Goal: Task Accomplishment & Management: Complete application form

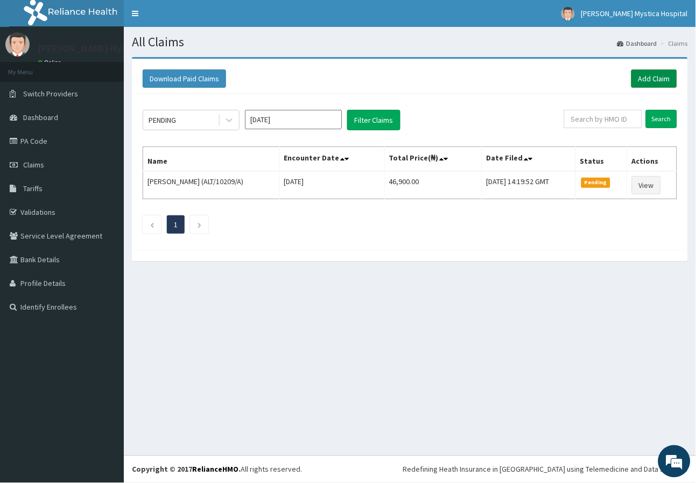
click at [674, 79] on link "Add Claim" at bounding box center [655, 78] width 46 height 18
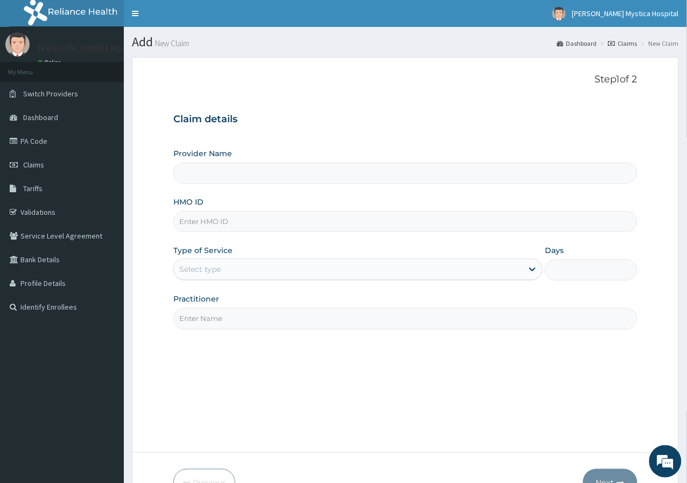
click at [307, 225] on input "HMO ID" at bounding box center [405, 221] width 464 height 21
type input "ROSA MYSTICA HOSPITAL"
type input "SLB/10209/C"
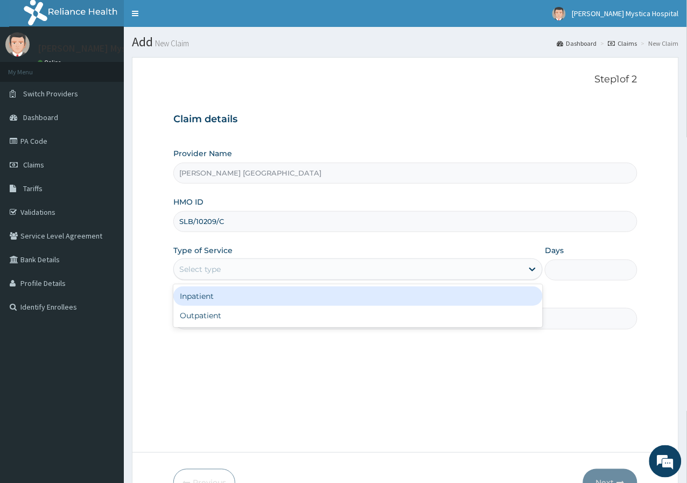
click at [199, 265] on div "Select type" at bounding box center [199, 269] width 41 height 11
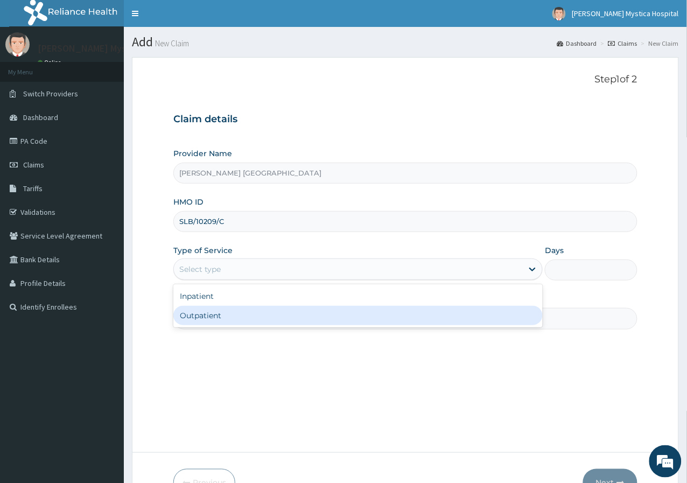
click at [193, 317] on div "Outpatient" at bounding box center [357, 315] width 369 height 19
type input "1"
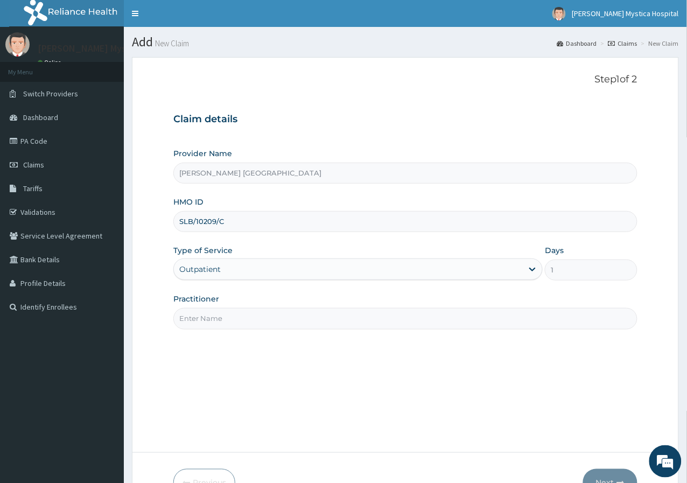
click at [195, 310] on input "Practitioner" at bounding box center [405, 318] width 464 height 21
click at [213, 318] on input "Practitioner" at bounding box center [405, 318] width 464 height 21
type input "DR NKEMDIRIM"
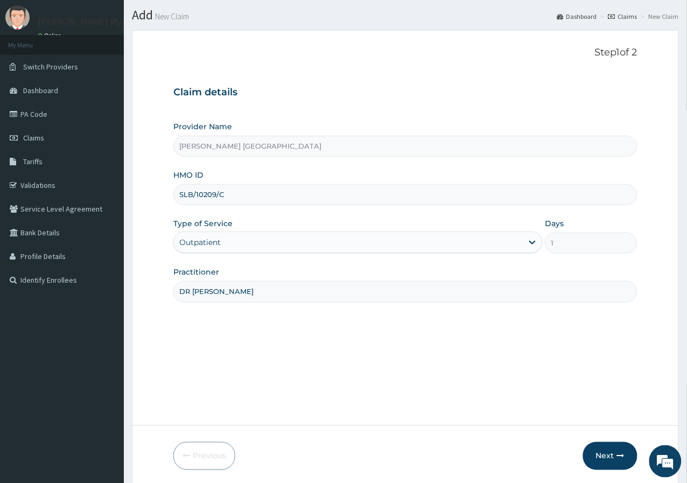
scroll to position [66, 0]
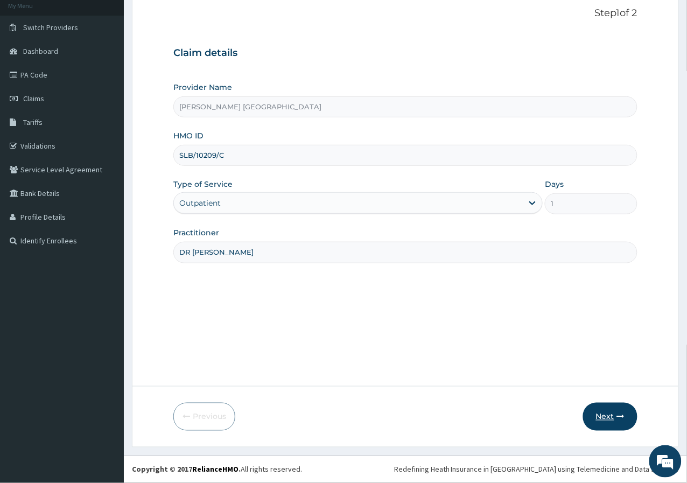
click at [608, 416] on button "Next" at bounding box center [610, 417] width 54 height 28
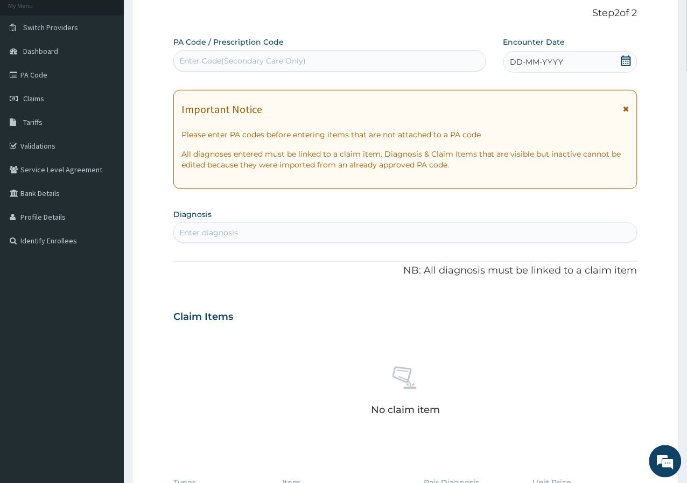
click at [284, 75] on div "PA Code / Prescription Code Enter Code(Secondary Care Only) Encounter Date DD-M…" at bounding box center [405, 315] width 464 height 557
click at [289, 61] on div "Enter Code(Secondary Care Only)" at bounding box center [242, 60] width 127 height 11
type input "PA/D7A79A"
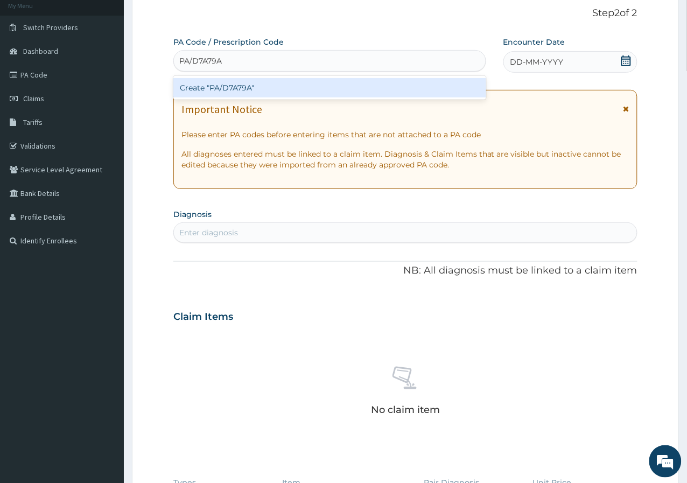
click at [219, 86] on div "Create "PA/D7A79A"" at bounding box center [329, 87] width 313 height 19
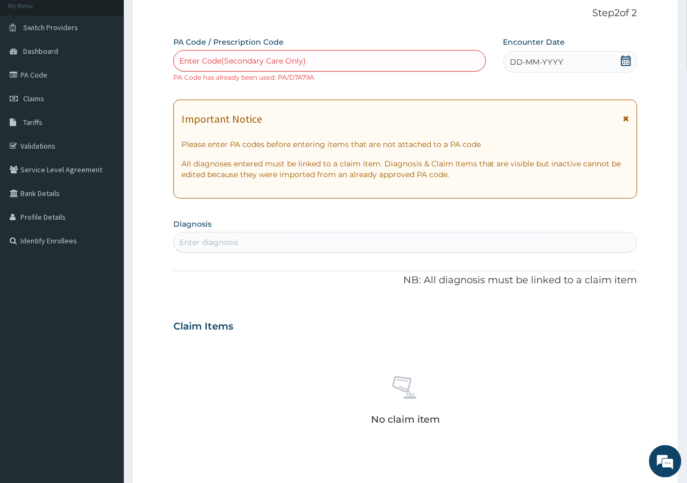
click at [242, 59] on div "Enter Code(Secondary Care Only)" at bounding box center [242, 60] width 127 height 11
paste input "PA/D7A79A"
type input "PA/D7A79A"
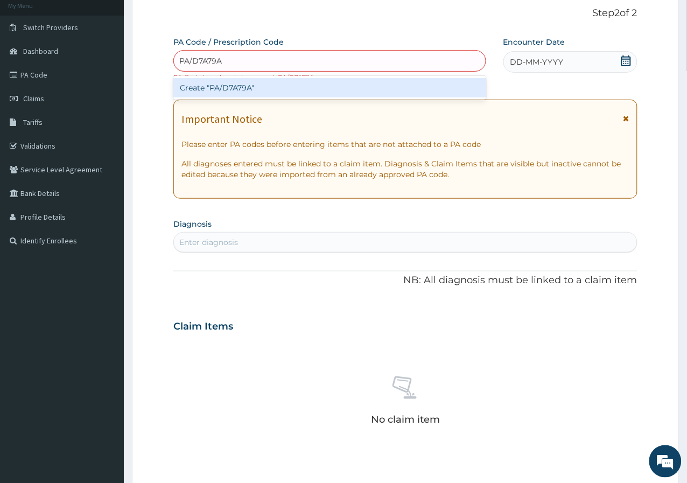
click at [256, 87] on div "Create "PA/D7A79A"" at bounding box center [329, 87] width 313 height 19
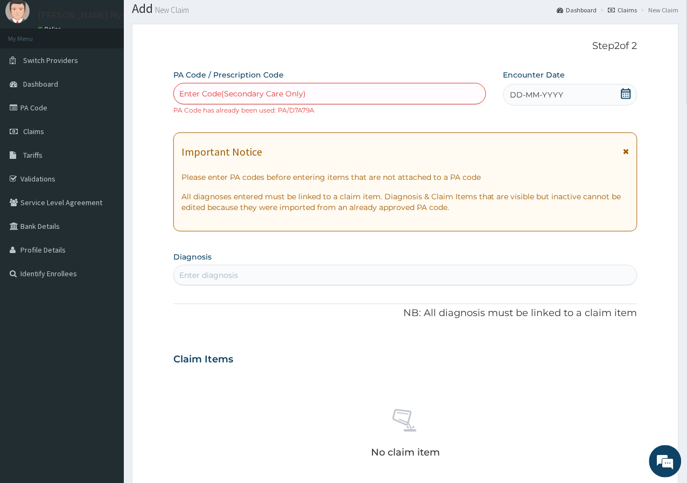
scroll to position [0, 0]
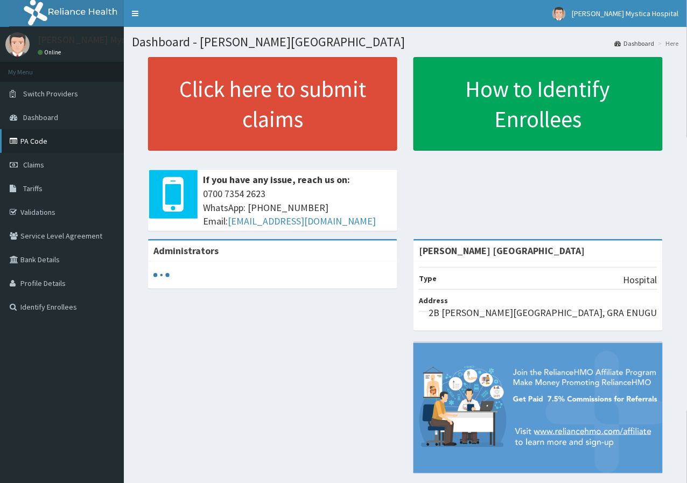
click at [58, 140] on link "PA Code" at bounding box center [62, 141] width 124 height 24
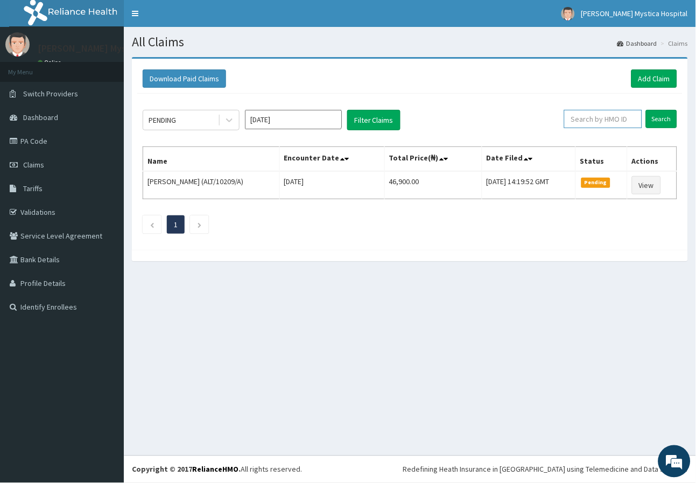
click at [586, 116] on input "text" at bounding box center [603, 119] width 78 height 18
type input "SLB/10209/C"
click at [656, 123] on input "Search" at bounding box center [661, 119] width 31 height 18
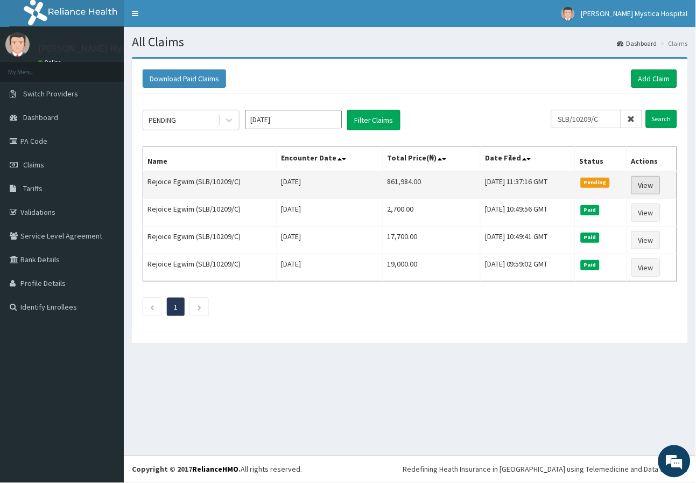
click at [643, 183] on link "View" at bounding box center [646, 185] width 29 height 18
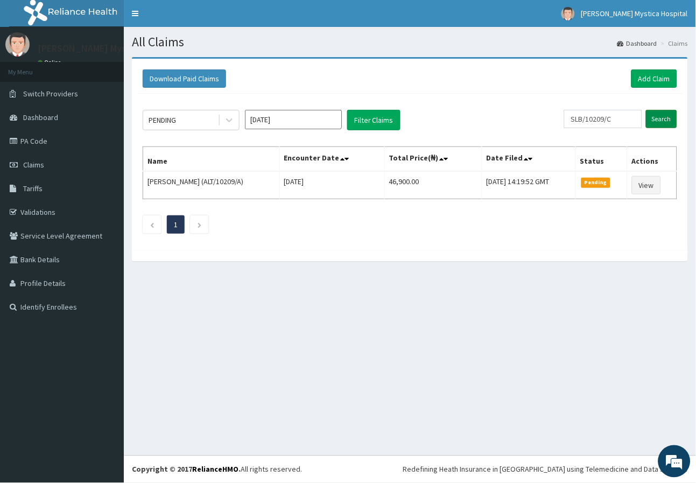
click at [670, 120] on input "Search" at bounding box center [661, 119] width 31 height 18
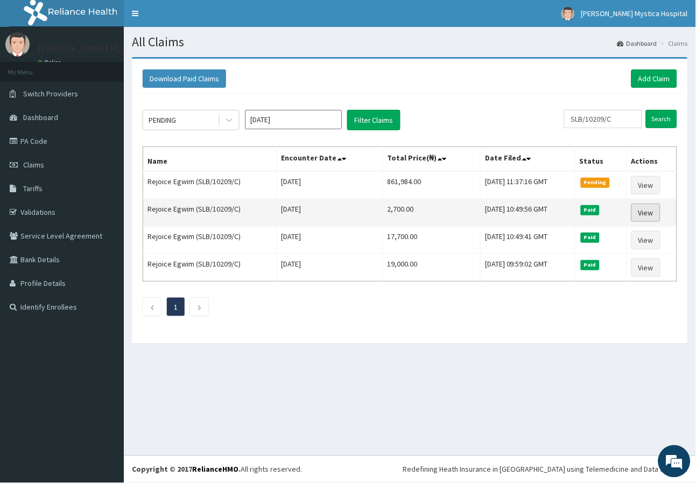
click at [650, 209] on link "View" at bounding box center [646, 213] width 29 height 18
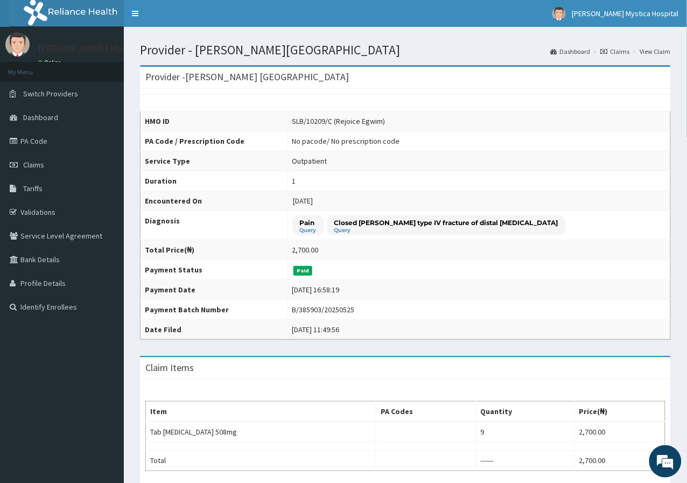
click at [23, 0] on img at bounding box center [76, 13] width 134 height 27
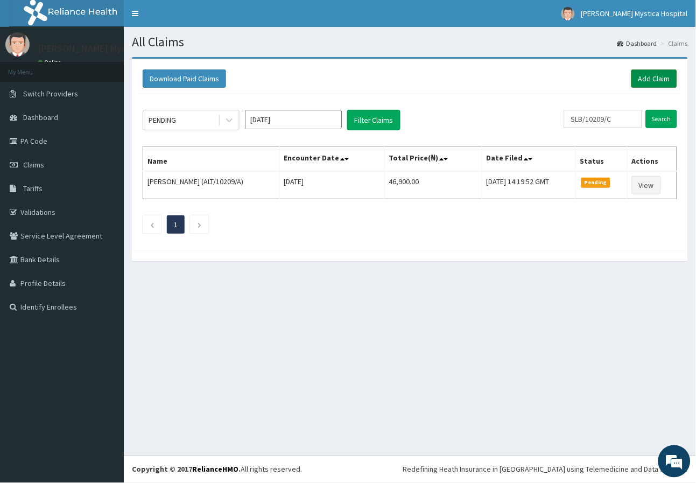
click at [646, 79] on link "Add Claim" at bounding box center [655, 78] width 46 height 18
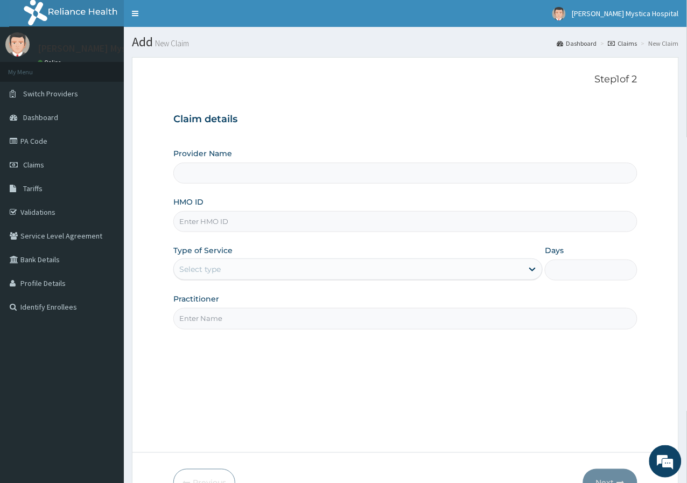
drag, startPoint x: 220, startPoint y: 218, endPoint x: 386, endPoint y: 152, distance: 178.2
click at [386, 152] on div "Provider Name" at bounding box center [405, 166] width 464 height 36
type input "ROSA MYSTICA HOSPITAL"
click at [231, 216] on input "HMO ID" at bounding box center [405, 221] width 464 height 21
type input "ALT/10209/A"
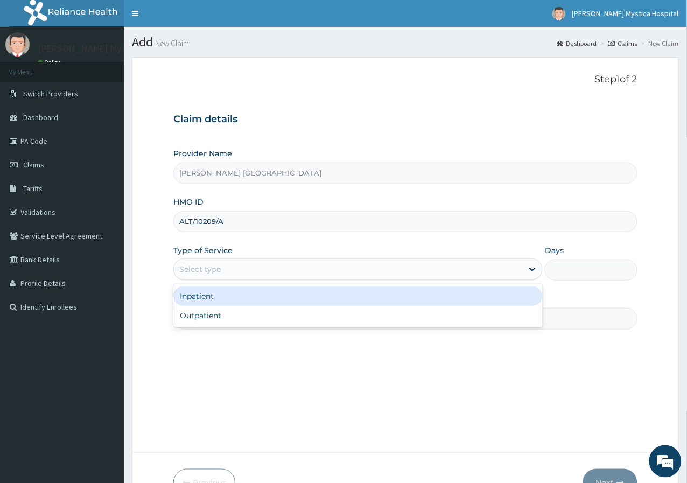
click at [204, 268] on div "Select type" at bounding box center [199, 269] width 41 height 11
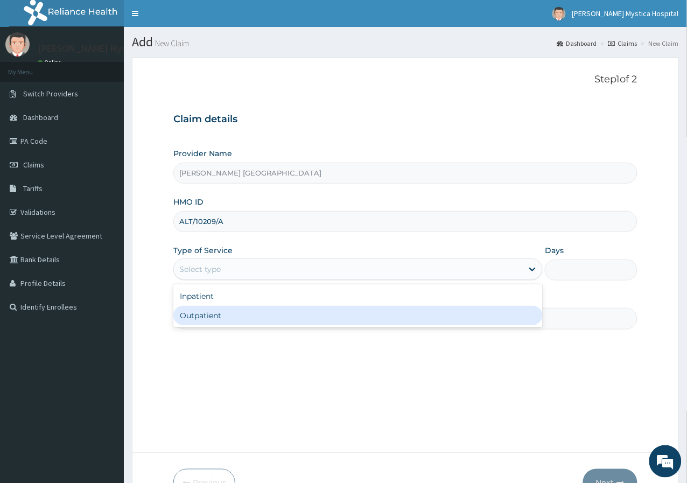
click at [194, 310] on div "Outpatient" at bounding box center [357, 315] width 369 height 19
type input "1"
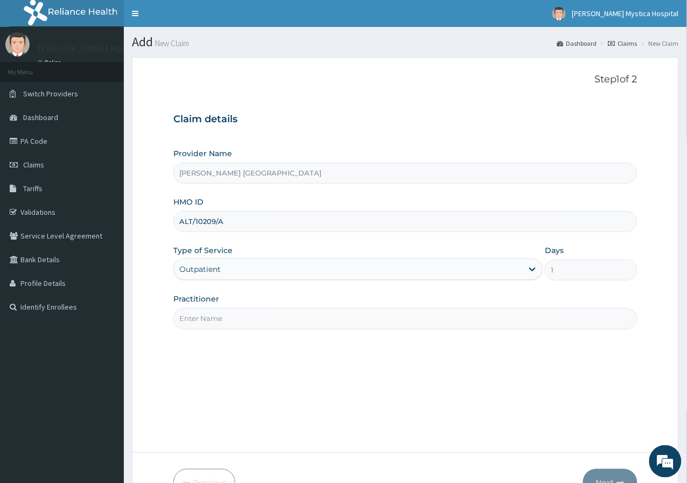
click at [193, 310] on input "Practitioner" at bounding box center [405, 318] width 464 height 21
click at [204, 324] on input "Practitioner" at bounding box center [405, 318] width 464 height 21
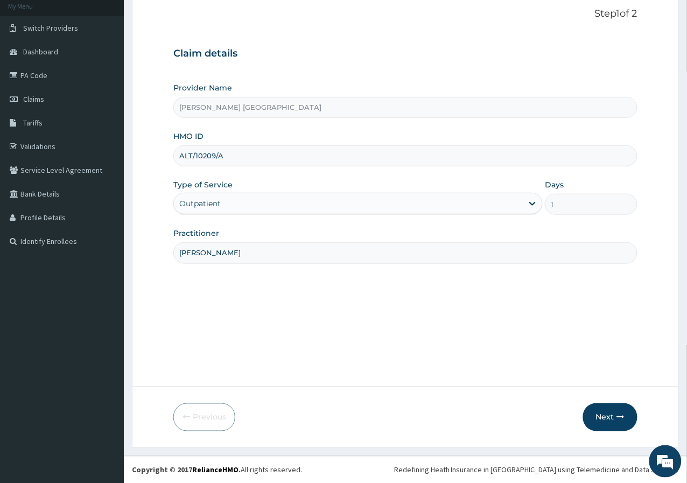
scroll to position [66, 0]
type input "DR IFEBI"
click at [626, 411] on button "Next" at bounding box center [610, 417] width 54 height 28
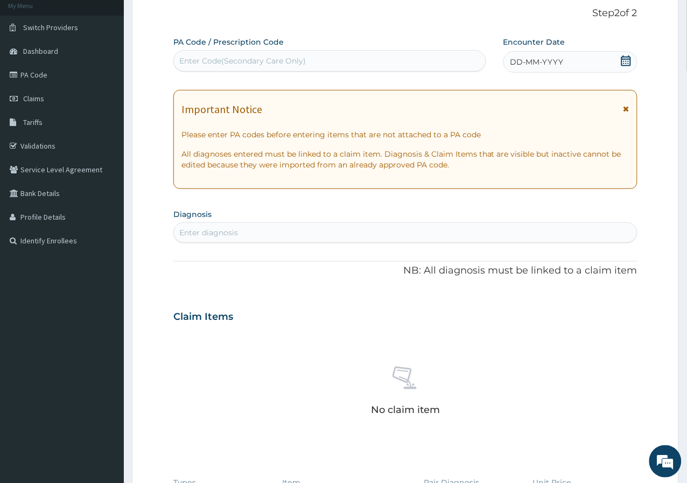
click at [270, 66] on div "Enter Code(Secondary Care Only)" at bounding box center [330, 60] width 312 height 17
type input "PA/31520A"
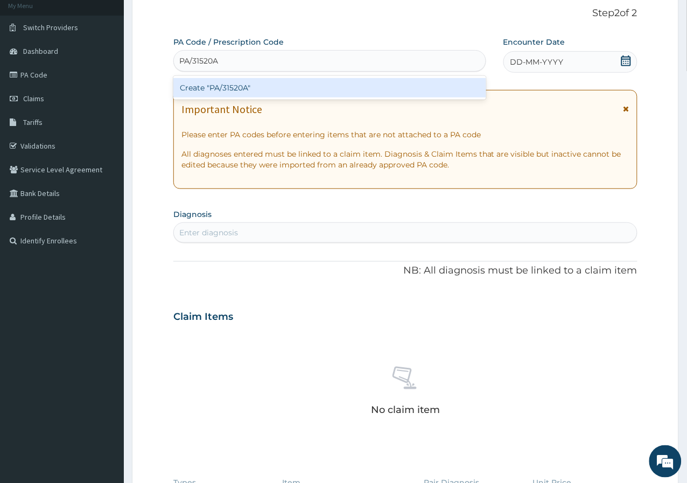
click at [264, 88] on div "Create "PA/31520A"" at bounding box center [329, 87] width 313 height 19
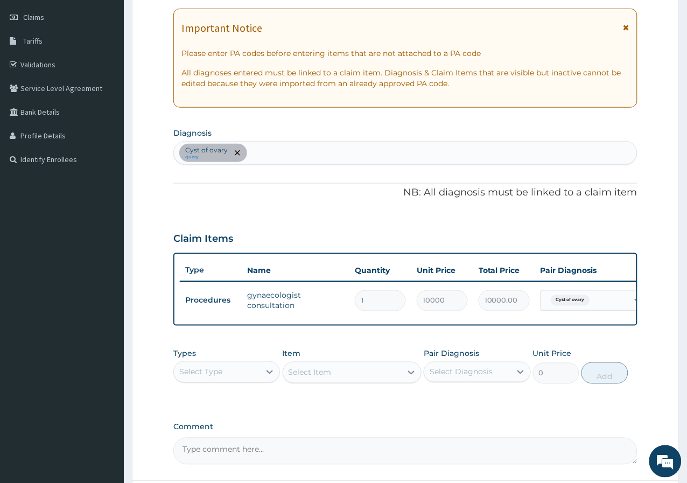
scroll to position [249, 0]
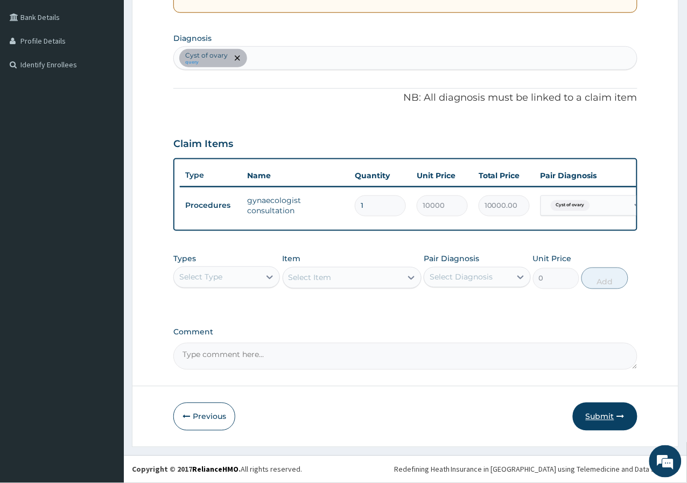
click at [613, 409] on button "Submit" at bounding box center [605, 417] width 65 height 28
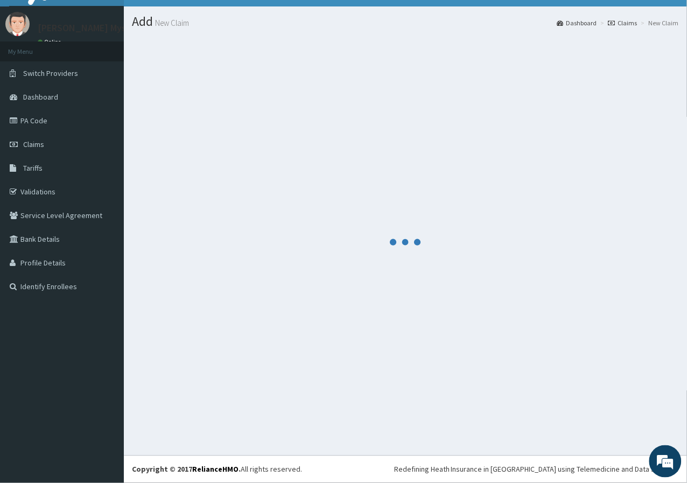
scroll to position [20, 0]
click at [264, 249] on div at bounding box center [405, 242] width 547 height 410
drag, startPoint x: 264, startPoint y: 249, endPoint x: 366, endPoint y: 324, distance: 126.7
click at [366, 324] on div at bounding box center [405, 242] width 547 height 410
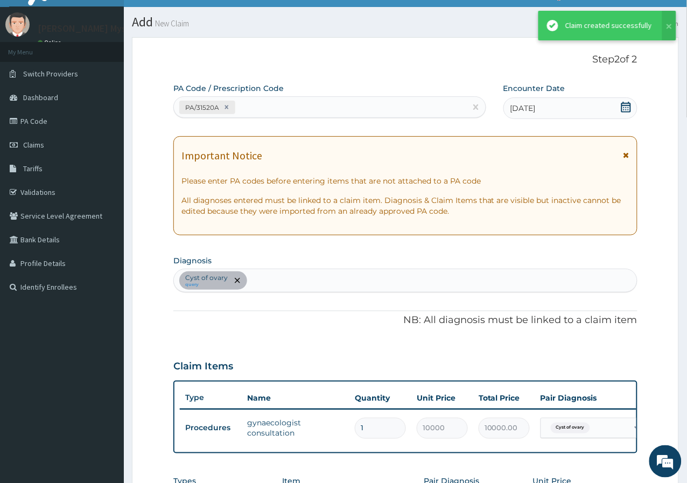
scroll to position [249, 0]
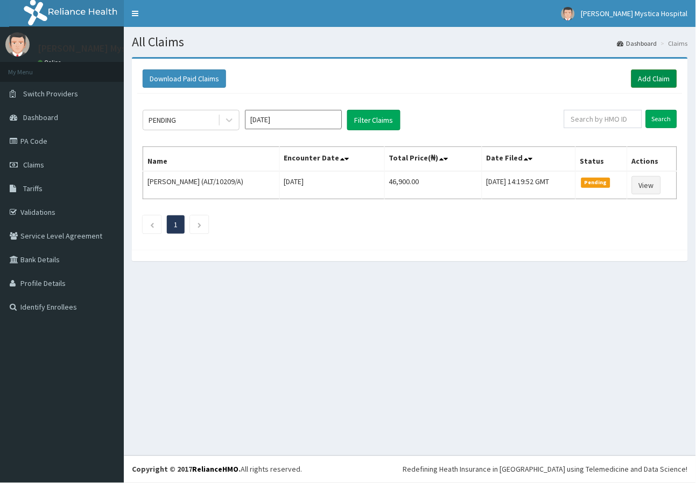
click at [639, 81] on link "Add Claim" at bounding box center [655, 78] width 46 height 18
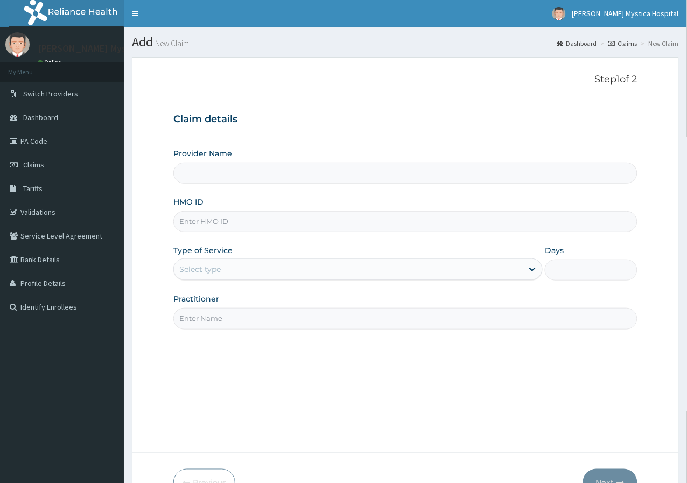
click at [229, 226] on input "HMO ID" at bounding box center [405, 221] width 464 height 21
type input "[PERSON_NAME] [GEOGRAPHIC_DATA]"
click at [197, 321] on input "Practitioner" at bounding box center [405, 318] width 464 height 21
type input "[PERSON_NAME][GEOGRAPHIC_DATA]"
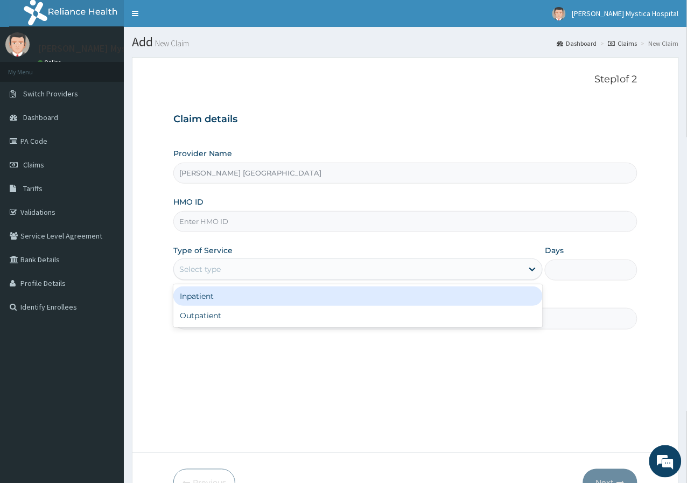
click at [216, 260] on div "Select type" at bounding box center [357, 269] width 369 height 22
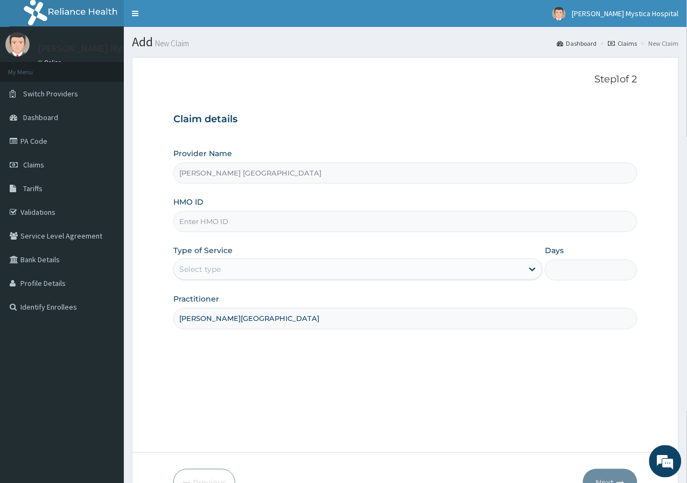
drag, startPoint x: 209, startPoint y: 309, endPoint x: 181, endPoint y: 275, distance: 44.4
click at [181, 275] on div "Select type" at bounding box center [348, 269] width 349 height 17
drag, startPoint x: 218, startPoint y: 282, endPoint x: 207, endPoint y: 273, distance: 13.8
click at [207, 273] on div "Select type" at bounding box center [199, 269] width 41 height 11
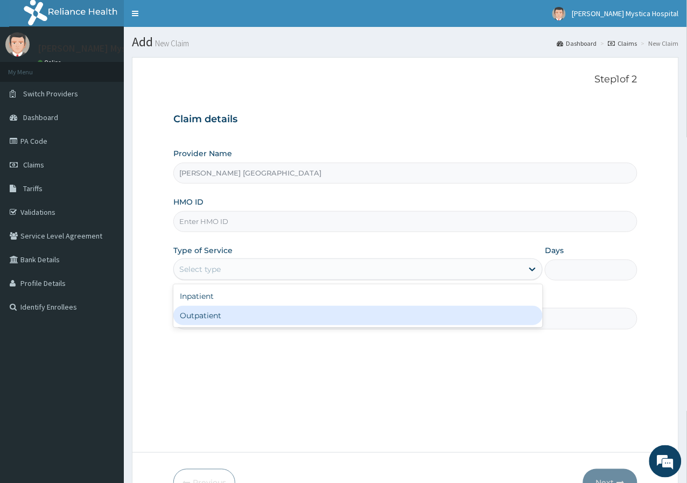
click at [199, 320] on div "Outpatient" at bounding box center [357, 315] width 369 height 19
type input "1"
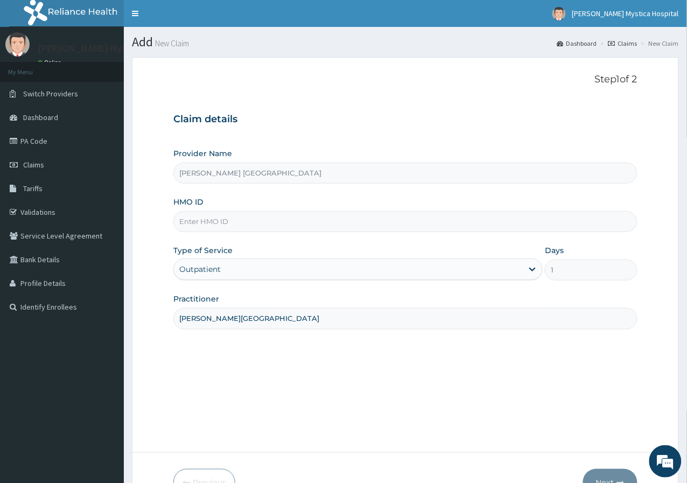
click at [194, 215] on input "HMO ID" at bounding box center [405, 221] width 464 height 21
click at [193, 221] on input "HMO ID" at bounding box center [405, 221] width 464 height 21
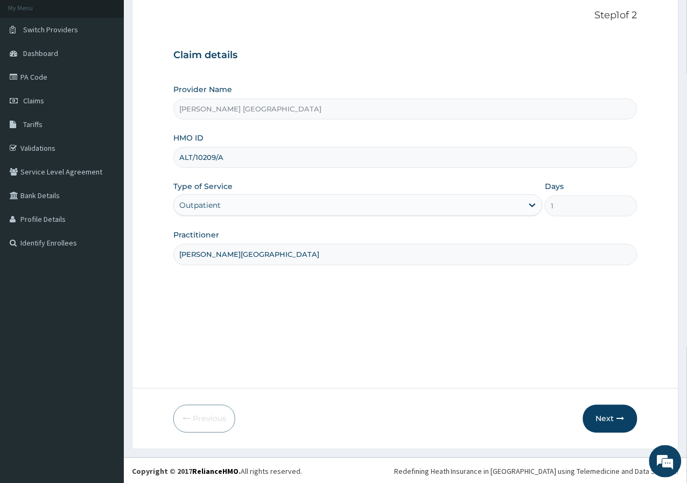
scroll to position [66, 0]
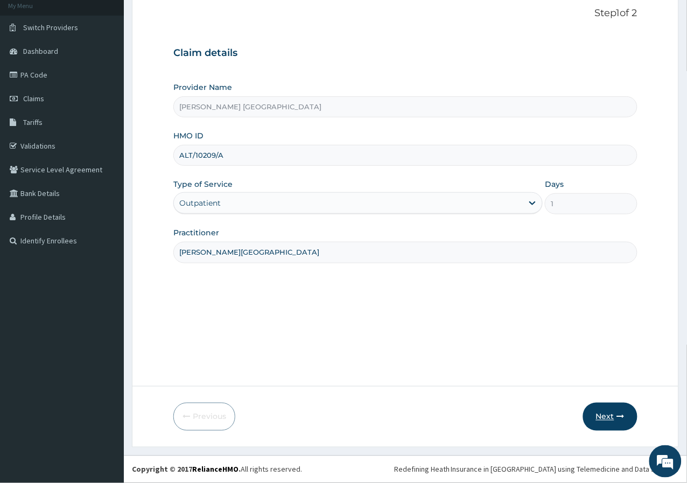
type input "ALT/10209/A"
click at [602, 417] on button "Next" at bounding box center [610, 417] width 54 height 28
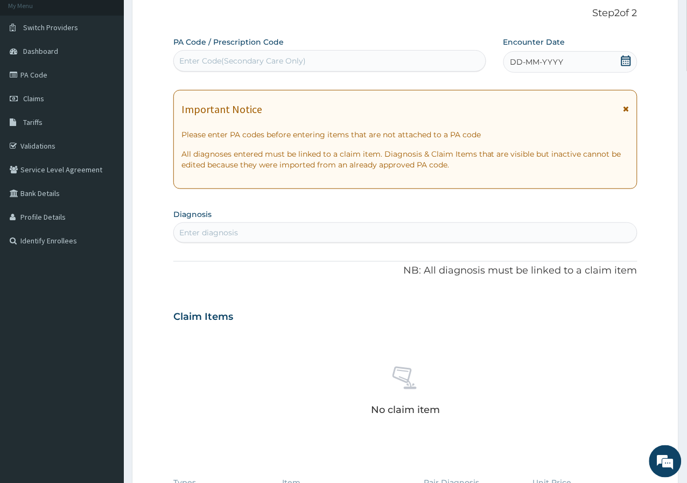
click at [292, 75] on div "PA Code / Prescription Code Enter Code(Secondary Care Only) Encounter Date DD-M…" at bounding box center [405, 315] width 464 height 557
click at [548, 63] on span "DD-MM-YYYY" at bounding box center [536, 62] width 53 height 11
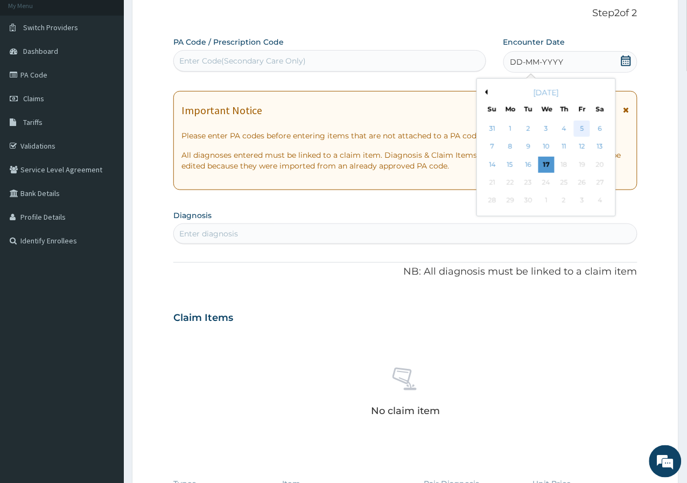
click at [578, 129] on div "5" at bounding box center [582, 129] width 16 height 16
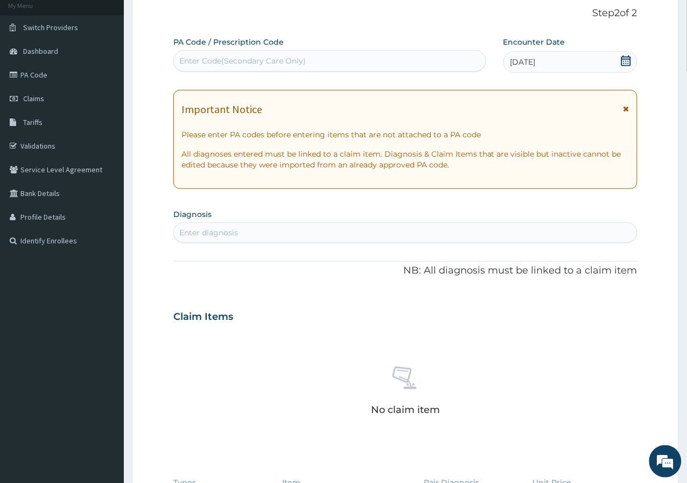
click at [242, 235] on div "Enter diagnosis" at bounding box center [405, 232] width 463 height 17
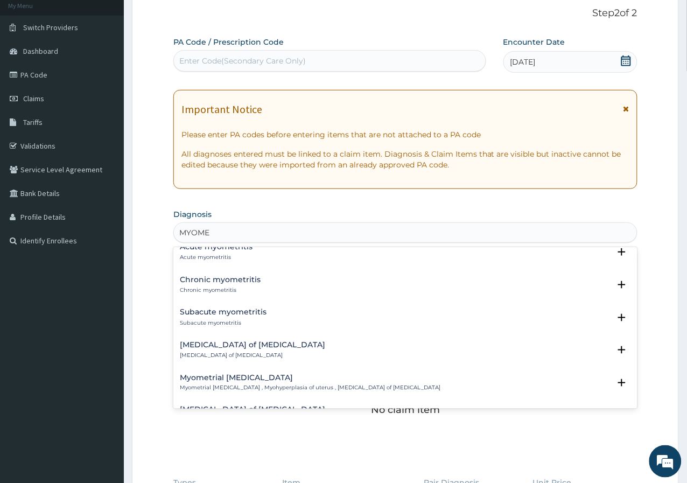
scroll to position [0, 0]
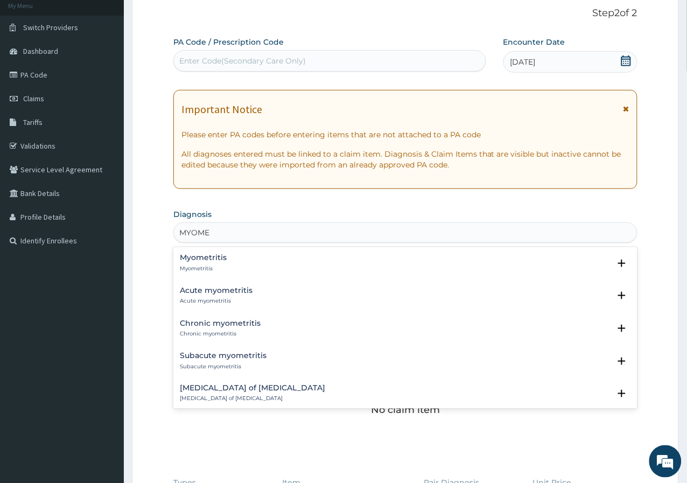
type input "MYOME"
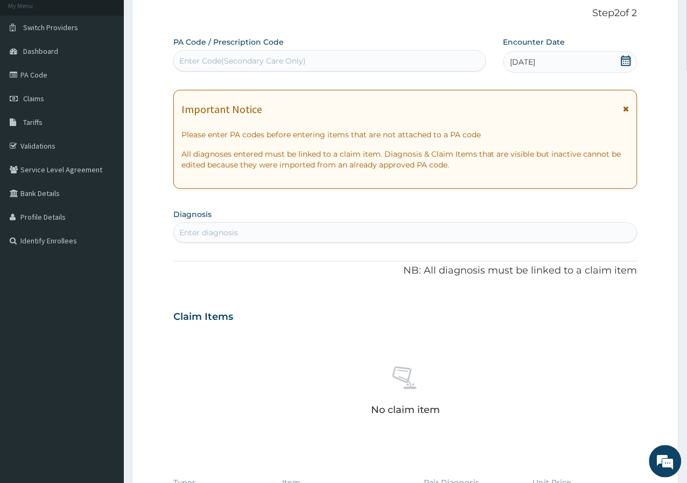
click at [186, 233] on div "Enter diagnosis" at bounding box center [208, 232] width 59 height 11
type input "MYOME"
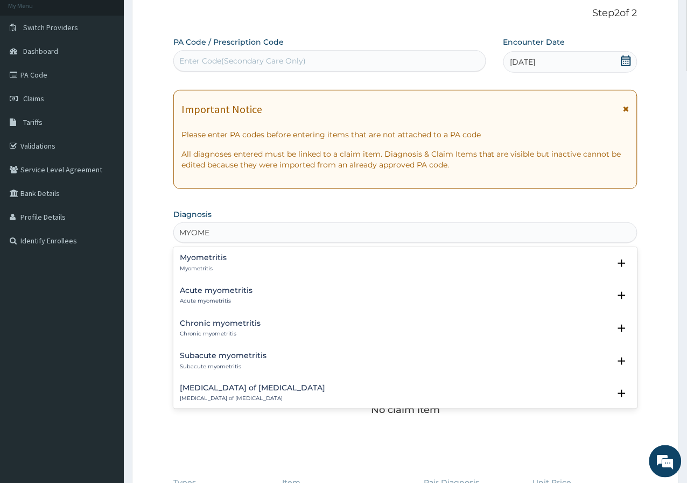
click at [212, 265] on p "Myometritis" at bounding box center [203, 269] width 47 height 8
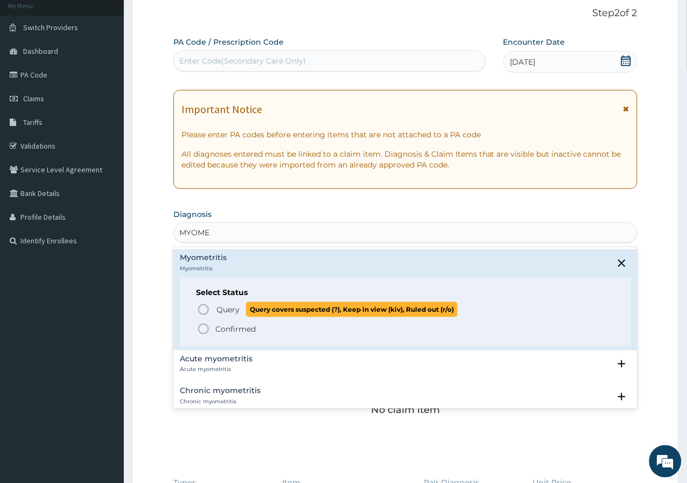
click at [224, 305] on span "Query" at bounding box center [227, 309] width 23 height 11
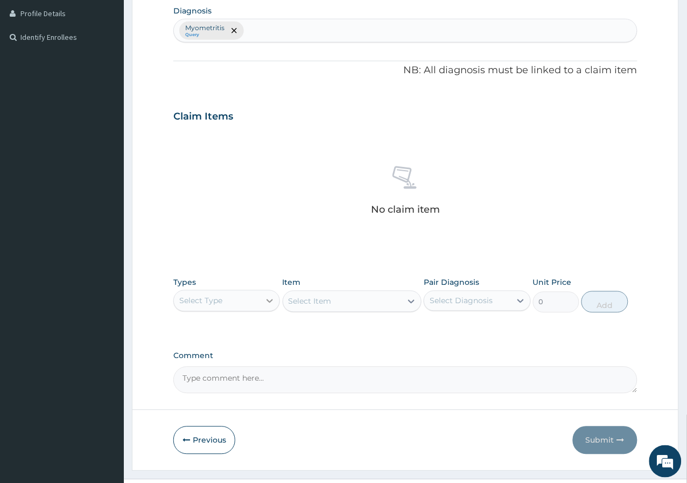
scroll to position [292, 0]
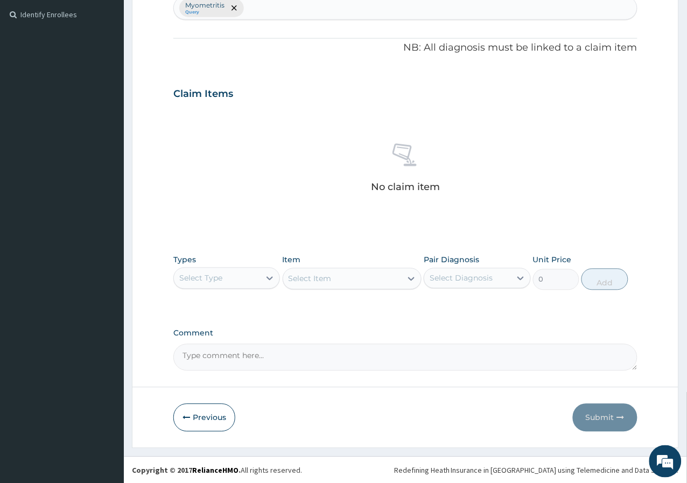
click at [256, 255] on div "Types Select Type" at bounding box center [226, 273] width 107 height 36
click at [255, 280] on div "Select Type" at bounding box center [217, 278] width 86 height 17
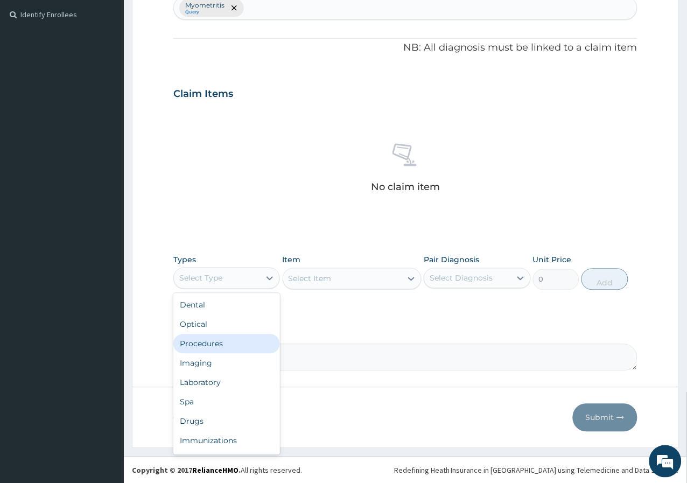
click at [226, 347] on div "Procedures" at bounding box center [226, 343] width 107 height 19
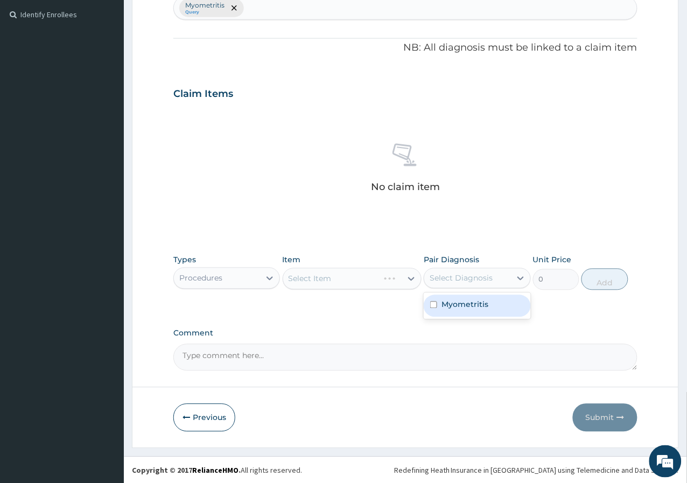
click at [465, 278] on div "Select Diagnosis" at bounding box center [461, 278] width 63 height 11
drag, startPoint x: 458, startPoint y: 304, endPoint x: 445, endPoint y: 305, distance: 12.5
click at [458, 304] on label "Myometritis" at bounding box center [464, 304] width 47 height 11
checkbox input "true"
click at [348, 322] on div "PA Code / Prescription Code Enter Code(Secondary Care Only) Encounter Date 05-0…" at bounding box center [405, 90] width 464 height 560
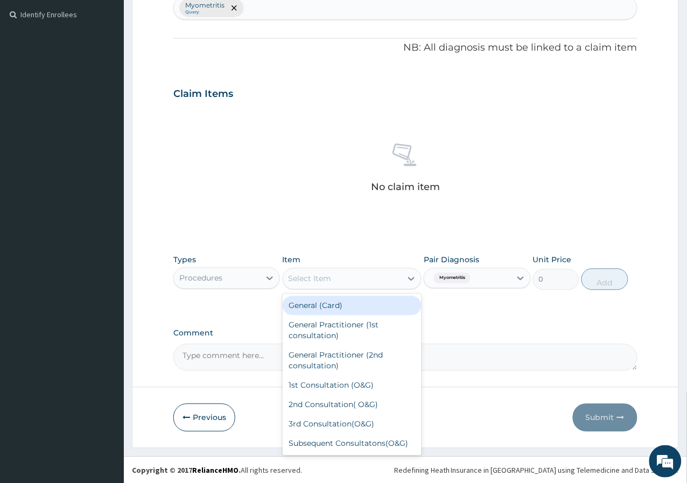
click at [333, 288] on div "Select Item" at bounding box center [352, 279] width 139 height 22
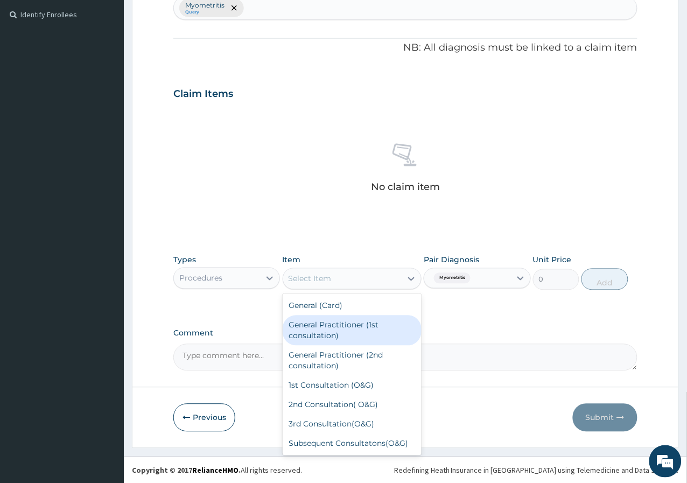
click at [333, 323] on div "General Practitioner (1st consultation)" at bounding box center [352, 330] width 139 height 30
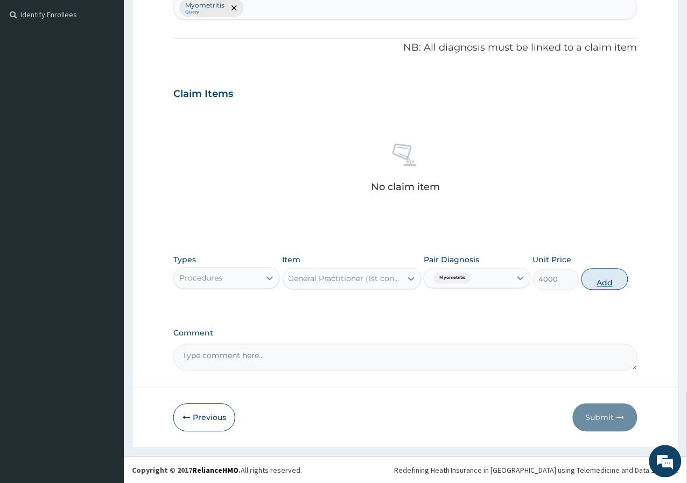
click at [597, 277] on button "Add" at bounding box center [604, 280] width 46 height 22
type input "0"
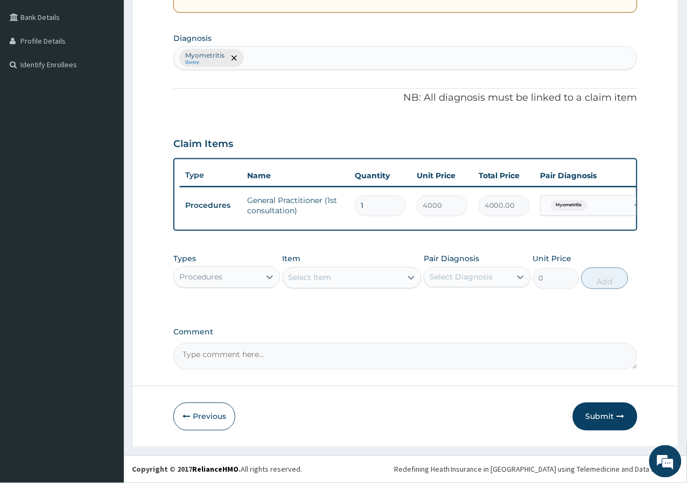
scroll to position [0, 75]
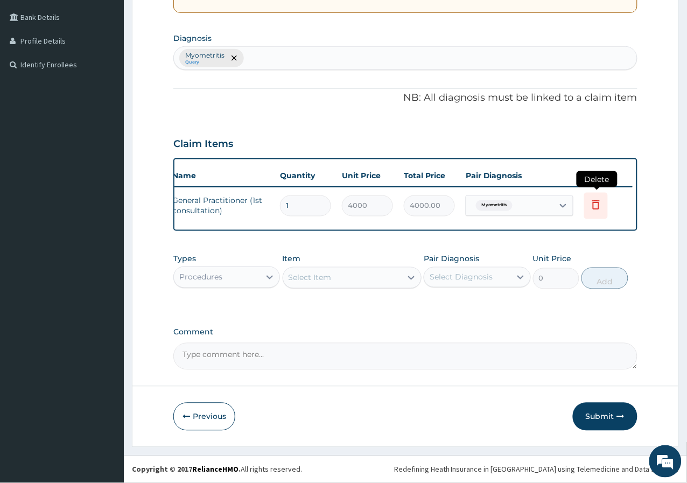
click at [597, 199] on icon at bounding box center [596, 204] width 13 height 13
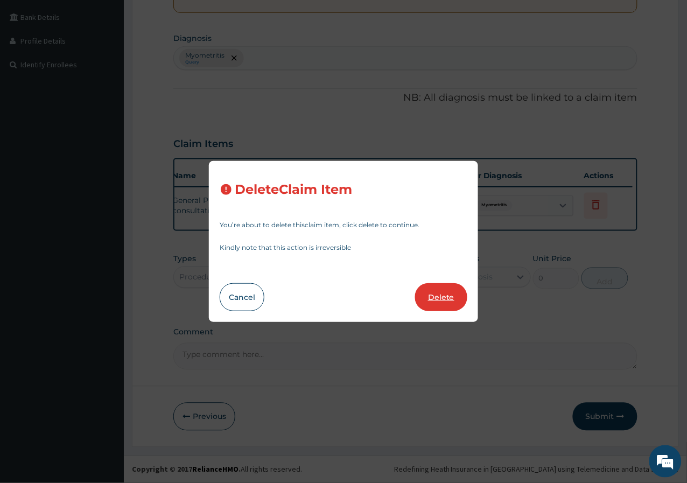
click at [448, 297] on button "Delete" at bounding box center [441, 297] width 52 height 28
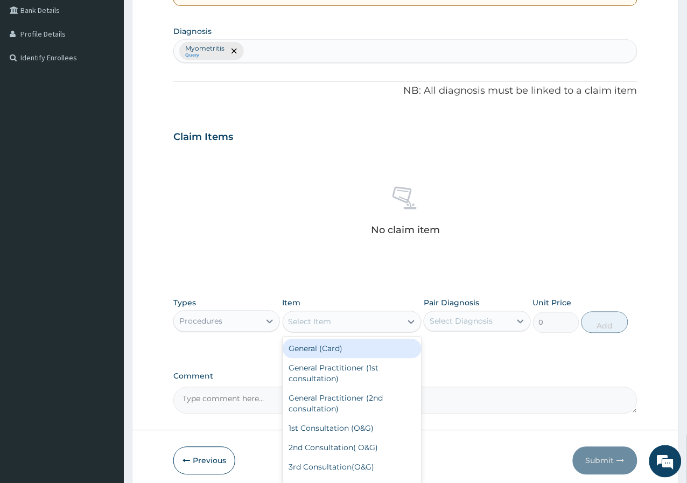
click at [328, 321] on div "Select Item" at bounding box center [310, 322] width 43 height 11
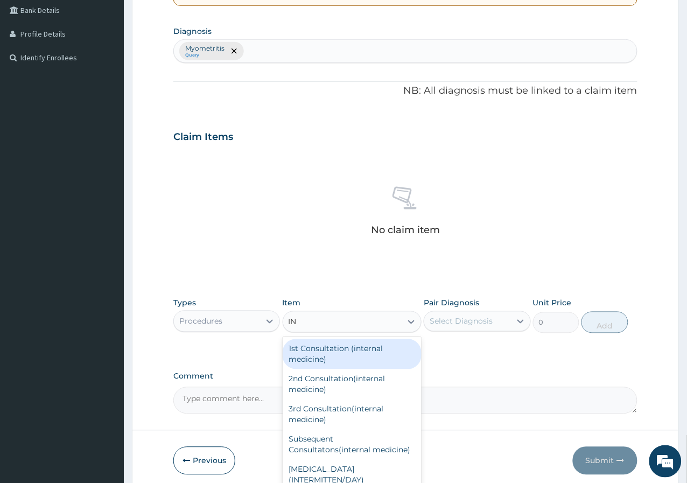
type input "I"
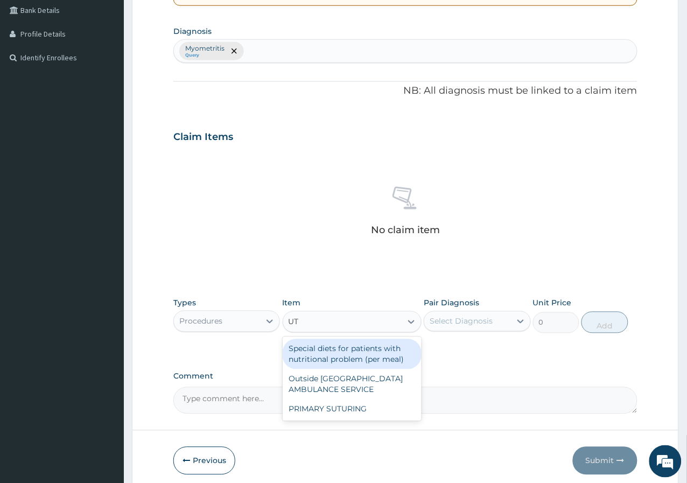
type input "U"
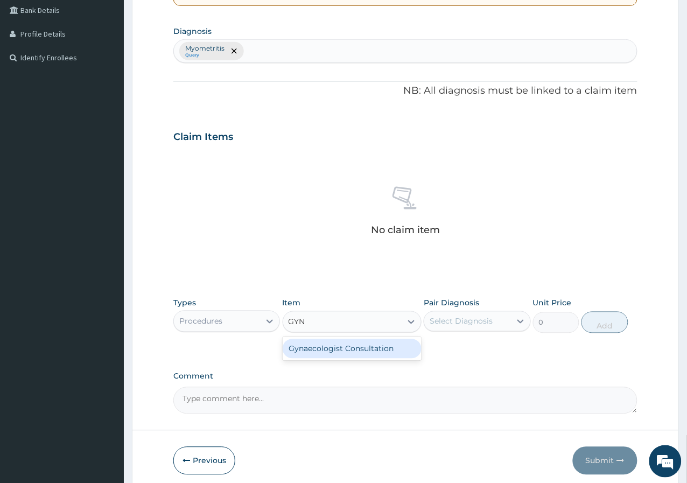
type input "GYN"
click at [315, 320] on div "Select Item" at bounding box center [310, 322] width 43 height 11
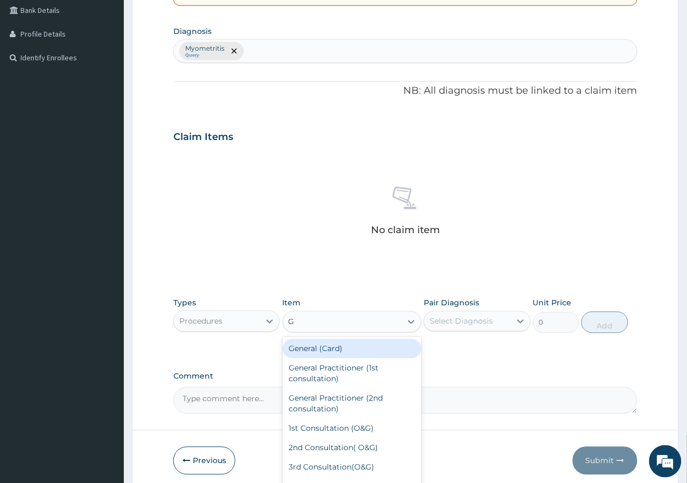
type input "GY"
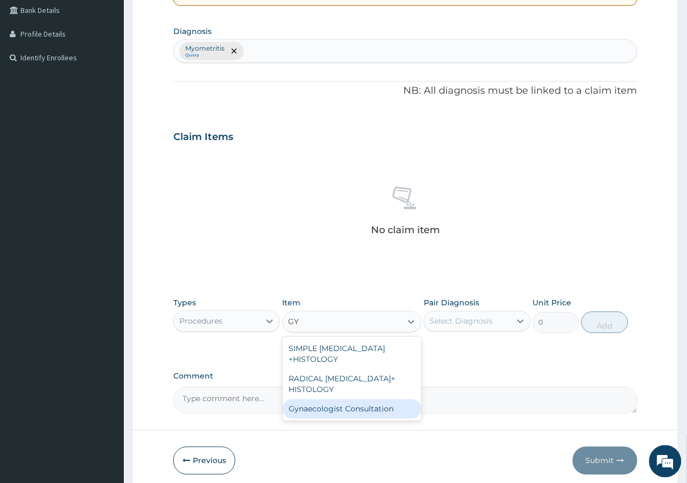
click at [307, 406] on div "Gynaecologist Consultation" at bounding box center [352, 408] width 139 height 19
type input "10000"
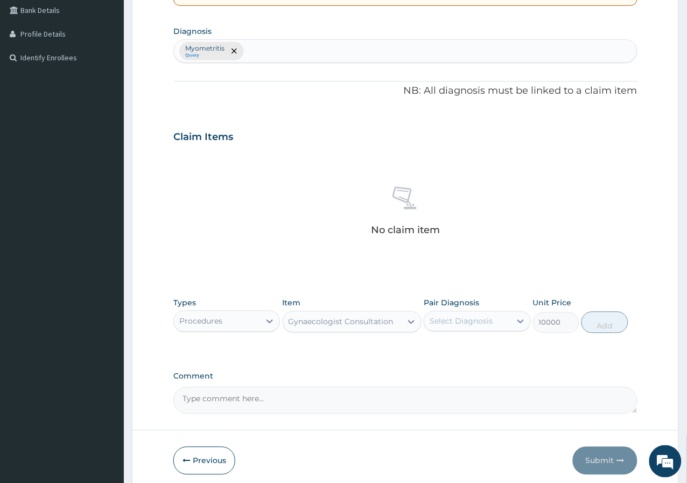
click at [454, 319] on div "Select Diagnosis" at bounding box center [461, 321] width 63 height 11
drag, startPoint x: 450, startPoint y: 343, endPoint x: 374, endPoint y: 366, distance: 79.2
click at [374, 366] on div "PA Code / Prescription Code Enter Code(Secondary Care Only) Encounter Date 05-0…" at bounding box center [405, 134] width 464 height 560
click at [500, 329] on div "Select Diagnosis" at bounding box center [467, 321] width 86 height 17
click at [497, 346] on div "Myometritis" at bounding box center [477, 349] width 107 height 22
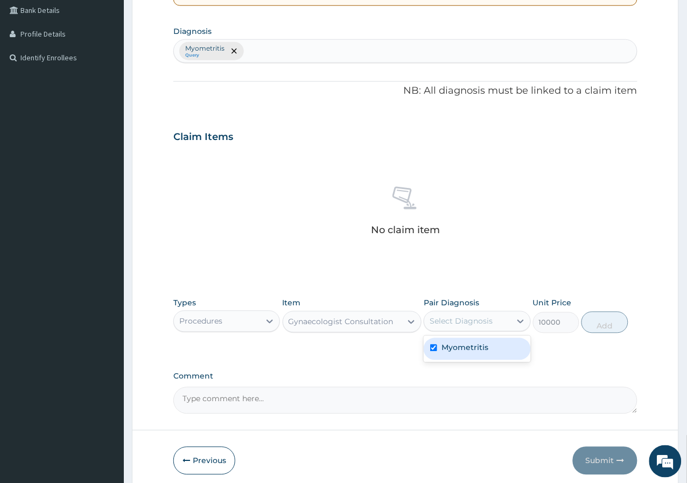
checkbox input "true"
click at [611, 322] on button "Add" at bounding box center [604, 323] width 46 height 22
type input "0"
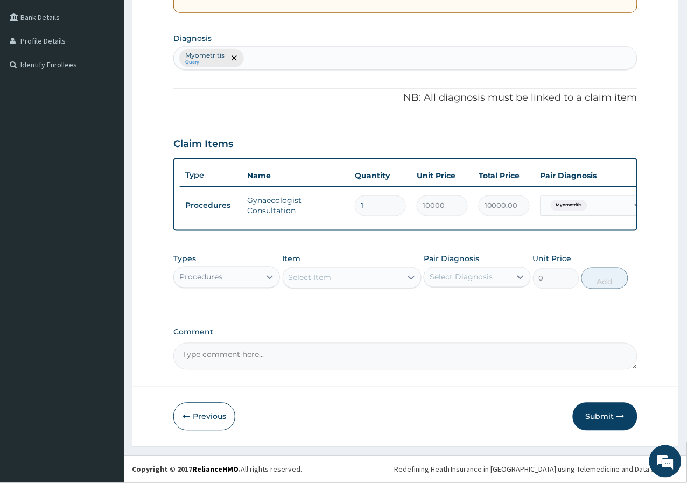
click at [256, 277] on div "Procedures" at bounding box center [217, 277] width 86 height 17
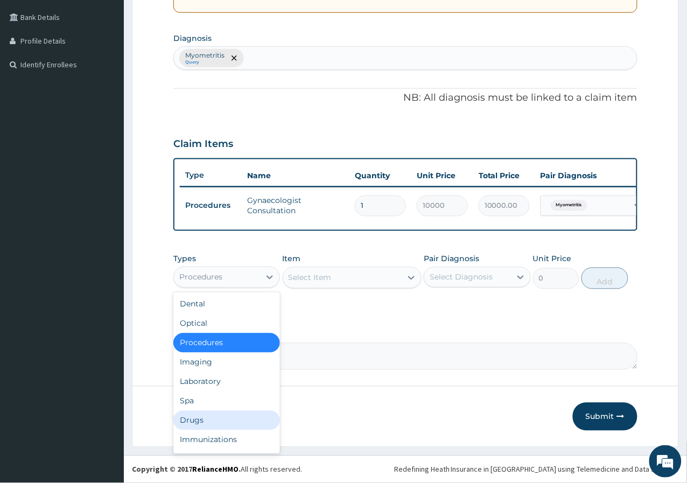
scroll to position [36, 0]
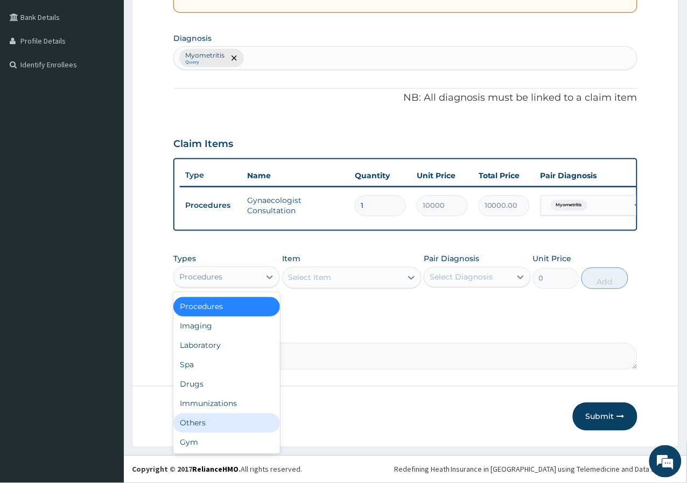
click at [211, 418] on div "Others" at bounding box center [226, 422] width 107 height 19
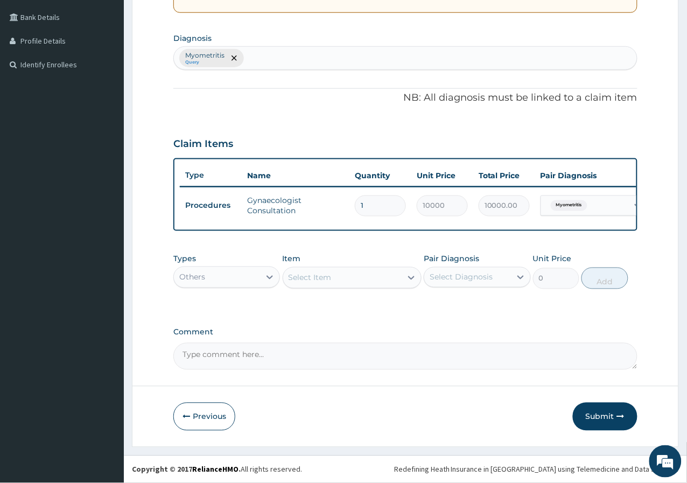
click at [409, 281] on icon at bounding box center [411, 277] width 11 height 11
click at [232, 289] on div "Types Others" at bounding box center [226, 272] width 107 height 36
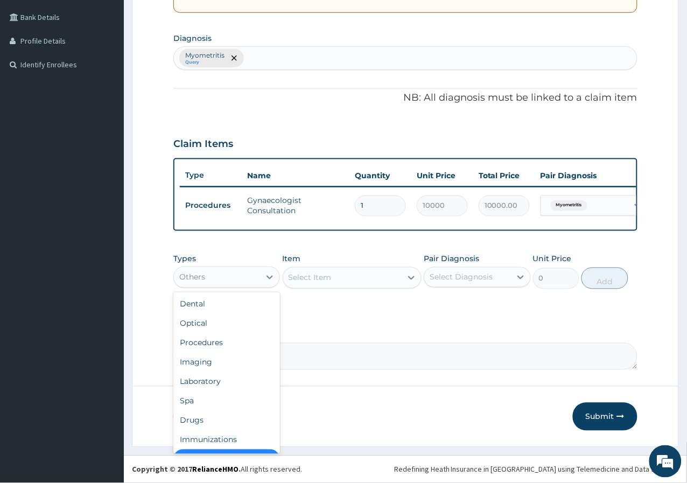
click at [241, 284] on div "Others" at bounding box center [217, 277] width 86 height 17
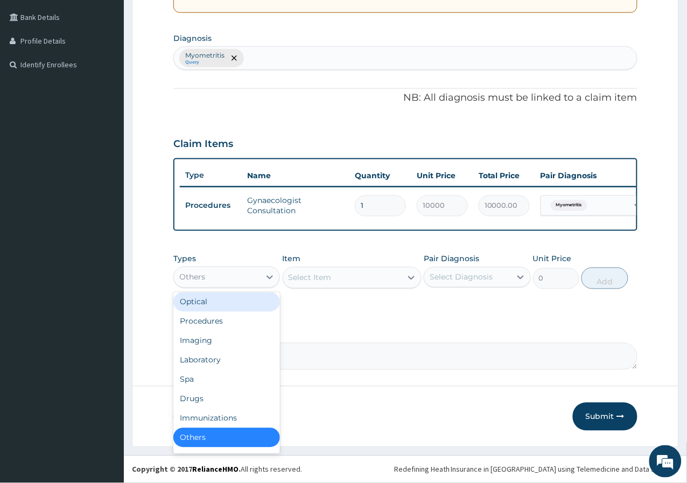
click at [254, 310] on div "Optical" at bounding box center [226, 301] width 107 height 19
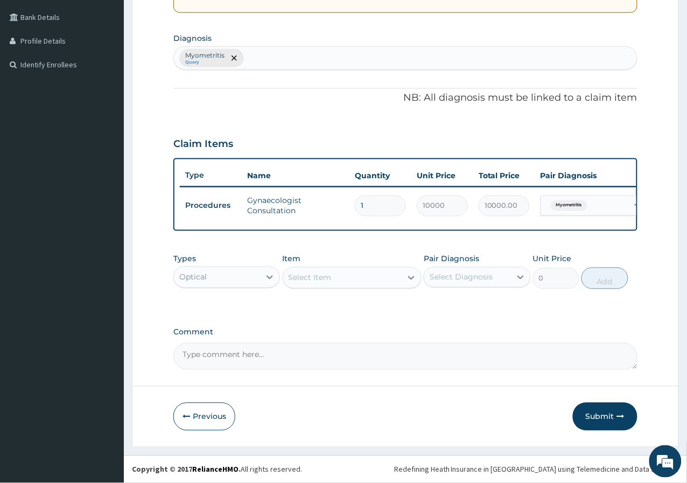
click at [317, 284] on div "Select Item" at bounding box center [342, 277] width 119 height 17
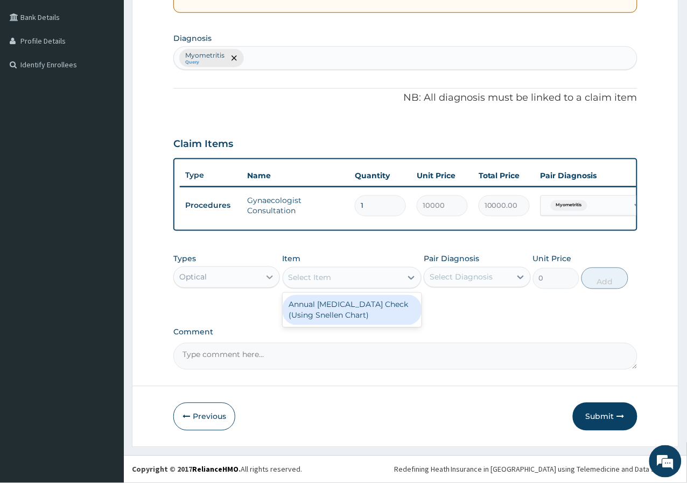
click at [260, 271] on div at bounding box center [269, 277] width 19 height 19
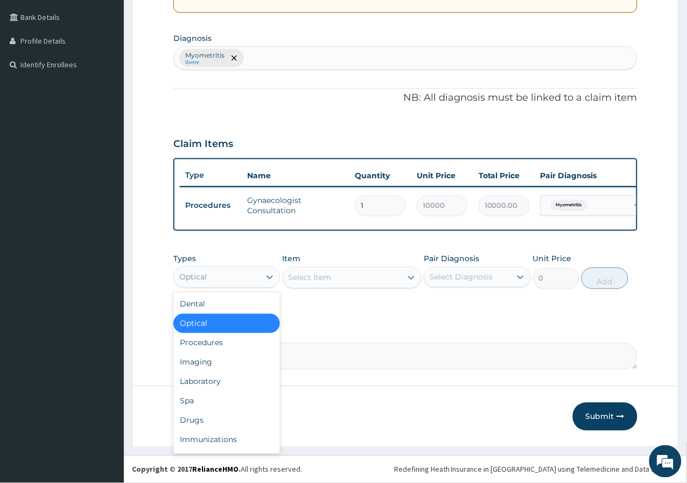
click at [250, 285] on div "Optical" at bounding box center [217, 277] width 86 height 17
click at [247, 286] on div "Optical" at bounding box center [226, 277] width 107 height 22
click at [208, 384] on div "Laboratory" at bounding box center [226, 381] width 107 height 19
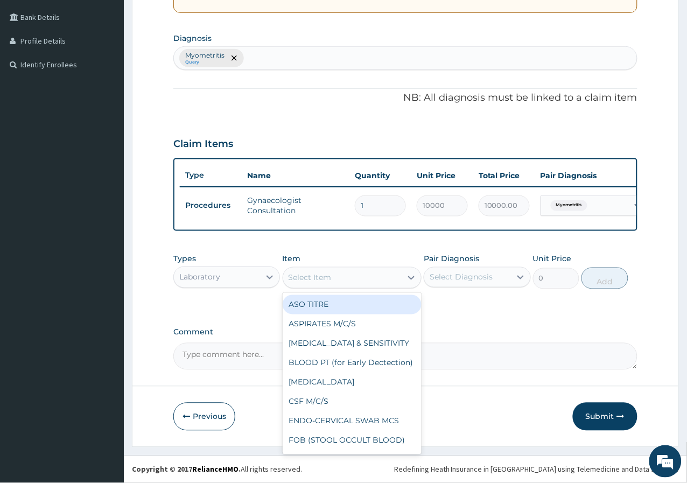
drag, startPoint x: 397, startPoint y: 278, endPoint x: 391, endPoint y: 282, distance: 6.9
click at [396, 278] on div "Select Item" at bounding box center [342, 277] width 119 height 17
type input "I"
type input "="
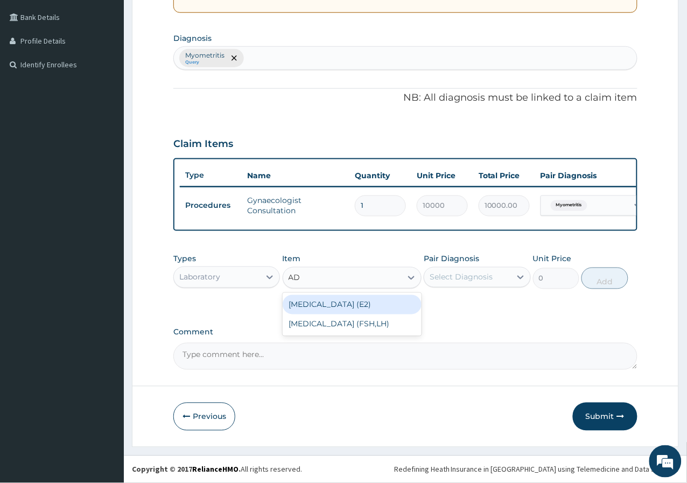
type input "A"
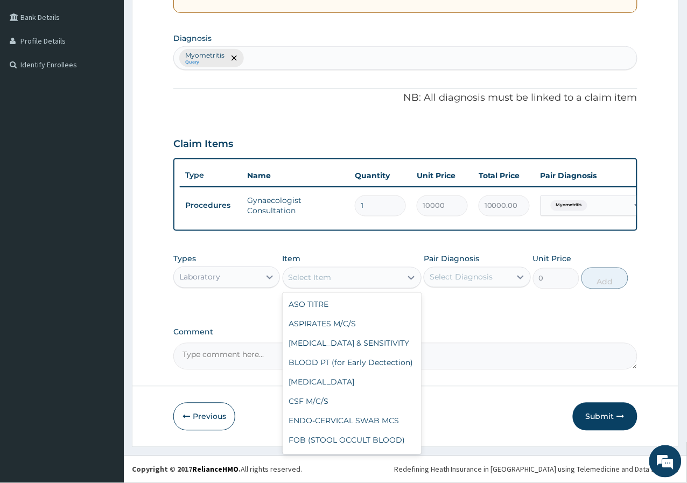
click at [230, 272] on div "Laboratory" at bounding box center [217, 277] width 86 height 17
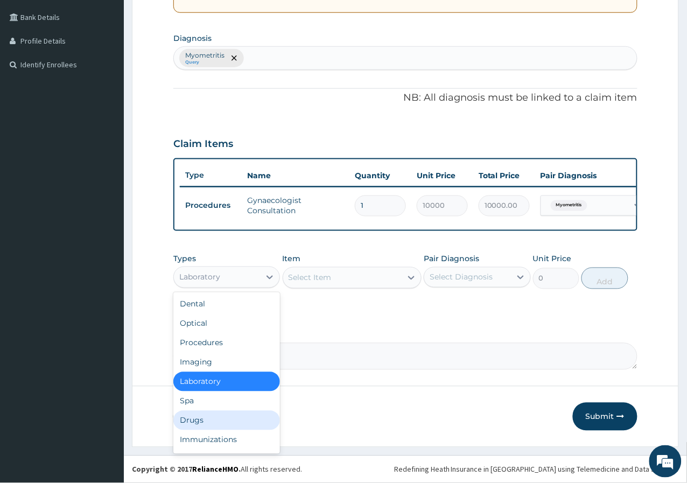
click at [219, 424] on div "Drugs" at bounding box center [226, 420] width 107 height 19
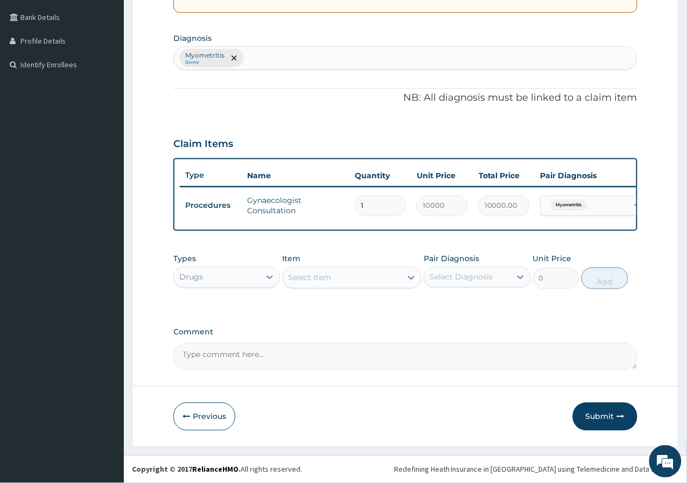
click at [356, 280] on div "Select Item" at bounding box center [342, 277] width 119 height 17
type input "ADHE"
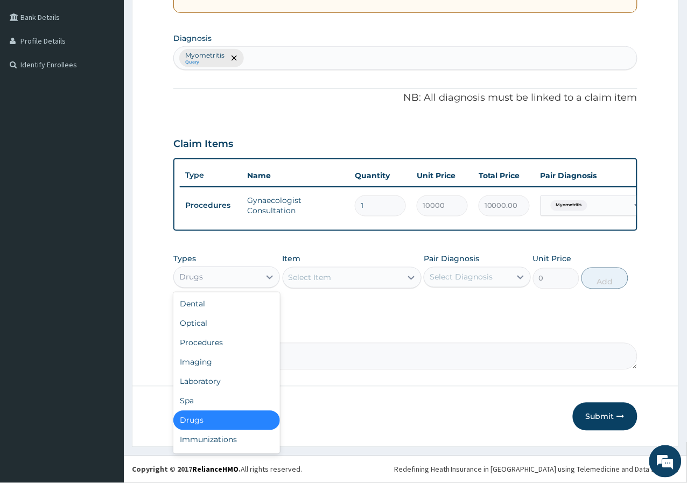
click at [251, 282] on div "Drugs" at bounding box center [217, 277] width 86 height 17
click at [213, 368] on div "Imaging" at bounding box center [226, 362] width 107 height 19
click at [213, 368] on textarea "Comment" at bounding box center [405, 356] width 464 height 27
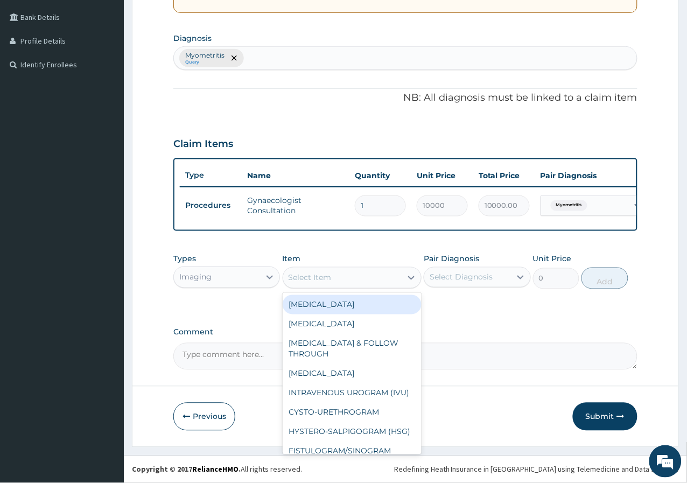
click at [339, 282] on div "Select Item" at bounding box center [342, 277] width 119 height 17
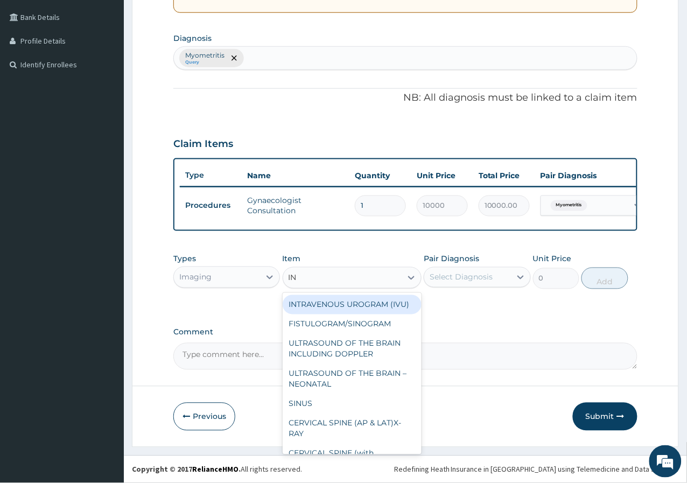
type input "I"
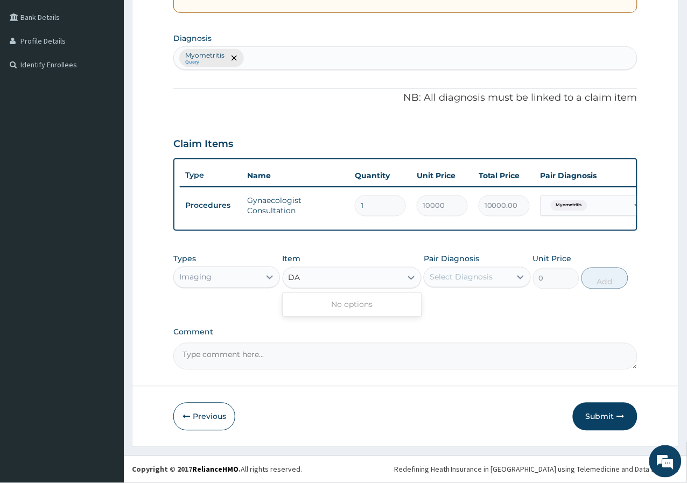
type input "D"
type input "A"
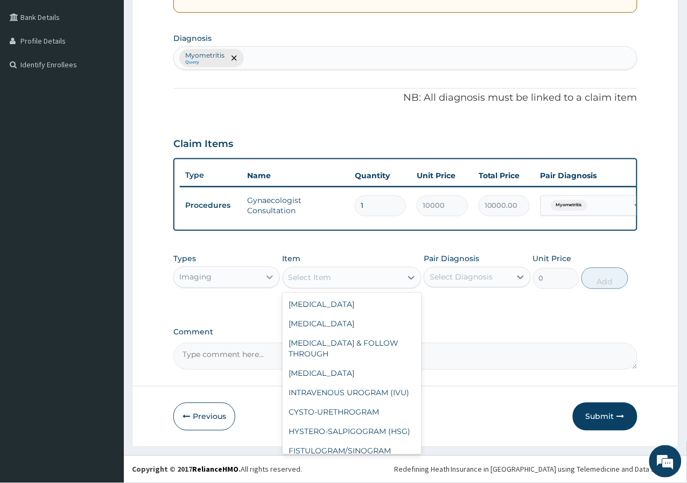
click at [266, 275] on icon at bounding box center [269, 277] width 11 height 11
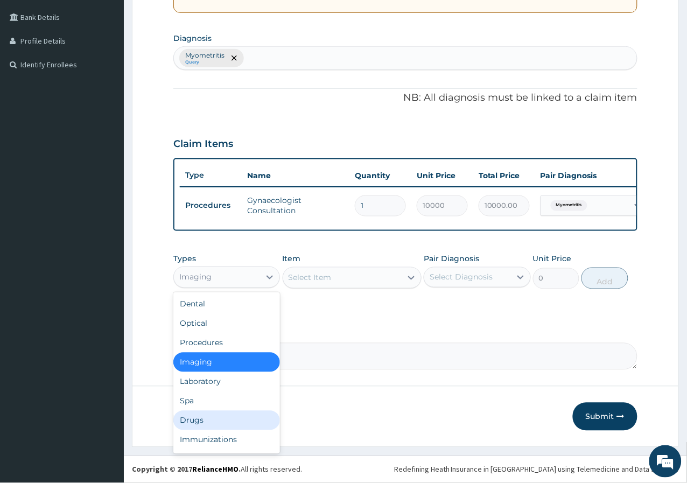
click at [219, 426] on div "Drugs" at bounding box center [226, 420] width 107 height 19
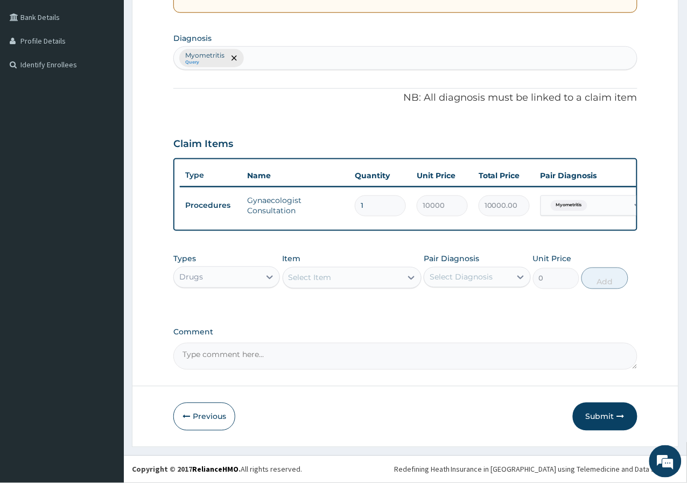
click at [368, 282] on div "Select Item" at bounding box center [342, 277] width 119 height 17
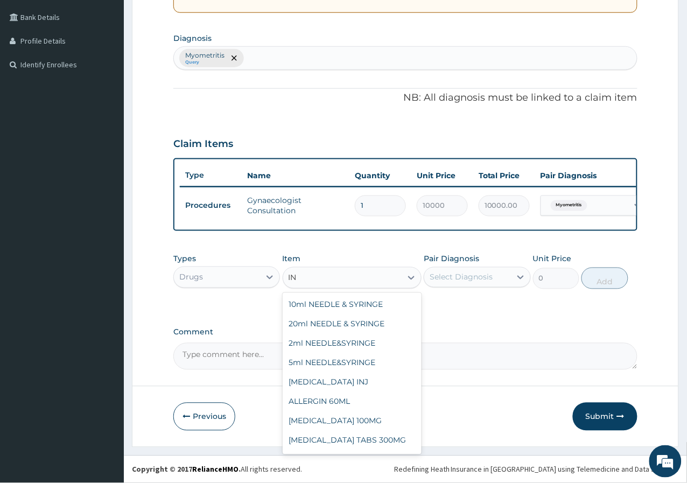
type input "I"
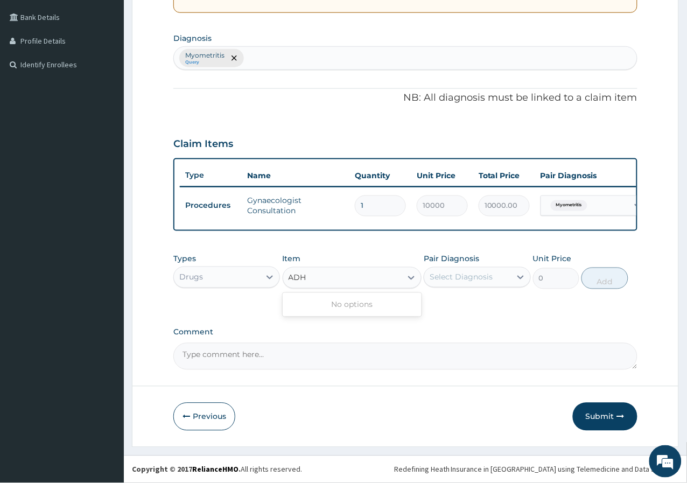
type input "ADH"
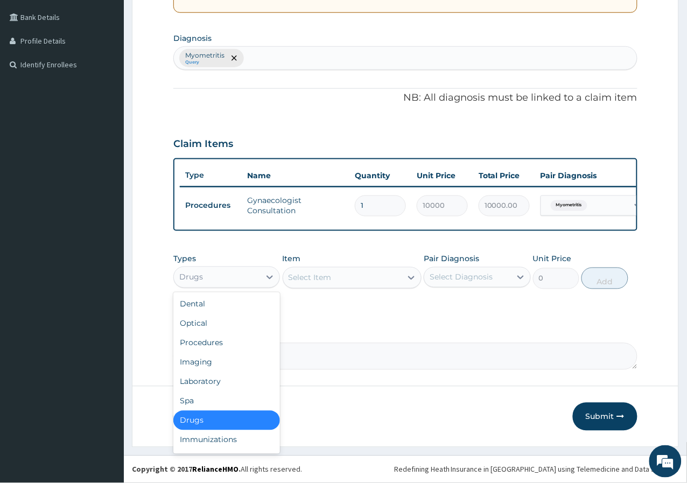
click at [247, 272] on div "Drugs" at bounding box center [217, 277] width 86 height 17
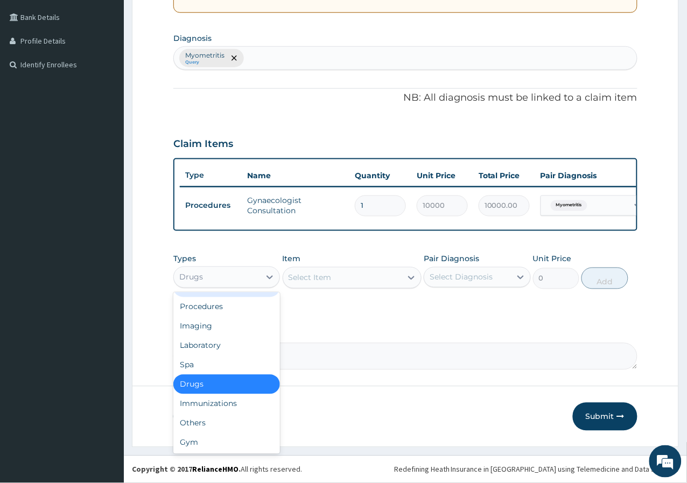
scroll to position [0, 0]
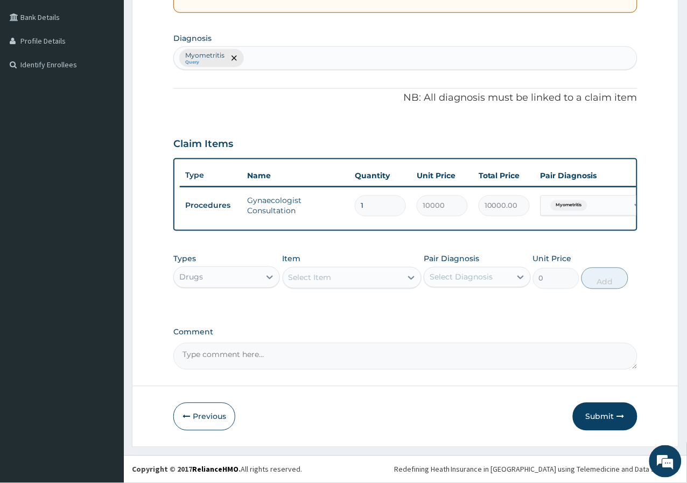
click at [312, 354] on textarea "Comment" at bounding box center [405, 356] width 464 height 27
click at [318, 280] on div "Select Item" at bounding box center [310, 277] width 43 height 11
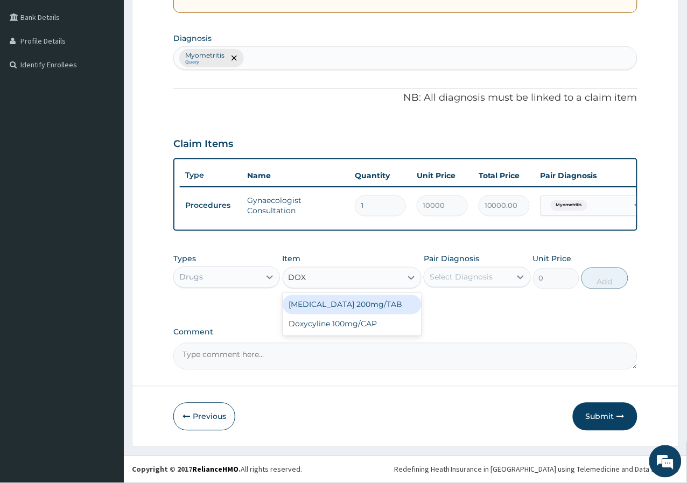
type input "DOXY"
click at [348, 300] on div "Doxycyline 100mg/CAP" at bounding box center [352, 304] width 139 height 19
click at [348, 300] on div "Types Drugs Item option Gynaecologist Consultation, selected. option Doxycyline…" at bounding box center [405, 279] width 464 height 62
type input "5.775"
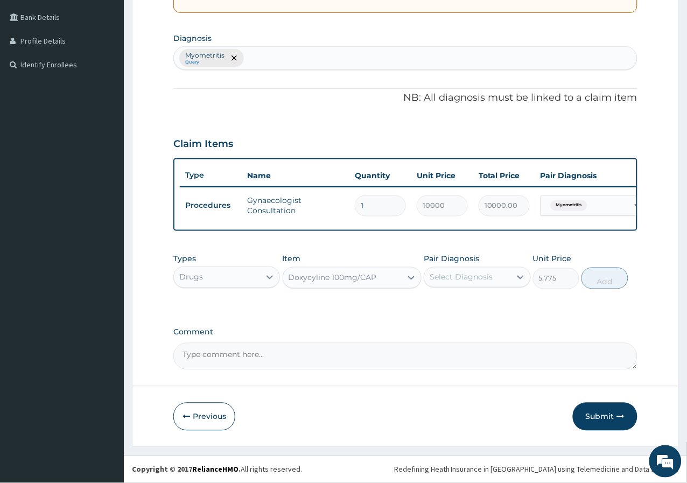
click at [468, 281] on div "Select Diagnosis" at bounding box center [461, 277] width 63 height 11
click at [387, 318] on div "PA Code / Prescription Code Enter Code(Secondary Care Only) Encounter Date 05-0…" at bounding box center [405, 115] width 464 height 509
click at [488, 283] on div "Select Diagnosis" at bounding box center [461, 277] width 63 height 11
click at [474, 298] on label "Myometritis" at bounding box center [464, 303] width 47 height 11
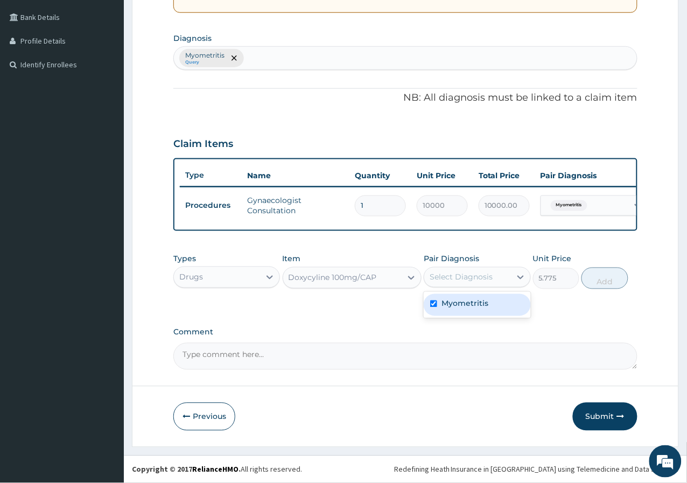
checkbox input "true"
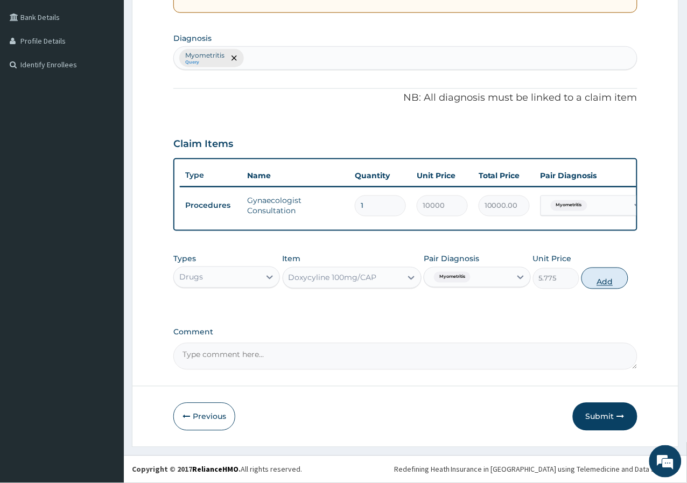
click at [615, 277] on button "Add" at bounding box center [604, 279] width 46 height 22
type input "0"
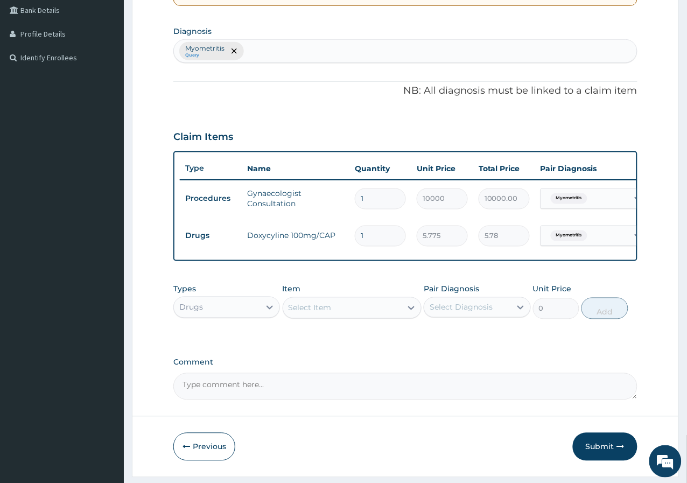
click at [381, 310] on div "Select Item" at bounding box center [342, 307] width 119 height 17
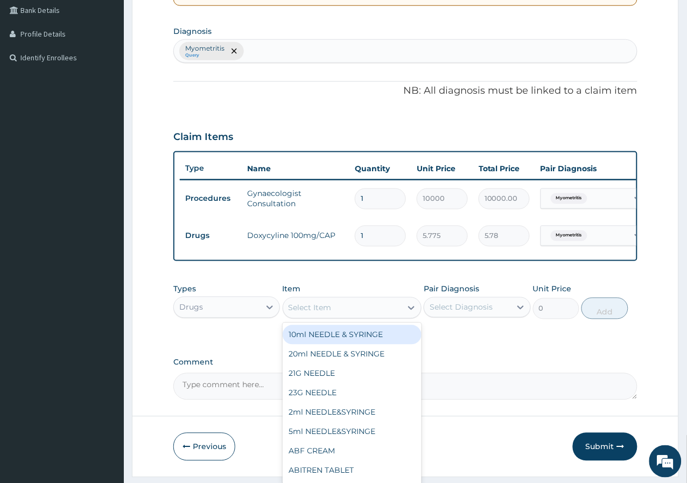
click at [455, 333] on div "Types Drugs Item option Doxycyline 100mg/CAP, selected. option 10ml NEEDLE & SY…" at bounding box center [405, 309] width 464 height 62
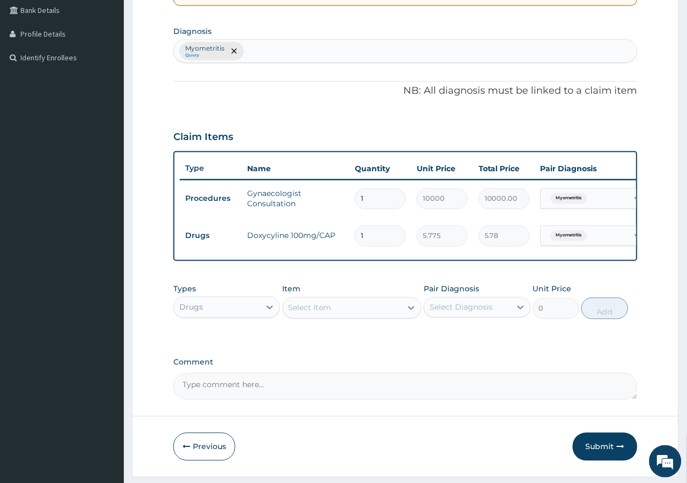
click at [312, 55] on div "Myometritis Query" at bounding box center [405, 51] width 463 height 23
type input "BACTERIA"
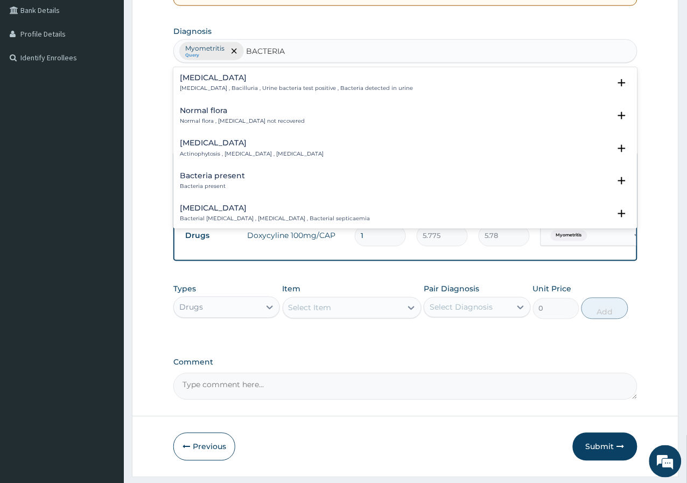
click at [221, 183] on p "Bacteria present" at bounding box center [212, 187] width 65 height 8
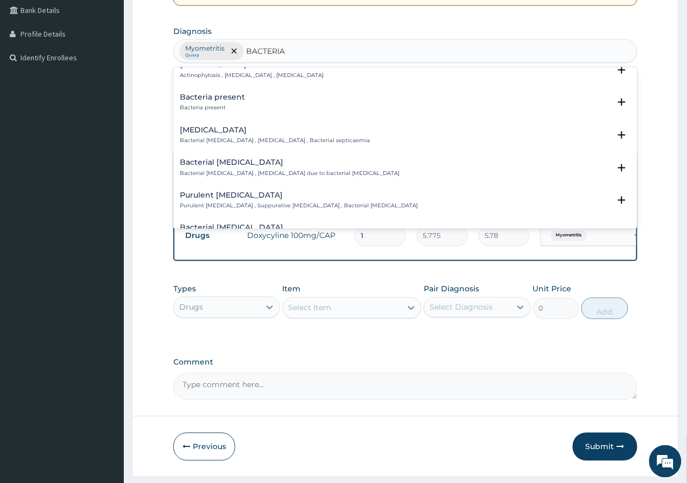
scroll to position [60, 0]
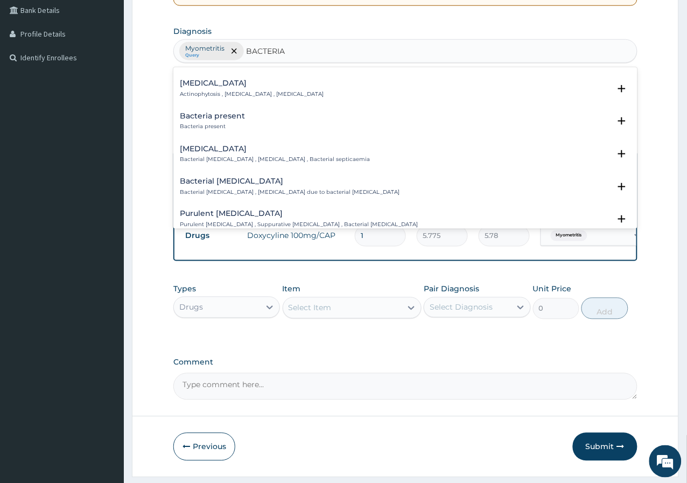
click at [239, 126] on p "Bacteria present" at bounding box center [212, 127] width 65 height 8
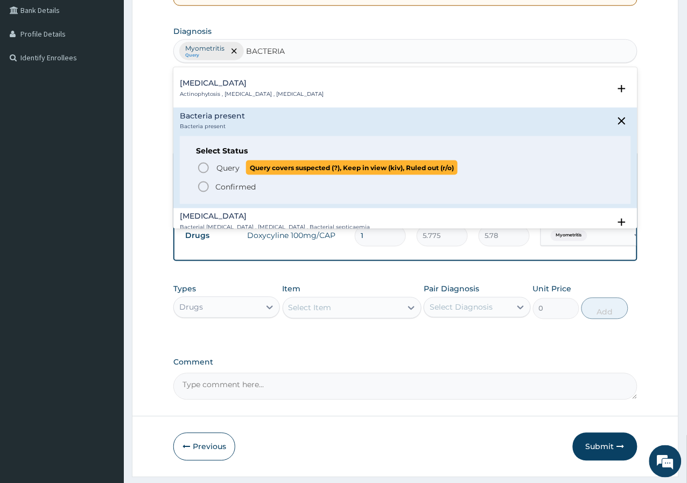
click at [209, 162] on icon "status option query" at bounding box center [203, 168] width 13 height 13
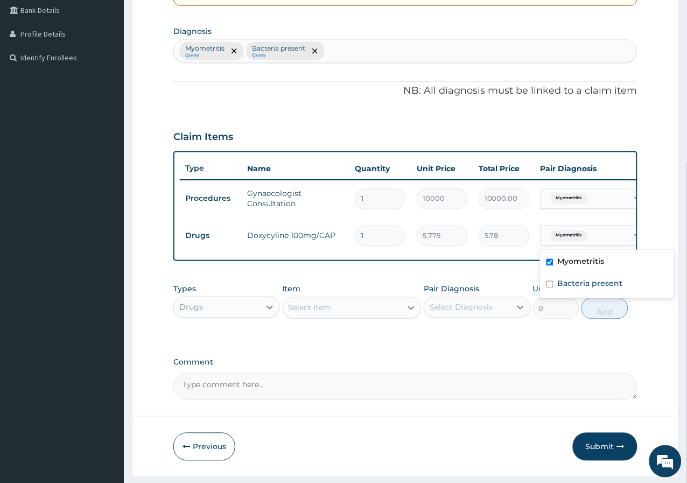
click at [594, 227] on div "Myometritis" at bounding box center [584, 236] width 87 height 18
click at [564, 278] on label "Bacteria present" at bounding box center [590, 283] width 65 height 11
checkbox input "true"
click at [606, 184] on td "Myometritis" at bounding box center [594, 198] width 118 height 31
click at [600, 193] on div "Myometritis" at bounding box center [584, 199] width 87 height 18
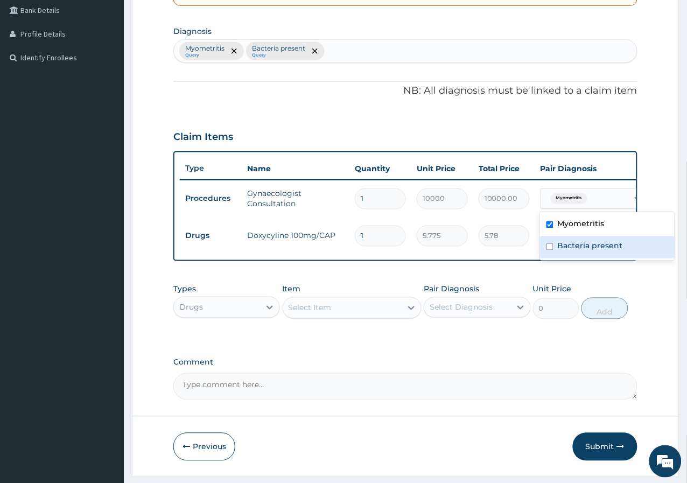
click at [564, 237] on div "Bacteria present" at bounding box center [607, 247] width 135 height 22
checkbox input "true"
click at [314, 313] on div "Select Item" at bounding box center [310, 308] width 43 height 11
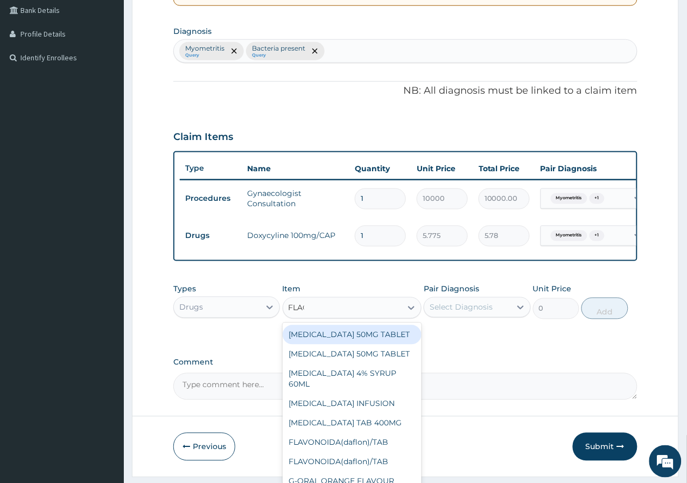
type input "FLAGY"
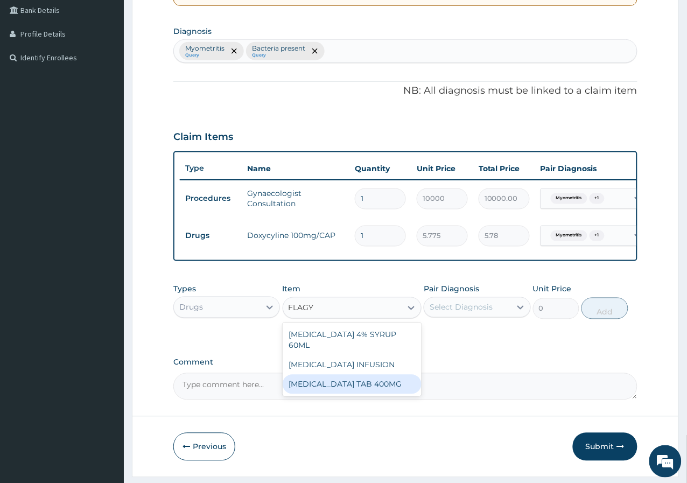
click at [329, 388] on div "[MEDICAL_DATA] TAB 400MG" at bounding box center [352, 384] width 139 height 19
type input "35"
click at [329, 388] on textarea "Comment" at bounding box center [405, 386] width 464 height 27
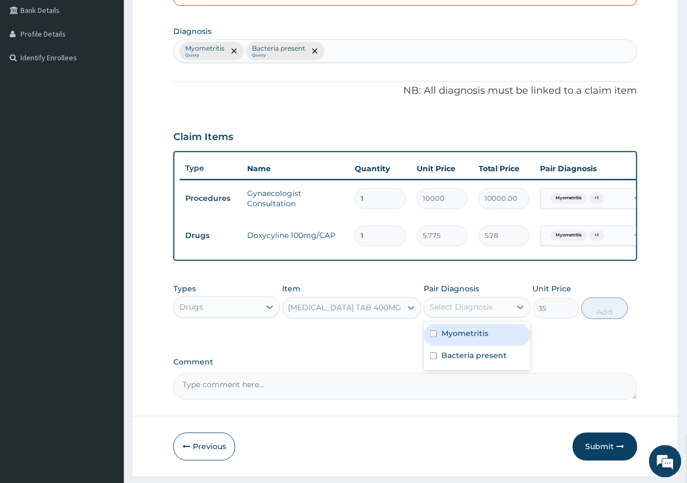
click at [510, 314] on div "Select Diagnosis" at bounding box center [467, 307] width 86 height 17
click at [466, 339] on label "Myometritis" at bounding box center [464, 333] width 47 height 11
checkbox input "true"
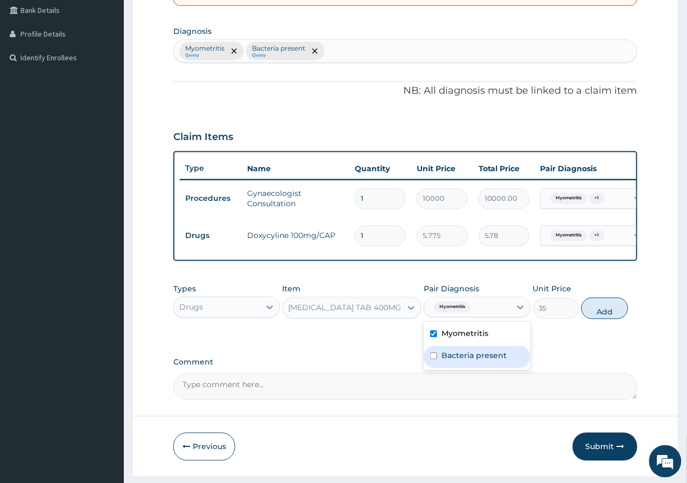
click at [438, 365] on div "Bacteria present" at bounding box center [477, 357] width 107 height 22
checkbox input "true"
click at [595, 319] on button "Add" at bounding box center [604, 309] width 46 height 22
type input "0"
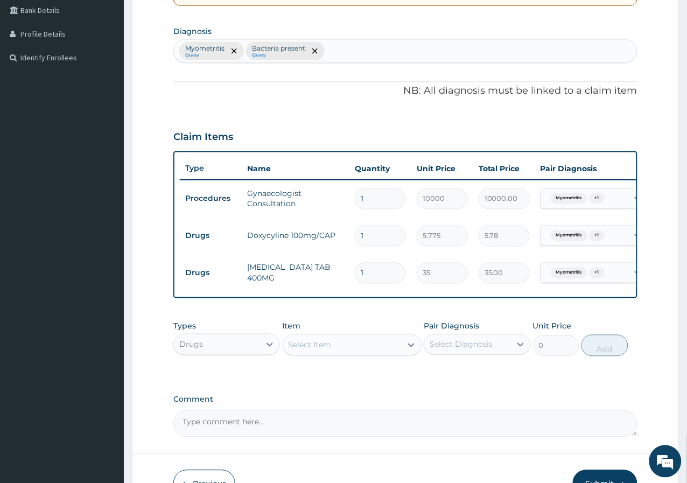
click at [310, 349] on div "Select Item" at bounding box center [310, 345] width 43 height 11
click at [383, 272] on input "1" at bounding box center [380, 273] width 51 height 21
type input "14"
type input "490.00"
type input "1"
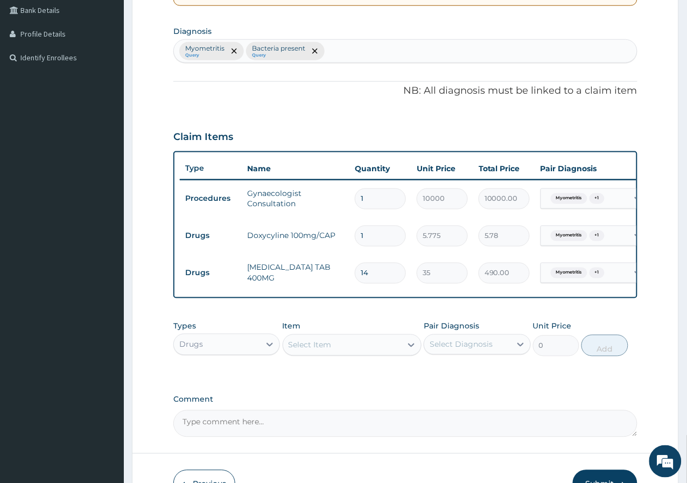
type input "35.00"
type input "21"
type input "735.00"
type input "21"
click at [363, 236] on input "1" at bounding box center [380, 236] width 51 height 21
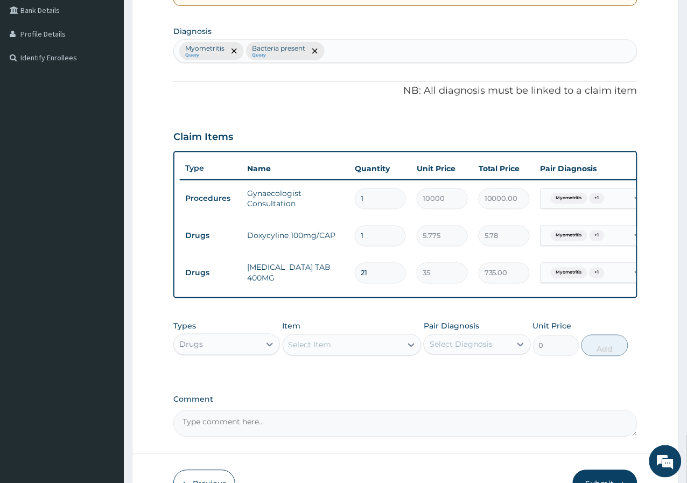
type input "14"
type input "80.85"
type input "14"
click at [383, 346] on div "Select Item" at bounding box center [342, 344] width 119 height 17
type input "DOX"
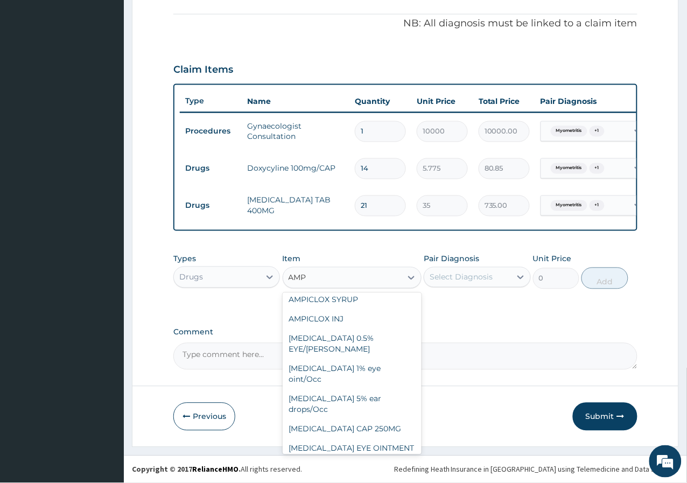
scroll to position [179, 0]
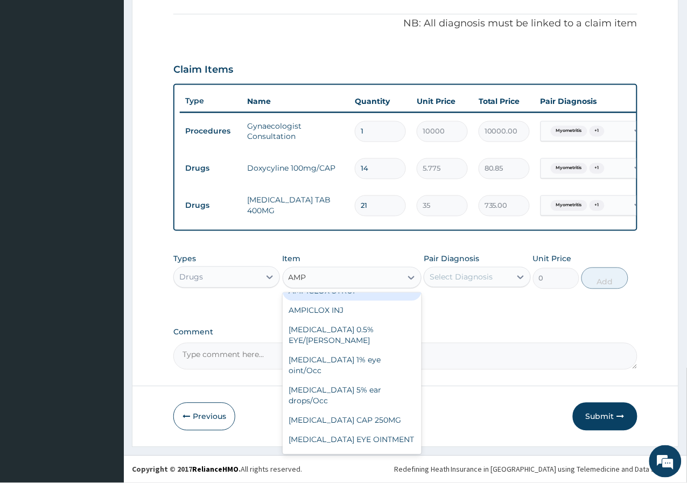
type input "AMPI"
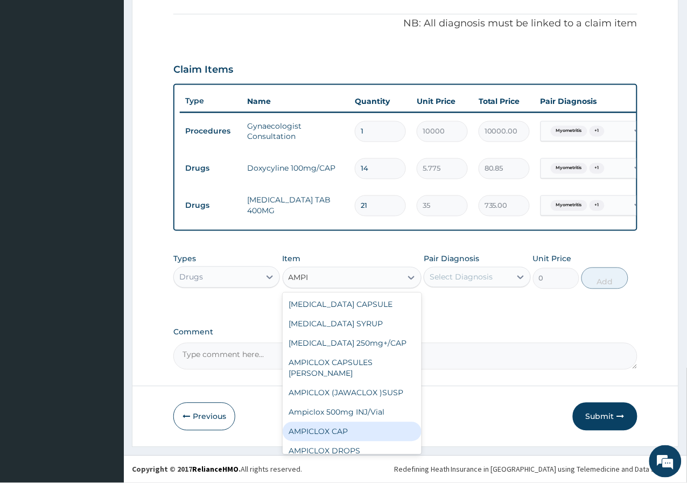
scroll to position [58, 0]
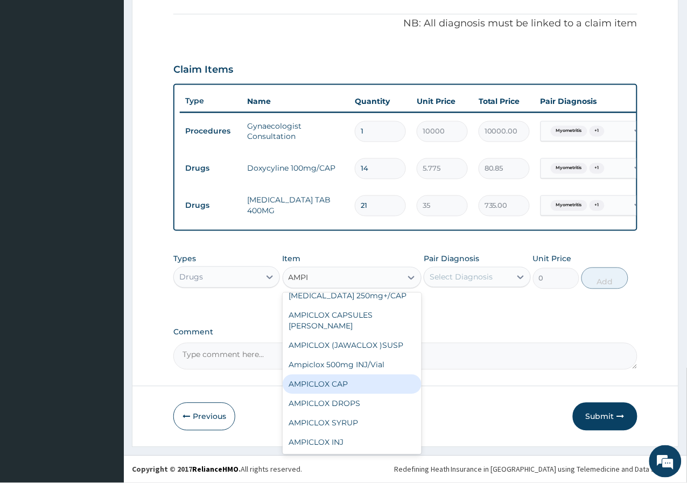
click at [387, 392] on div "AMPICLOX CAP" at bounding box center [352, 384] width 139 height 19
type input "50"
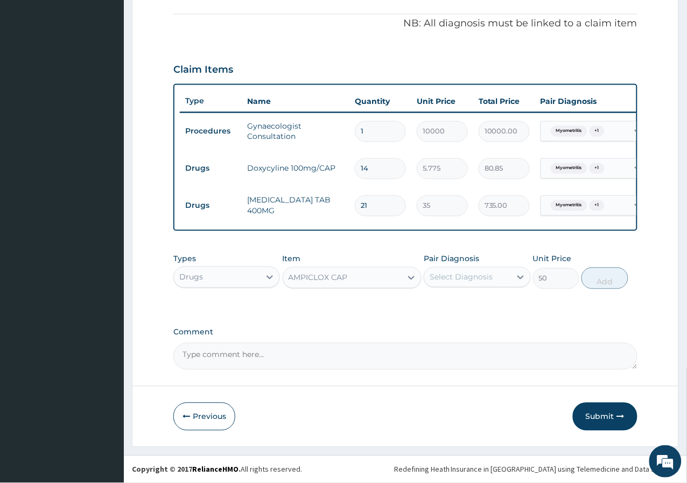
click at [341, 283] on div "AMPICLOX CAP" at bounding box center [318, 277] width 59 height 11
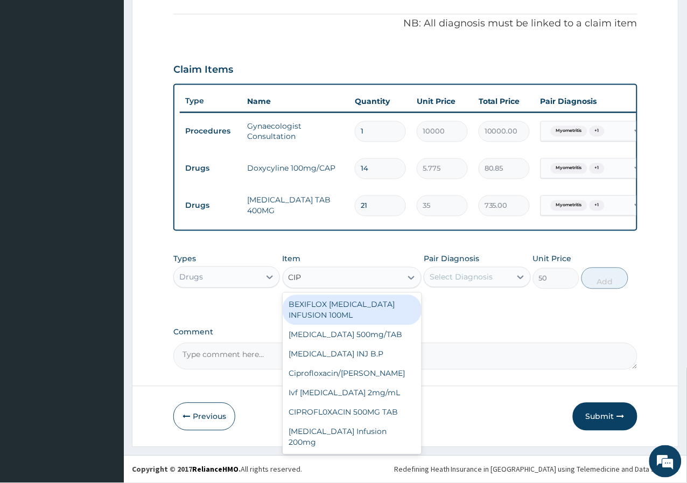
scroll to position [0, 0]
type input "CIPRO"
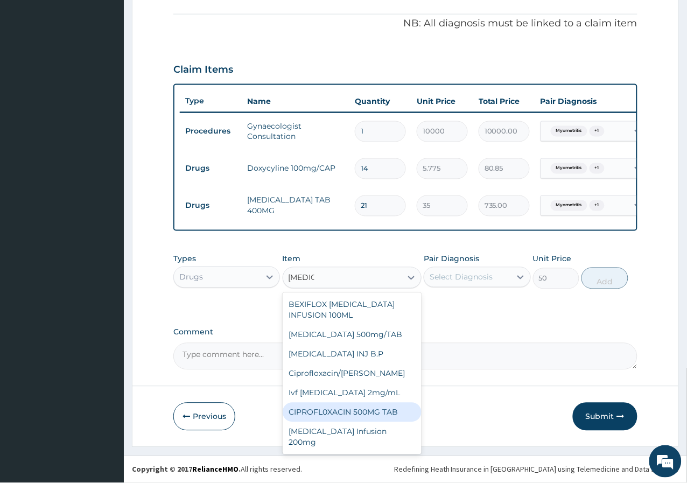
click at [356, 418] on div "CIPROFL0XACIN 500MG TAB" at bounding box center [352, 412] width 139 height 19
type input "150"
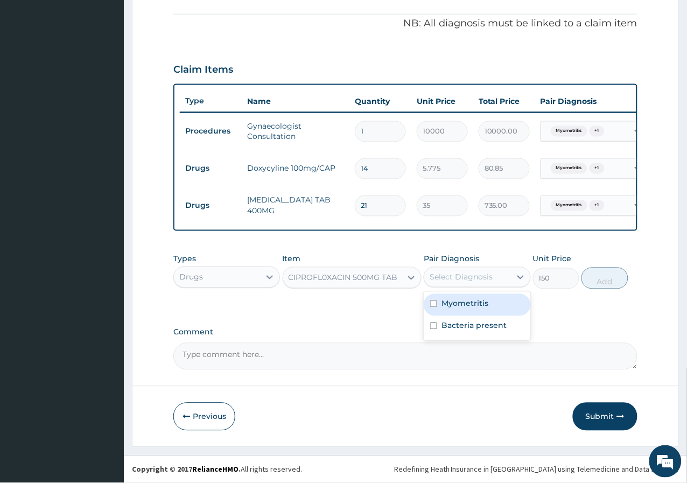
click at [488, 277] on div "Select Diagnosis" at bounding box center [461, 277] width 63 height 11
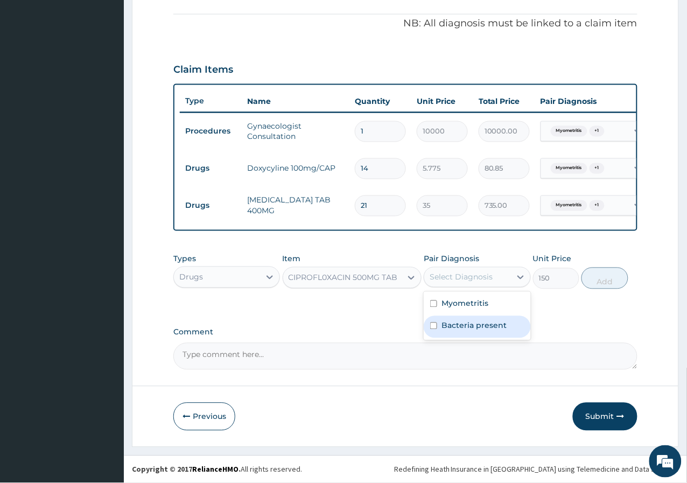
click at [467, 334] on div "Bacteria present" at bounding box center [477, 327] width 107 height 22
checkbox input "true"
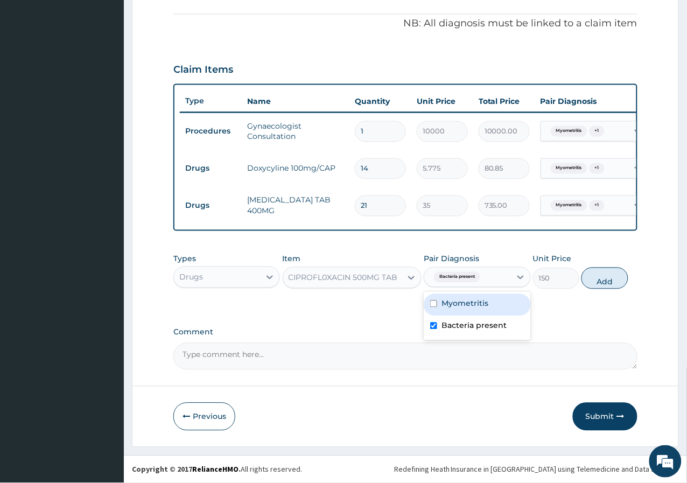
click at [584, 293] on div "Types Drugs Item CIPROFL0XACIN 500MG TAB Pair Diagnosis option Bacteria present…" at bounding box center [405, 271] width 464 height 46
click at [616, 269] on button "Add" at bounding box center [604, 279] width 46 height 22
type input "0"
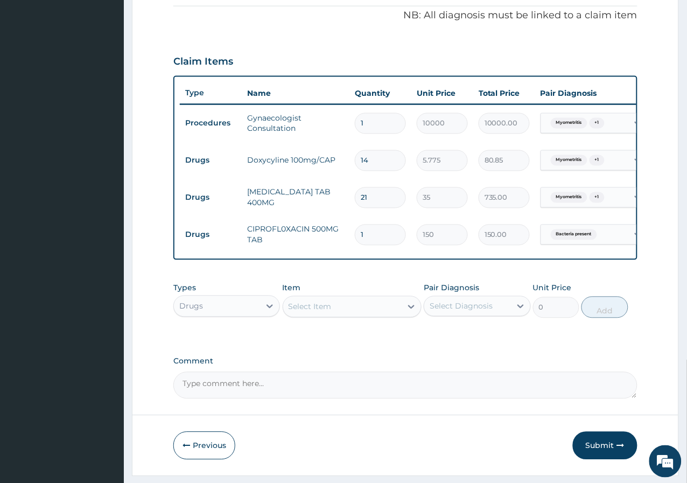
type input "14"
type input "2100.00"
type input "14"
click at [347, 315] on div "Select Item" at bounding box center [342, 306] width 119 height 17
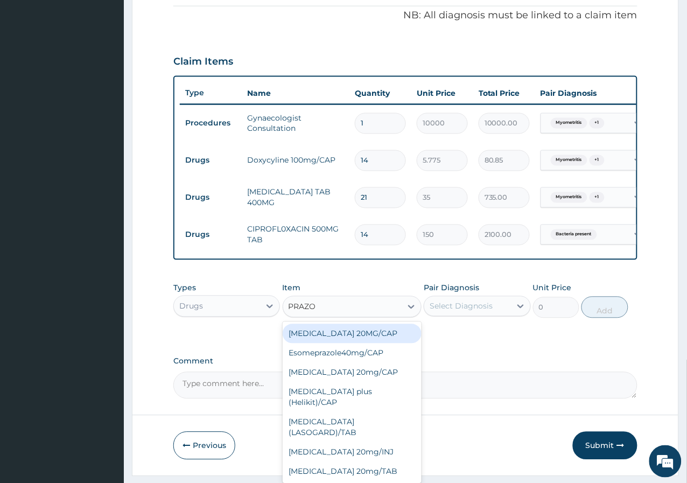
type input "PRAZOL"
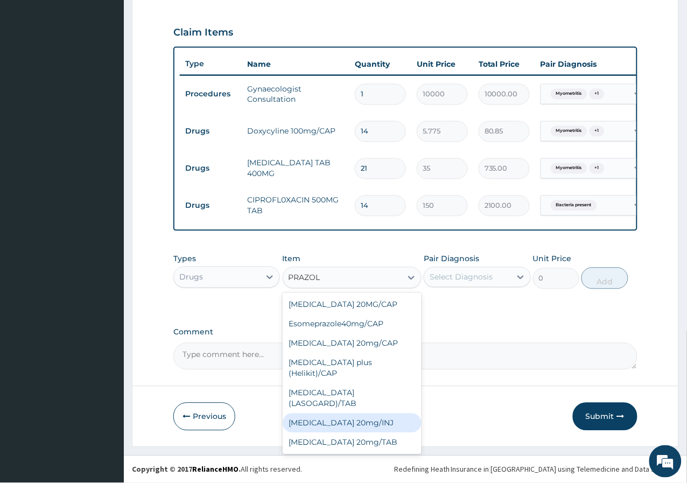
scroll to position [134, 0]
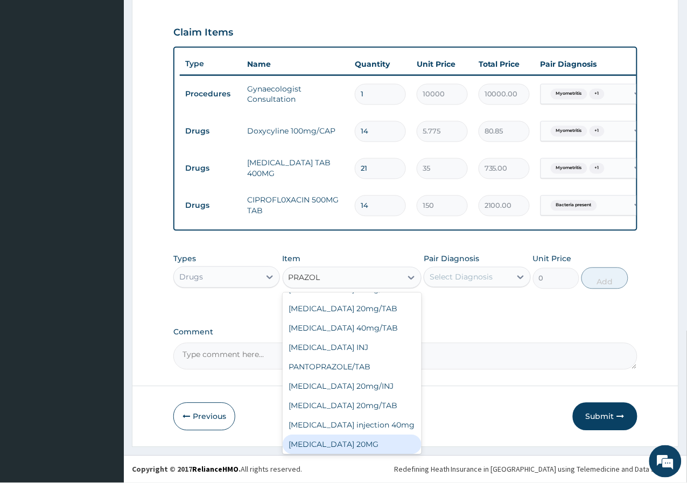
click at [383, 438] on div "[MEDICAL_DATA] 20MG" at bounding box center [352, 444] width 139 height 19
type input "300"
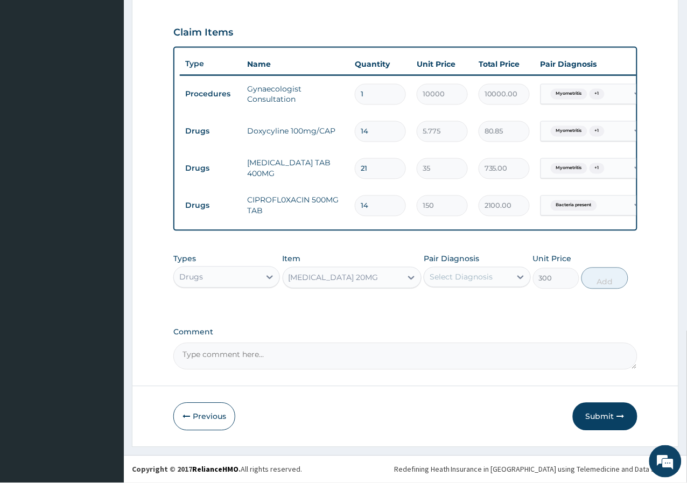
click at [474, 274] on div "Select Diagnosis" at bounding box center [461, 277] width 63 height 11
click at [457, 304] on label "Myometritis" at bounding box center [464, 303] width 47 height 11
checkbox input "true"
click at [615, 271] on button "Add" at bounding box center [604, 279] width 46 height 22
type input "0"
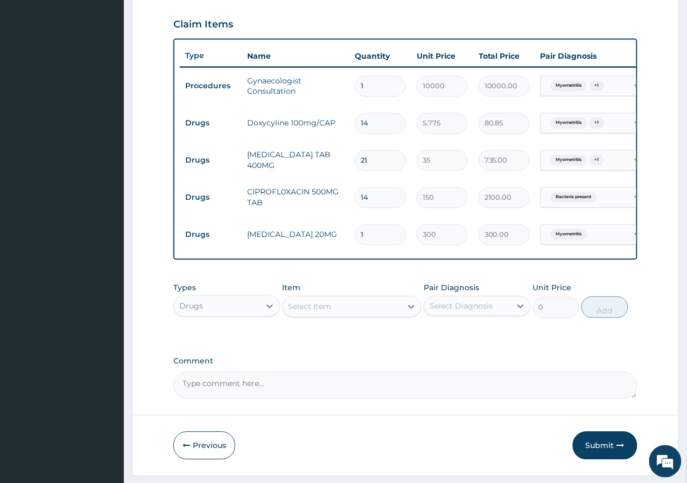
type input "14"
type input "4200.00"
type input "14"
click at [346, 315] on div "Select Item" at bounding box center [342, 306] width 119 height 17
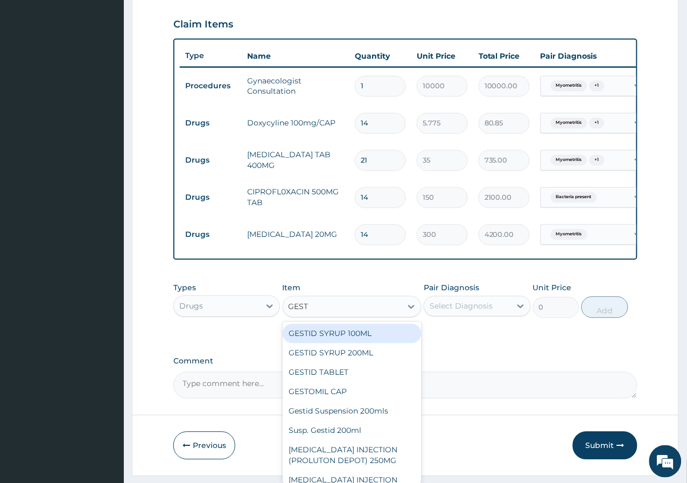
type input "GESTI"
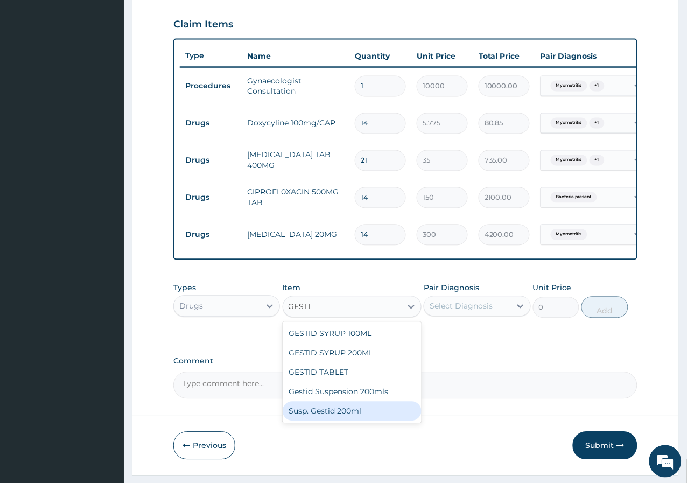
click at [322, 418] on div "Susp. Gestid 200ml" at bounding box center [352, 411] width 139 height 19
type input "3000"
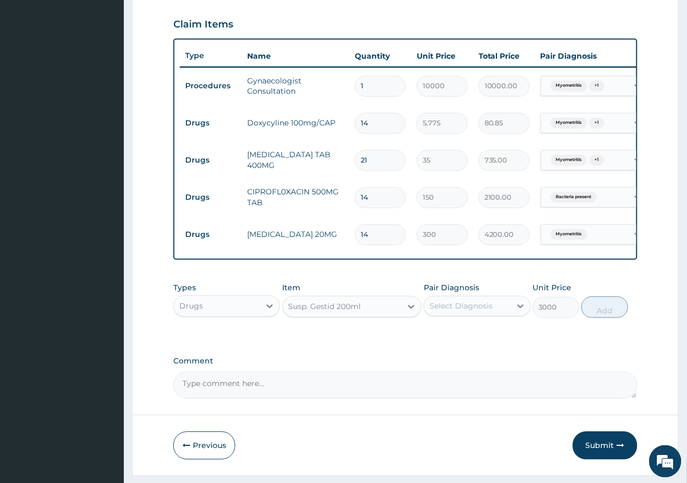
click at [436, 315] on div "Select Diagnosis" at bounding box center [467, 306] width 86 height 17
click at [381, 355] on div "PA Code / Prescription Code Enter Code(Secondary Care Only) Encounter Date 05-0…" at bounding box center [405, 70] width 464 height 658
click at [466, 312] on div "Select Diagnosis" at bounding box center [461, 306] width 63 height 11
click at [464, 338] on label "Myometritis" at bounding box center [464, 332] width 47 height 11
checkbox input "true"
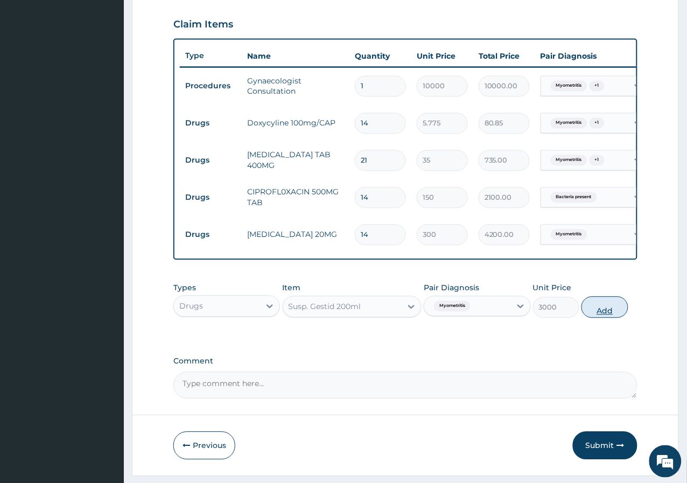
click at [606, 315] on button "Add" at bounding box center [604, 308] width 46 height 22
type input "0"
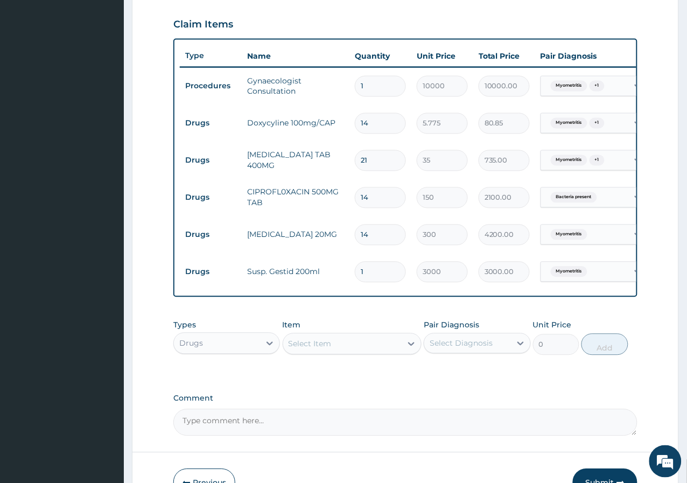
click at [329, 349] on div "Select Item" at bounding box center [310, 344] width 43 height 11
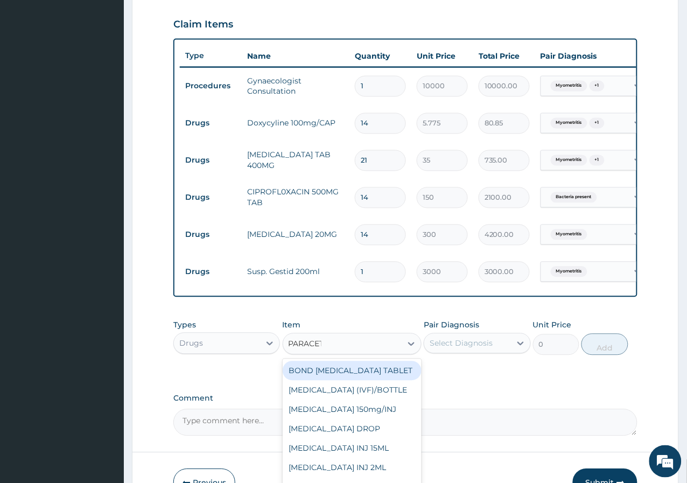
type input "PARACETA"
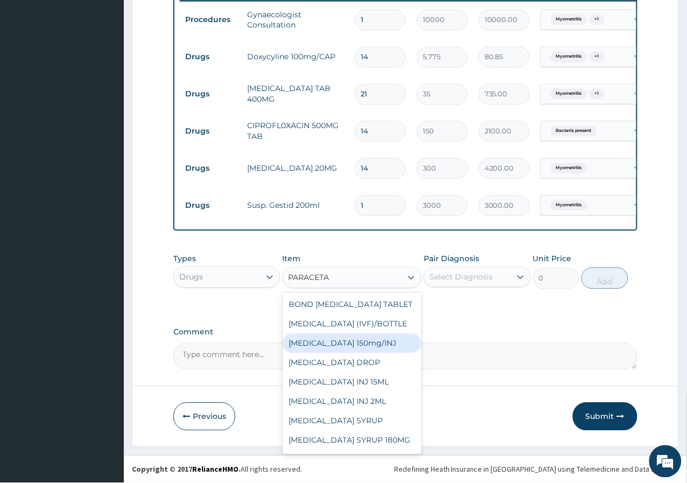
scroll to position [36, 0]
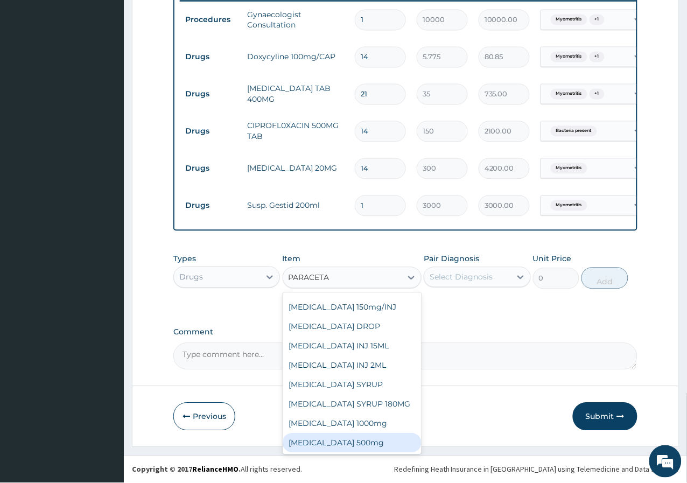
click at [344, 439] on div "Paracetamol 500mg" at bounding box center [352, 442] width 139 height 19
type input "25"
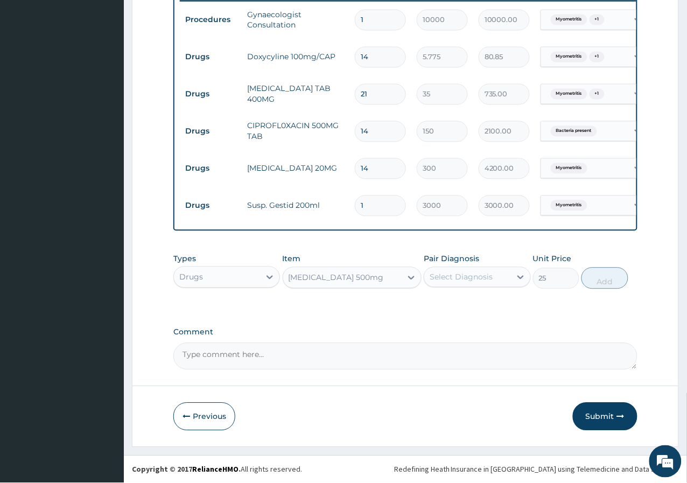
click at [468, 263] on label "Pair Diagnosis" at bounding box center [451, 259] width 55 height 11
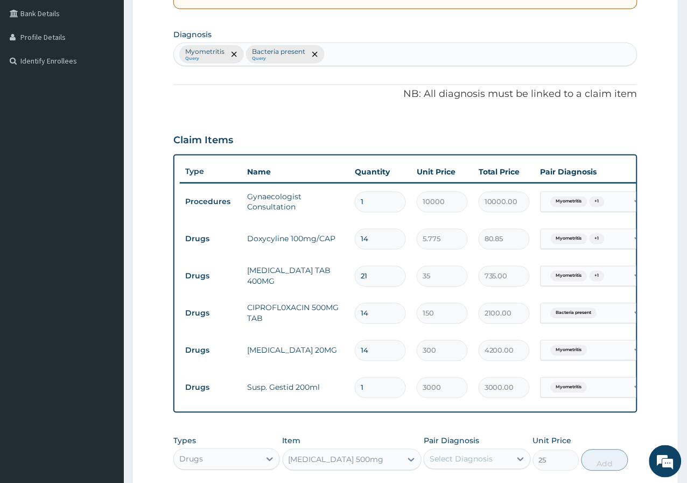
scroll to position [78, 0]
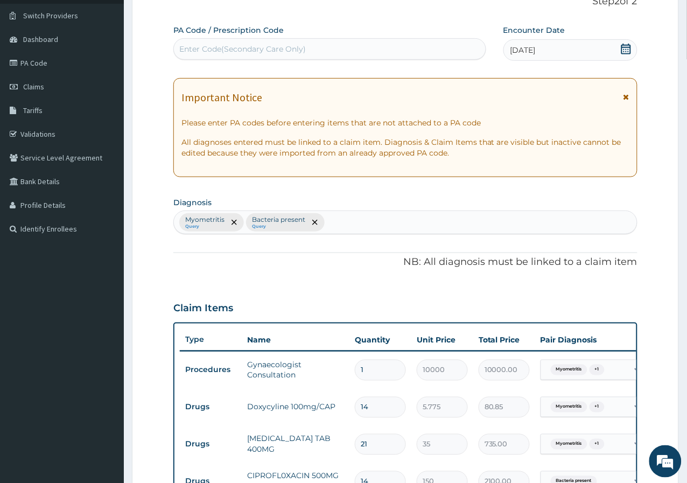
click at [356, 213] on div "Myometritis Query Bacteria present Query" at bounding box center [405, 222] width 463 height 23
type input "PAIN"
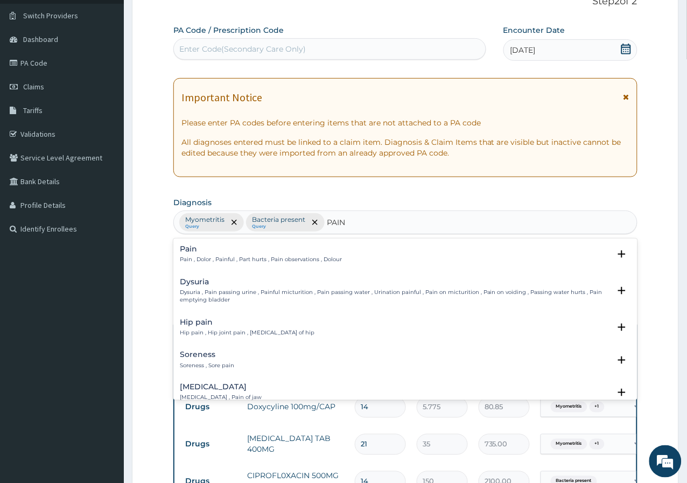
click at [239, 242] on div "Pain Pain , Dolor , Painful , Part hurts , Pain observations , Dolour Select St…" at bounding box center [405, 257] width 464 height 33
click at [235, 256] on p "Pain , Dolor , Painful , Part hurts , Pain observations , Dolour" at bounding box center [261, 260] width 162 height 8
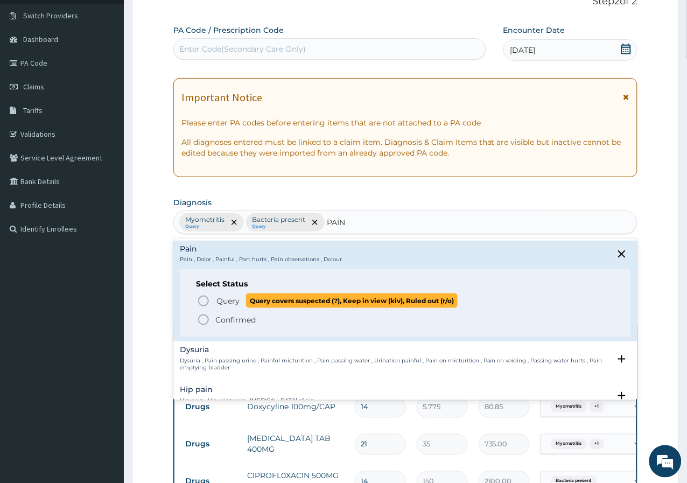
click at [212, 298] on span "Query Query covers suspected (?), Keep in view (kiv), Ruled out (r/o)" at bounding box center [406, 300] width 418 height 15
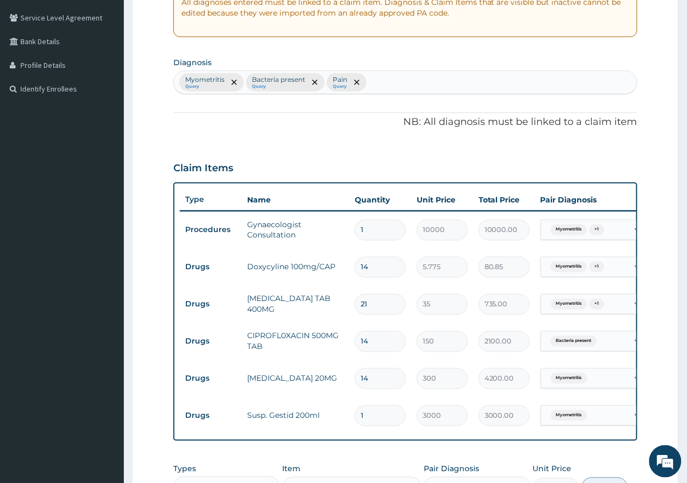
scroll to position [437, 0]
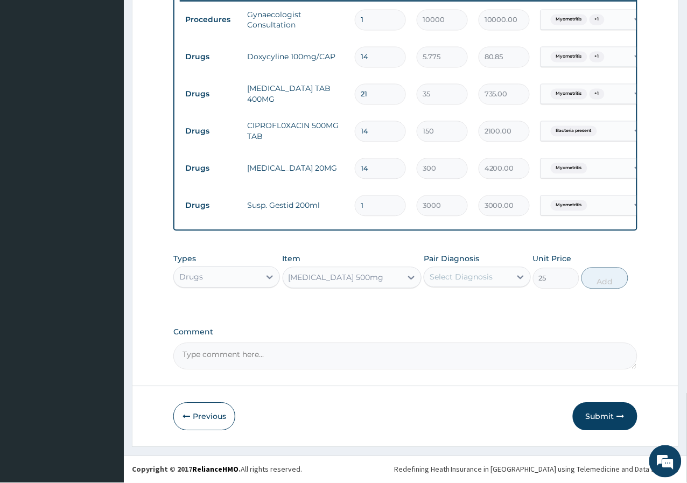
click at [477, 285] on div "Select Diagnosis" at bounding box center [467, 277] width 86 height 17
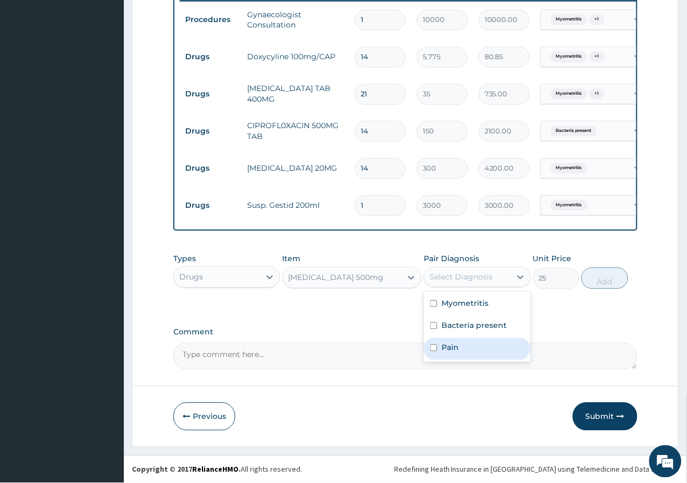
click at [437, 343] on div "Pain" at bounding box center [477, 349] width 107 height 22
checkbox input "true"
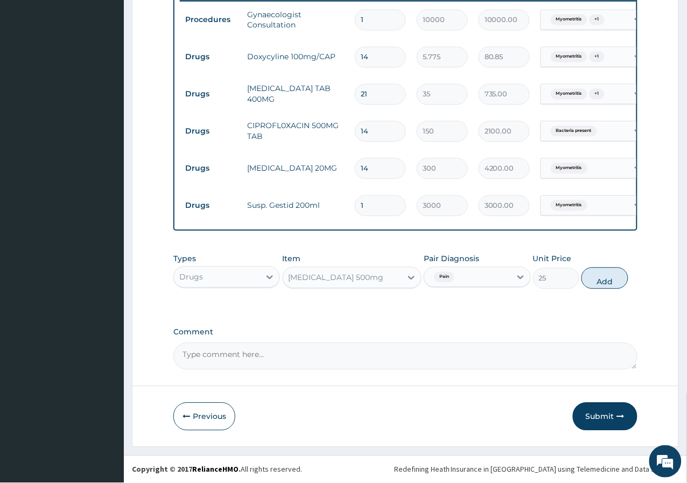
drag, startPoint x: 609, startPoint y: 283, endPoint x: 593, endPoint y: 282, distance: 16.2
click at [607, 283] on button "Add" at bounding box center [604, 279] width 46 height 22
type input "0"
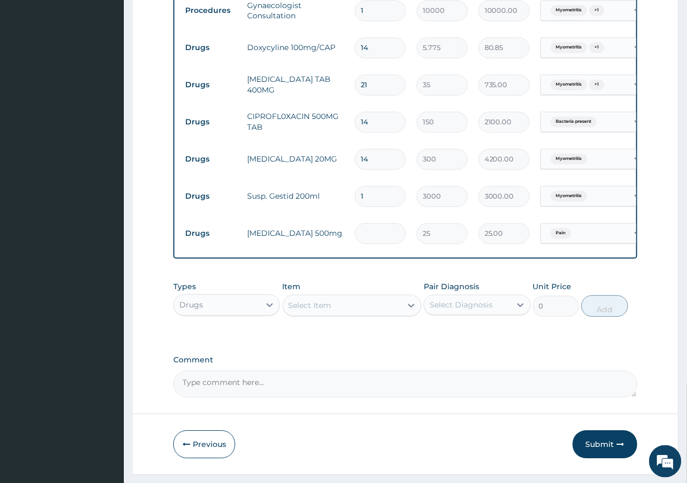
type input "0.00"
type input "3"
type input "75.00"
type input "30"
type input "750.00"
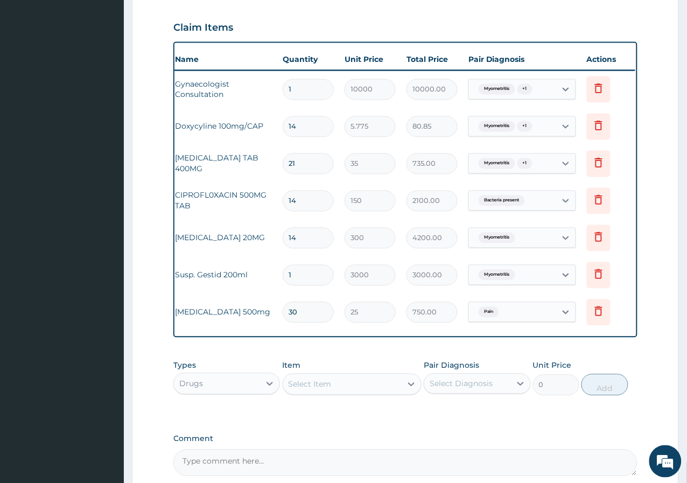
scroll to position [0, 75]
type input "30"
click at [595, 316] on icon at bounding box center [596, 311] width 8 height 10
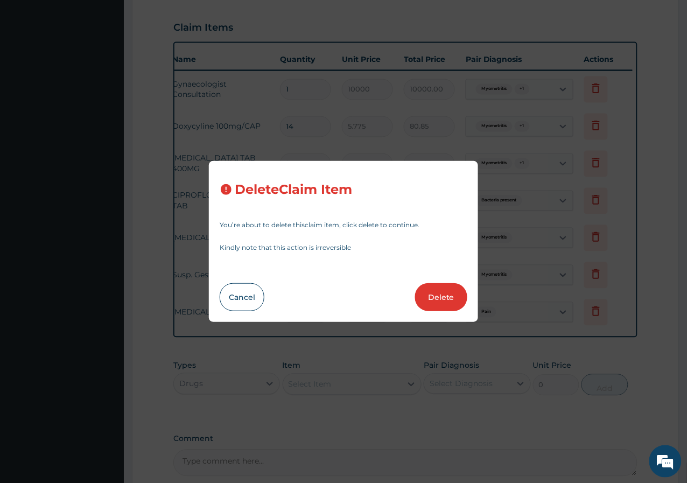
click at [454, 301] on button "Delete" at bounding box center [441, 297] width 52 height 28
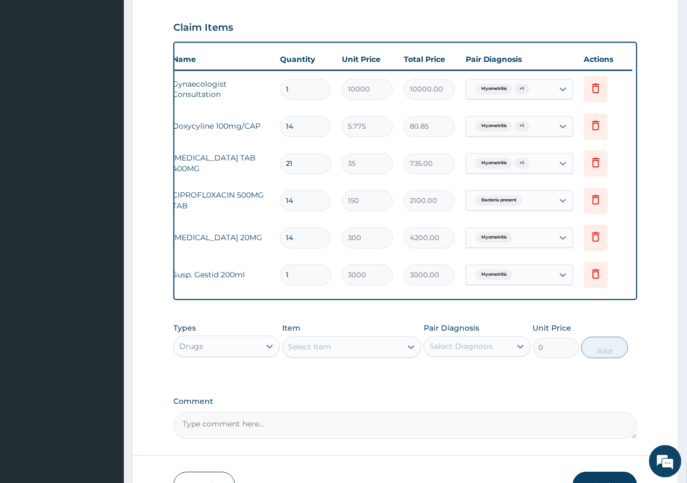
click at [373, 350] on div "Select Item" at bounding box center [342, 347] width 119 height 17
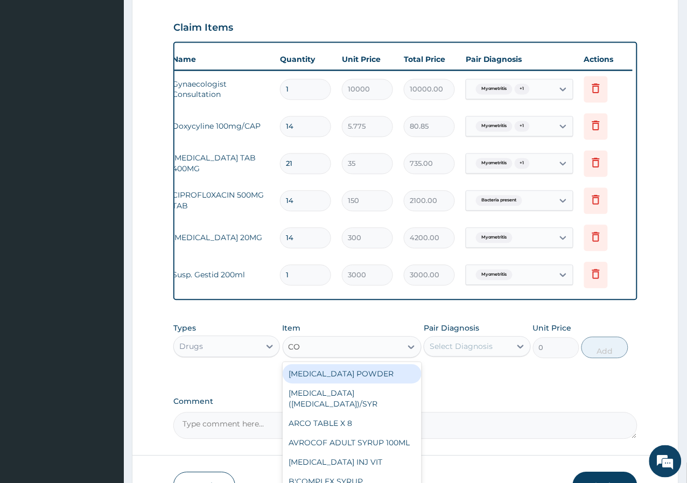
type input "C"
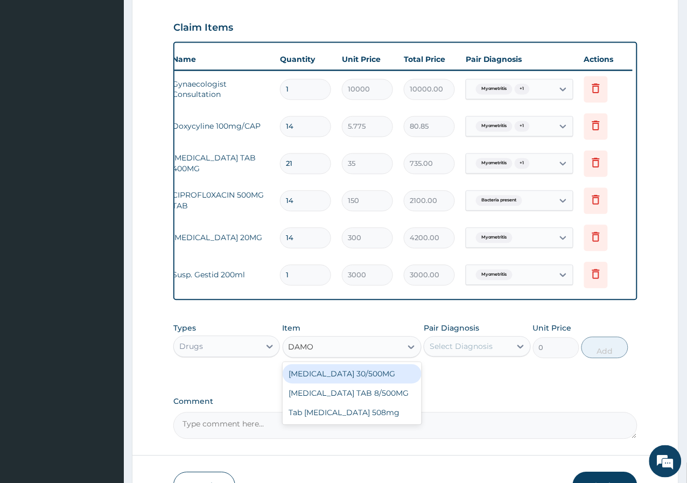
type input "DAMOL"
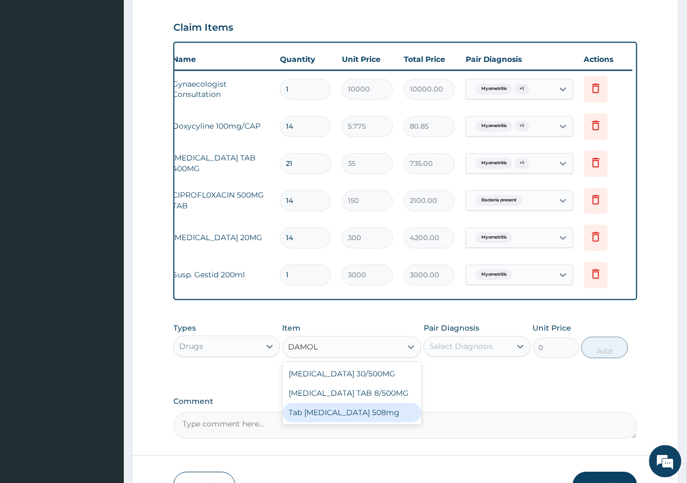
drag, startPoint x: 370, startPoint y: 419, endPoint x: 415, endPoint y: 402, distance: 47.6
click at [372, 419] on div "Tab [MEDICAL_DATA] 508mg" at bounding box center [352, 412] width 139 height 19
type input "300"
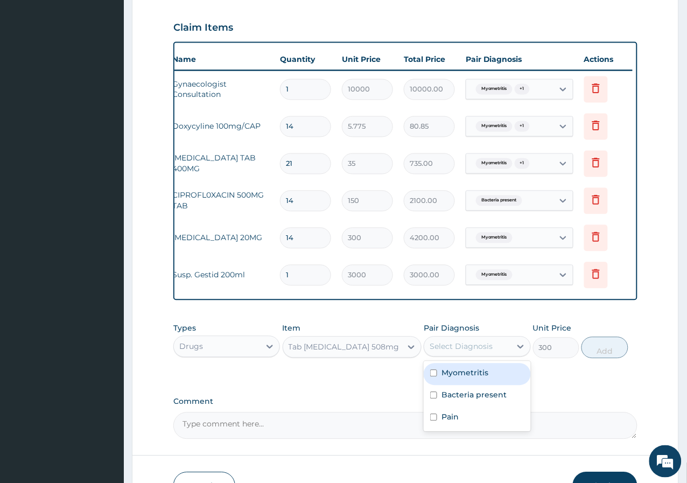
click at [459, 352] on div "Select Diagnosis" at bounding box center [461, 346] width 63 height 11
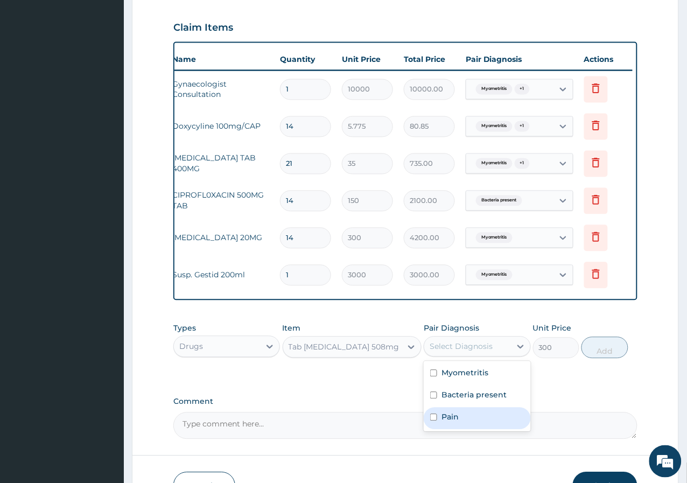
click at [449, 423] on label "Pain" at bounding box center [449, 417] width 17 height 11
checkbox input "true"
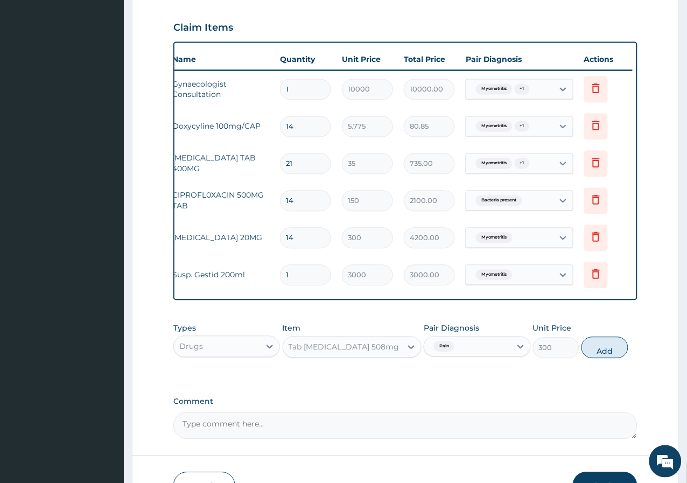
click at [623, 359] on button "Add" at bounding box center [604, 348] width 46 height 22
click at [623, 363] on div "PA Code / Prescription Code Enter Code(Secondary Care Only) Encounter Date 05-0…" at bounding box center [405, 91] width 464 height 695
type input "0"
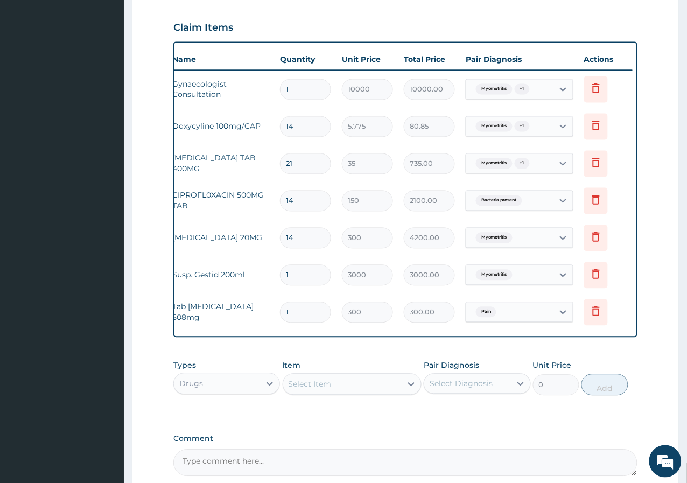
click at [312, 312] on input "1" at bounding box center [305, 312] width 51 height 21
type input "0.00"
type input "3"
type input "900.00"
type input "30"
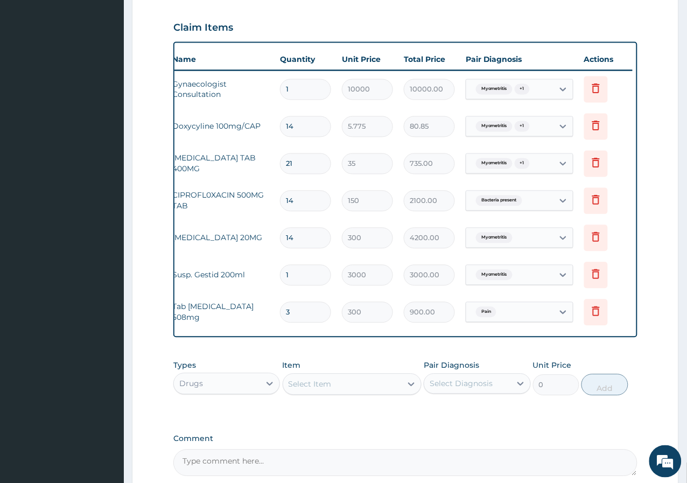
type input "9000.00"
type input "30"
click at [322, 390] on div "Select Item" at bounding box center [310, 384] width 43 height 11
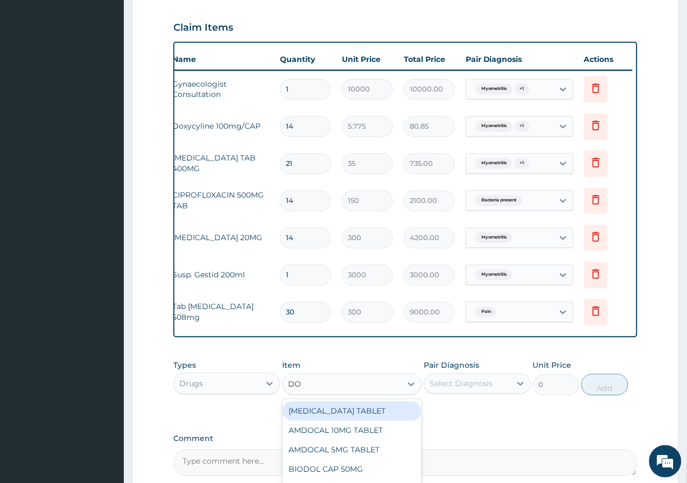
type input "D"
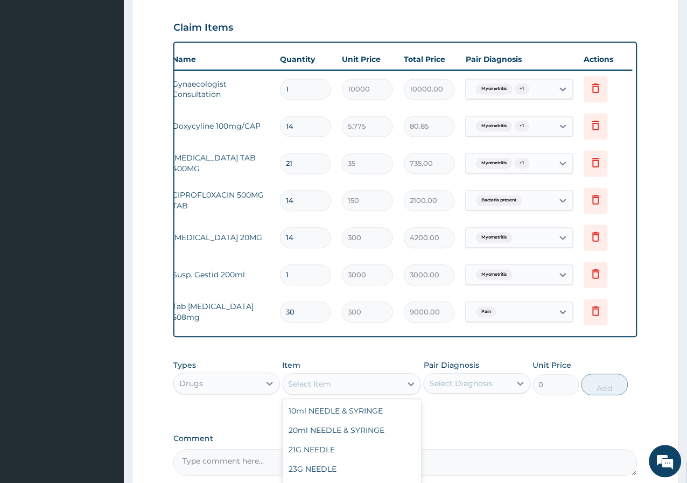
scroll to position [0, 0]
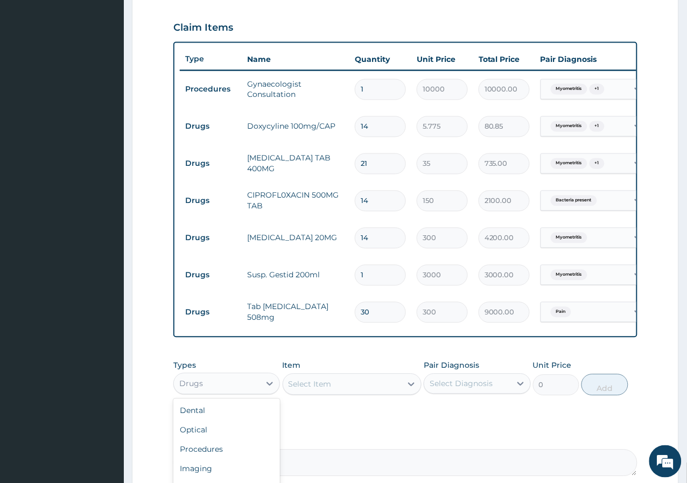
click at [252, 395] on div "Drugs" at bounding box center [226, 384] width 107 height 22
click at [248, 455] on div "Procedures" at bounding box center [226, 449] width 107 height 19
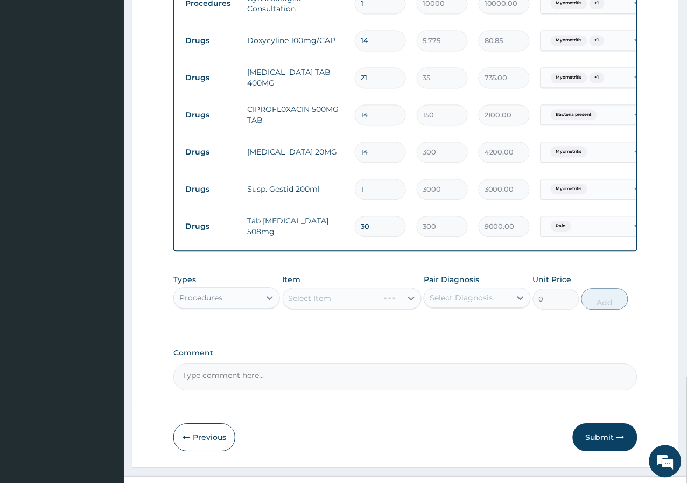
scroll to position [474, 0]
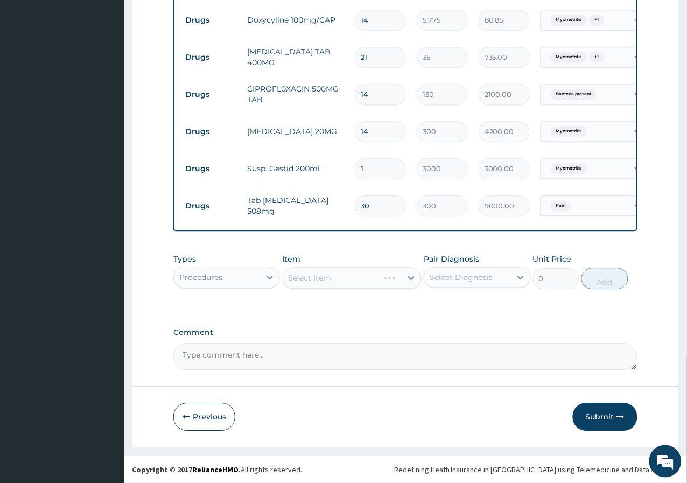
click at [450, 268] on div "Select Diagnosis" at bounding box center [477, 277] width 107 height 20
click at [446, 300] on label "Myometritis" at bounding box center [464, 303] width 47 height 11
checkbox input "true"
click at [390, 315] on div "PA Code / Prescription Code Enter Code(Secondary Care Only) Encounter Date 05-0…" at bounding box center [405, 4] width 464 height 732
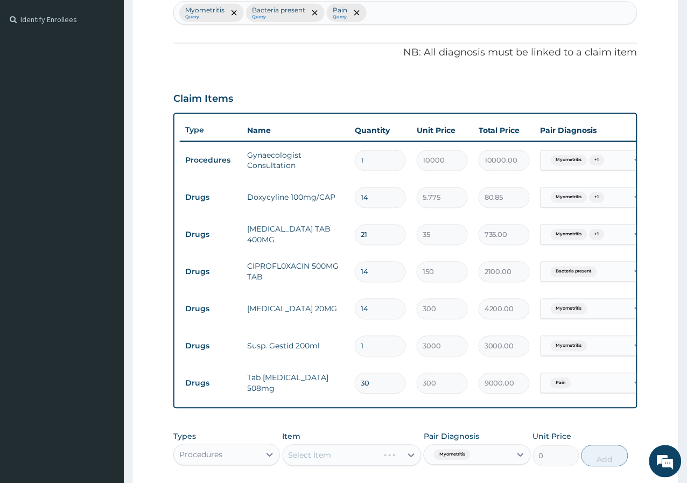
scroll to position [359, 0]
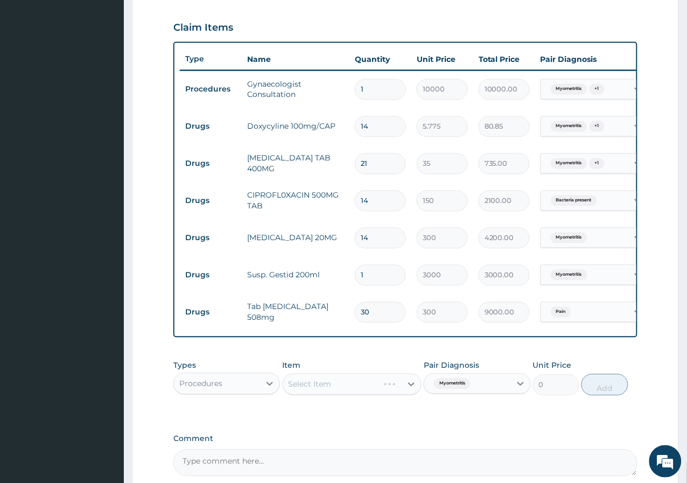
click at [582, 85] on span "Myometritis" at bounding box center [569, 89] width 37 height 11
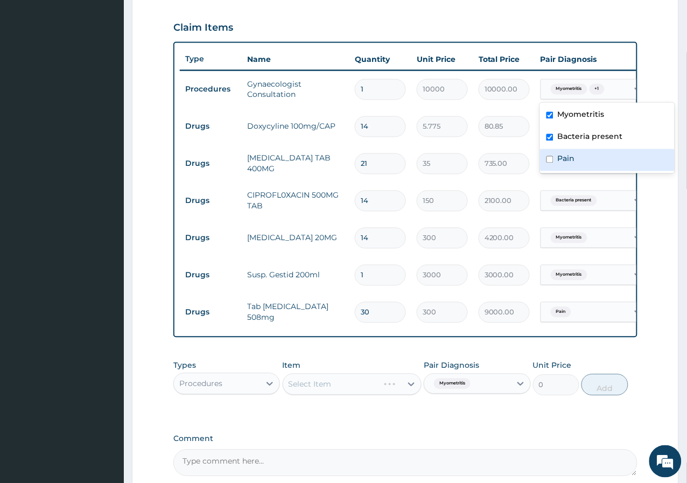
drag, startPoint x: 572, startPoint y: 149, endPoint x: 569, endPoint y: 155, distance: 6.3
click at [571, 150] on div "Pain" at bounding box center [607, 160] width 135 height 22
checkbox input "true"
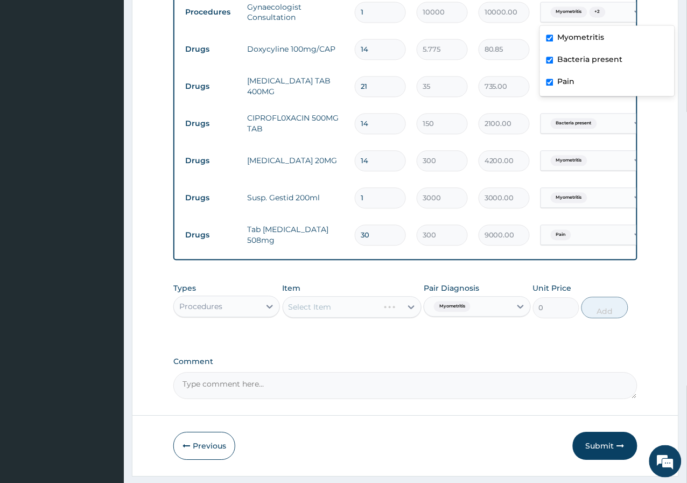
scroll to position [474, 0]
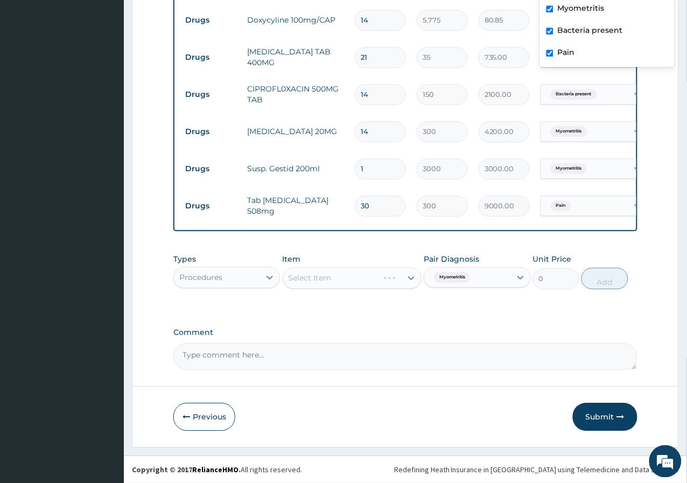
click at [421, 328] on label "Comment" at bounding box center [405, 332] width 464 height 9
click at [421, 343] on textarea "Comment" at bounding box center [405, 356] width 464 height 27
click at [401, 285] on div "Select Item" at bounding box center [352, 278] width 139 height 22
click at [356, 286] on div "Select Item" at bounding box center [352, 278] width 139 height 22
click at [226, 419] on button "Previous" at bounding box center [204, 417] width 62 height 28
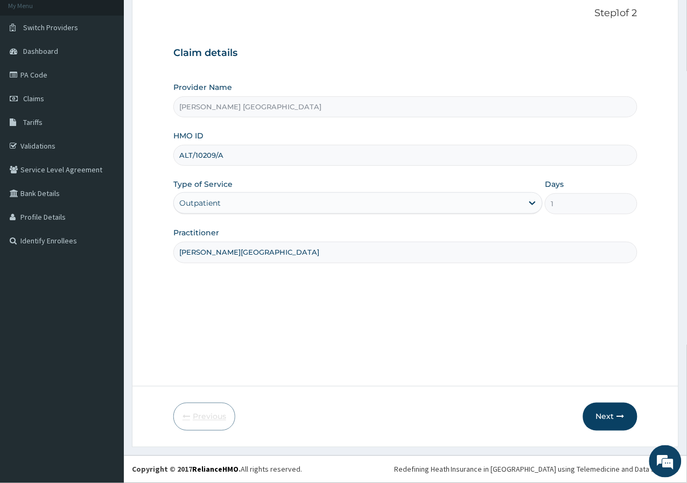
scroll to position [66, 0]
drag, startPoint x: 246, startPoint y: 157, endPoint x: 167, endPoint y: 165, distance: 79.0
click at [167, 165] on form "Step 1 of 2 Claim details Provider Name ROSA MYSTICA HOSPITAL HMO ID ALT/10209/…" at bounding box center [405, 219] width 547 height 457
drag, startPoint x: 210, startPoint y: 158, endPoint x: 437, endPoint y: 109, distance: 232.0
click at [437, 109] on input "[PERSON_NAME] [GEOGRAPHIC_DATA]" at bounding box center [405, 106] width 464 height 21
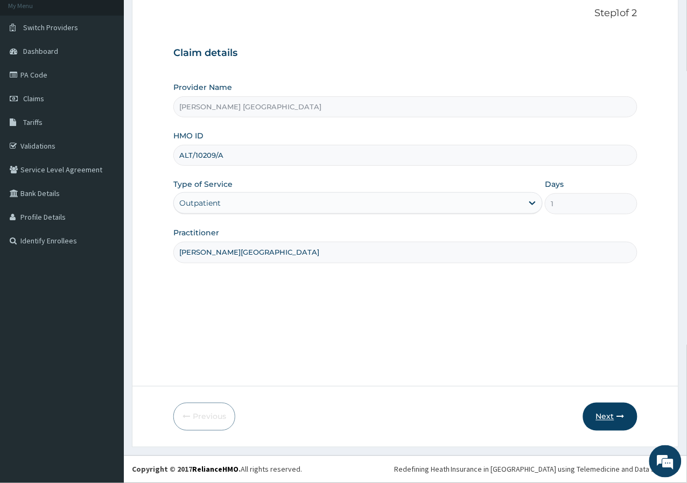
click at [609, 413] on button "Next" at bounding box center [610, 417] width 54 height 28
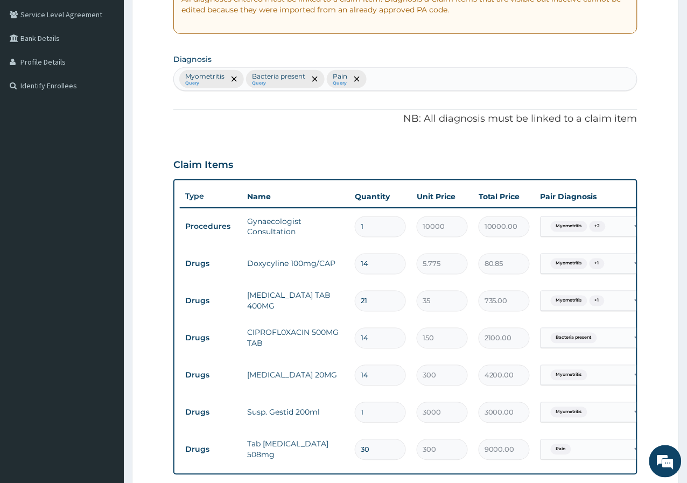
scroll to position [474, 0]
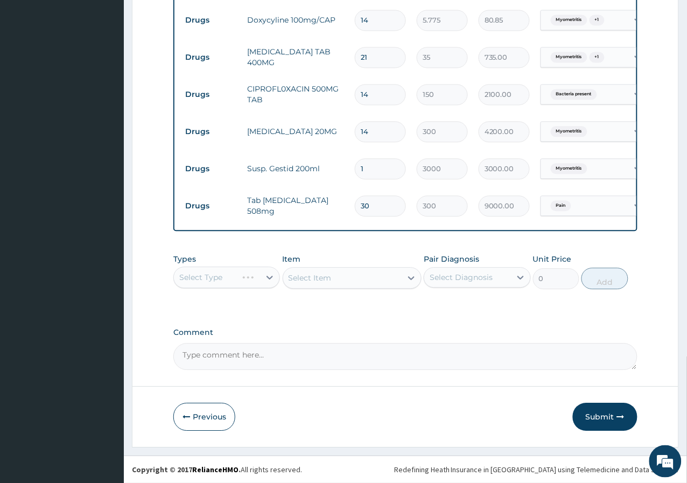
click at [406, 274] on div "Select Item" at bounding box center [352, 278] width 139 height 22
click at [258, 274] on div "Select Type" at bounding box center [226, 277] width 107 height 22
drag, startPoint x: 476, startPoint y: 270, endPoint x: 478, endPoint y: 276, distance: 6.1
click at [478, 275] on div "Select Diagnosis" at bounding box center [467, 277] width 86 height 17
click at [470, 302] on label "Myometritis" at bounding box center [464, 303] width 47 height 11
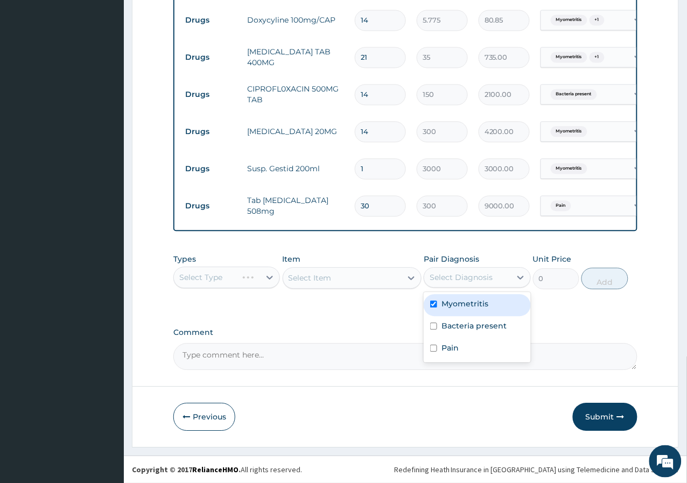
checkbox input "true"
click at [406, 314] on div "PA Code / Prescription Code Enter Code(Secondary Care Only) Encounter Date 05-0…" at bounding box center [405, 4] width 464 height 732
click at [405, 272] on div "Select Item" at bounding box center [352, 278] width 139 height 22
click at [267, 286] on div "Select Type" at bounding box center [226, 277] width 107 height 22
click at [275, 284] on div "Select Type" at bounding box center [226, 277] width 107 height 22
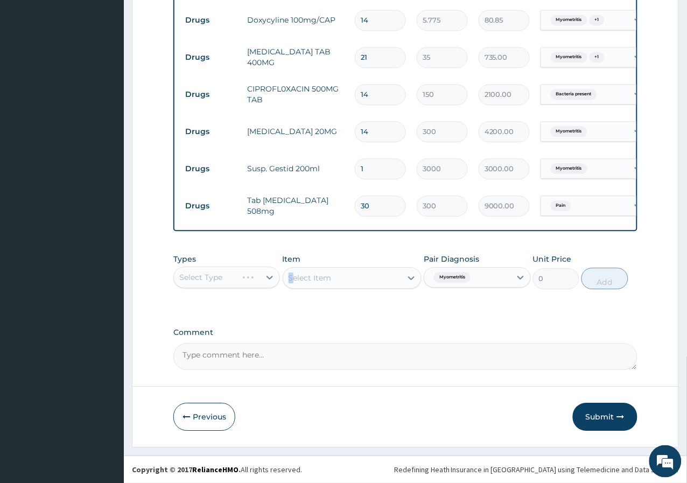
click at [292, 298] on div "Types Select Type Item Select Item Pair Diagnosis Myometritis Unit Price 0 Add" at bounding box center [405, 279] width 464 height 62
drag, startPoint x: 292, startPoint y: 298, endPoint x: 258, endPoint y: 312, distance: 36.2
click at [258, 312] on div "PA Code / Prescription Code Enter Code(Secondary Care Only) Encounter Date 05-0…" at bounding box center [405, 4] width 464 height 732
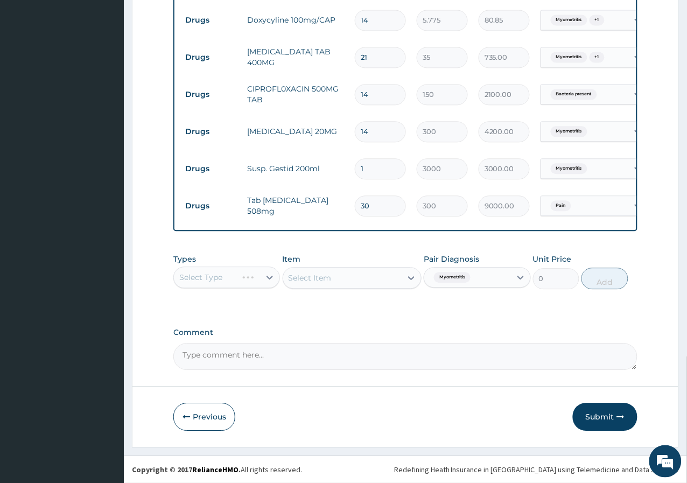
drag, startPoint x: 279, startPoint y: 317, endPoint x: 260, endPoint y: 333, distance: 25.2
click at [260, 333] on label "Comment" at bounding box center [405, 332] width 464 height 9
click at [260, 343] on textarea "Comment" at bounding box center [405, 356] width 464 height 27
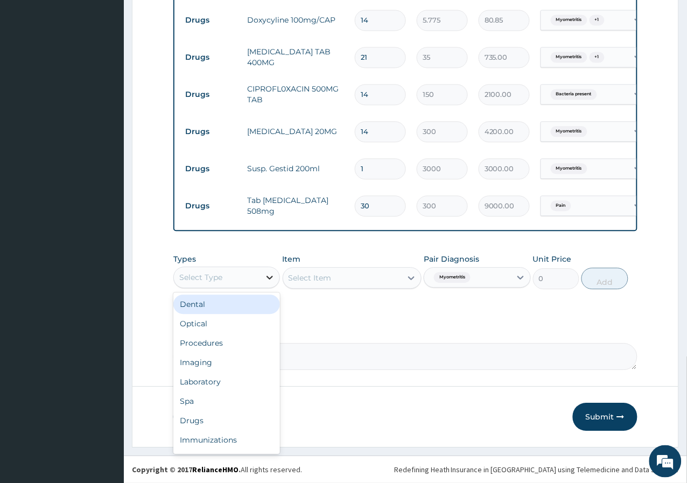
click at [264, 282] on icon at bounding box center [269, 277] width 11 height 11
click at [241, 343] on div "Procedures" at bounding box center [226, 342] width 107 height 19
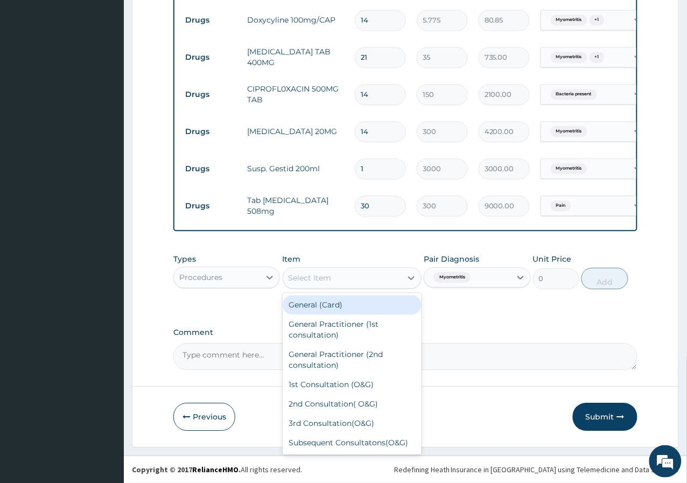
click at [353, 278] on div "Select Item" at bounding box center [342, 277] width 119 height 17
type input "AD"
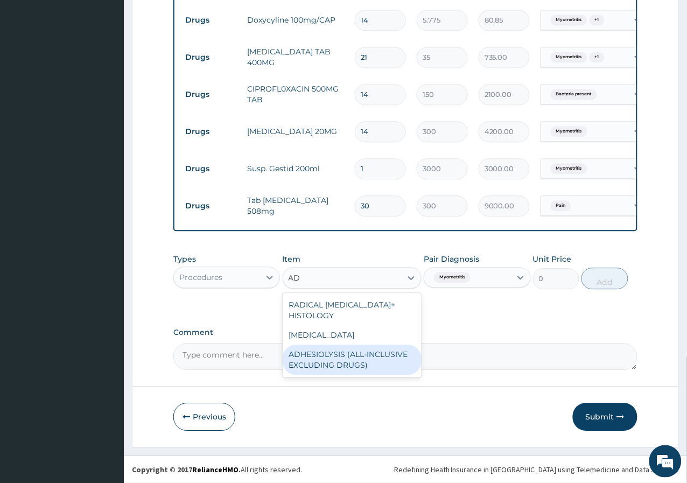
click at [373, 367] on div "ADHESIOLYSIS (ALL-INCLUSIVE EXCLUDING DRUGS)" at bounding box center [352, 360] width 139 height 30
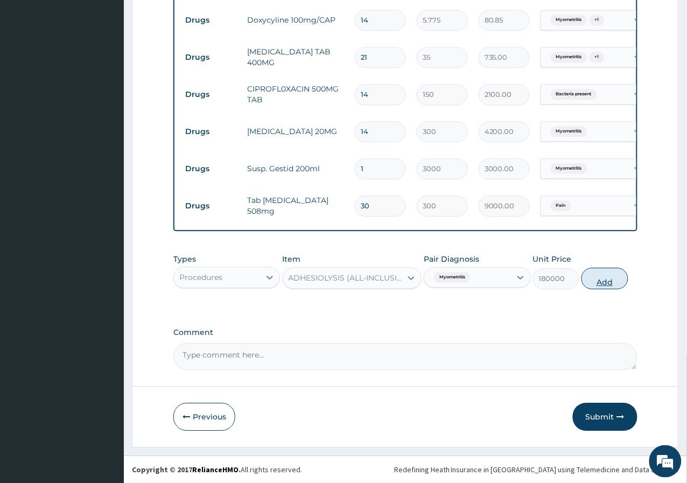
click at [611, 282] on button "Add" at bounding box center [604, 279] width 46 height 22
type input "0"
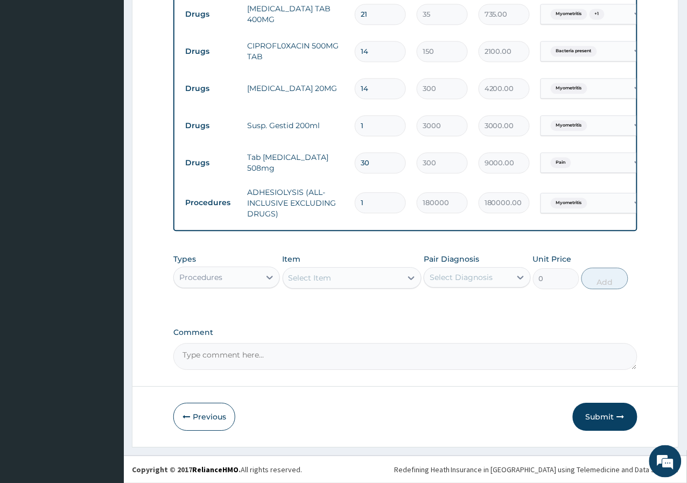
scroll to position [518, 0]
click at [611, 413] on button "Submit" at bounding box center [605, 417] width 65 height 28
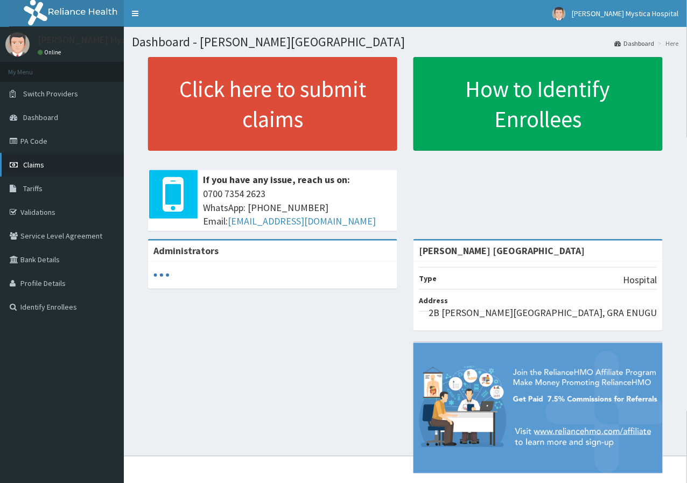
click at [62, 161] on link "Claims" at bounding box center [62, 165] width 124 height 24
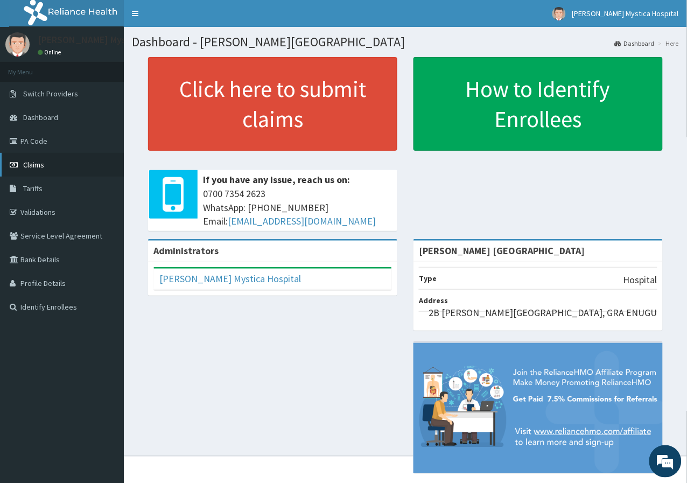
click at [58, 168] on link "Claims" at bounding box center [62, 165] width 124 height 24
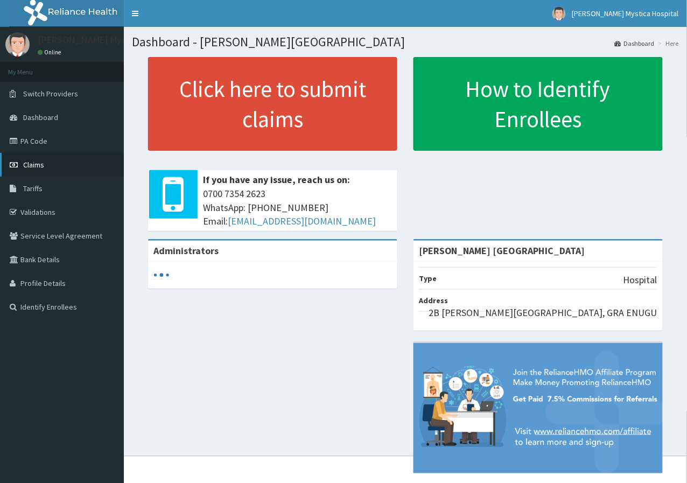
click at [87, 171] on link "Claims" at bounding box center [62, 165] width 124 height 24
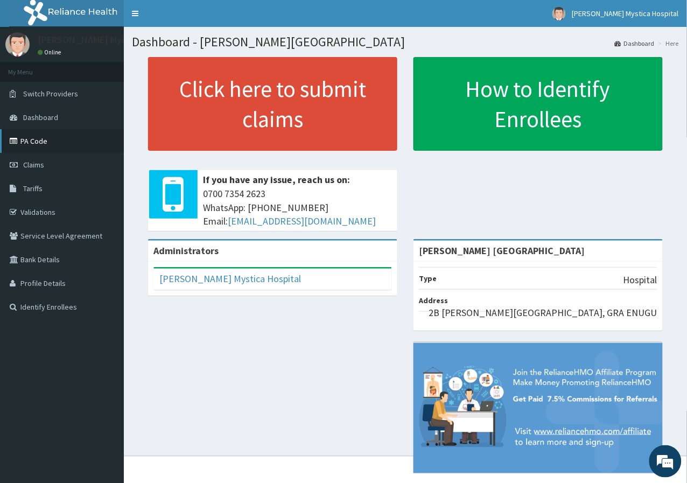
click at [46, 142] on link "PA Code" at bounding box center [62, 141] width 124 height 24
click at [76, 160] on link "Claims" at bounding box center [62, 165] width 124 height 24
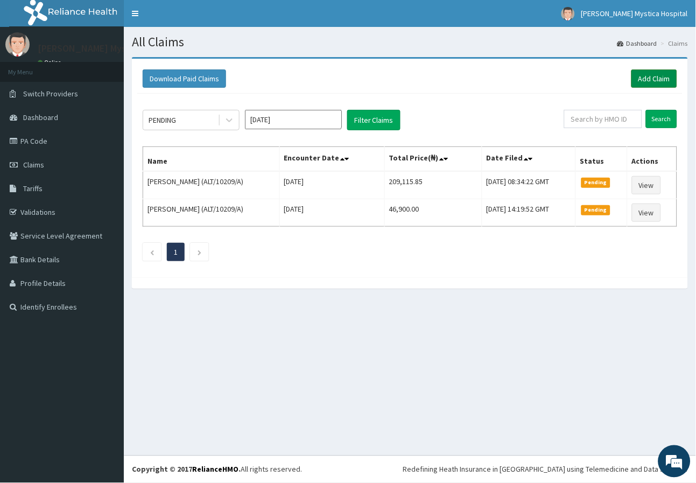
click at [656, 83] on link "Add Claim" at bounding box center [655, 78] width 46 height 18
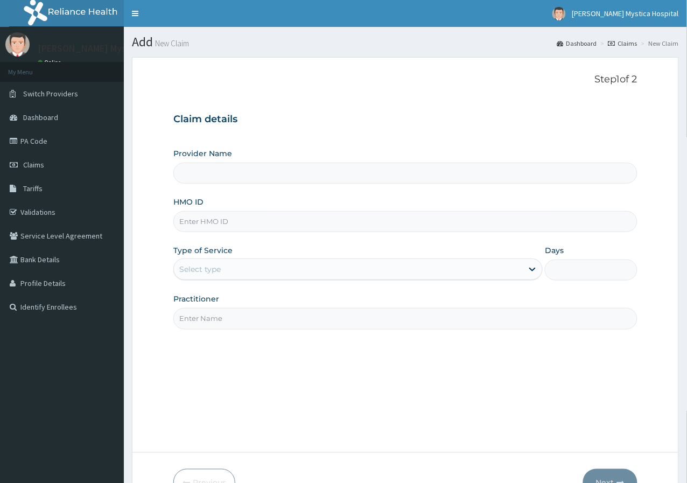
click at [205, 226] on input "HMO ID" at bounding box center [405, 221] width 464 height 21
type input "ROSA MYSTICA HOSPITAL"
click at [47, 139] on link "PA Code" at bounding box center [62, 141] width 124 height 24
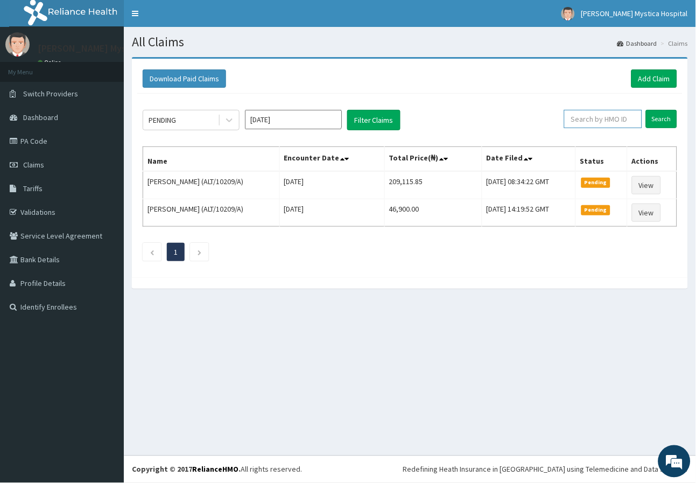
click at [636, 125] on input "text" at bounding box center [603, 119] width 78 height 18
type input "SLB/10209/C"
click at [675, 117] on input "Search" at bounding box center [661, 119] width 31 height 18
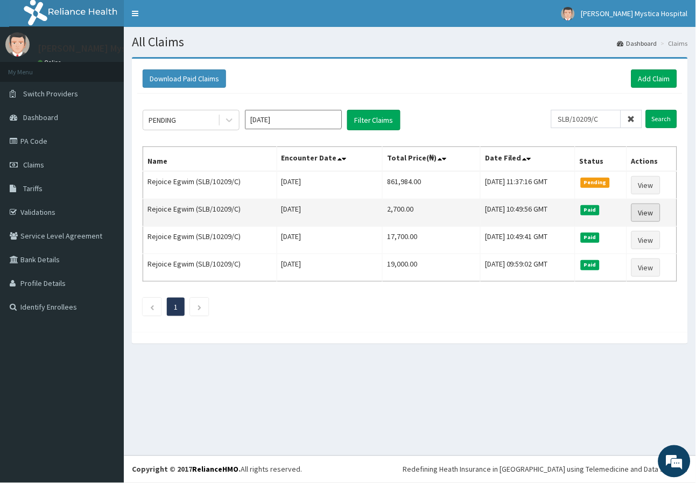
click at [660, 214] on link "View" at bounding box center [646, 213] width 29 height 18
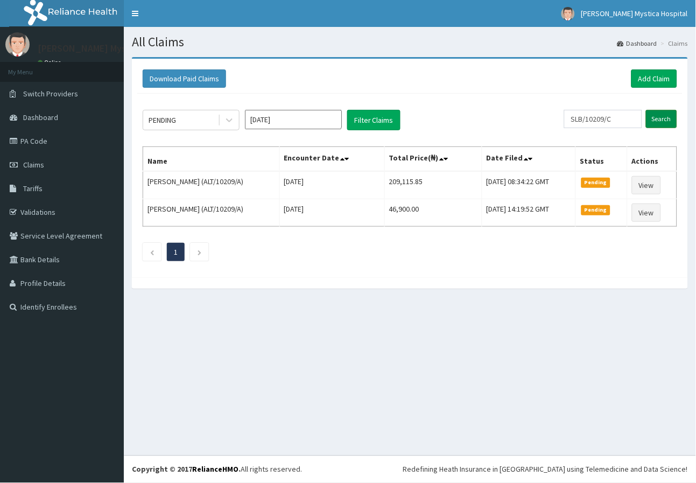
click at [670, 127] on input "Search" at bounding box center [661, 119] width 31 height 18
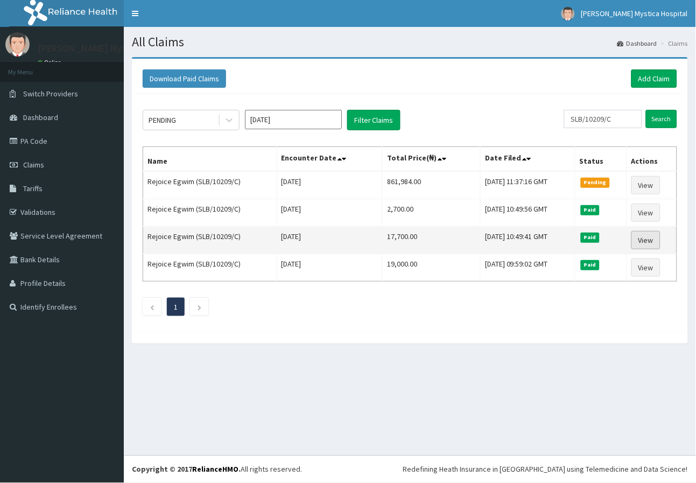
click at [658, 242] on link "View" at bounding box center [646, 240] width 29 height 18
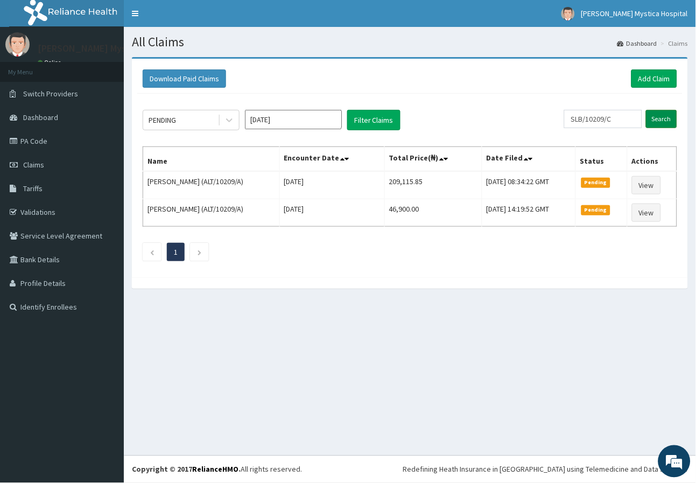
click at [659, 125] on input "Search" at bounding box center [661, 119] width 31 height 18
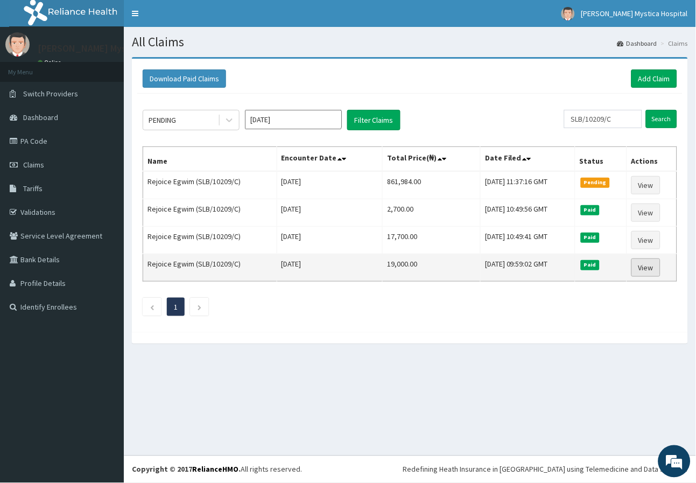
click at [660, 266] on link "View" at bounding box center [646, 267] width 29 height 18
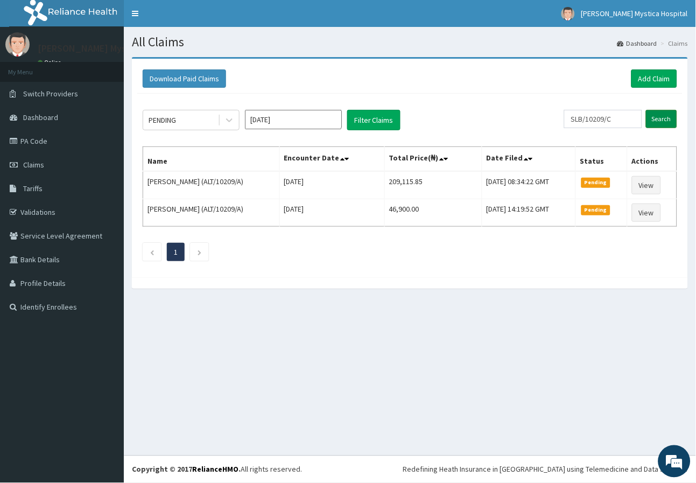
click at [670, 117] on input "Search" at bounding box center [661, 119] width 31 height 18
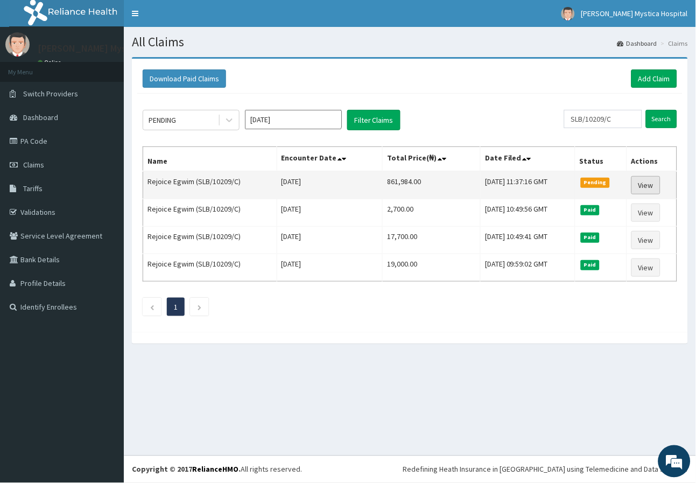
click at [641, 187] on link "View" at bounding box center [646, 185] width 29 height 18
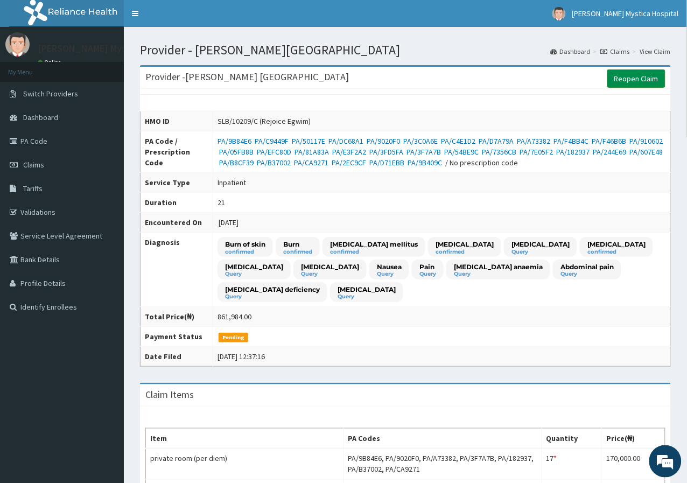
click at [634, 72] on link "Reopen Claim" at bounding box center [636, 78] width 58 height 18
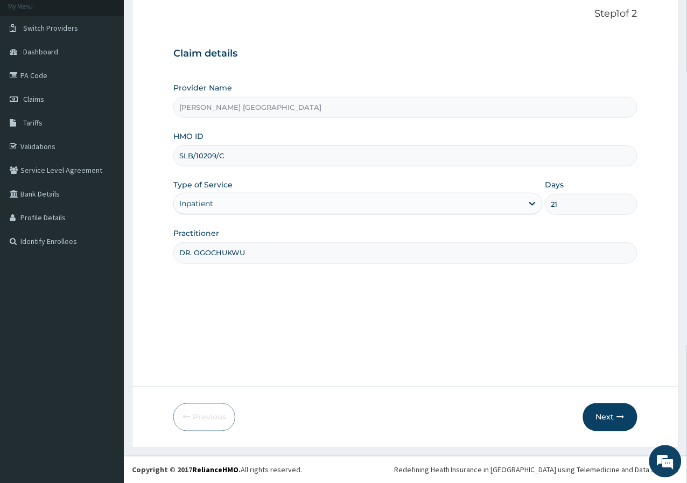
scroll to position [66, 0]
click at [627, 418] on button "Next" at bounding box center [610, 417] width 54 height 28
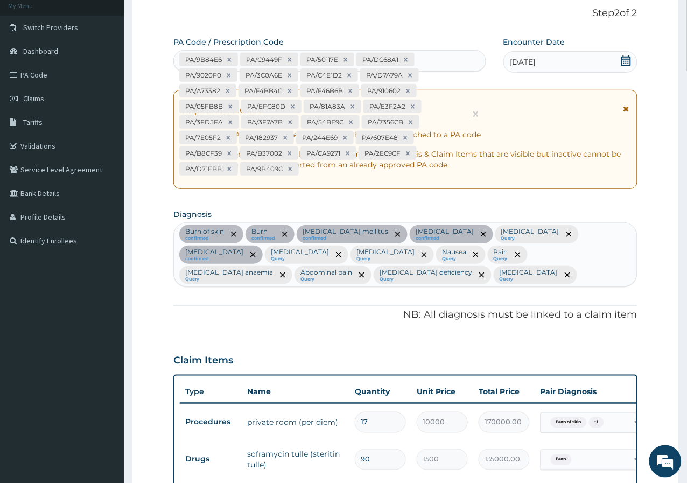
click at [329, 163] on div "PA/9B84E6 PA/C9449F PA/50117E PA/DC68A1 PA/9020F0 PA/3C0A6E PA/C4E1D2 PA/D7A79A…" at bounding box center [320, 114] width 292 height 127
paste input "PA/7C75B5"
type input "PA/7C75B5"
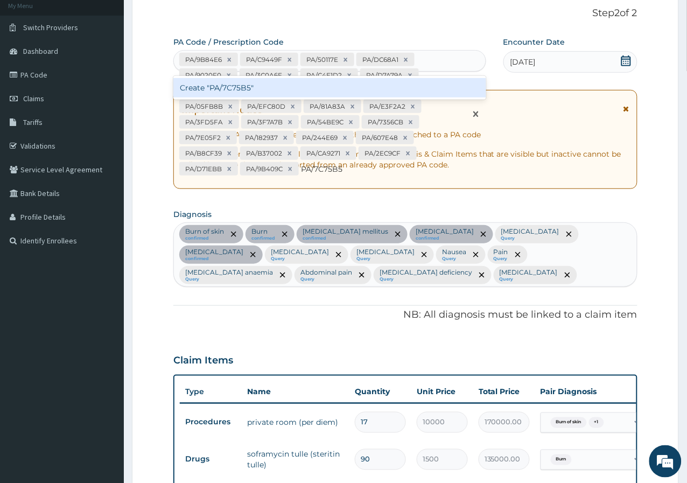
click at [307, 90] on div "Create "PA/7C75B5"" at bounding box center [329, 87] width 313 height 19
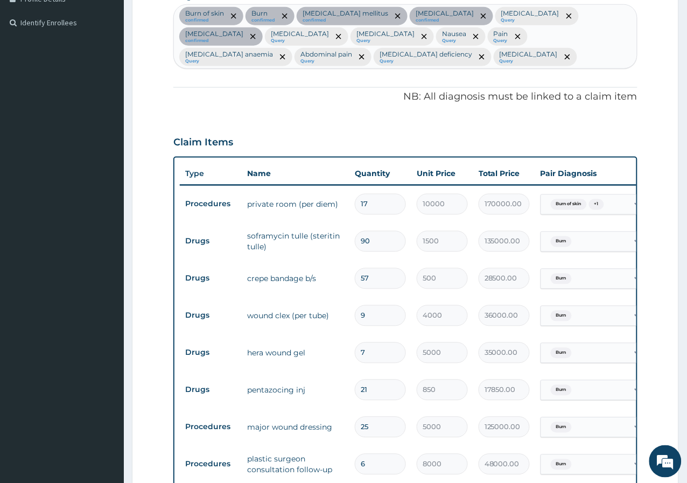
scroll to position [61, 0]
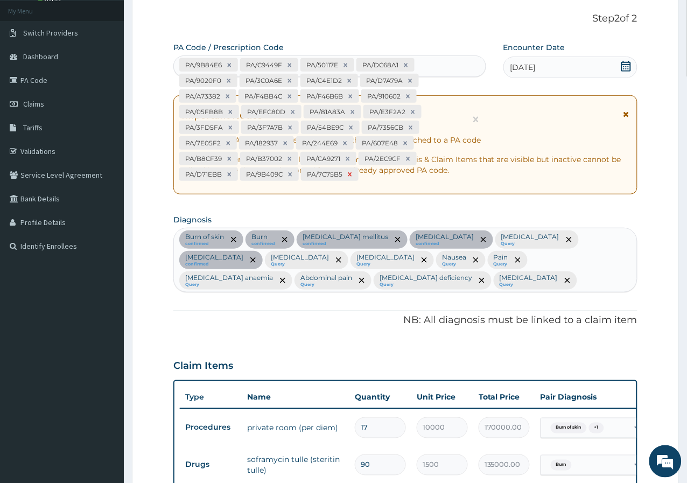
click at [349, 176] on icon at bounding box center [350, 175] width 8 height 8
type input "20"
type input "100000.00"
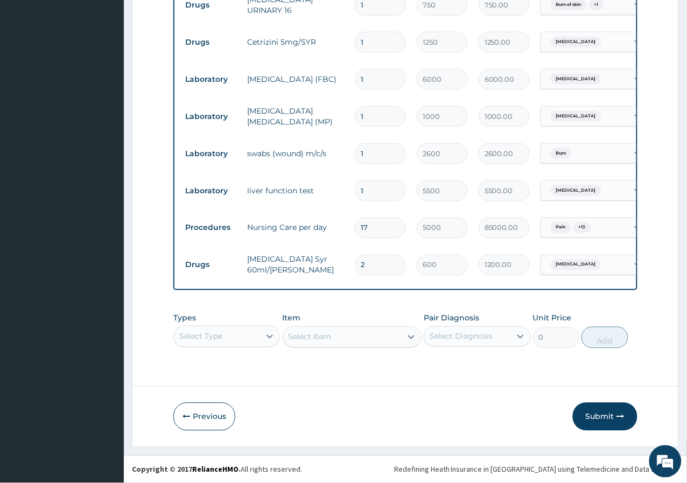
scroll to position [0, 75]
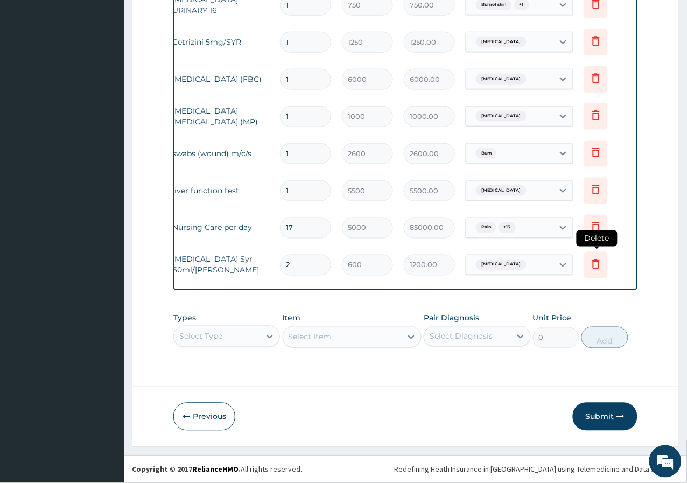
click at [593, 262] on icon at bounding box center [596, 265] width 24 height 26
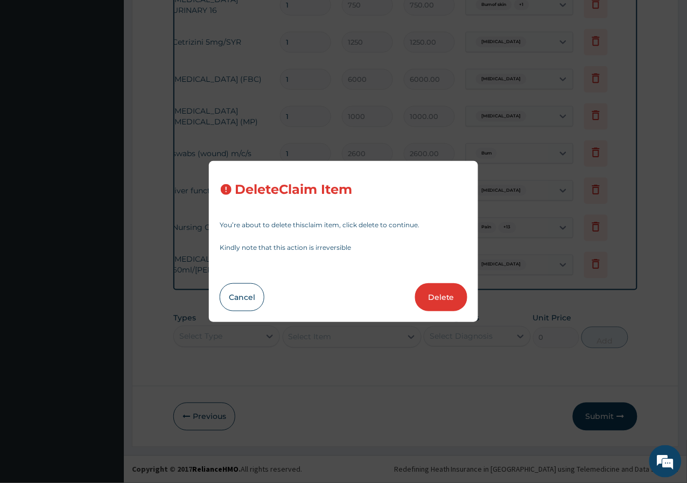
click at [447, 296] on button "Delete" at bounding box center [441, 297] width 52 height 28
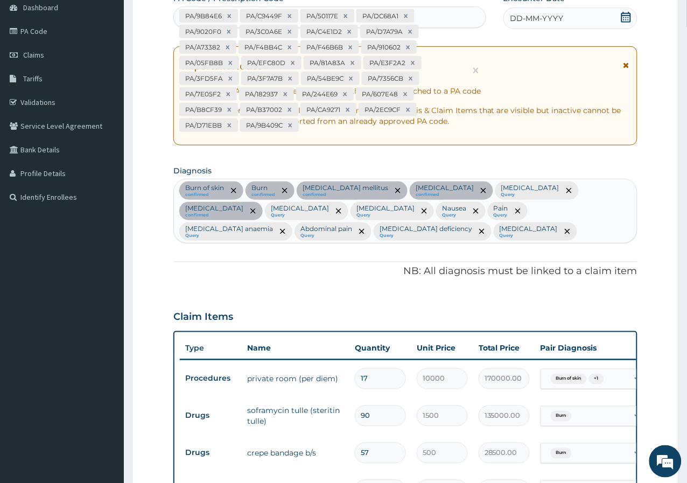
scroll to position [0, 0]
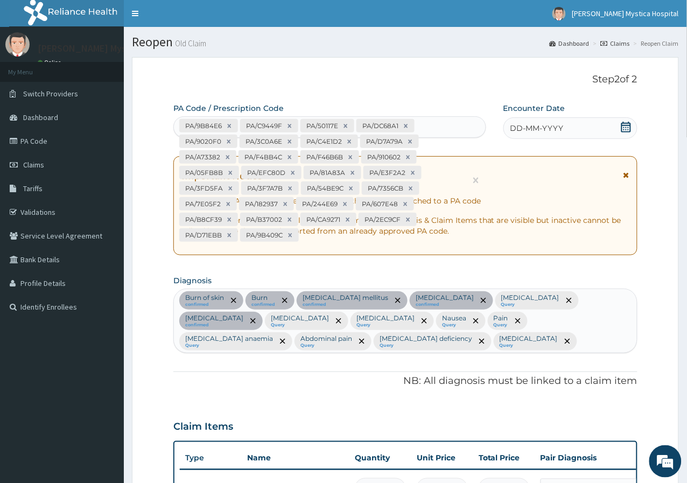
click at [304, 233] on div "PA/9B84E6 PA/C9449F PA/50117E PA/DC68A1 PA/9020F0 PA/3C0A6E PA/C4E1D2 PA/D7A79A…" at bounding box center [320, 180] width 292 height 127
paste input "PA/32B88D"
type input "PA/32B88D"
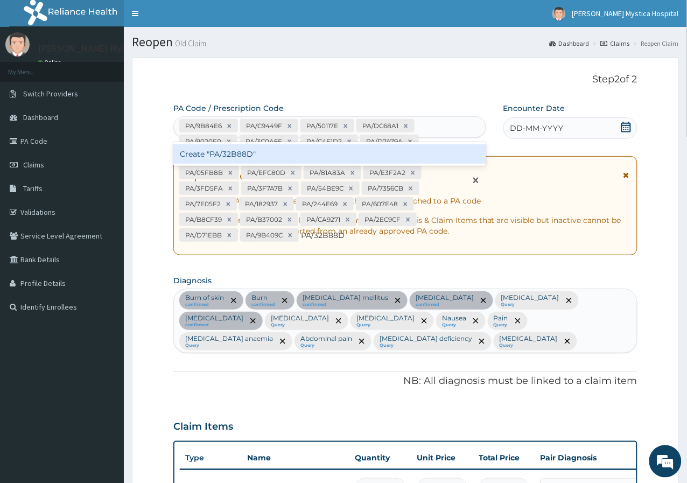
click at [277, 153] on div "Create "PA/32B88D"" at bounding box center [329, 153] width 313 height 19
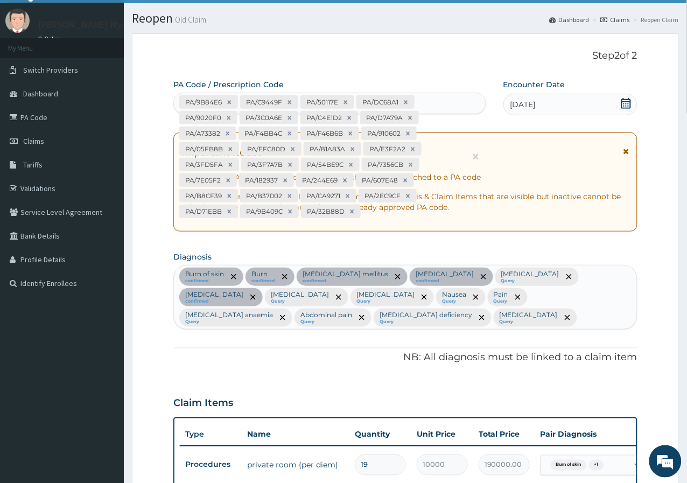
scroll to position [23, 0]
click at [374, 213] on div "PA/9B84E6 PA/C9449F PA/50117E PA/DC68A1 PA/9020F0 PA/3C0A6E PA/C4E1D2 PA/D7A79A…" at bounding box center [320, 157] width 292 height 127
paste input "PA/33A726"
type input "PA/33A726"
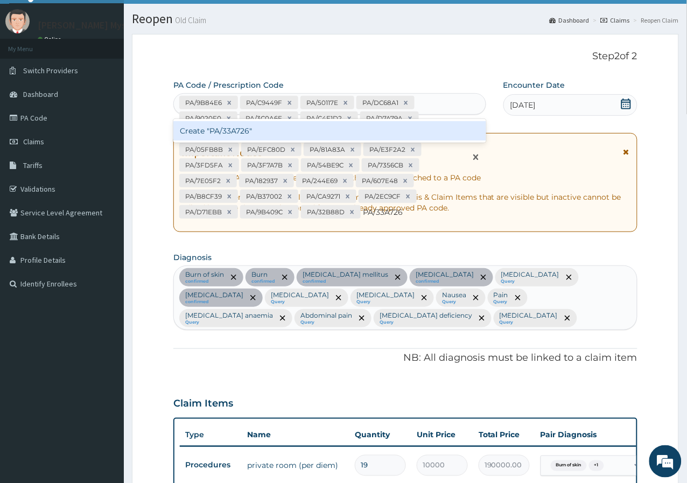
click at [304, 135] on div "Create "PA/33A726"" at bounding box center [329, 130] width 313 height 19
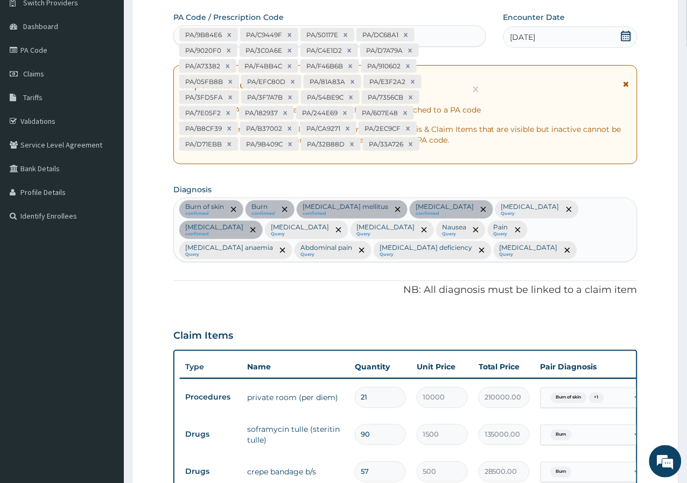
scroll to position [83, 0]
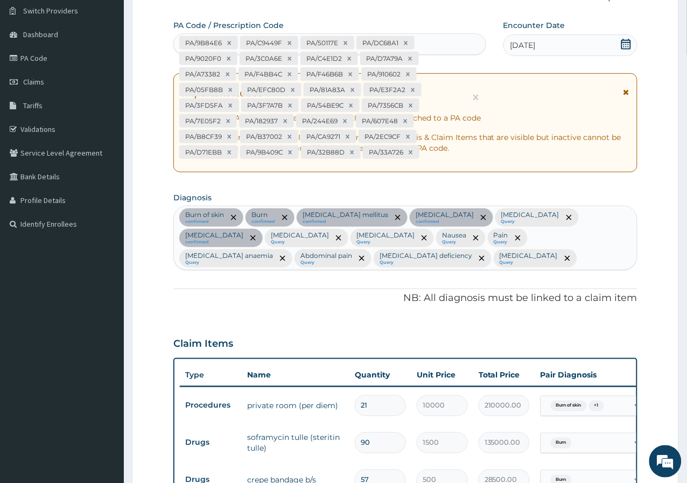
click at [428, 155] on div "PA/9B84E6 PA/C9449F PA/50117E PA/DC68A1 PA/9020F0 PA/3C0A6E PA/C4E1D2 PA/D7A79A…" at bounding box center [320, 97] width 292 height 127
paste input "PA/8CB408"
type input "PA/8CB408"
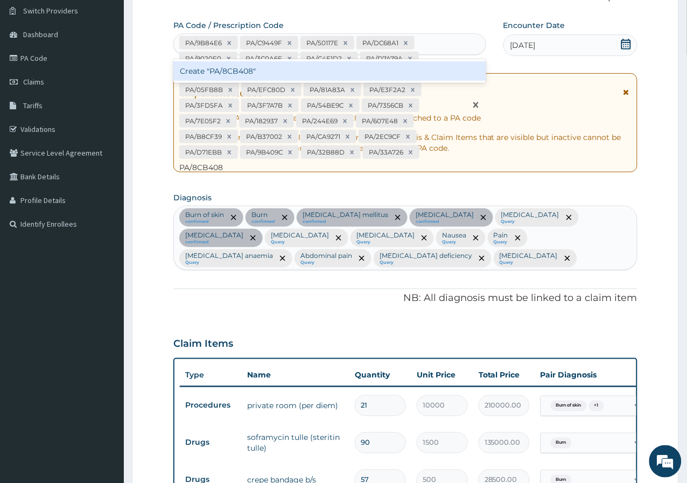
click at [394, 74] on div "Create "PA/8CB408"" at bounding box center [329, 70] width 313 height 19
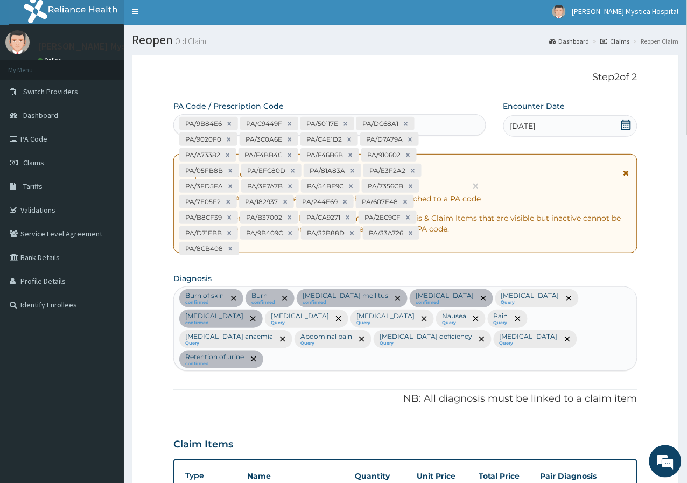
scroll to position [1, 0]
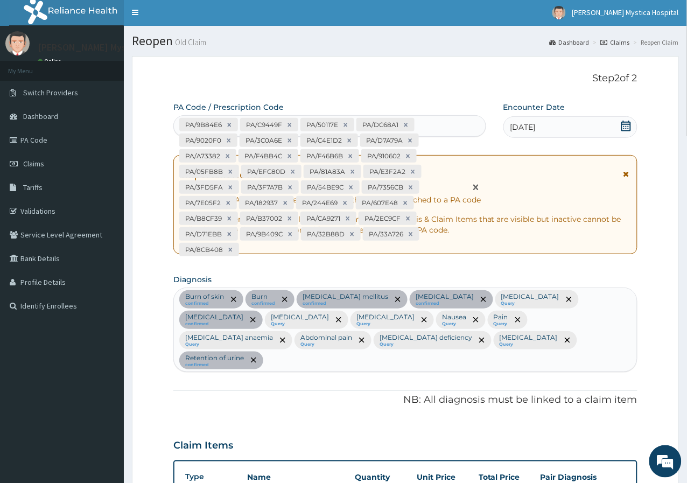
click at [245, 254] on div "PA/9B84E6 PA/C9449F PA/50117E PA/DC68A1 PA/9020F0 PA/3C0A6E PA/C4E1D2 PA/D7A79A…" at bounding box center [320, 187] width 292 height 143
paste input "PA/0A4AB9"
type input "PA/0A4AB9"
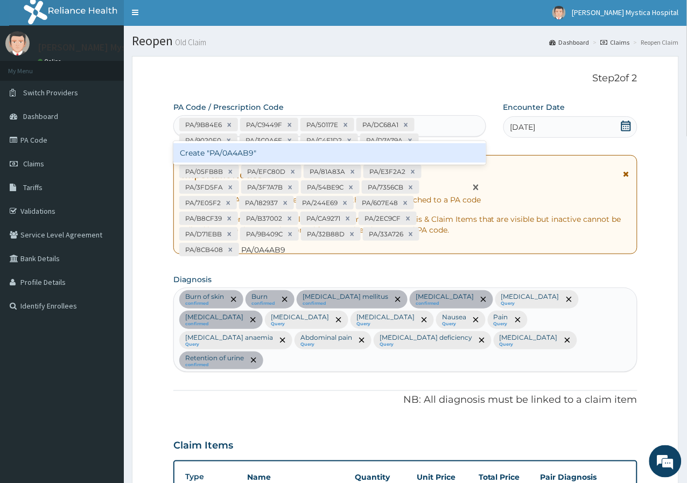
click at [240, 157] on div "Create "PA/0A4AB9"" at bounding box center [329, 152] width 313 height 19
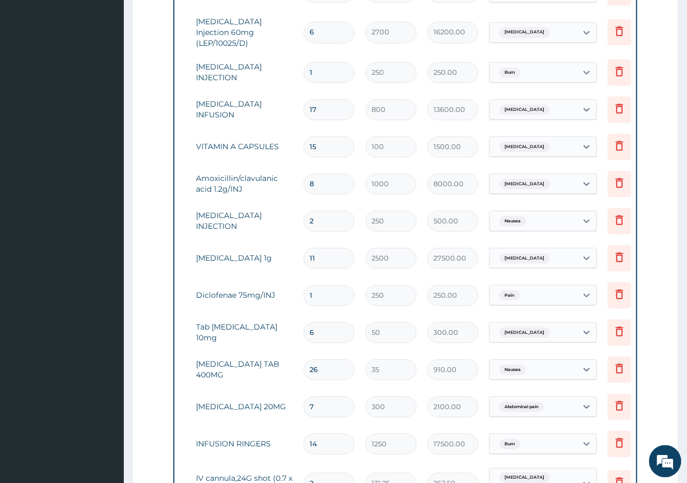
scroll to position [1355, 0]
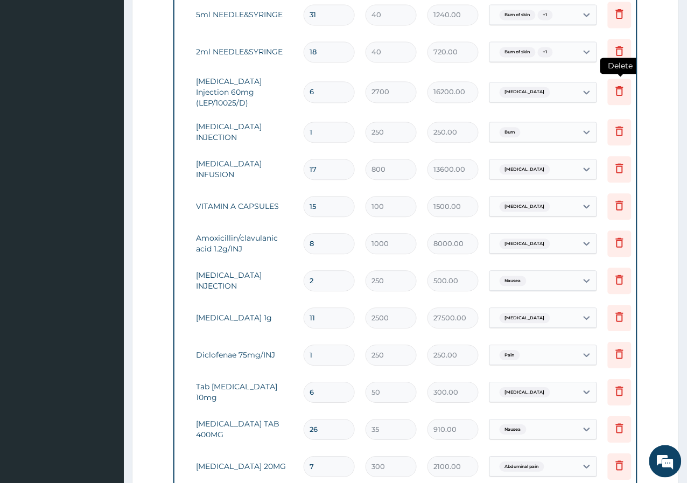
click at [616, 86] on icon at bounding box center [620, 91] width 8 height 10
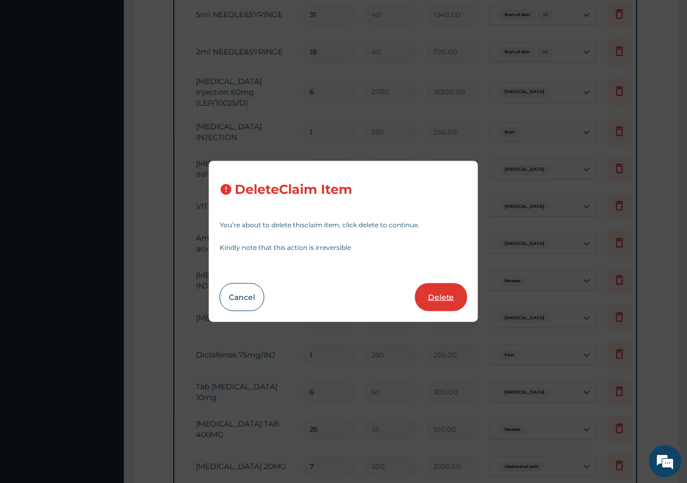
click at [441, 303] on button "Delete" at bounding box center [441, 297] width 52 height 28
type input "1"
type input "250"
type input "250.00"
type input "17"
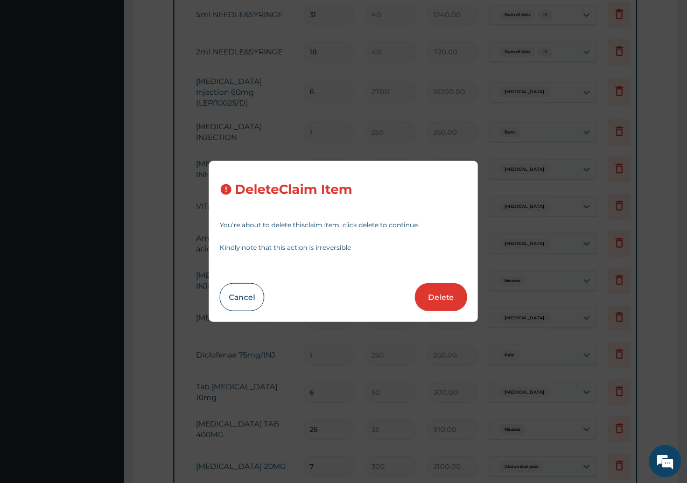
type input "800"
type input "13600.00"
type input "15"
type input "100"
type input "1500.00"
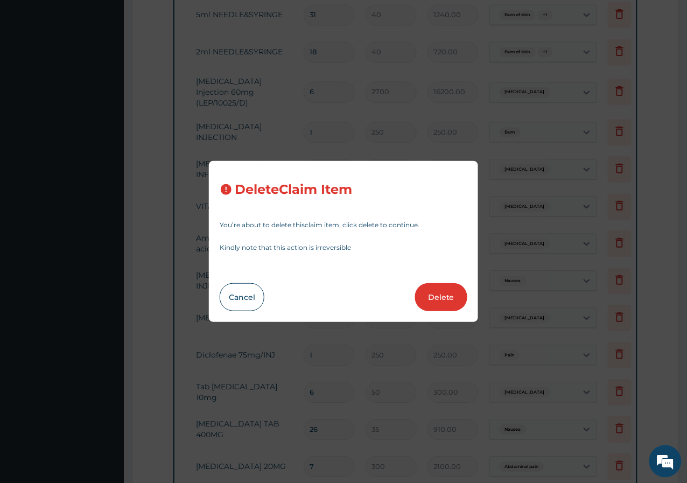
type input "8"
type input "1000"
type input "8000.00"
type input "2"
type input "250"
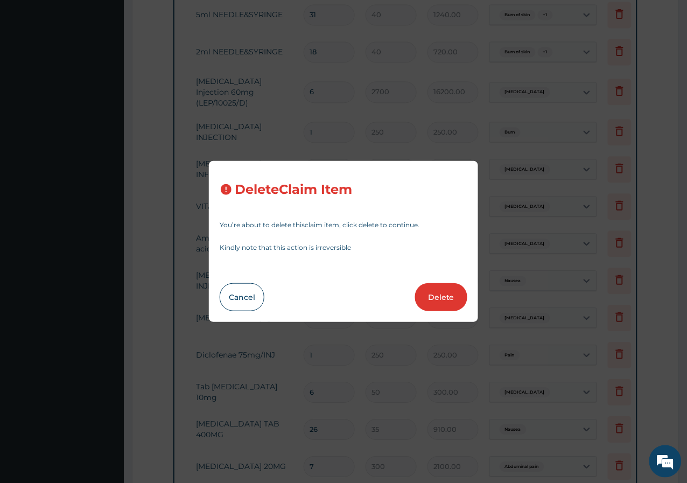
type input "500.00"
type input "11"
type input "2500"
type input "27500.00"
type input "1"
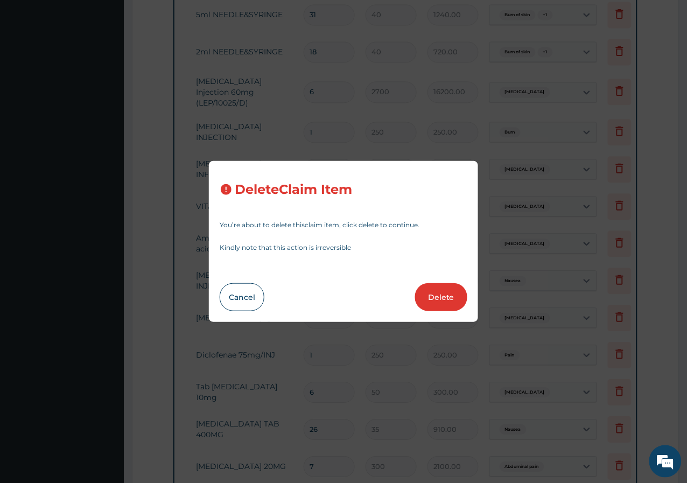
type input "250"
type input "250.00"
type input "6"
type input "50"
type input "300.00"
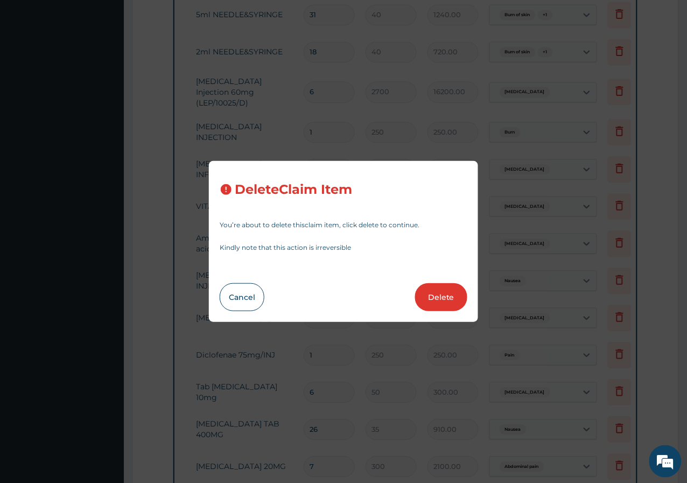
type input "26"
type input "35"
type input "910.00"
type input "7"
type input "300"
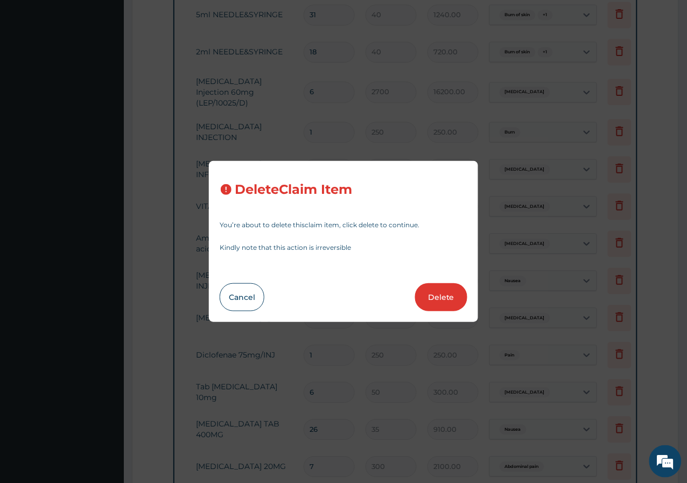
type input "2100.00"
type input "14"
type input "1250"
type input "17500.00"
type input "2"
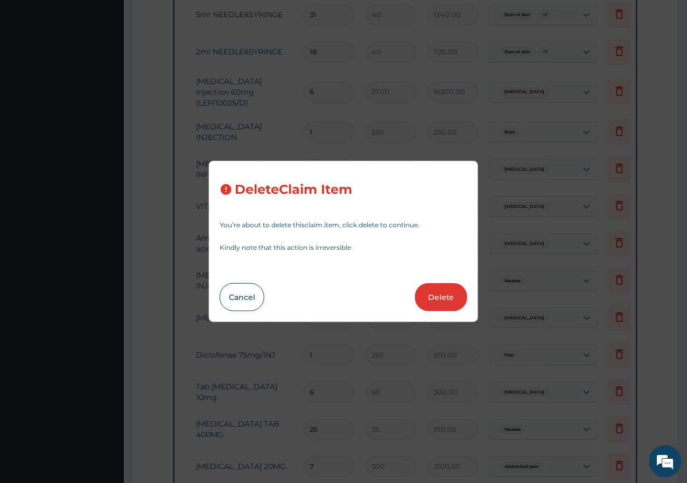
type input "131.25"
type input "262.50"
type input "300"
type input "600.00"
type input "14"
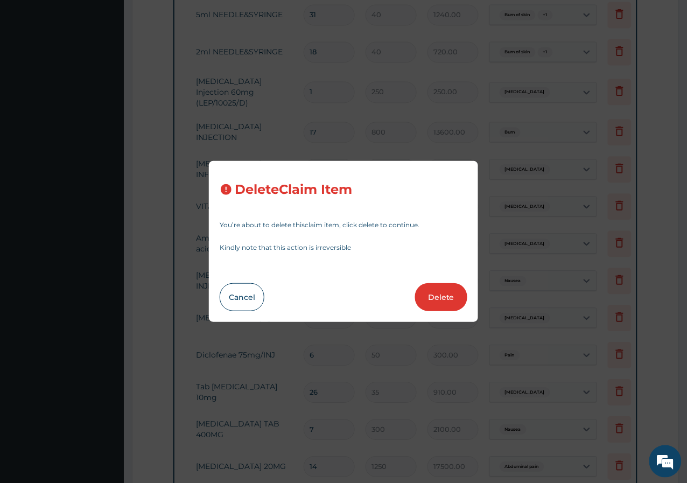
type input "105"
type input "1470.00"
type input "1"
type input "450"
type input "450.00"
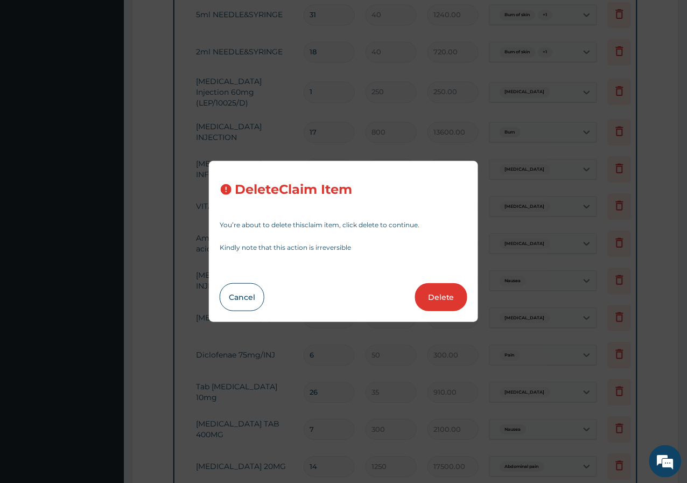
type input "750"
type input "750.00"
type input "1250"
type input "1250.00"
type input "6000"
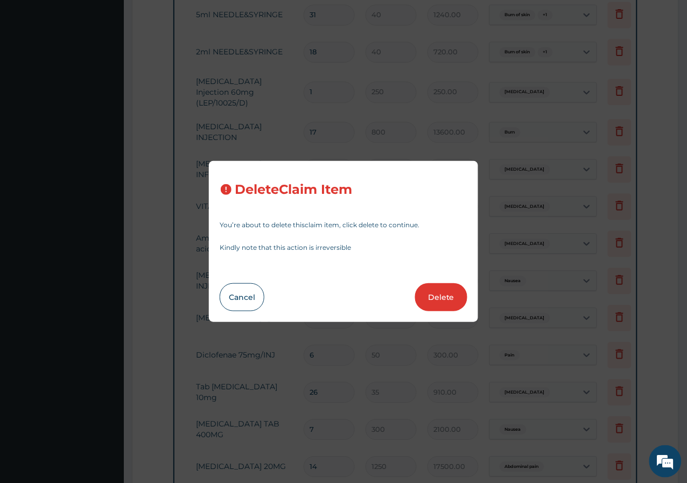
type input "6000.00"
type input "1000"
type input "1000.00"
type input "2600"
type input "2600.00"
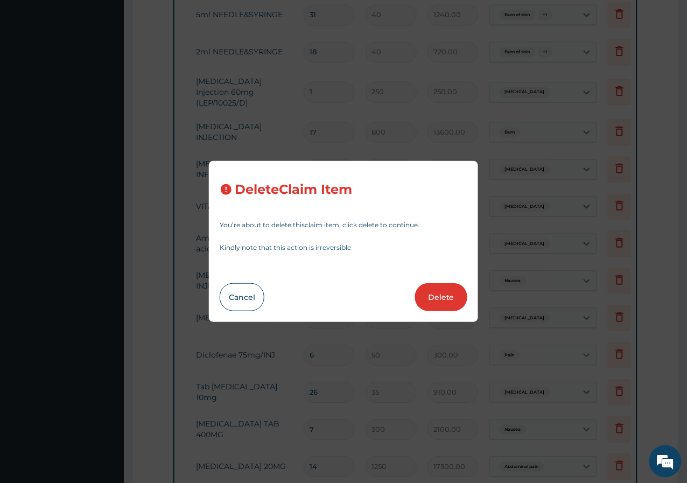
type input "5500"
type input "5500.00"
type input "17"
type input "5000"
type input "85000.00"
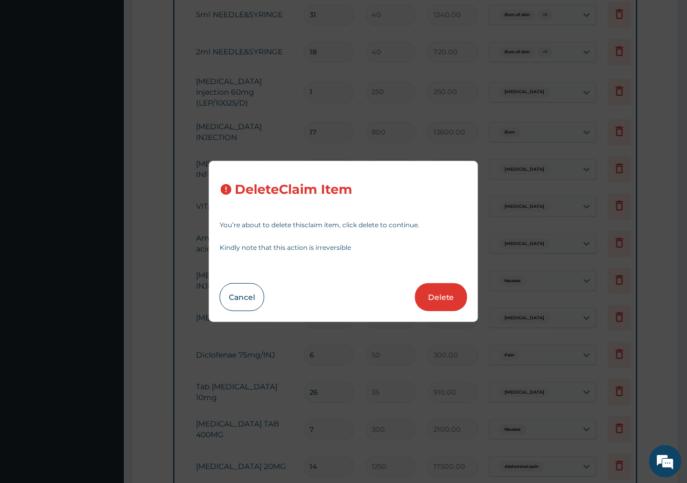
type input "1"
type input "20000"
type input "20000.00"
type input "6"
type input "3000"
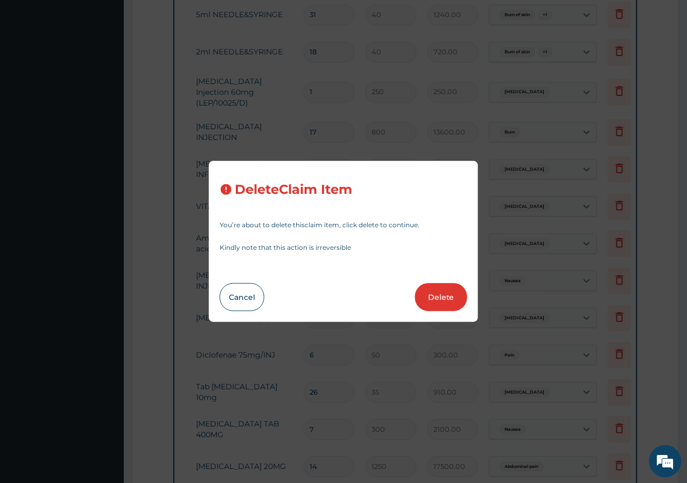
type input "18000.00"
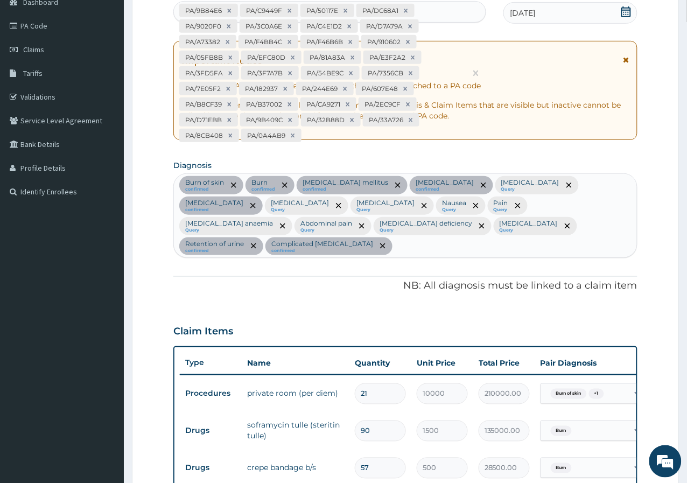
scroll to position [0, 0]
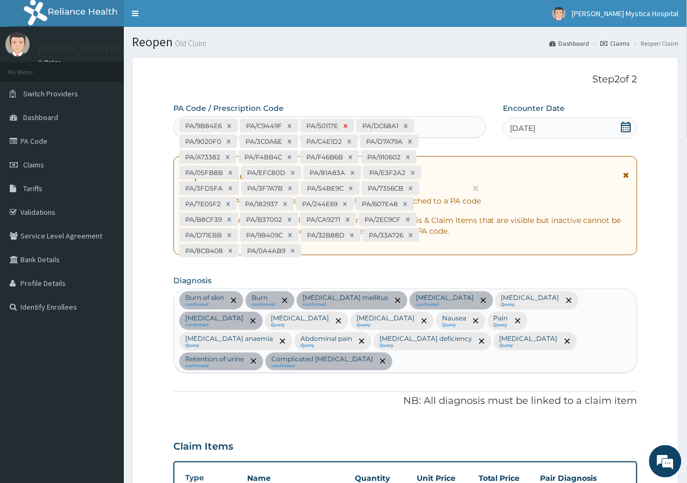
click at [345, 128] on icon at bounding box center [346, 126] width 8 height 8
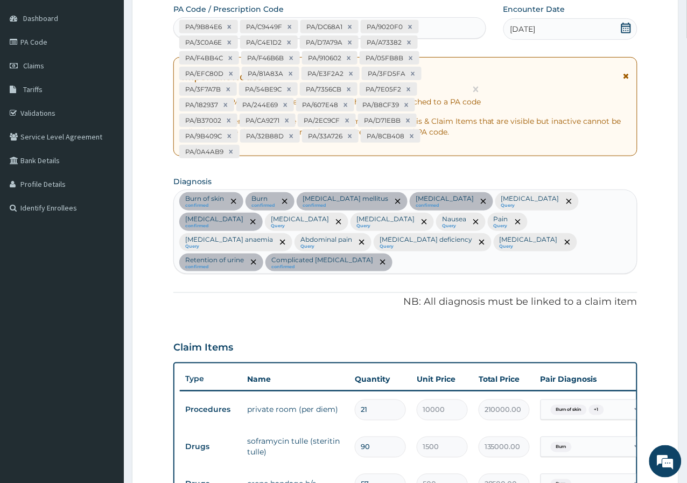
scroll to position [61, 0]
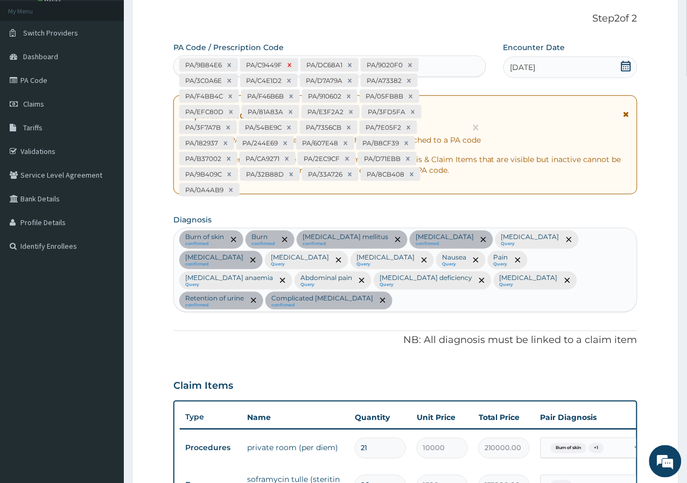
click at [290, 64] on icon at bounding box center [290, 65] width 4 height 4
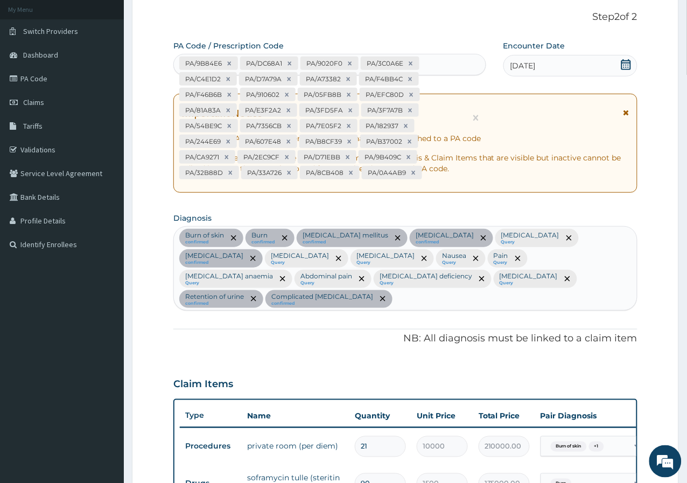
scroll to position [0, 0]
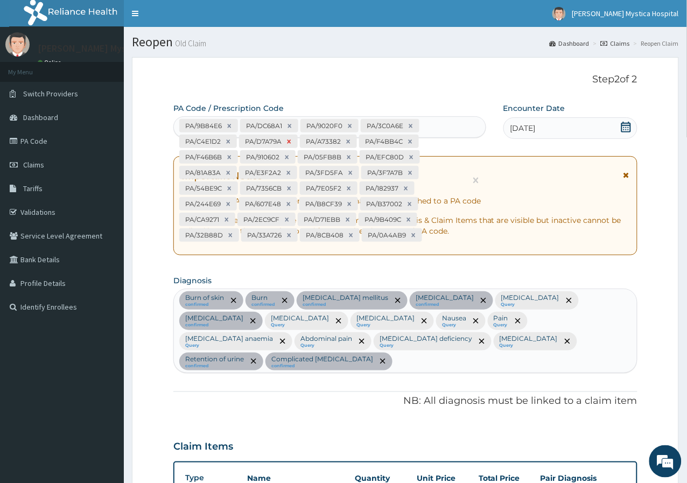
click at [288, 143] on icon at bounding box center [289, 142] width 8 height 8
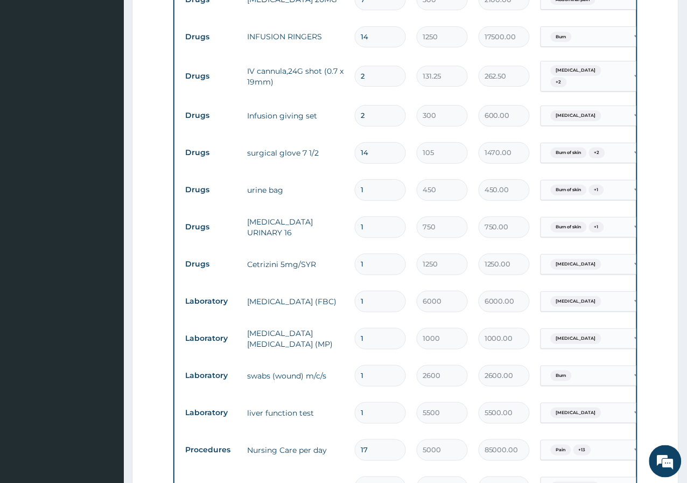
scroll to position [2035, 0]
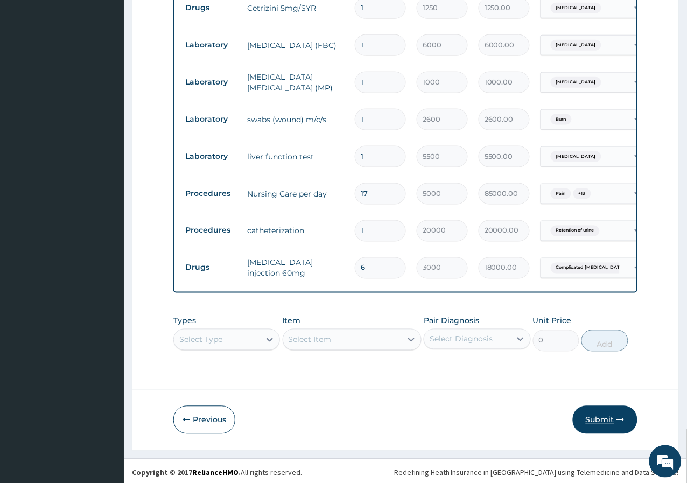
click at [604, 417] on button "Submit" at bounding box center [605, 420] width 65 height 28
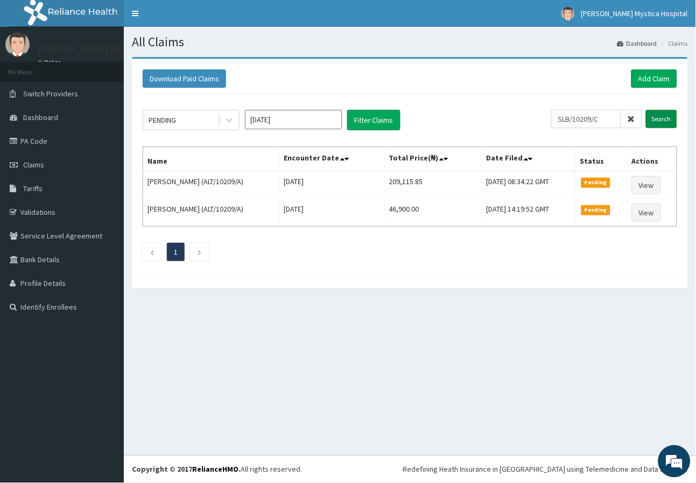
type input "SLB/10209/C"
click at [674, 117] on input "Search" at bounding box center [661, 119] width 31 height 18
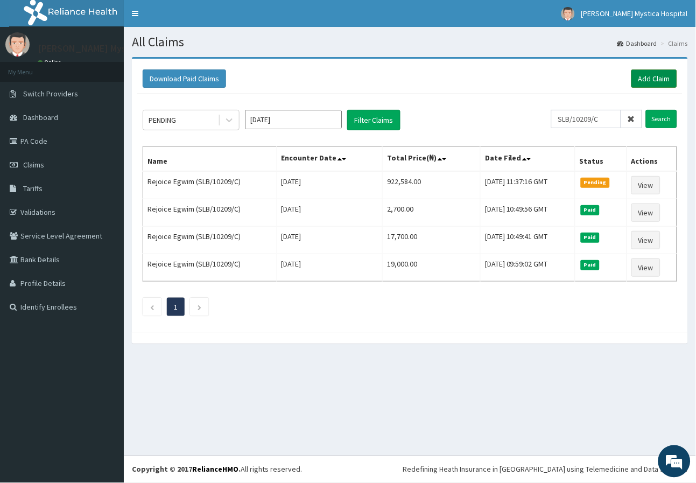
click at [658, 78] on link "Add Claim" at bounding box center [655, 78] width 46 height 18
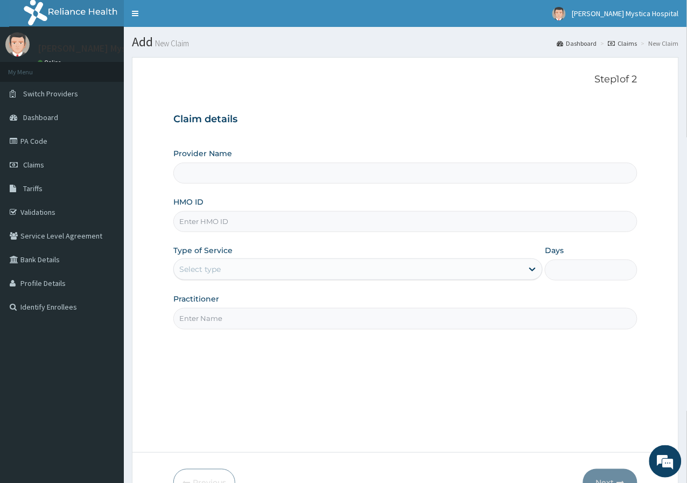
type input "[PERSON_NAME] [GEOGRAPHIC_DATA]"
click at [209, 221] on input "HMO ID" at bounding box center [405, 221] width 464 height 21
paste input "SLB/10209/C"
type input "SLB/10209/C"
click at [233, 273] on div "Select type" at bounding box center [348, 269] width 349 height 17
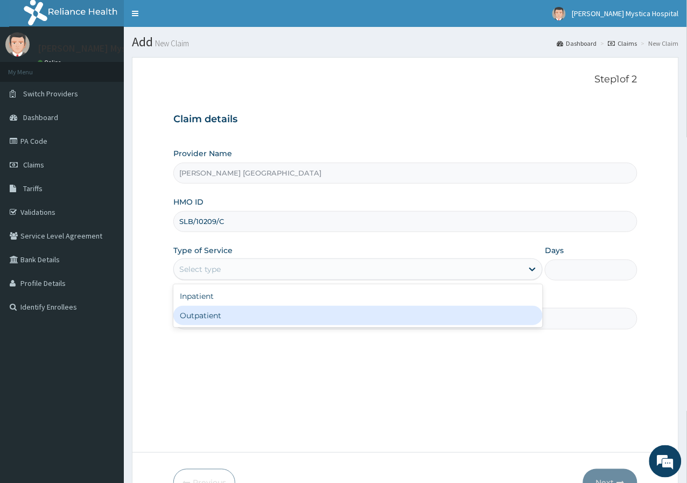
click at [224, 315] on div "Outpatient" at bounding box center [357, 315] width 369 height 19
type input "1"
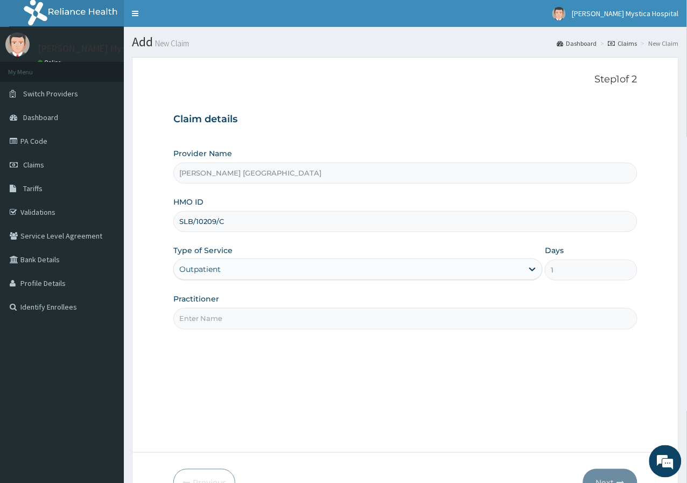
click at [188, 323] on input "Practitioner" at bounding box center [405, 318] width 464 height 21
type input "DR [PERSON_NAME]"
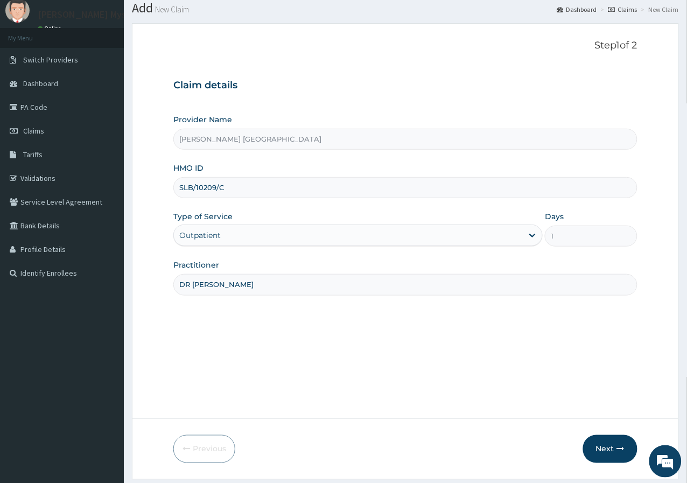
scroll to position [66, 0]
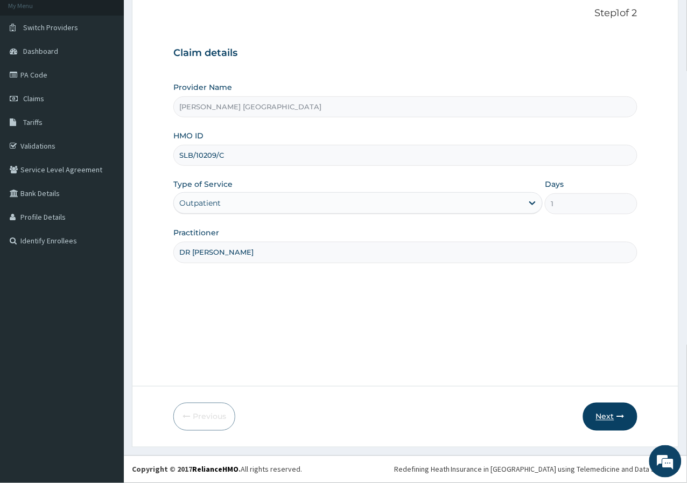
click at [616, 406] on button "Next" at bounding box center [610, 417] width 54 height 28
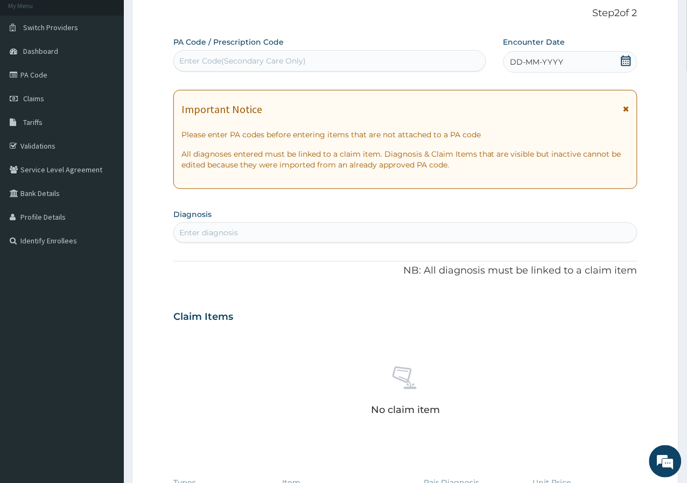
click at [271, 58] on div "Enter Code(Secondary Care Only)" at bounding box center [242, 60] width 127 height 11
type input "PA/D7A79A"
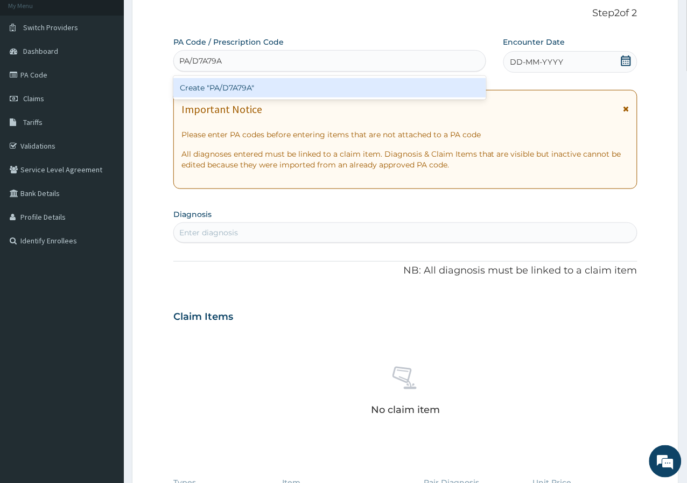
click at [284, 87] on div "Create "PA/D7A79A"" at bounding box center [329, 87] width 313 height 19
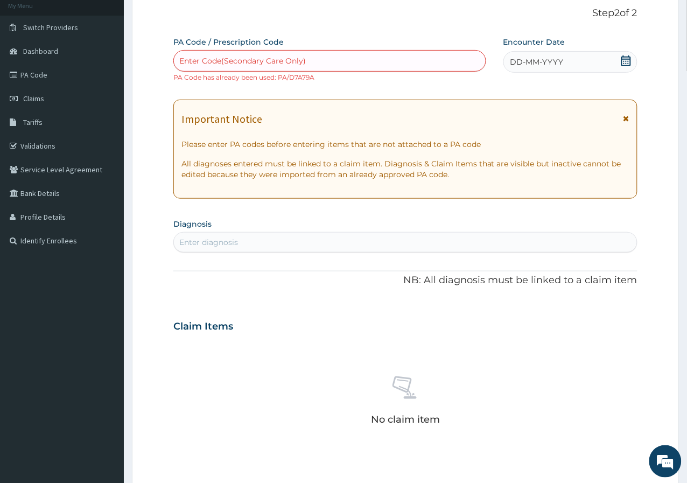
click at [562, 64] on span "DD-MM-YYYY" at bounding box center [536, 62] width 53 height 11
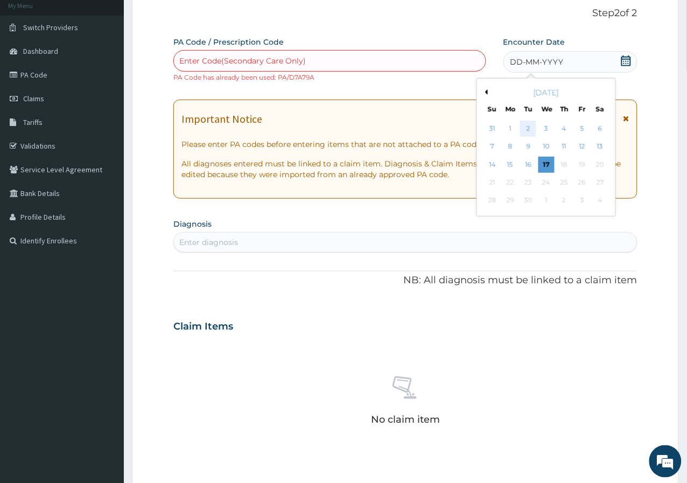
click at [535, 131] on div "2" at bounding box center [528, 129] width 16 height 16
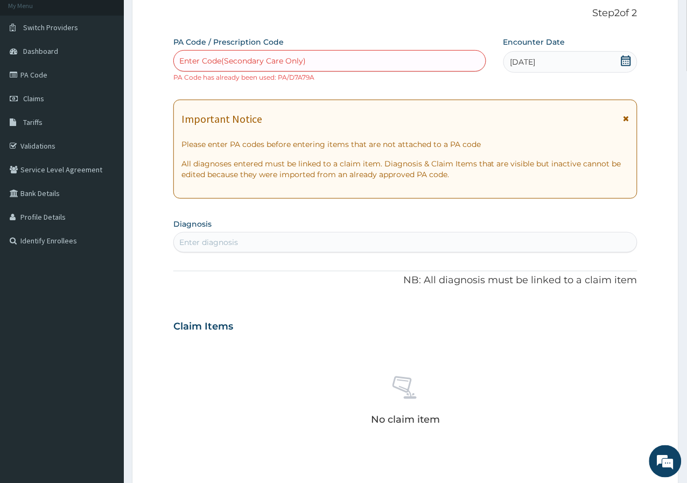
click at [243, 235] on div "Enter diagnosis" at bounding box center [405, 242] width 463 height 17
type input "BURN"
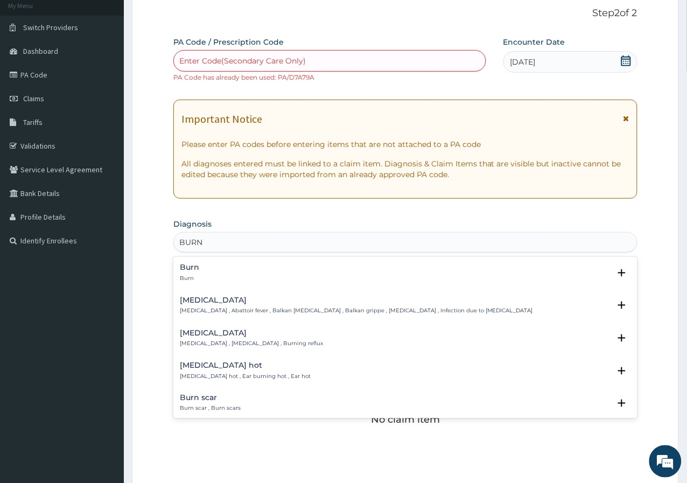
click at [205, 272] on div "Burn Burn" at bounding box center [405, 272] width 451 height 19
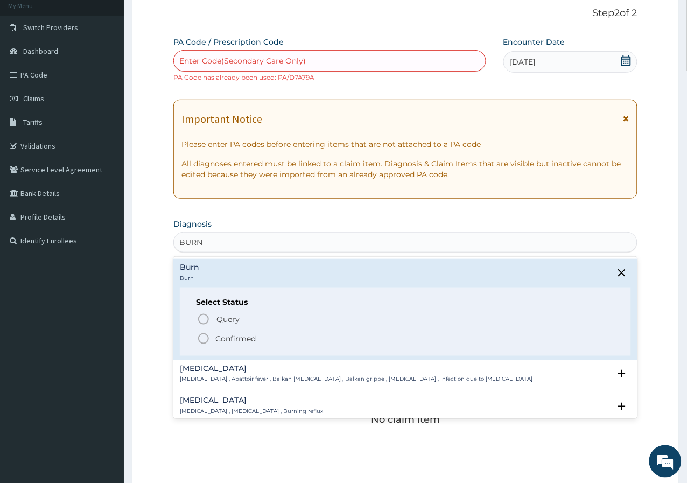
click at [222, 338] on p "Confirmed" at bounding box center [235, 338] width 40 height 11
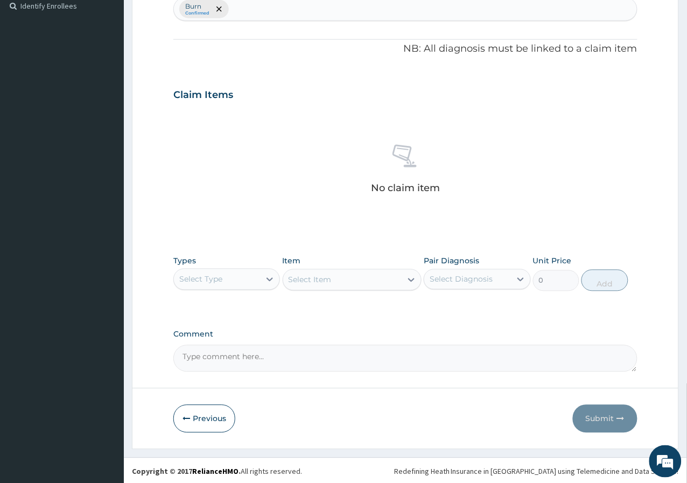
scroll to position [302, 0]
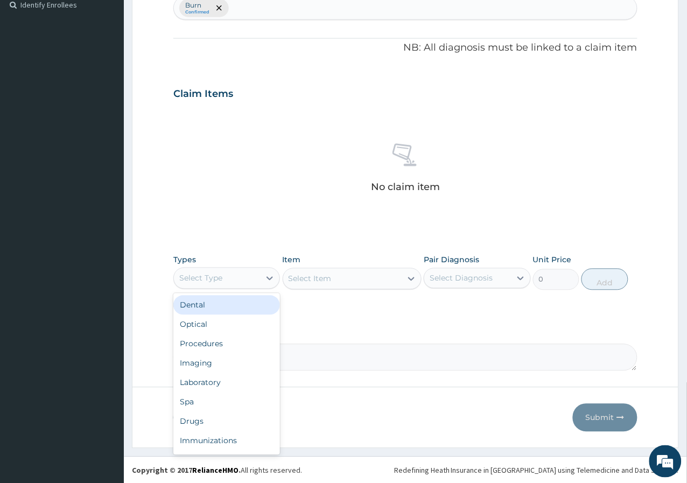
click at [234, 273] on div "Select Type" at bounding box center [217, 278] width 86 height 17
click at [225, 351] on div "Procedures" at bounding box center [226, 343] width 107 height 19
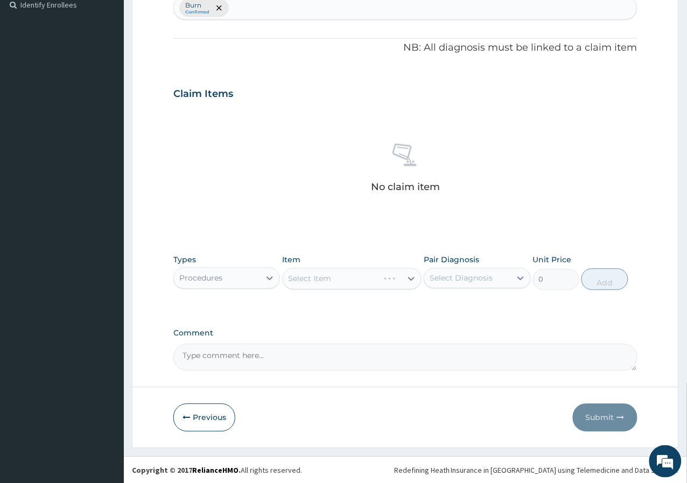
click at [455, 282] on div "Select Diagnosis" at bounding box center [461, 278] width 63 height 11
click at [455, 303] on label "Burn" at bounding box center [450, 304] width 19 height 11
checkbox input "true"
click at [352, 324] on div "PA Code / Prescription Code Enter Code(Secondary Care Only) PA Code has already…" at bounding box center [405, 86] width 464 height 570
click at [353, 291] on div "Types Procedures Item Select Item Pair Diagnosis [MEDICAL_DATA] Price 0 Add" at bounding box center [405, 272] width 464 height 46
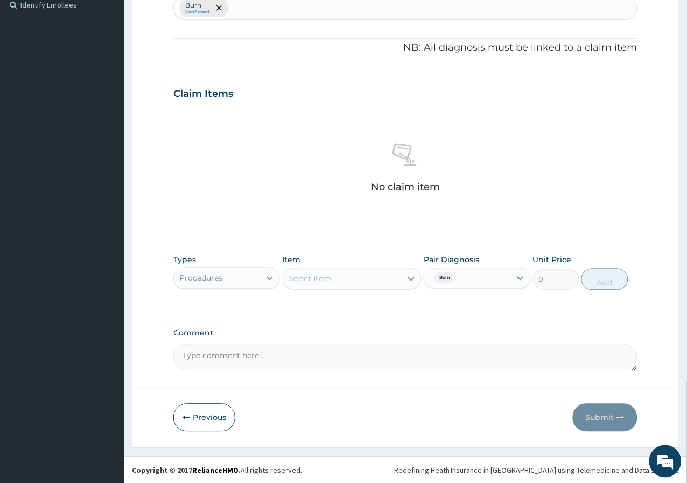
click at [352, 285] on div "Select Item" at bounding box center [342, 278] width 119 height 17
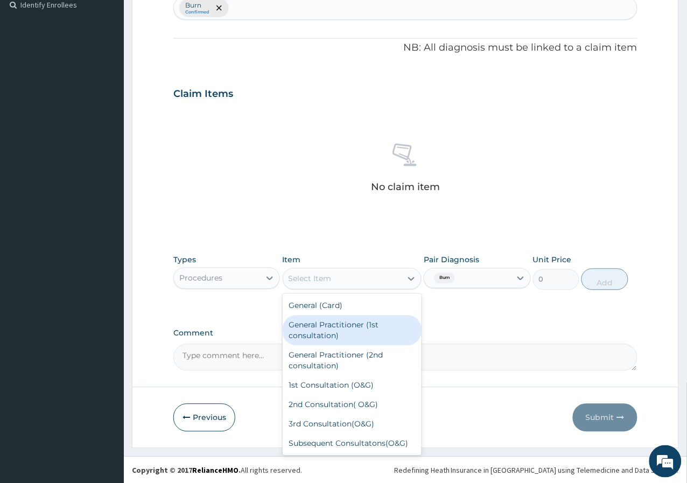
click at [347, 325] on div "General Practitioner (1st consultation)" at bounding box center [352, 330] width 139 height 30
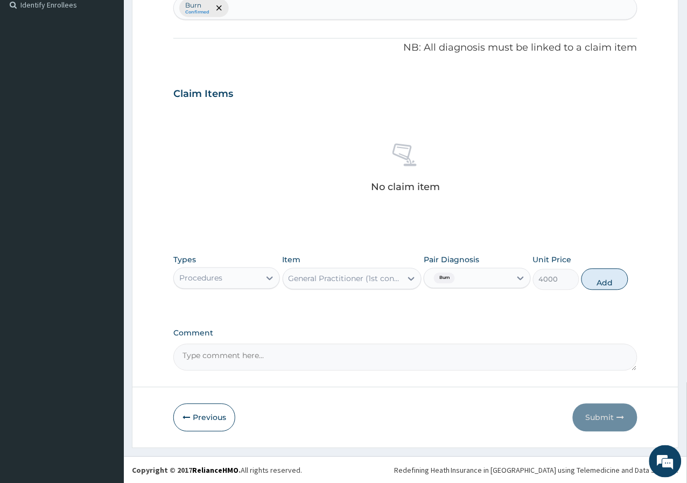
click at [636, 286] on div "Types Procedures Item option General Practitioner (1st consultation), selected.…" at bounding box center [405, 272] width 464 height 46
click at [609, 276] on button "Add" at bounding box center [604, 280] width 46 height 22
type input "0"
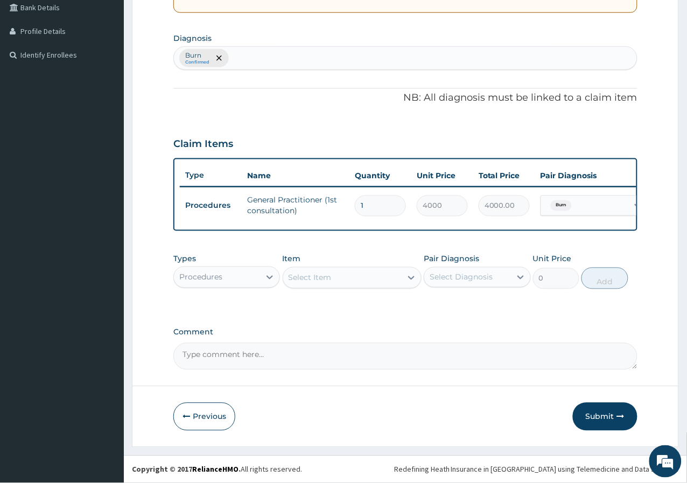
click at [258, 279] on div "Procedures" at bounding box center [217, 277] width 86 height 17
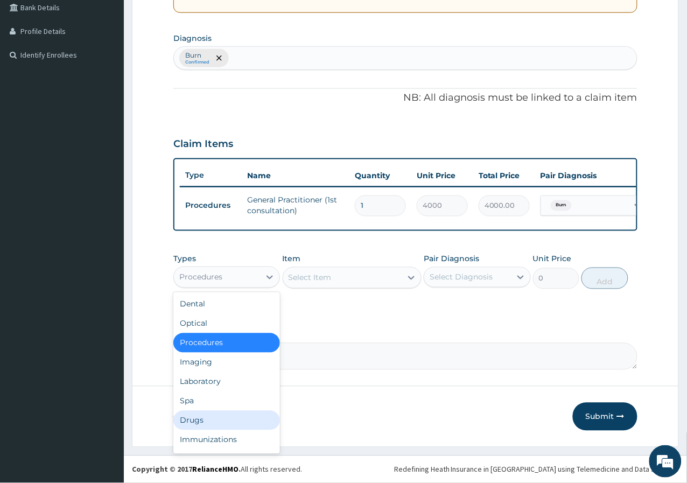
click at [216, 417] on div "Drugs" at bounding box center [226, 420] width 107 height 19
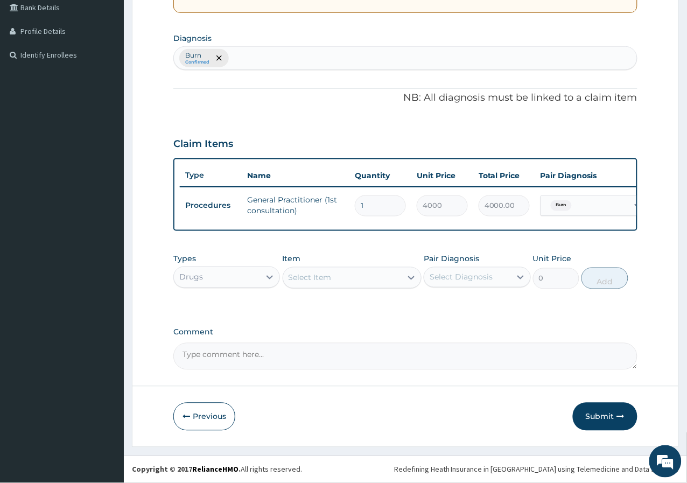
click at [249, 282] on div "Drugs" at bounding box center [217, 277] width 86 height 17
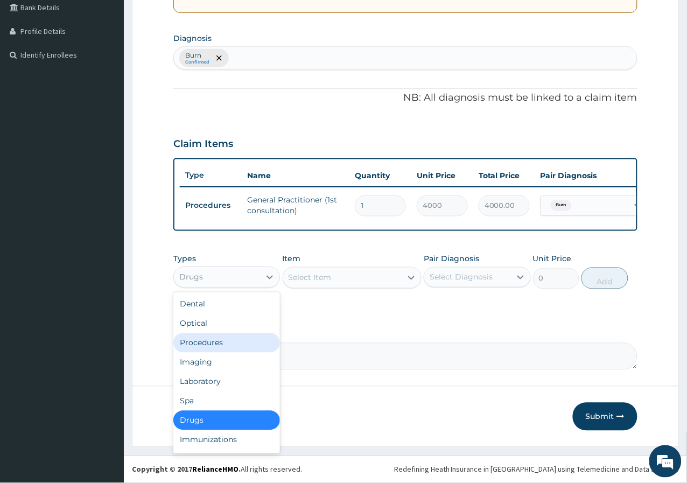
click at [244, 336] on div "Procedures" at bounding box center [226, 342] width 107 height 19
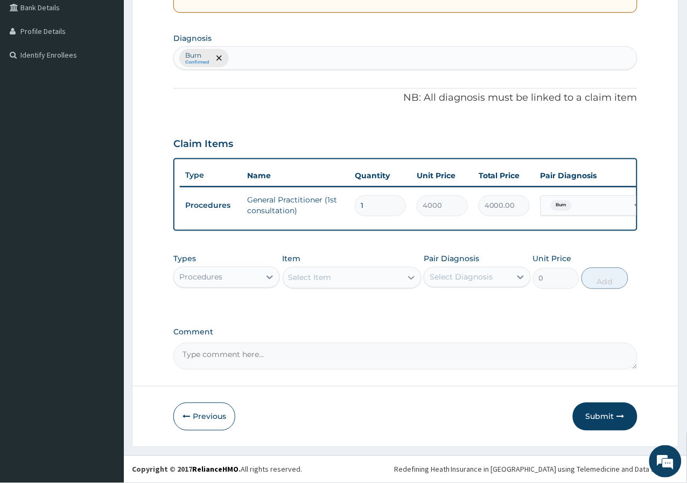
click at [404, 285] on div at bounding box center [411, 277] width 19 height 19
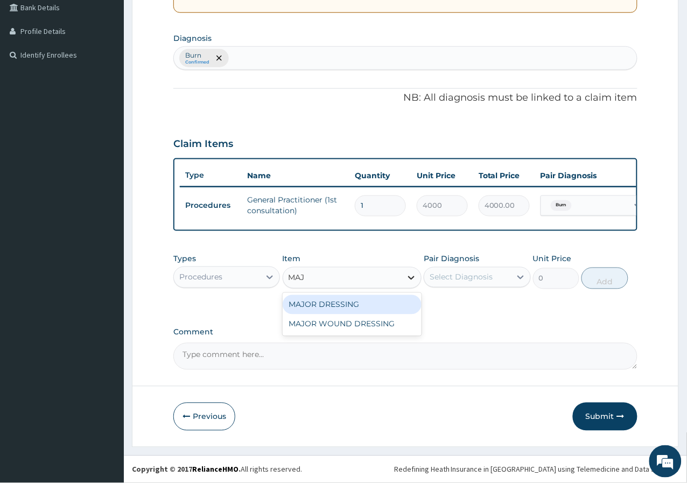
type input "MAJO"
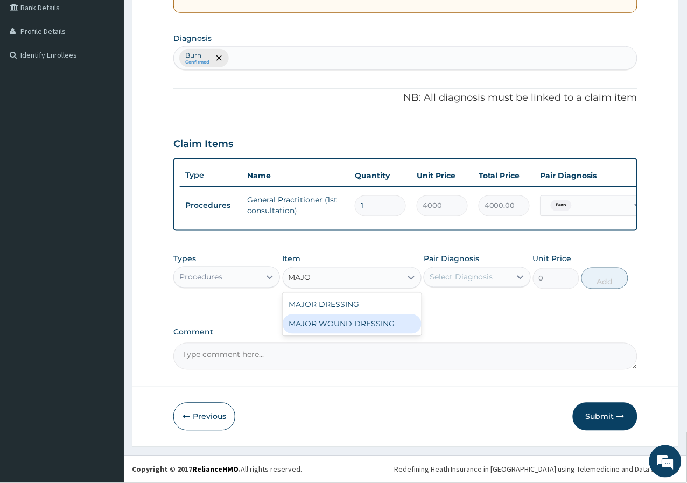
click at [311, 323] on div "MAJOR WOUND DRESSING" at bounding box center [352, 323] width 139 height 19
type input "5000"
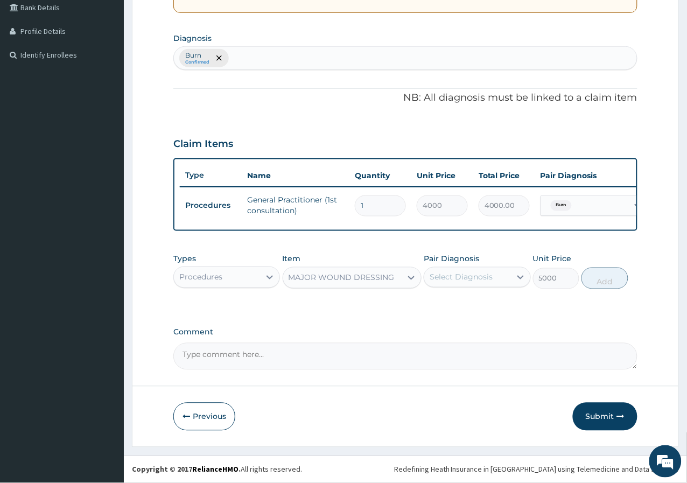
click at [479, 278] on div "Select Diagnosis" at bounding box center [461, 277] width 63 height 11
click at [467, 310] on div "Burn" at bounding box center [477, 305] width 107 height 22
checkbox input "true"
click at [611, 275] on button "Add" at bounding box center [604, 279] width 46 height 22
type input "0"
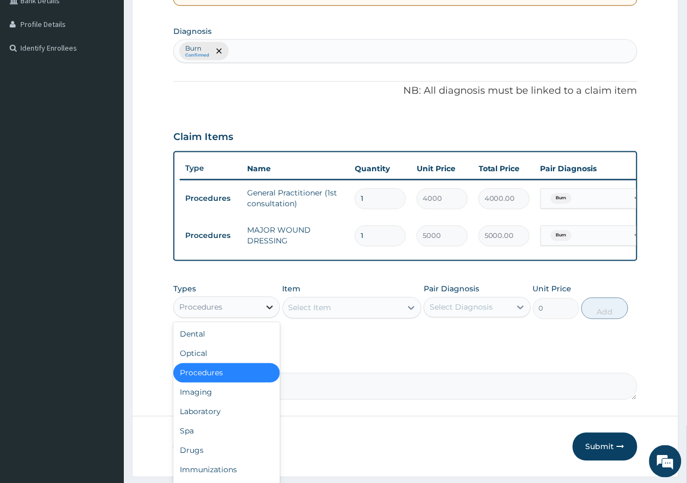
click at [273, 313] on icon at bounding box center [269, 307] width 11 height 11
click at [230, 458] on div "Drugs" at bounding box center [226, 450] width 107 height 19
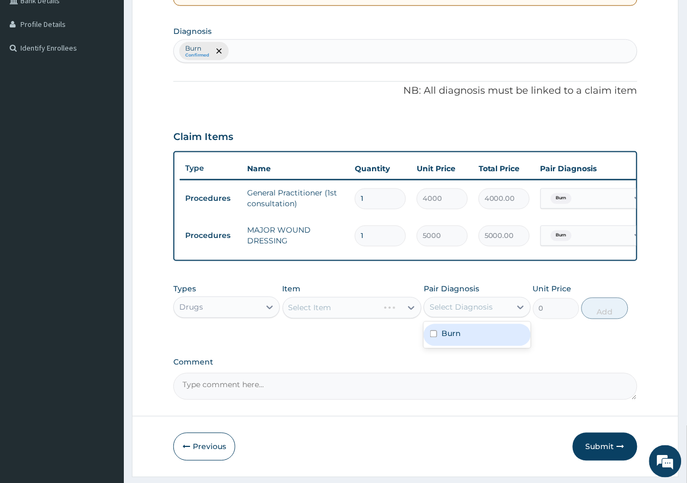
click at [447, 313] on div "Select Diagnosis" at bounding box center [461, 307] width 63 height 11
click at [444, 339] on label "Burn" at bounding box center [450, 333] width 19 height 11
checkbox input "true"
click at [356, 354] on div "PA Code / Prescription Code Enter Code(Secondary Care Only) PA Code has already…" at bounding box center [405, 122] width 464 height 556
click at [323, 313] on div "Select Item" at bounding box center [310, 308] width 43 height 11
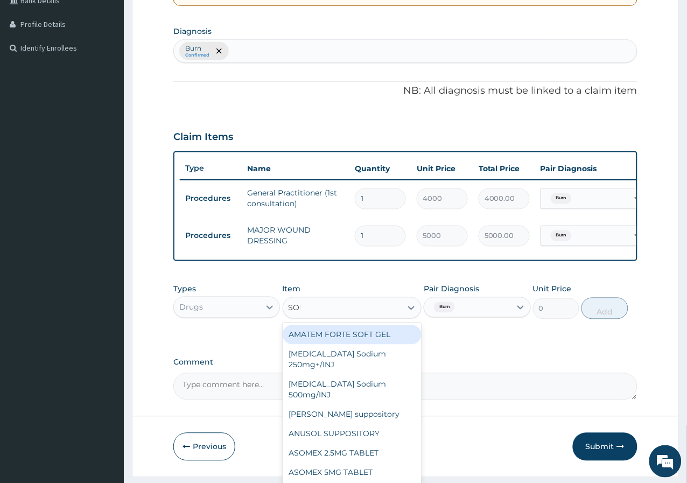
type input "SOFR"
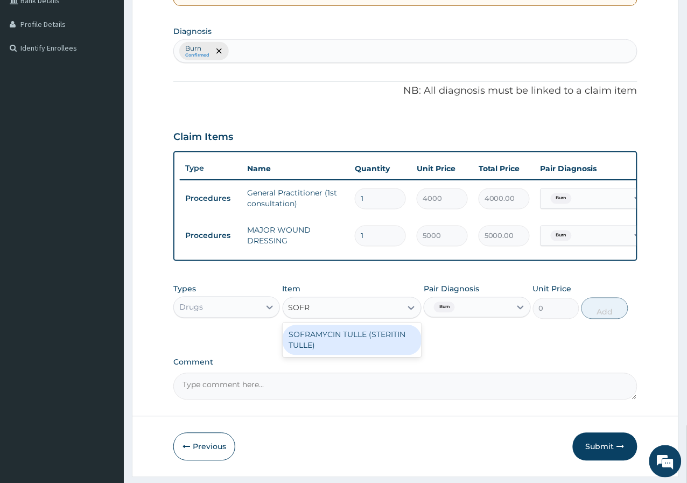
click at [342, 344] on div "SOFRAMYCIN TULLE (STERITIN TULLE)" at bounding box center [352, 340] width 139 height 30
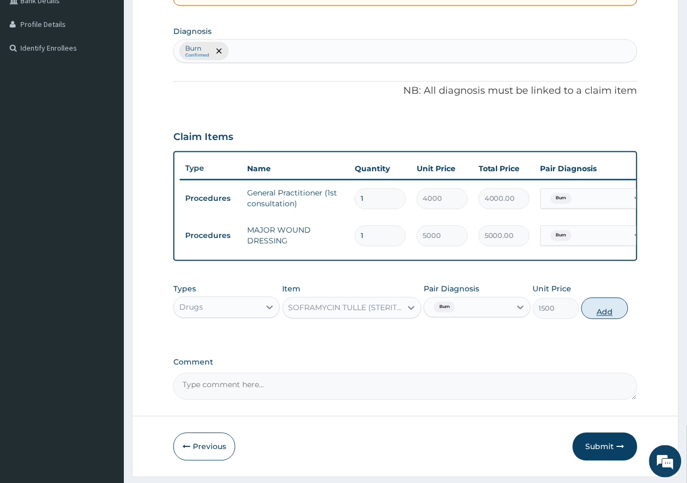
click at [590, 319] on button "Add" at bounding box center [604, 309] width 46 height 22
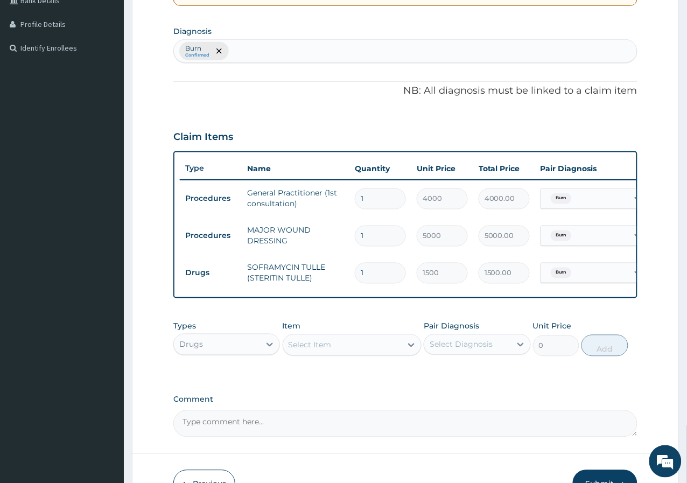
click at [322, 354] on div "Select Item" at bounding box center [342, 344] width 119 height 17
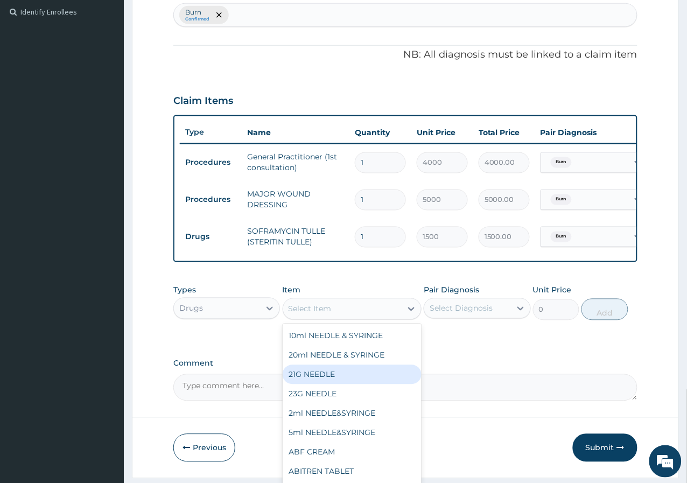
scroll to position [334, 0]
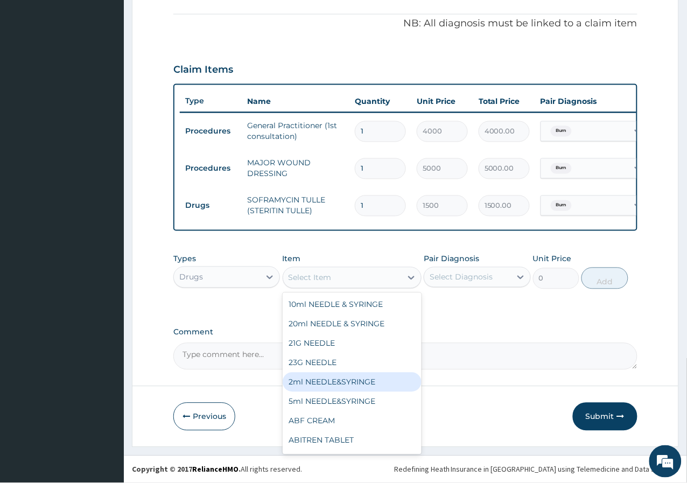
click at [338, 382] on div "2ml NEEDLE&SYRINGE" at bounding box center [352, 382] width 139 height 19
type input "40"
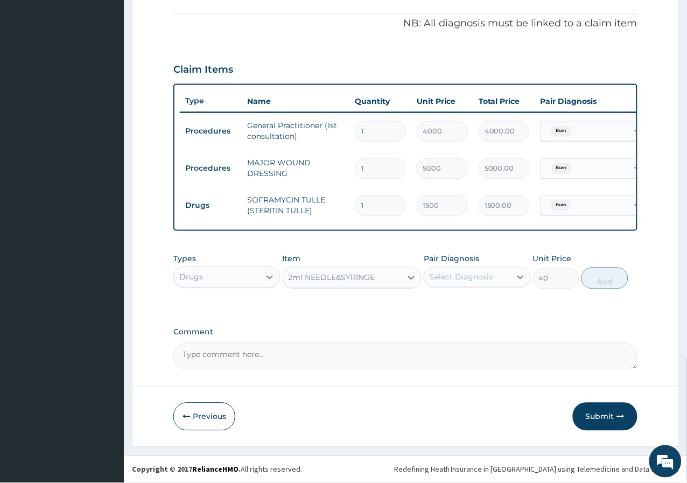
click at [470, 278] on div "Select Diagnosis" at bounding box center [461, 277] width 63 height 11
click at [469, 301] on div "Burn" at bounding box center [477, 305] width 107 height 22
checkbox input "true"
click at [601, 283] on button "Add" at bounding box center [604, 279] width 46 height 22
type input "0"
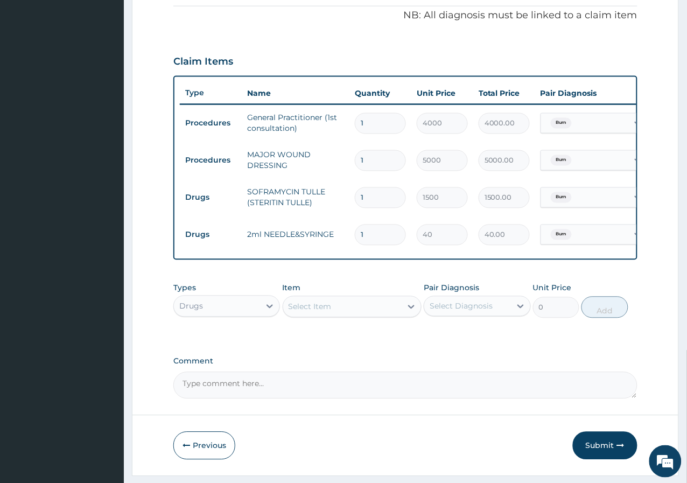
type input "0.00"
type input "3"
type input "120.00"
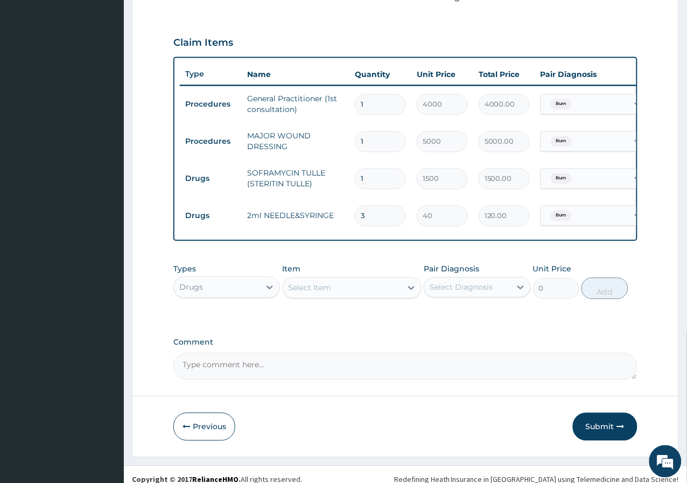
scroll to position [371, 0]
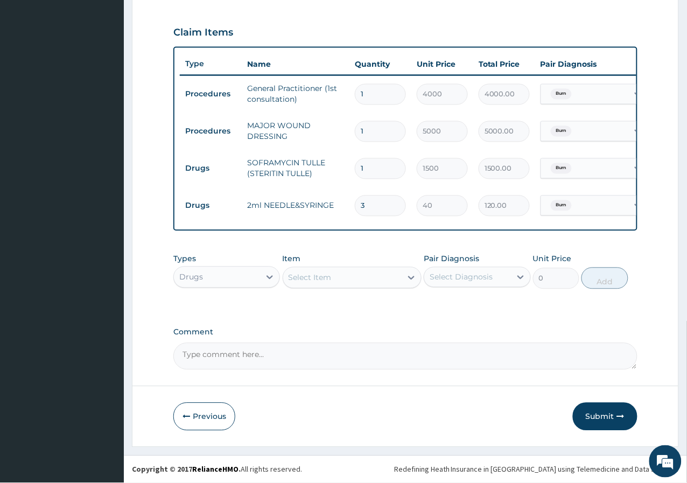
type input "3"
click at [215, 364] on textarea "Comment" at bounding box center [405, 356] width 464 height 27
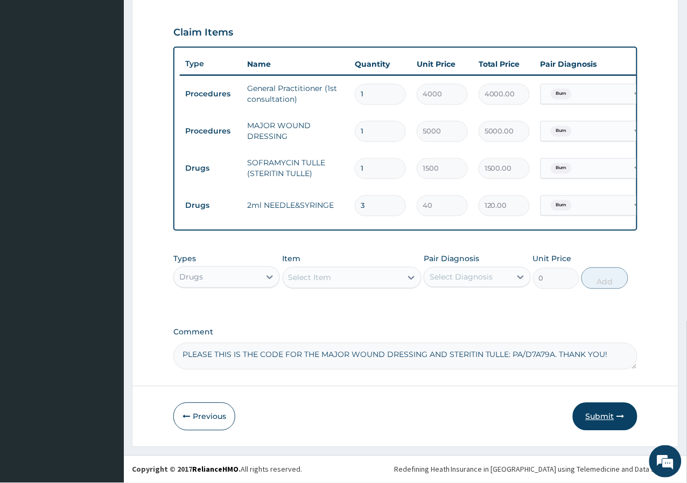
type textarea "PLEASE THIS IS THE CODE FOR THE MAJOR WOUND DRESSING AND STERITIN TULLE: PA/D7A…"
click at [595, 417] on button "Submit" at bounding box center [605, 417] width 65 height 28
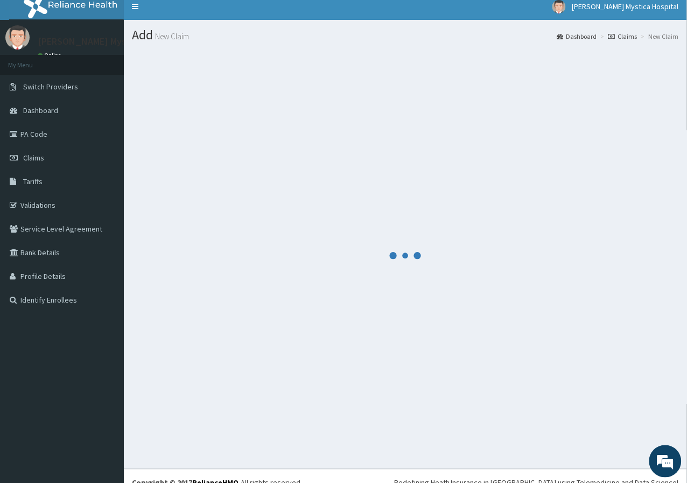
scroll to position [0, 0]
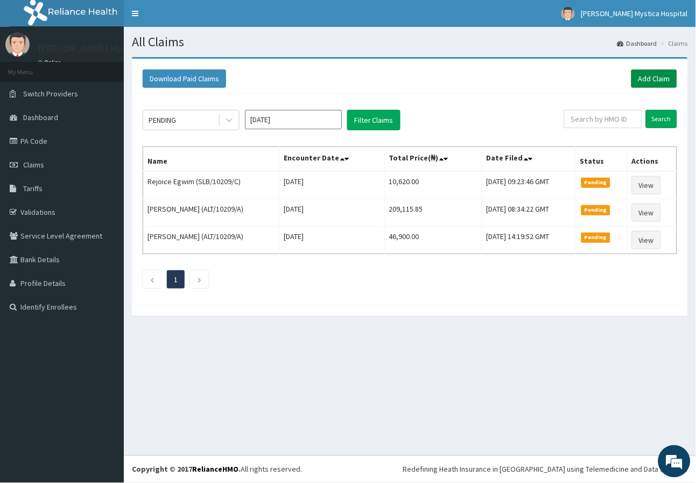
click at [658, 72] on link "Add Claim" at bounding box center [655, 78] width 46 height 18
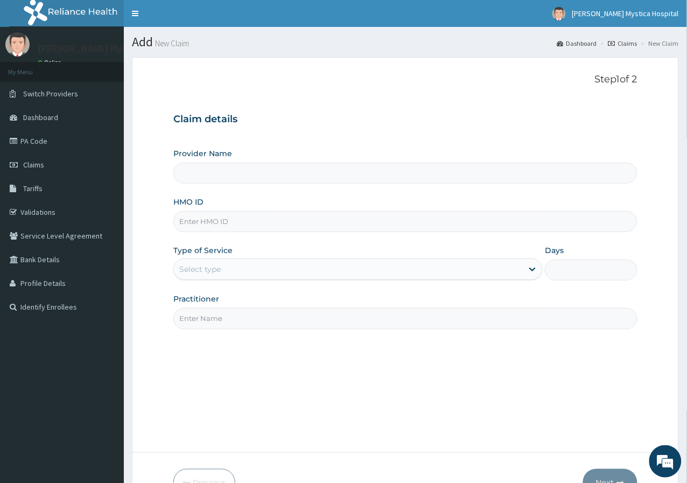
click at [191, 224] on input "HMO ID" at bounding box center [405, 221] width 464 height 21
paste input "SLB/10209/C"
type input "SLB/10209/C"
type input "[PERSON_NAME] [GEOGRAPHIC_DATA]"
drag, startPoint x: 219, startPoint y: 283, endPoint x: 225, endPoint y: 276, distance: 8.8
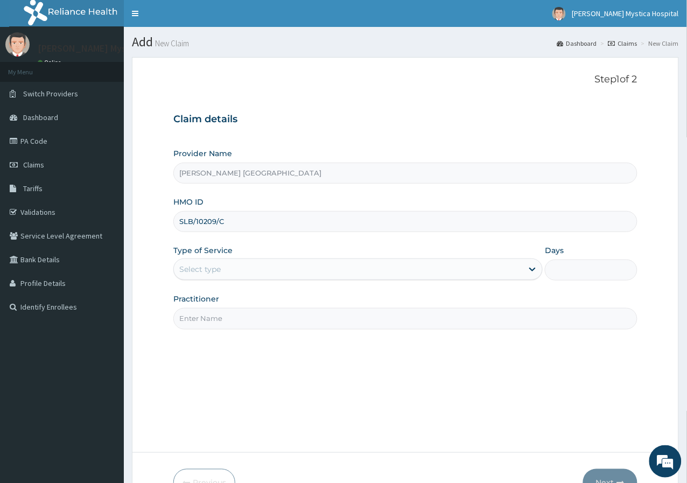
click at [223, 277] on div "Provider Name [PERSON_NAME] MYSTICA HOSPITAL HMO ID SLB/10209/C Type of Service…" at bounding box center [405, 238] width 464 height 181
click at [225, 276] on div "Select type" at bounding box center [348, 269] width 349 height 17
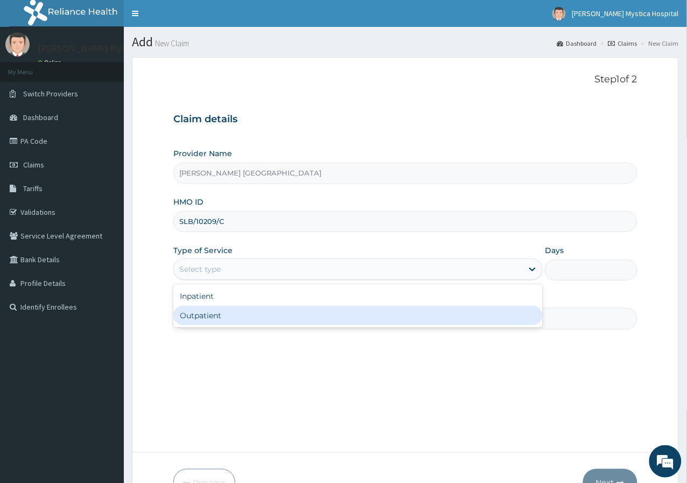
click at [223, 309] on div "Outpatient" at bounding box center [357, 315] width 369 height 19
type input "1"
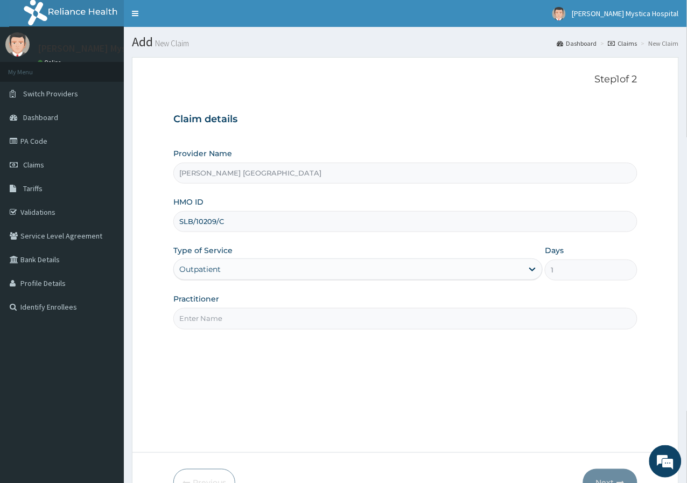
click at [223, 309] on input "Practitioner" at bounding box center [405, 318] width 464 height 21
type input "DR [PERSON_NAME]"
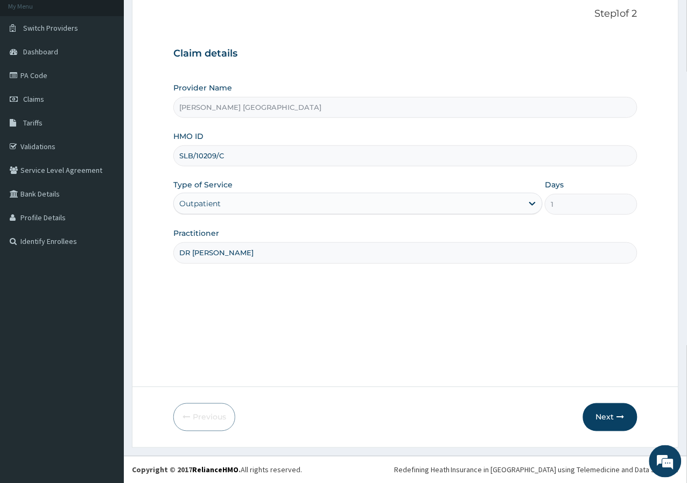
scroll to position [66, 0]
click at [615, 406] on button "Next" at bounding box center [610, 417] width 54 height 28
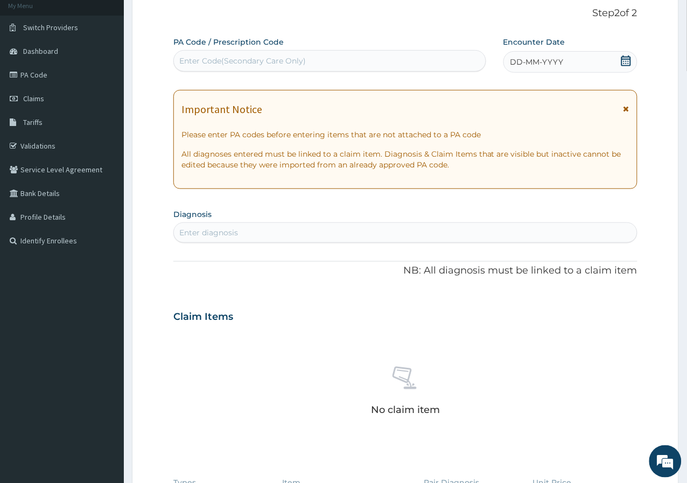
click at [318, 67] on div "Enter Code(Secondary Care Only)" at bounding box center [330, 60] width 312 height 17
type input "PA/C9449F"
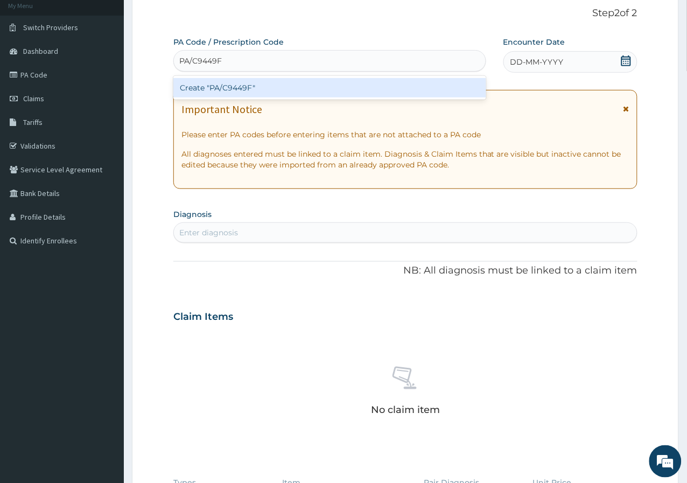
click at [261, 85] on div "Create "PA/C9449F"" at bounding box center [329, 87] width 313 height 19
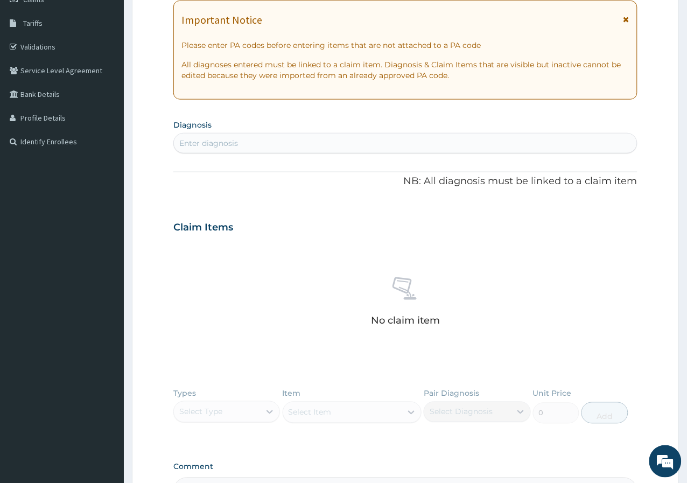
scroll to position [299, 0]
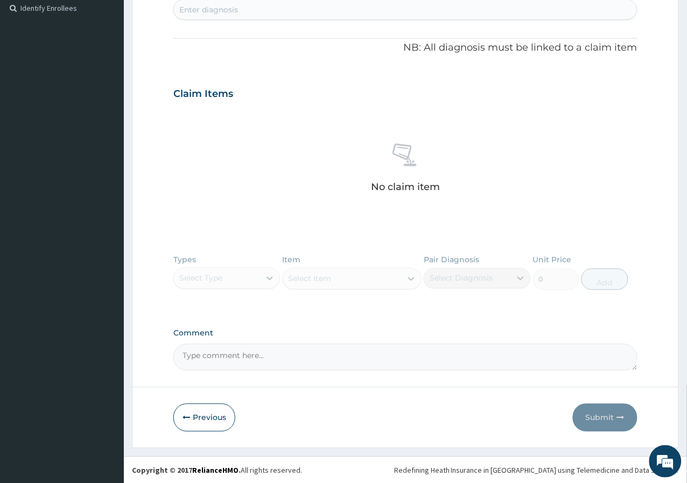
click at [256, 357] on textarea "Comment" at bounding box center [405, 357] width 464 height 27
click at [280, 357] on textarea "PLEASE THIS IS THE CODE: PA/C9449F" at bounding box center [405, 357] width 464 height 27
drag, startPoint x: 283, startPoint y: 353, endPoint x: 293, endPoint y: 397, distance: 44.9
click at [283, 353] on textarea "PLEASE THIS IS THE CODE: PA/C9449F" at bounding box center [405, 357] width 464 height 27
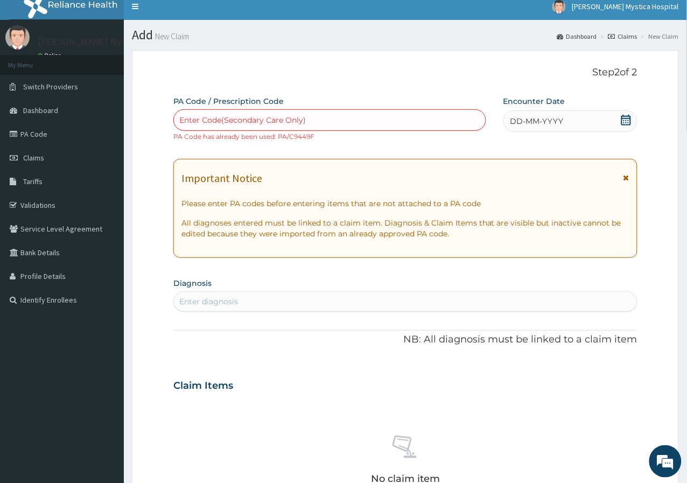
scroll to position [0, 0]
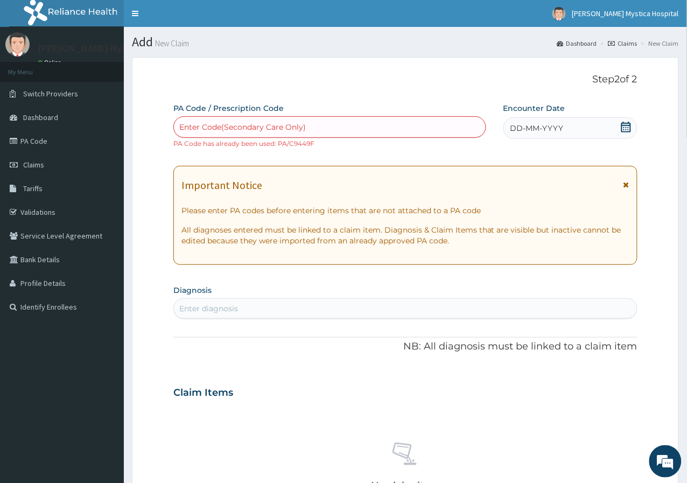
type textarea "PLEASE THIS IS THE CODE GIVEN: PA/C9449F"
click at [578, 131] on div "DD-MM-YYYY" at bounding box center [570, 128] width 134 height 22
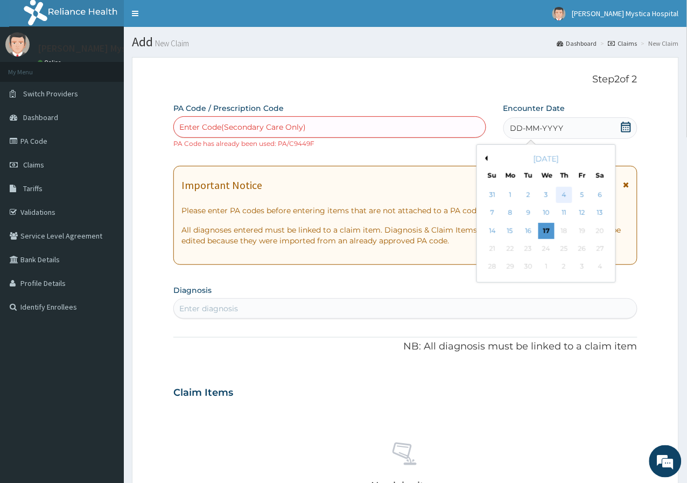
click at [562, 200] on div "4" at bounding box center [564, 195] width 16 height 16
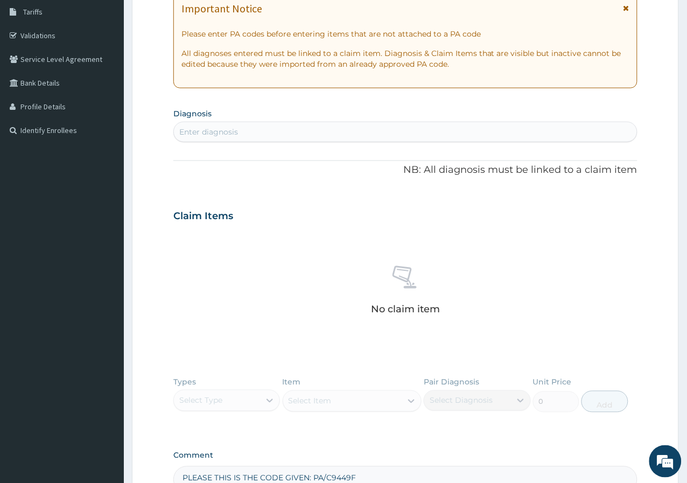
scroll to position [179, 0]
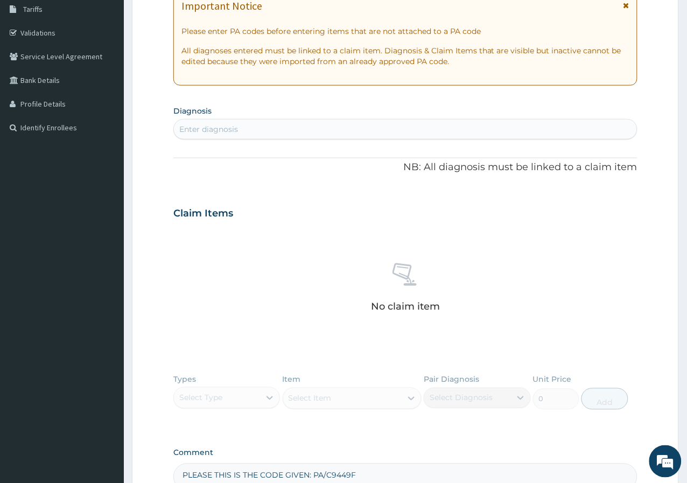
click at [270, 124] on div "Enter diagnosis" at bounding box center [405, 129] width 463 height 17
type input "BURN"
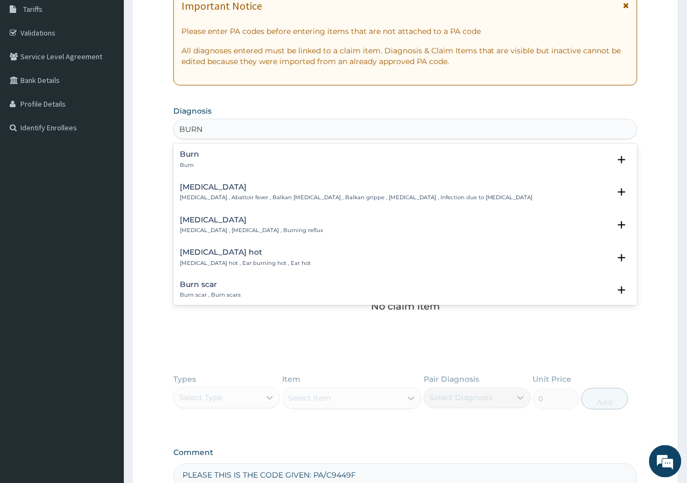
click at [205, 162] on div "Burn Burn" at bounding box center [405, 159] width 451 height 19
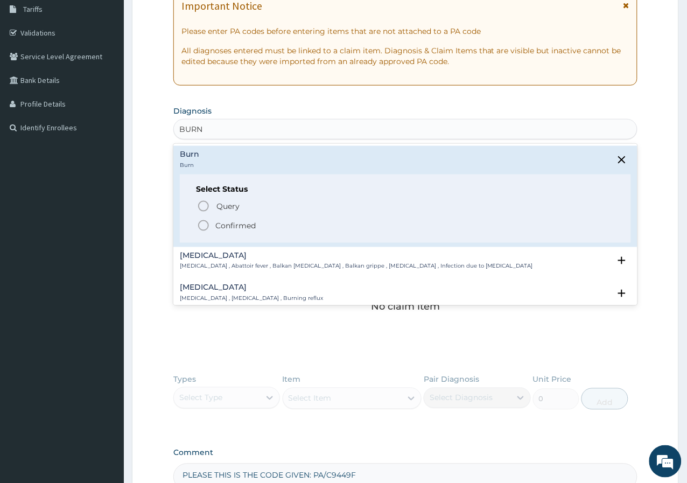
click at [209, 225] on icon "status option filled" at bounding box center [203, 225] width 13 height 13
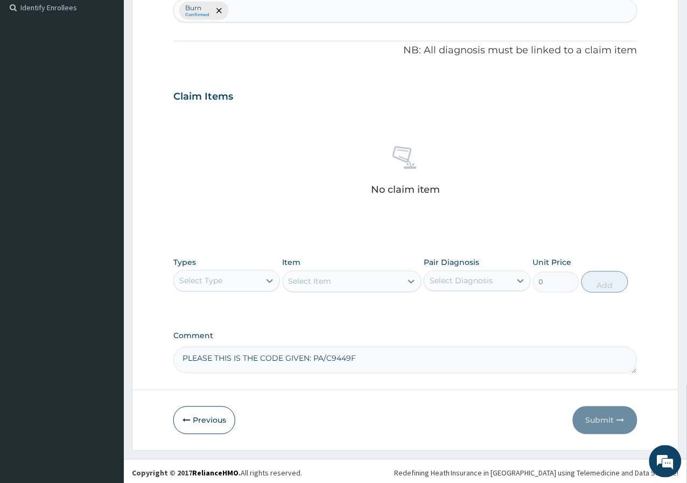
scroll to position [302, 0]
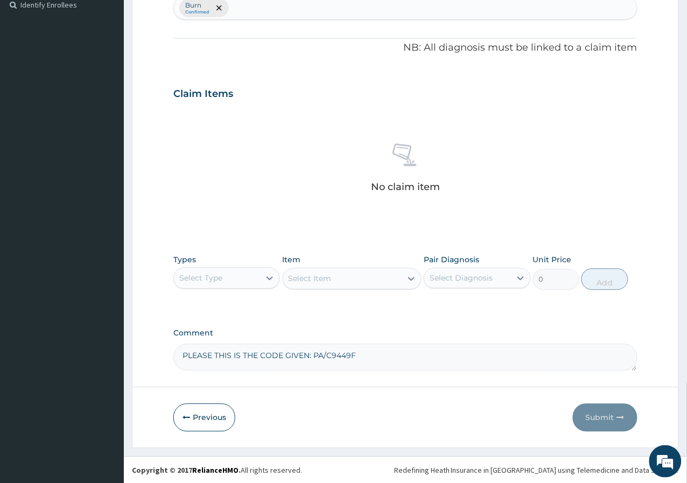
click at [235, 275] on div "Select Type" at bounding box center [217, 278] width 86 height 17
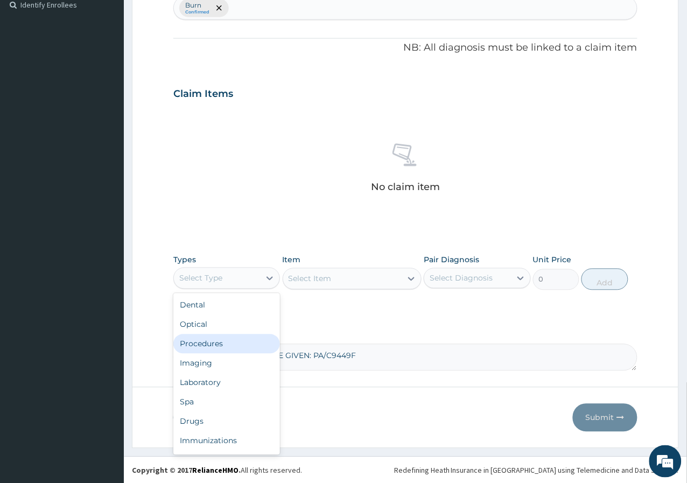
click at [230, 349] on div "Procedures" at bounding box center [226, 343] width 107 height 19
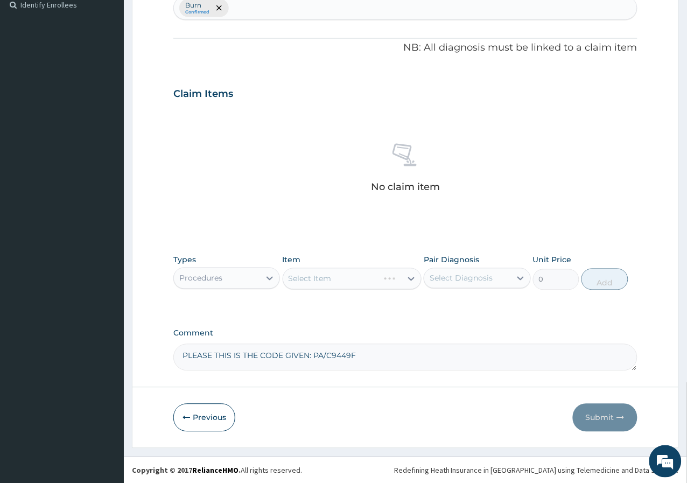
click at [446, 280] on div "Select Diagnosis" at bounding box center [461, 278] width 63 height 11
click at [446, 309] on label "Burn" at bounding box center [450, 304] width 19 height 11
checkbox input "true"
click at [383, 326] on div "PA Code / Prescription Code Enter Code(Secondary Care Only) PA Code has already…" at bounding box center [405, 86] width 464 height 570
click at [230, 283] on div "Procedures" at bounding box center [217, 278] width 86 height 17
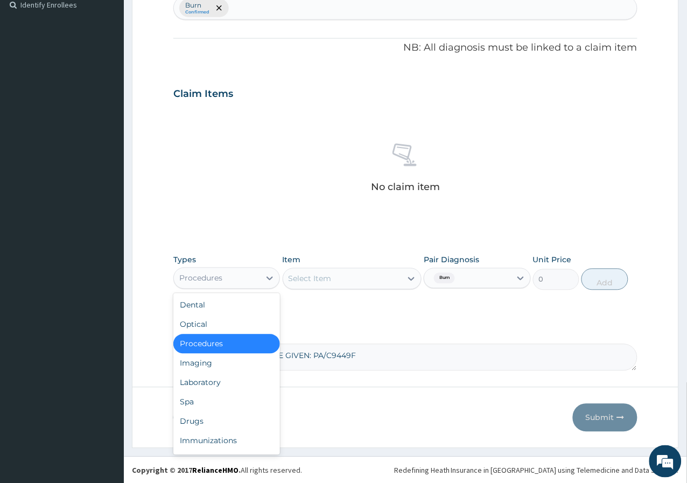
click at [335, 278] on div "Select Item" at bounding box center [342, 278] width 119 height 17
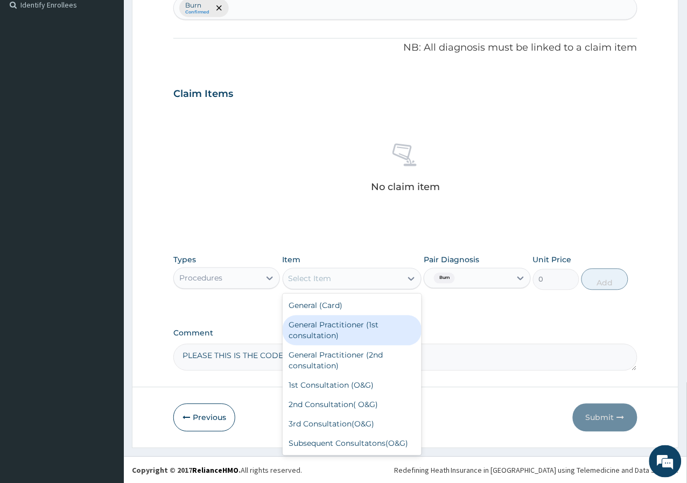
click at [343, 326] on div "General Practitioner (1st consultation)" at bounding box center [352, 330] width 139 height 30
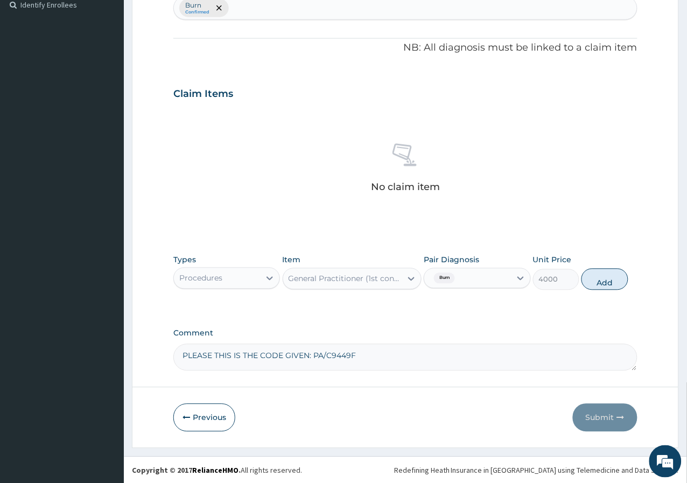
click at [613, 266] on div "Types Procedures Item General Practitioner (1st consultation) Pair Diagnosis Bu…" at bounding box center [405, 272] width 464 height 46
drag, startPoint x: 607, startPoint y: 277, endPoint x: 590, endPoint y: 282, distance: 18.6
click at [607, 277] on button "Add" at bounding box center [604, 280] width 46 height 22
type input "0"
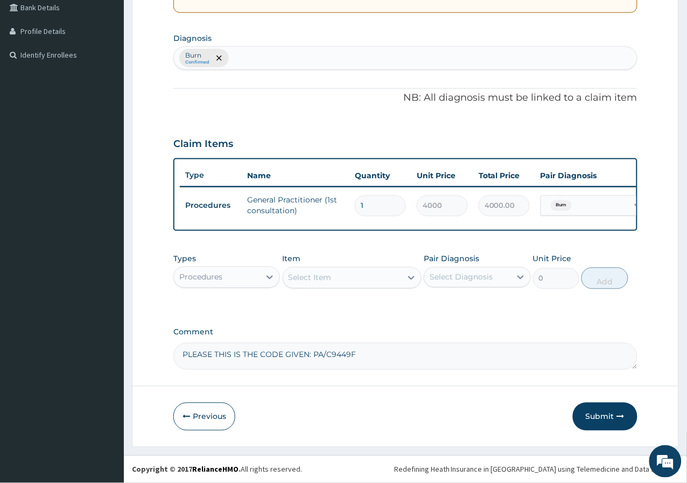
scroll to position [259, 0]
click at [359, 286] on div "Select Item" at bounding box center [342, 277] width 119 height 17
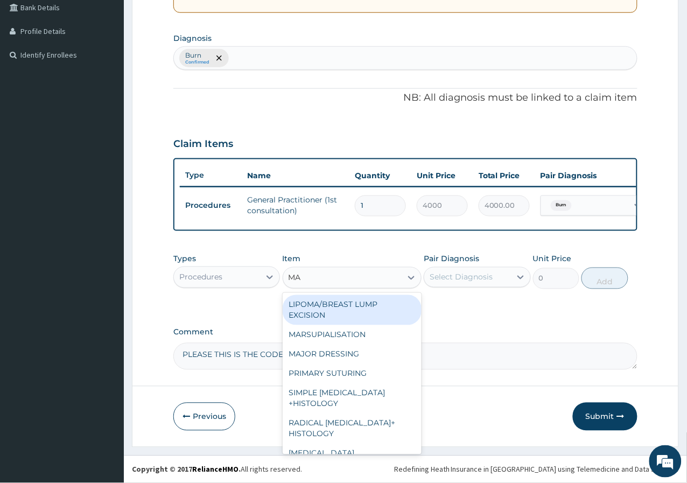
type input "MAJ"
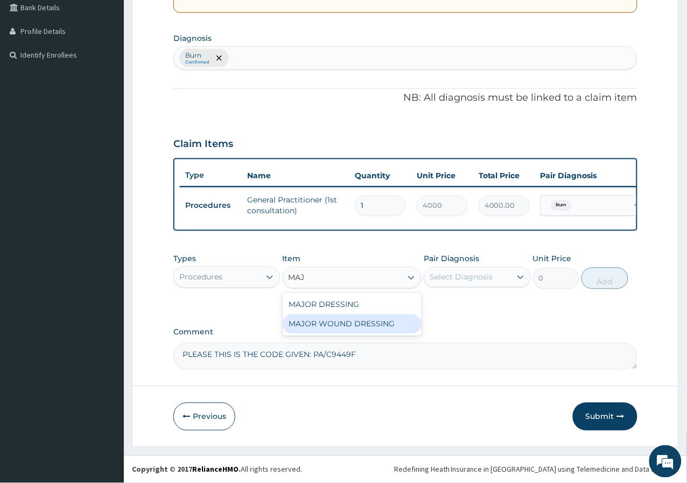
click at [385, 324] on div "MAJOR WOUND DRESSING" at bounding box center [352, 323] width 139 height 19
type input "5000"
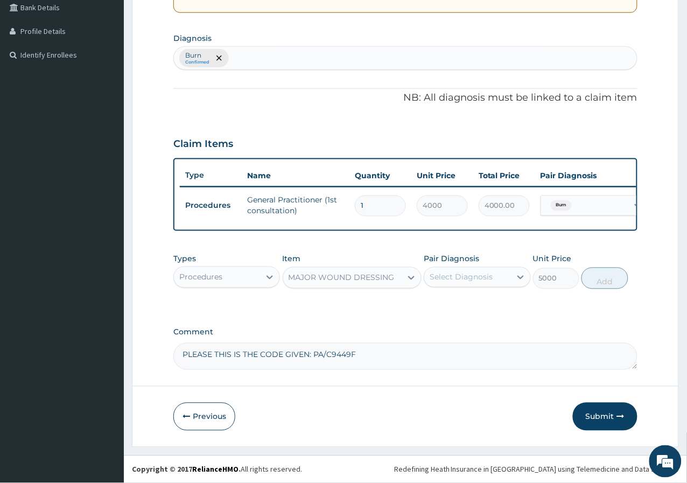
click at [510, 278] on div "Select Diagnosis" at bounding box center [467, 277] width 86 height 17
click at [503, 306] on div "Burn" at bounding box center [477, 305] width 107 height 22
checkbox input "true"
click at [613, 280] on button "Add" at bounding box center [604, 279] width 46 height 22
type input "0"
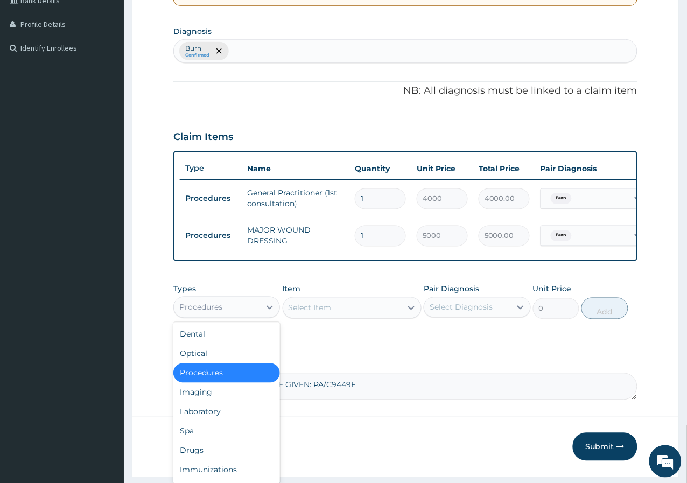
click at [205, 312] on div "Procedures" at bounding box center [200, 307] width 43 height 11
click at [203, 454] on div "Drugs" at bounding box center [226, 450] width 107 height 19
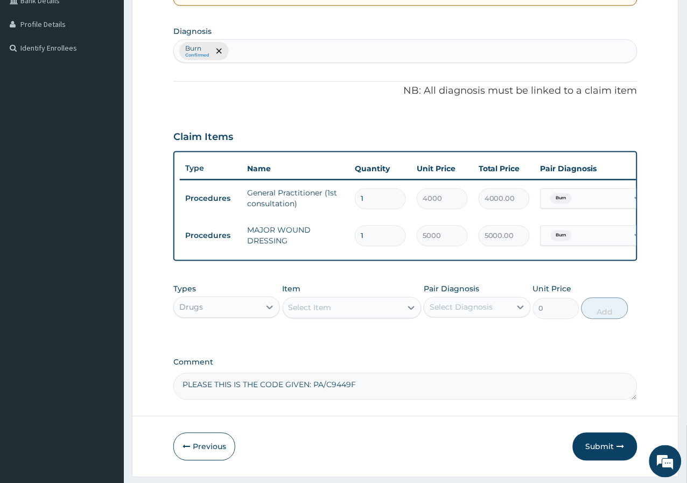
click at [340, 317] on div "Select Item" at bounding box center [342, 307] width 119 height 17
click at [340, 316] on div "Select Item" at bounding box center [342, 307] width 119 height 17
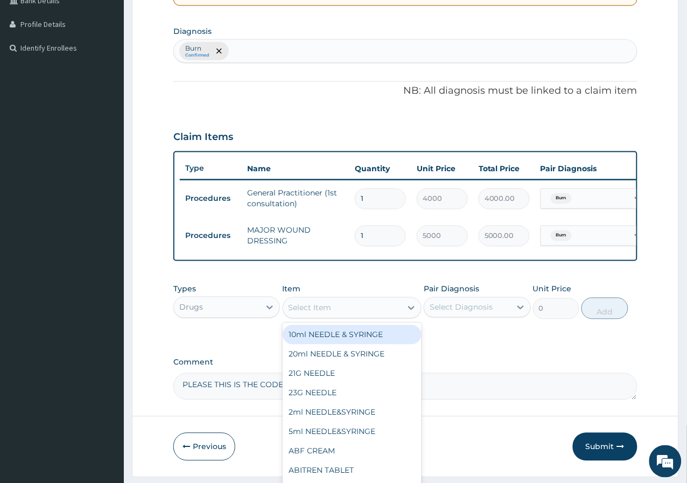
drag, startPoint x: 340, startPoint y: 316, endPoint x: 296, endPoint y: 317, distance: 44.2
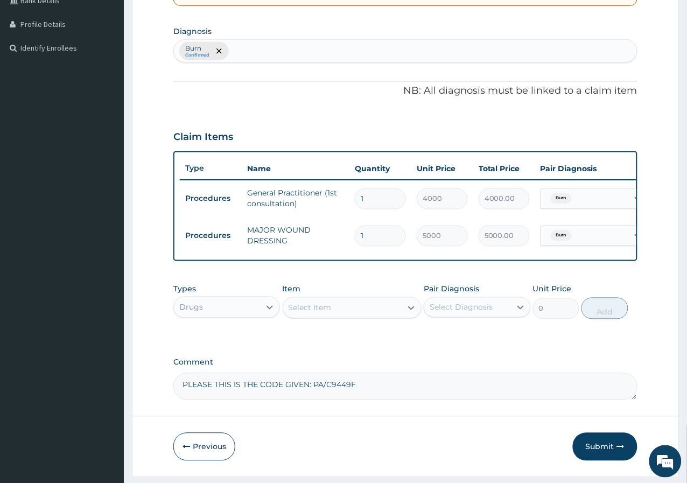
drag, startPoint x: 296, startPoint y: 317, endPoint x: 290, endPoint y: 321, distance: 6.6
click at [290, 313] on div "Select Item" at bounding box center [310, 308] width 43 height 11
drag, startPoint x: 302, startPoint y: 317, endPoint x: 294, endPoint y: 315, distance: 8.2
click at [294, 313] on div "Select Item" at bounding box center [310, 308] width 43 height 11
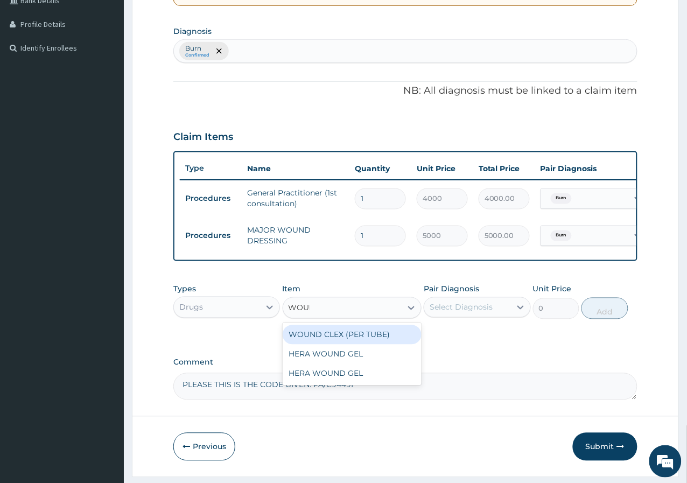
type input "WOUND"
click at [356, 345] on div "WOUND CLEX (PER TUBE)" at bounding box center [352, 334] width 139 height 19
type input "4000"
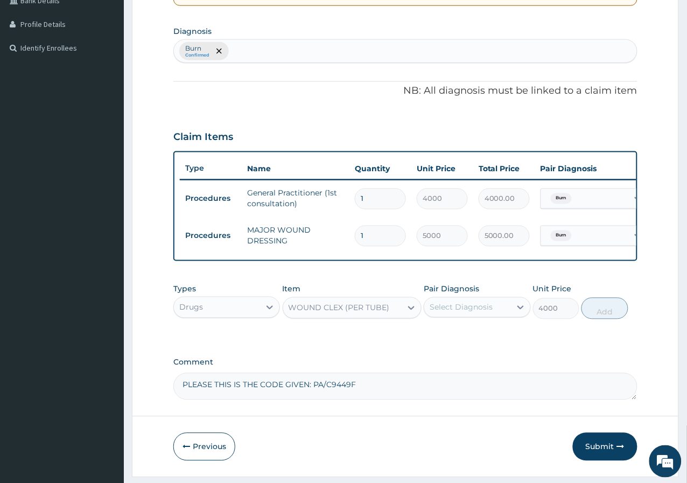
click at [500, 314] on div "Select Diagnosis" at bounding box center [467, 307] width 86 height 17
click at [493, 345] on div "Burn" at bounding box center [477, 335] width 107 height 22
checkbox input "true"
click at [594, 311] on button "Add" at bounding box center [604, 309] width 46 height 22
type input "0"
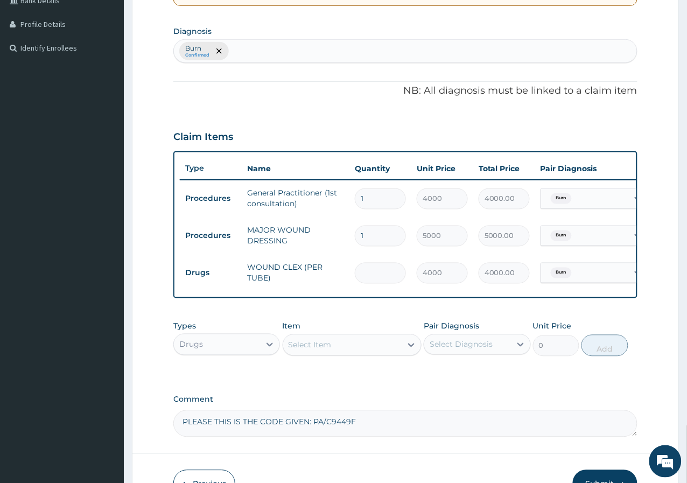
type input "0.00"
type input "2"
type input "8000.00"
type input "2"
click at [338, 354] on div "Select Item" at bounding box center [342, 344] width 119 height 17
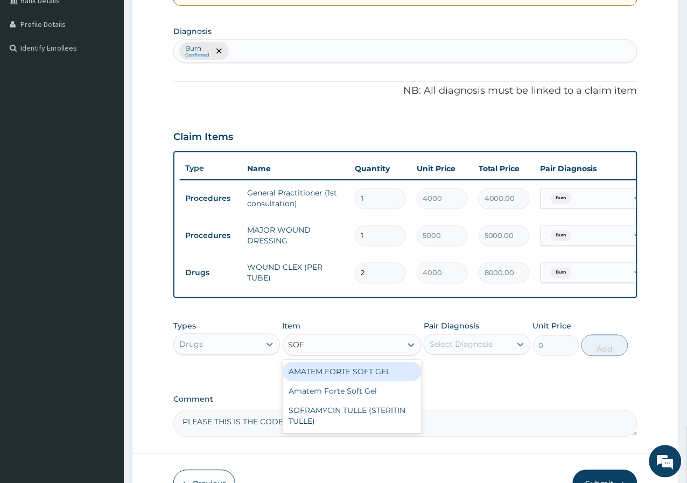
type input "SOFR"
drag, startPoint x: 347, startPoint y: 387, endPoint x: 426, endPoint y: 385, distance: 78.6
click at [350, 387] on div "SOFRAMYCIN TULLE (STERITIN TULLE)" at bounding box center [352, 377] width 139 height 30
type input "1500"
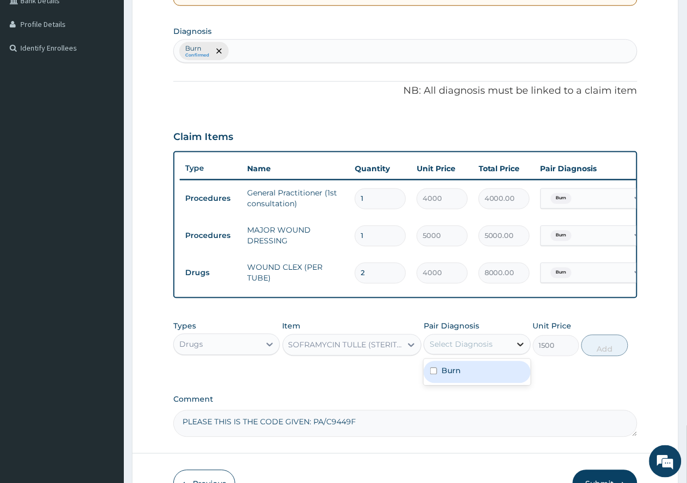
click at [516, 354] on div at bounding box center [520, 344] width 19 height 19
click at [497, 383] on div "Burn" at bounding box center [477, 372] width 107 height 22
checkbox input "true"
click at [622, 353] on button "Add" at bounding box center [604, 346] width 46 height 22
type input "0"
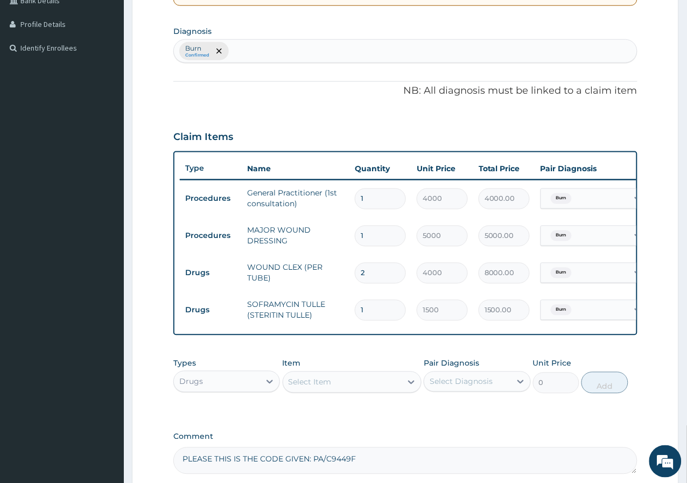
click at [373, 276] on input "2" at bounding box center [380, 273] width 51 height 21
type input "0.00"
type input "1"
type input "4000.00"
type input "1"
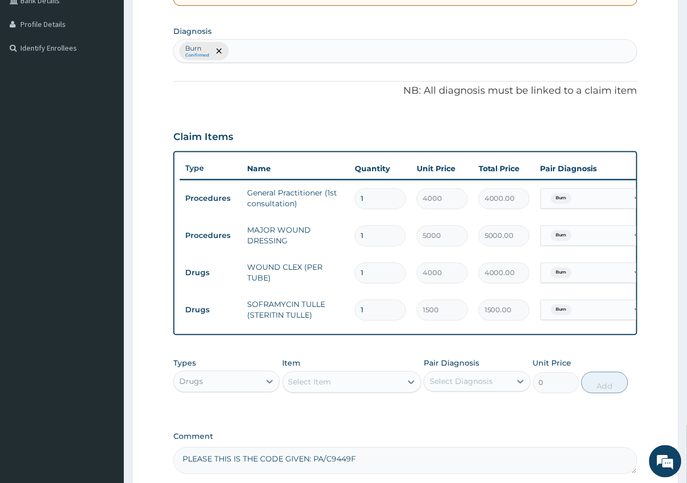
click at [385, 312] on input "1" at bounding box center [380, 310] width 51 height 21
type input "0.00"
type input "2"
type input "3000.00"
type input "2"
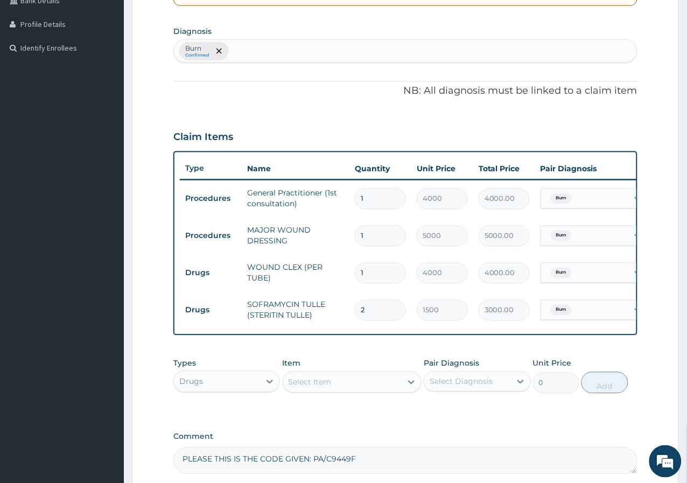
click at [372, 378] on div "Item Select Item" at bounding box center [352, 376] width 139 height 36
click at [319, 388] on div "Select Item" at bounding box center [310, 382] width 43 height 11
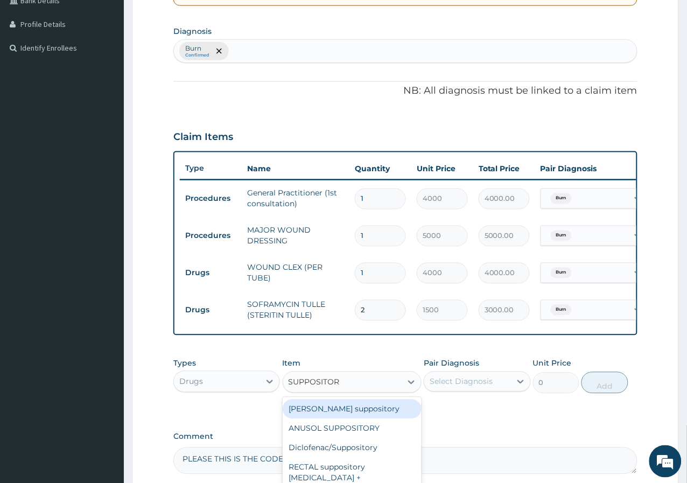
type input "SUPPOSITORY"
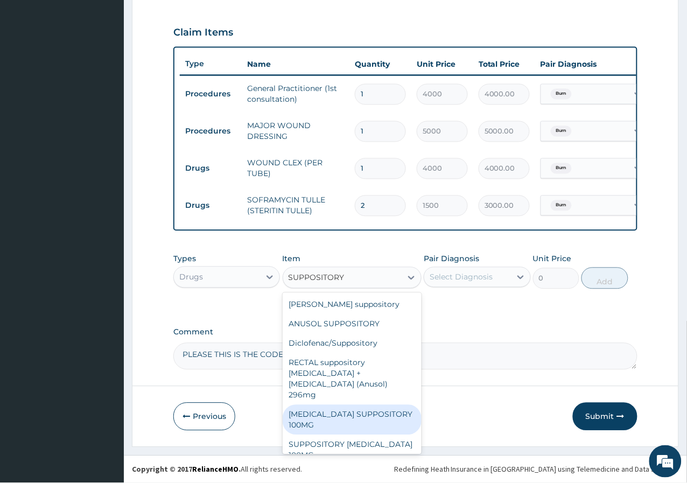
scroll to position [2, 0]
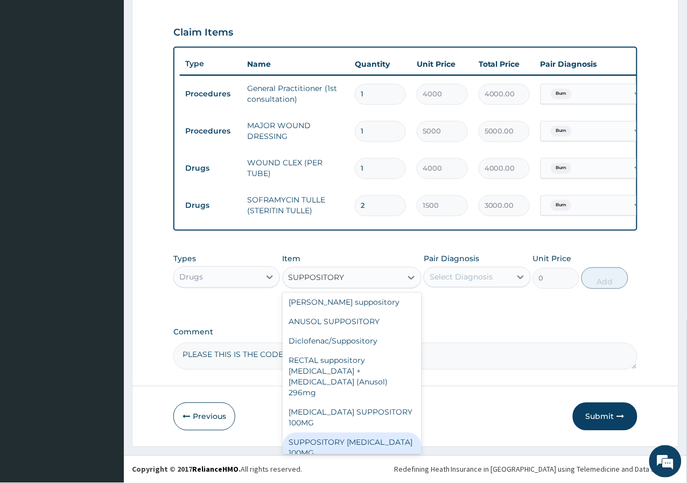
click at [373, 433] on div "SUPPOSITORY [MEDICAL_DATA] 100MG" at bounding box center [352, 448] width 139 height 30
type input "700"
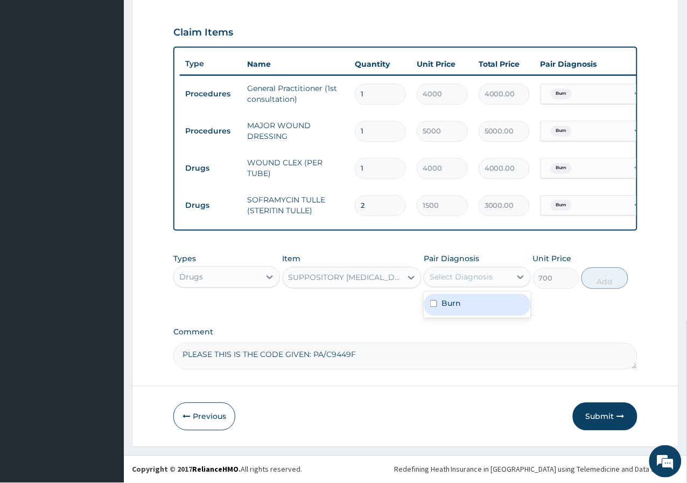
click at [472, 280] on div "Select Diagnosis" at bounding box center [461, 277] width 63 height 11
click at [468, 307] on div "Burn" at bounding box center [477, 305] width 107 height 22
checkbox input "true"
click at [534, 305] on div "Types Drugs Item SUPPOSITORY DICLOFENAC 100MG Pair Diagnosis option Burn, selec…" at bounding box center [405, 279] width 464 height 62
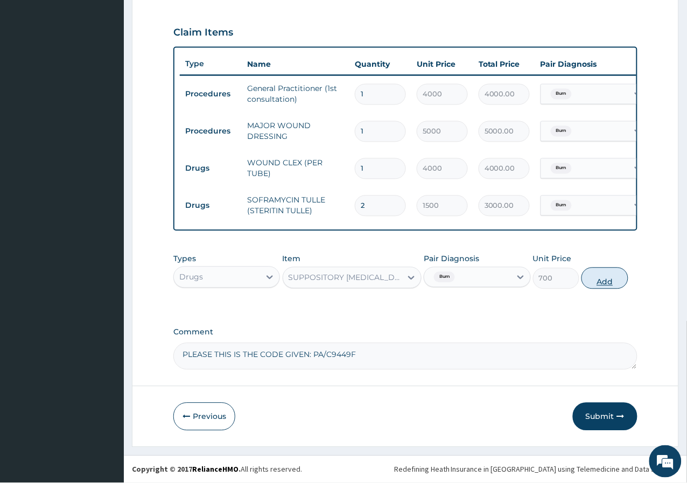
click at [614, 276] on button "Add" at bounding box center [604, 279] width 46 height 22
type input "0"
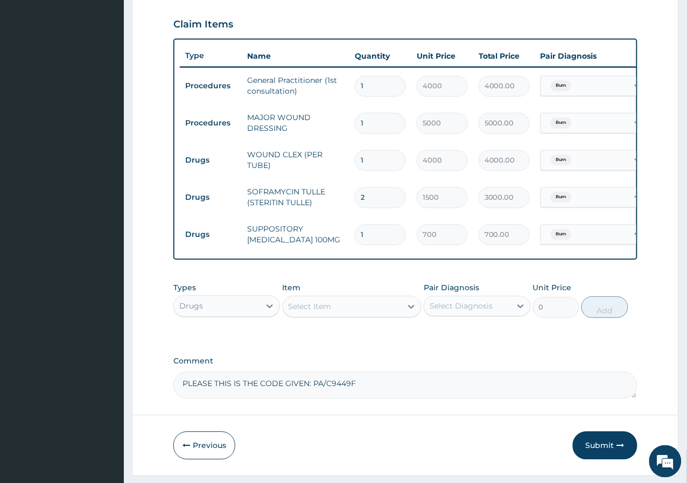
click at [378, 315] on div "Select Item" at bounding box center [342, 306] width 119 height 17
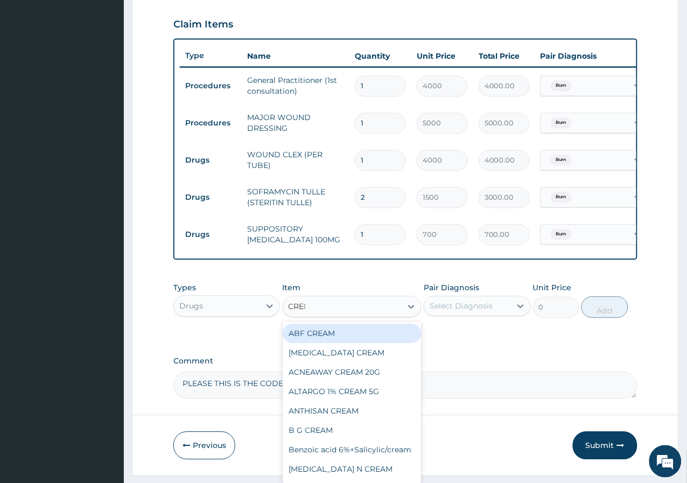
type input "CREPE"
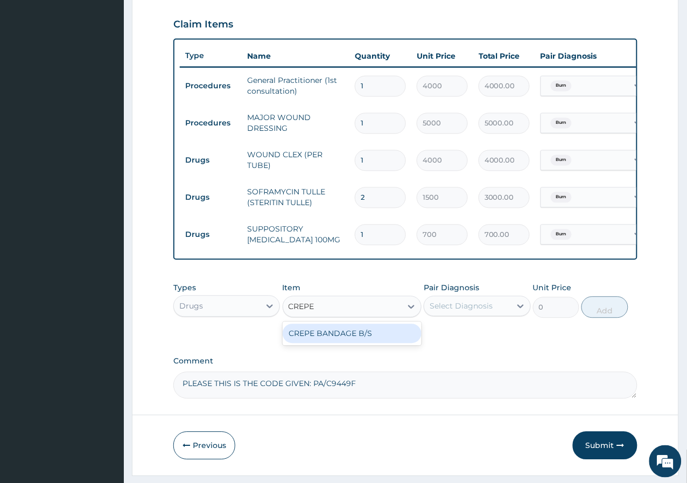
click at [378, 338] on div "CREPE BANDAGE B/S" at bounding box center [352, 333] width 139 height 19
type input "500"
click at [481, 312] on div "Select Diagnosis" at bounding box center [461, 306] width 63 height 11
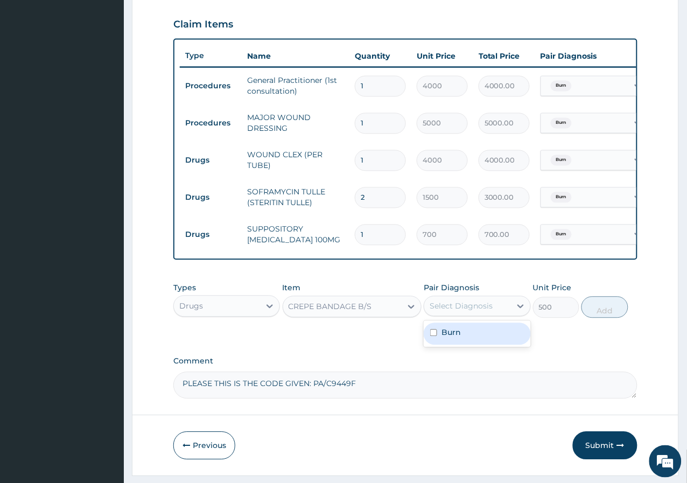
click at [480, 342] on div "Burn" at bounding box center [477, 334] width 107 height 22
checkbox input "true"
click at [606, 318] on button "Add" at bounding box center [604, 308] width 46 height 22
type input "0"
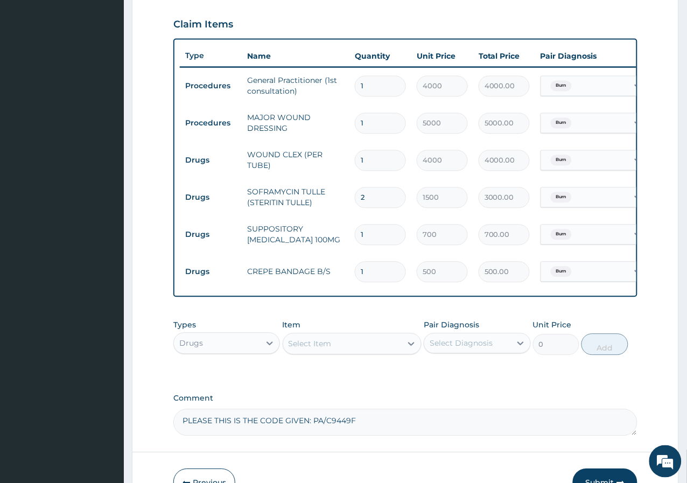
click at [350, 350] on div "Select Item" at bounding box center [342, 343] width 119 height 17
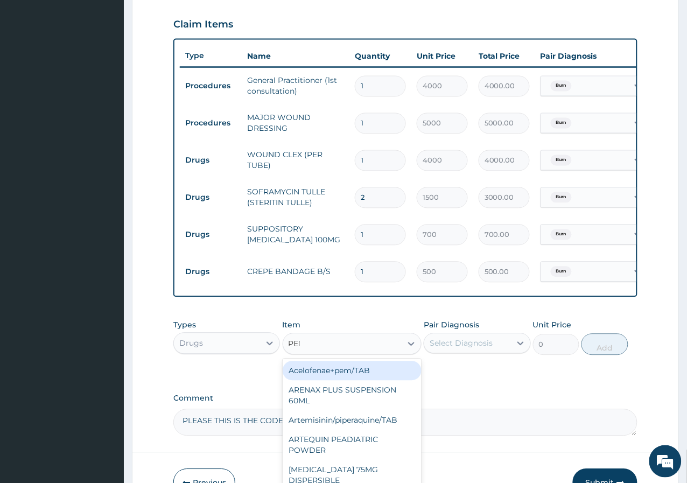
type input "PENT"
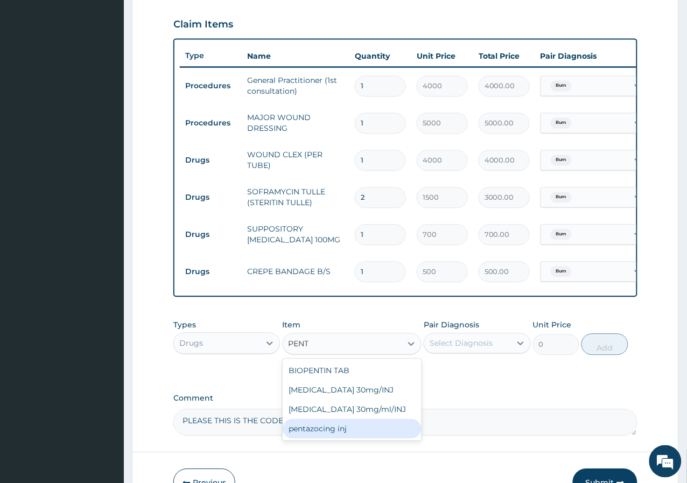
click at [378, 439] on div "pentazocing inj" at bounding box center [352, 428] width 139 height 19
type input "850"
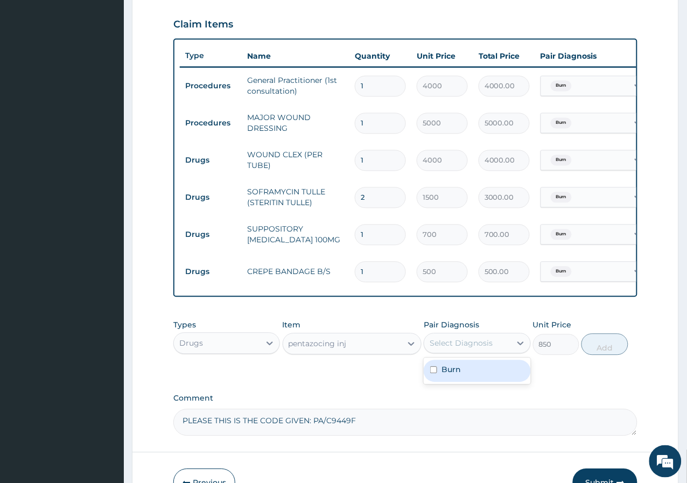
click at [509, 352] on div "Select Diagnosis" at bounding box center [467, 343] width 86 height 17
click at [461, 378] on div "Burn" at bounding box center [477, 371] width 107 height 22
checkbox input "true"
click at [590, 355] on button "Add" at bounding box center [604, 345] width 46 height 22
type input "0"
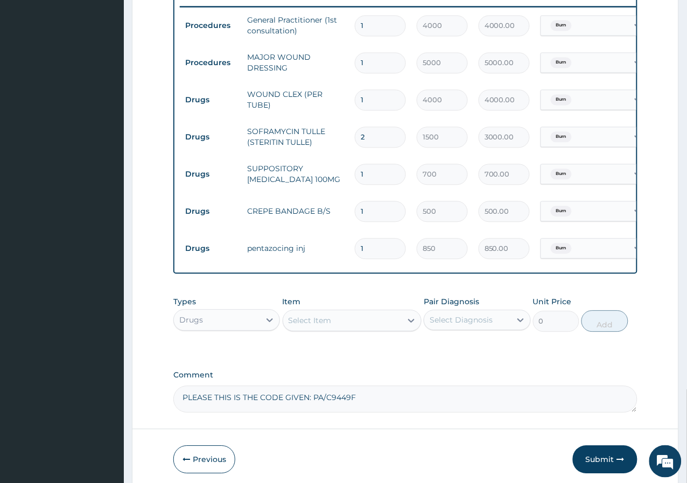
scroll to position [485, 0]
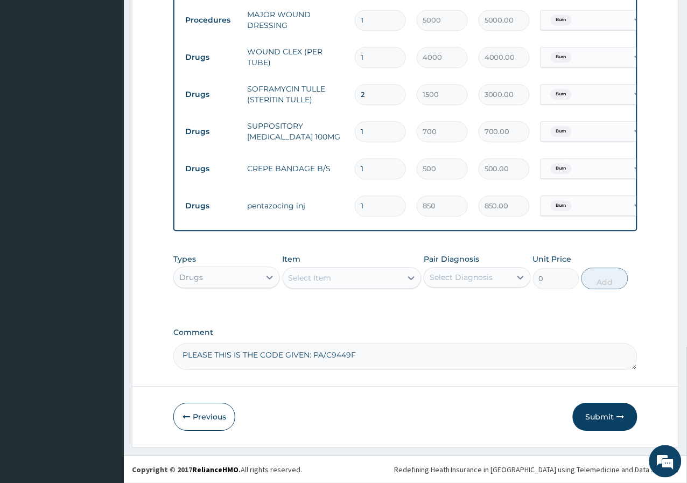
click at [391, 278] on div "Select Item" at bounding box center [342, 277] width 119 height 17
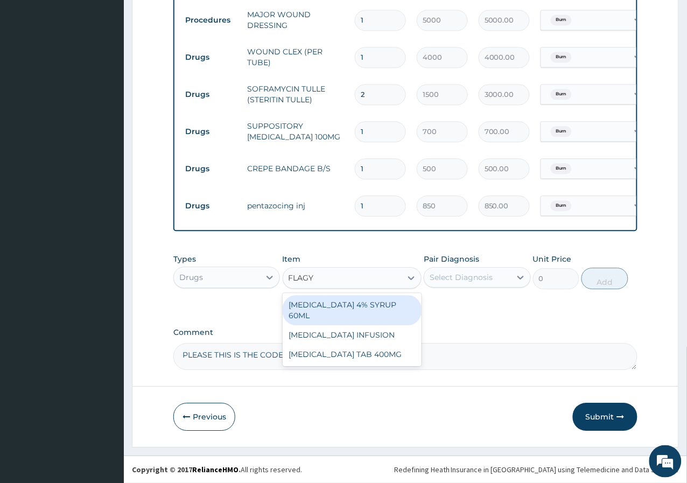
type input "FLAGYL"
click at [404, 308] on div "[MEDICAL_DATA] 4% SYRUP 60ML" at bounding box center [352, 310] width 139 height 30
type input "500"
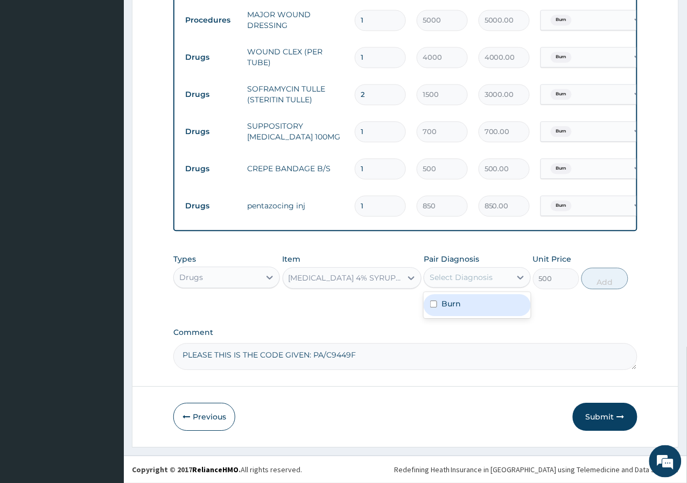
click at [453, 274] on div "Select Diagnosis" at bounding box center [461, 277] width 63 height 11
click at [437, 304] on input "checkbox" at bounding box center [433, 303] width 7 height 7
checkbox input "true"
click at [369, 305] on div "Types Drugs Item FLAGYL 4% SYRUP 60ML Pair Diagnosis option Burn, selected. opt…" at bounding box center [405, 279] width 464 height 62
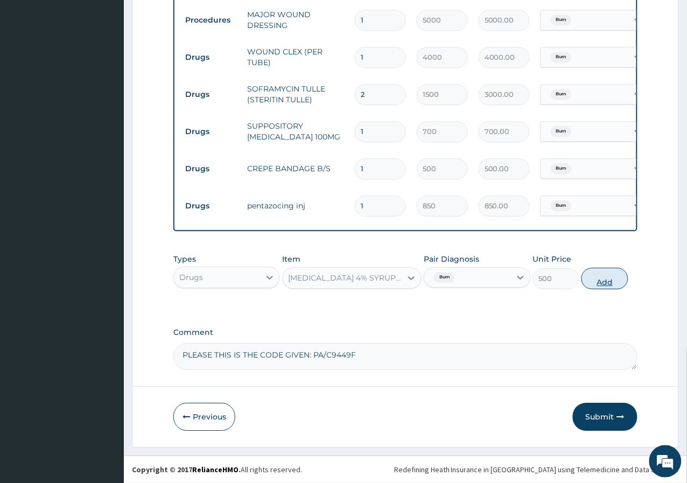
click at [591, 275] on button "Add" at bounding box center [604, 279] width 46 height 22
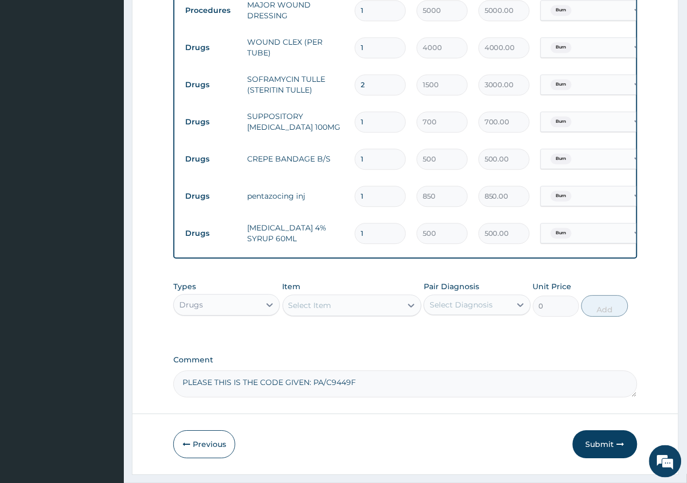
click at [316, 311] on div "Select Item" at bounding box center [310, 305] width 43 height 11
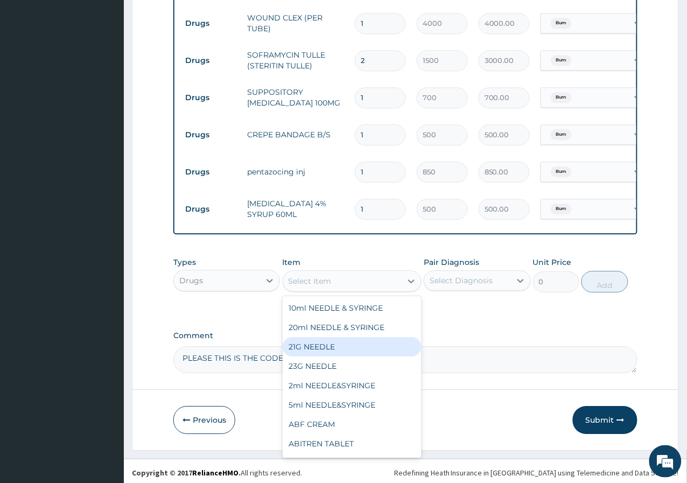
scroll to position [522, 0]
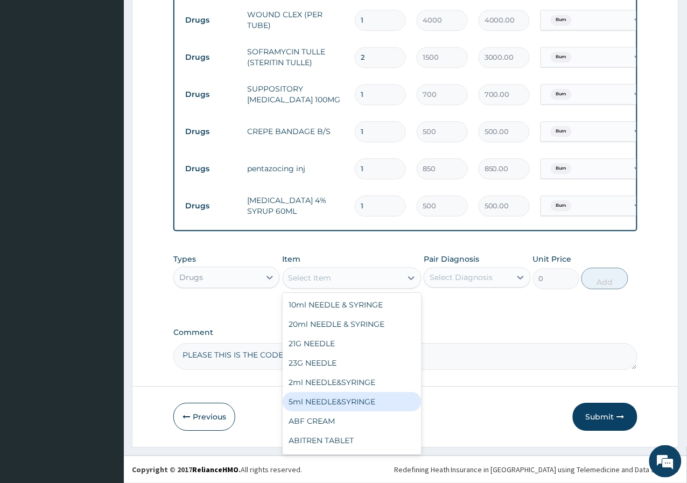
click at [335, 405] on div "5ml NEEDLE&SYRINGE" at bounding box center [352, 401] width 139 height 19
type input "40"
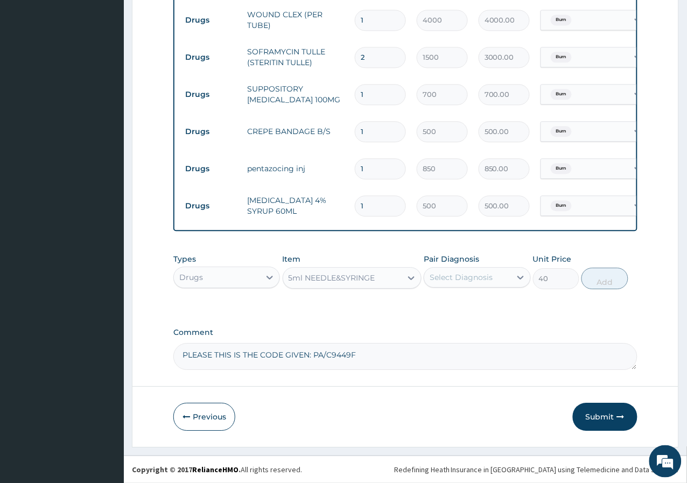
click at [474, 275] on div "Select Diagnosis" at bounding box center [461, 277] width 63 height 11
click at [478, 311] on div "Burn" at bounding box center [477, 305] width 107 height 22
checkbox input "true"
click at [606, 275] on button "Add" at bounding box center [604, 279] width 46 height 22
type input "0"
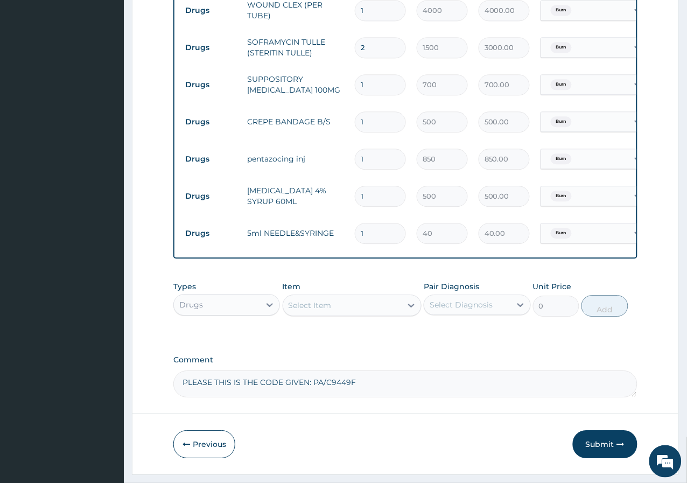
type input "0.00"
type input "2"
type input "80.00"
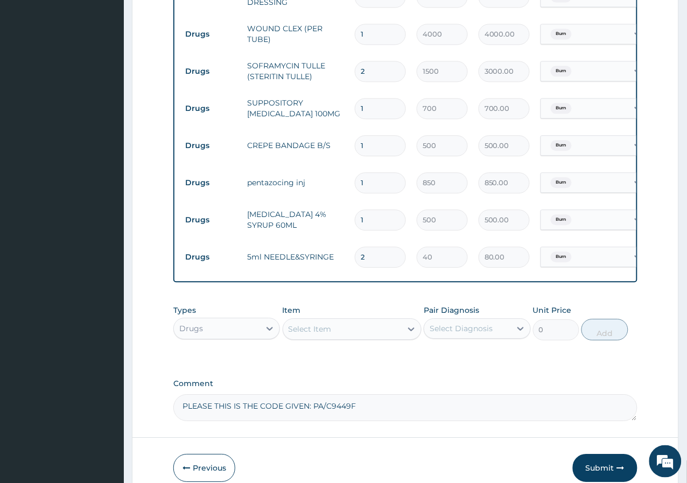
scroll to position [559, 0]
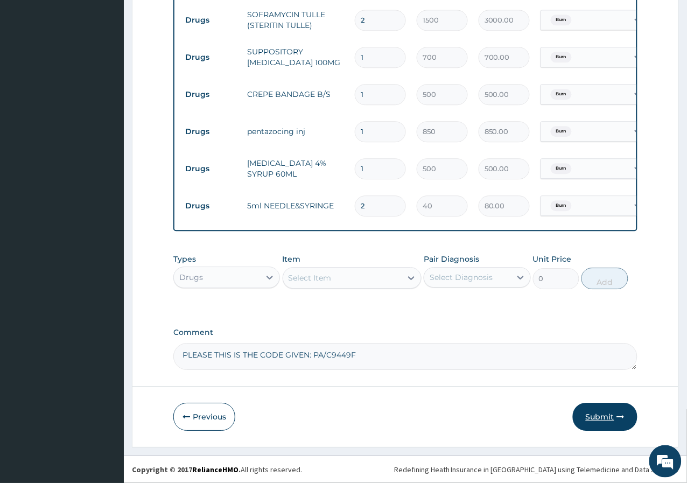
type input "2"
click at [606, 421] on button "Submit" at bounding box center [605, 417] width 65 height 28
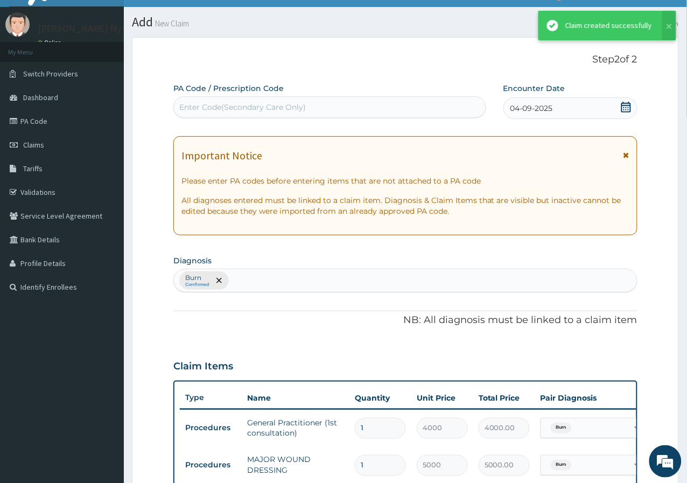
scroll to position [550, 0]
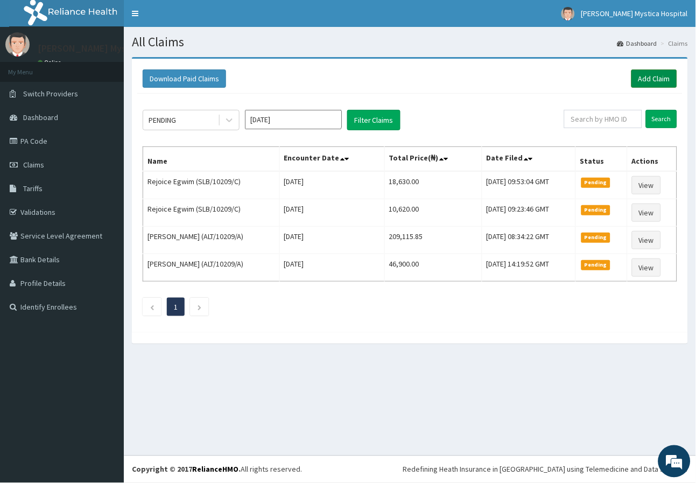
click at [664, 73] on link "Add Claim" at bounding box center [655, 78] width 46 height 18
click at [618, 117] on input "text" at bounding box center [603, 119] width 78 height 18
type input "PA/"
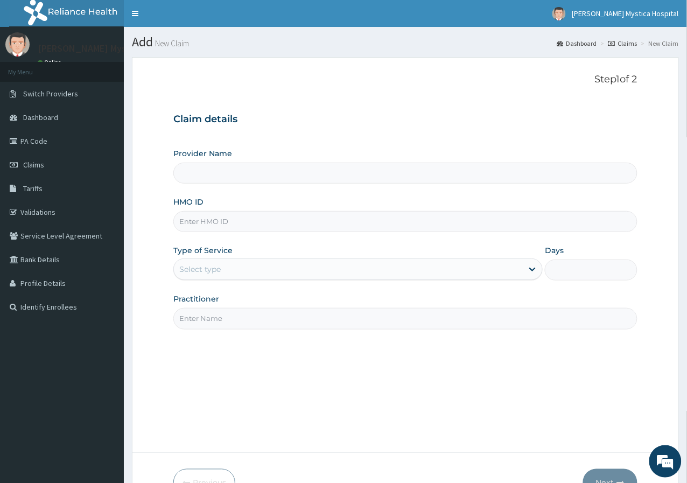
click at [243, 224] on input "HMO ID" at bounding box center [405, 221] width 464 height 21
type input "PA/B42DF4"
drag, startPoint x: 240, startPoint y: 219, endPoint x: 180, endPoint y: 230, distance: 60.7
click at [180, 230] on input "PA/B42DF4" at bounding box center [405, 221] width 464 height 21
type input "[PERSON_NAME] [GEOGRAPHIC_DATA]"
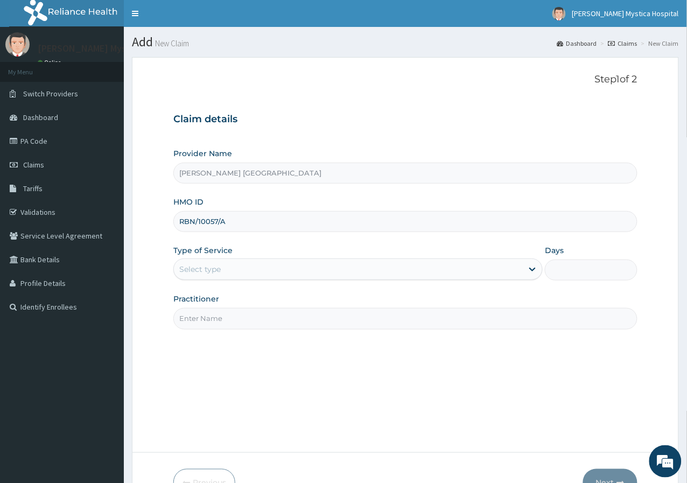
type input "RBN/10057/A"
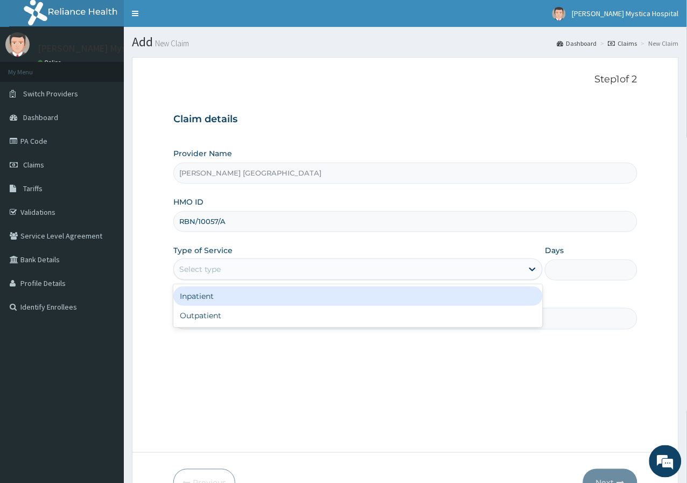
click at [227, 275] on div "Select type" at bounding box center [348, 269] width 349 height 17
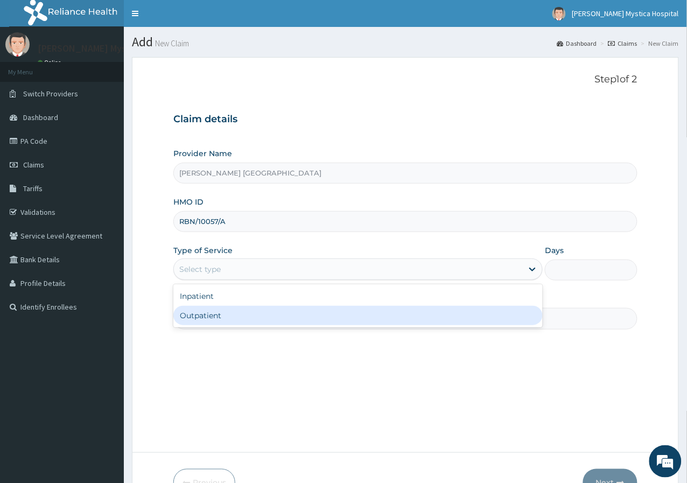
click at [233, 313] on div "Outpatient" at bounding box center [357, 315] width 369 height 19
type input "1"
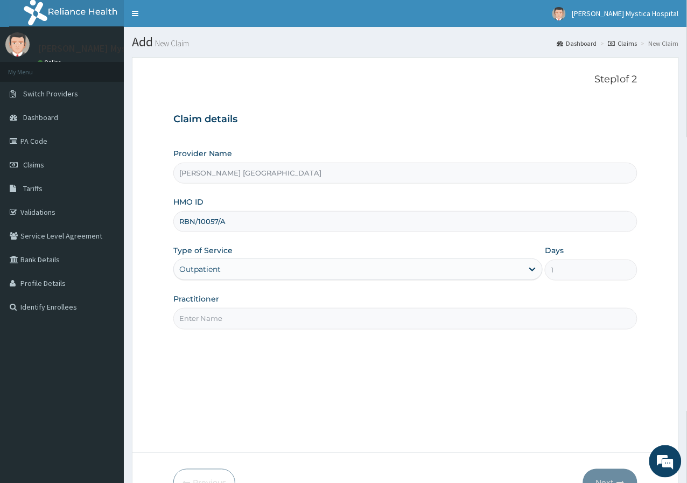
click at [231, 311] on input "Practitioner" at bounding box center [405, 318] width 464 height 21
click at [183, 320] on input "Practitioner" at bounding box center [405, 318] width 464 height 21
type input "[PERSON_NAME][GEOGRAPHIC_DATA]"
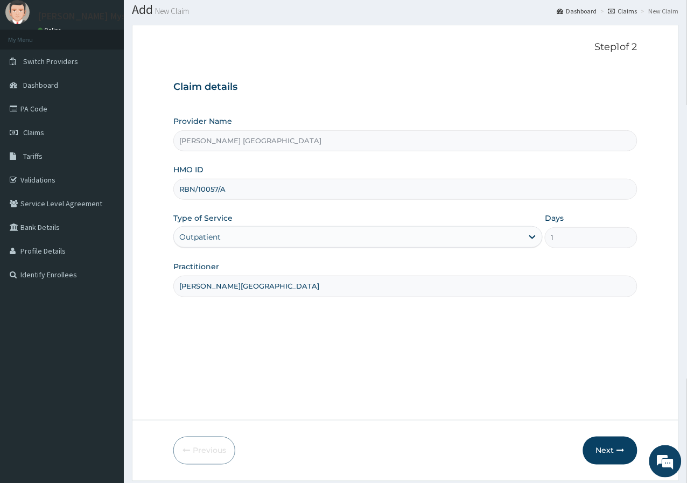
scroll to position [66, 0]
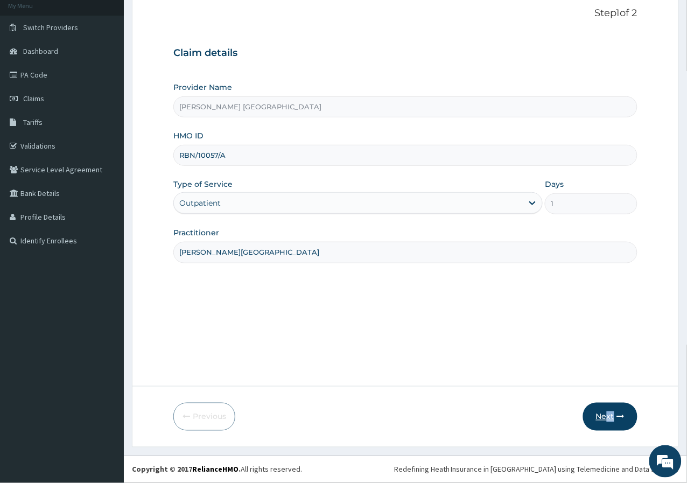
drag, startPoint x: 612, startPoint y: 400, endPoint x: 614, endPoint y: 406, distance: 6.8
click at [614, 406] on form "Step 1 of 2 Claim details Provider Name [PERSON_NAME] MYSTICA HOSPITAL HMO ID R…" at bounding box center [405, 219] width 547 height 457
click at [614, 406] on button "Next" at bounding box center [610, 417] width 54 height 28
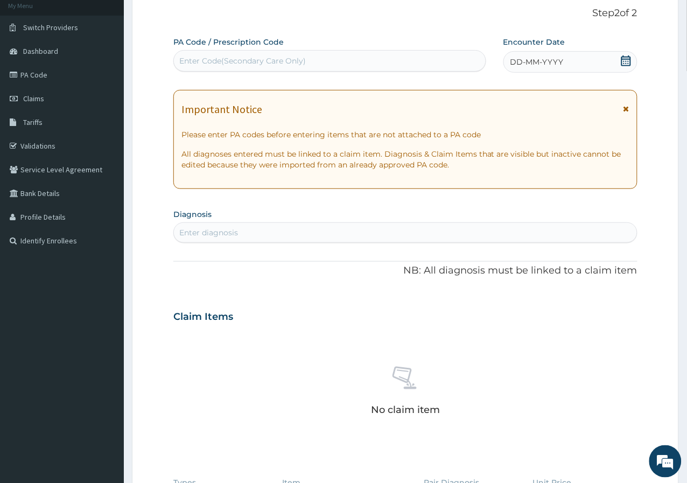
click at [314, 61] on div "Enter Code(Secondary Care Only)" at bounding box center [330, 60] width 312 height 17
paste input "PA/B42DF4"
type input "PA/B42DF4"
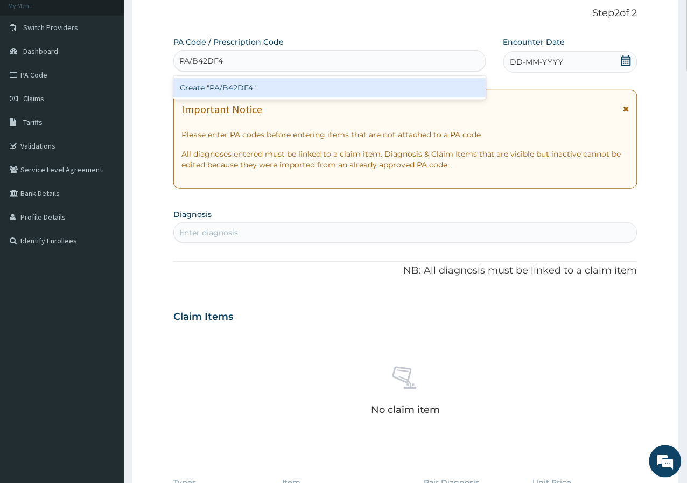
click at [245, 89] on div "Create "PA/B42DF4"" at bounding box center [329, 87] width 313 height 19
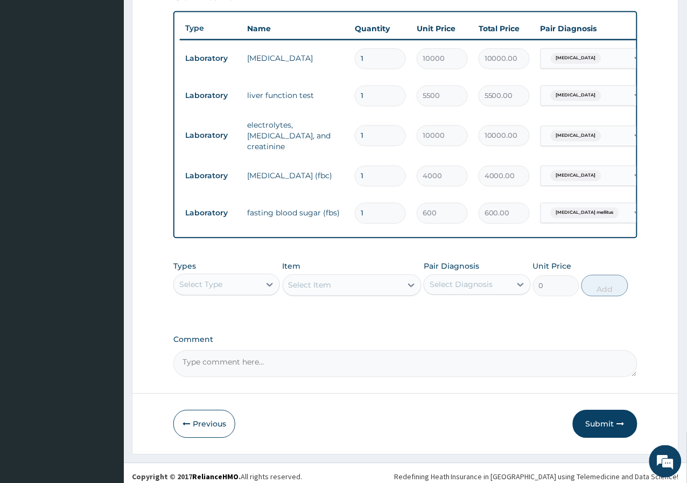
scroll to position [399, 0]
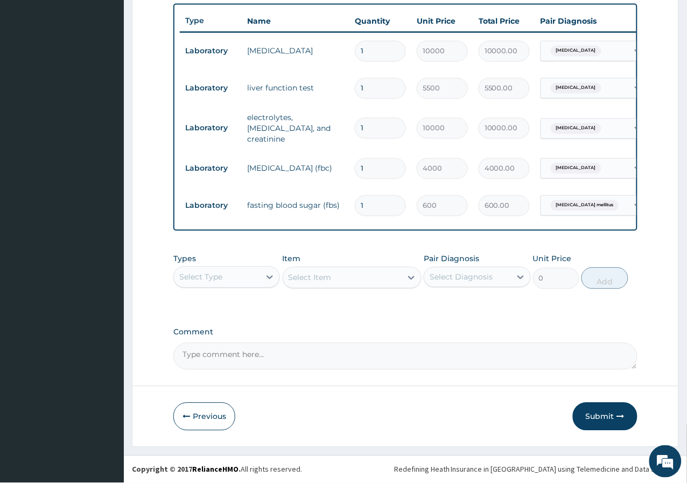
click at [255, 288] on div "Types Select Type" at bounding box center [226, 272] width 107 height 36
click at [255, 280] on div "Select Type" at bounding box center [217, 277] width 86 height 17
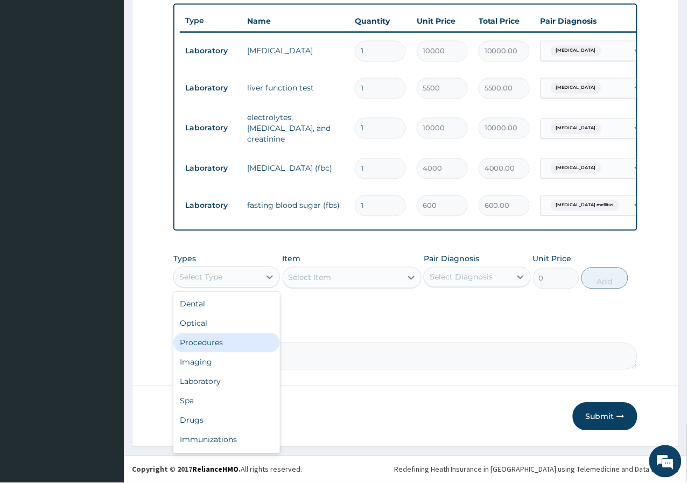
click at [247, 338] on div "Procedures" at bounding box center [226, 342] width 107 height 19
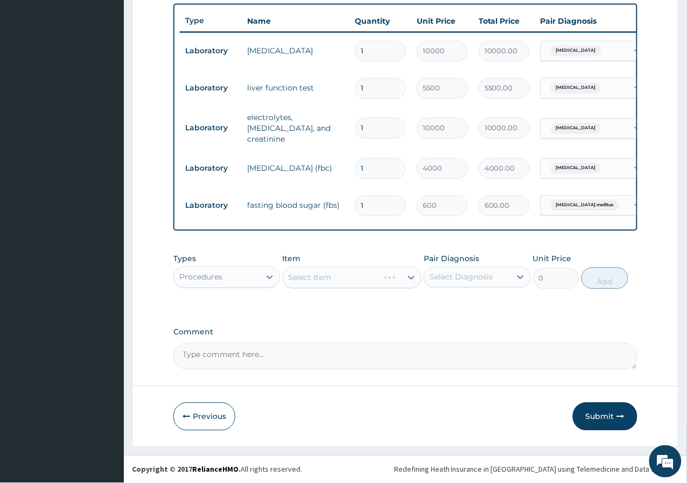
click at [504, 280] on div "Select Diagnosis" at bounding box center [467, 277] width 86 height 17
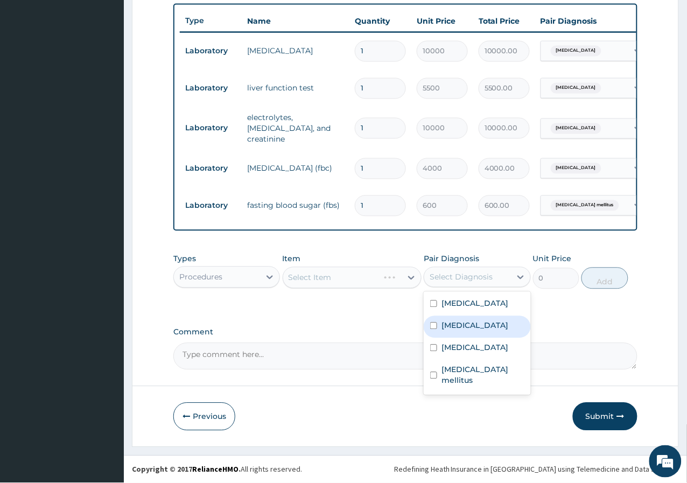
click at [479, 316] on div "[MEDICAL_DATA]" at bounding box center [477, 327] width 107 height 22
checkbox input "true"
click at [469, 315] on div "[MEDICAL_DATA]" at bounding box center [477, 305] width 107 height 22
checkbox input "true"
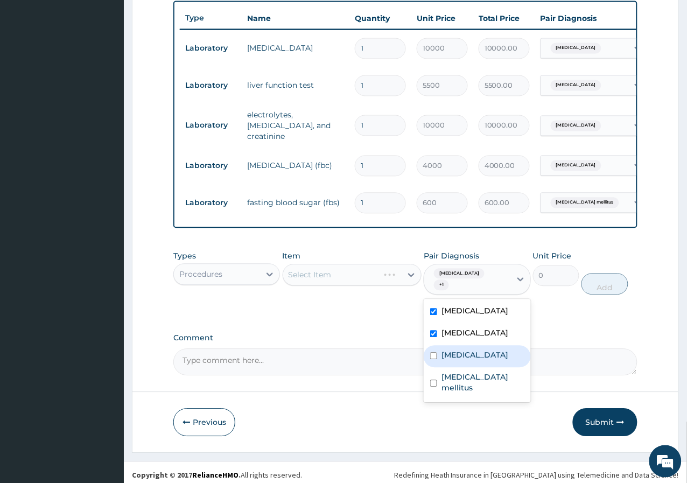
click at [468, 349] on div "[MEDICAL_DATA]" at bounding box center [477, 357] width 107 height 22
checkbox input "true"
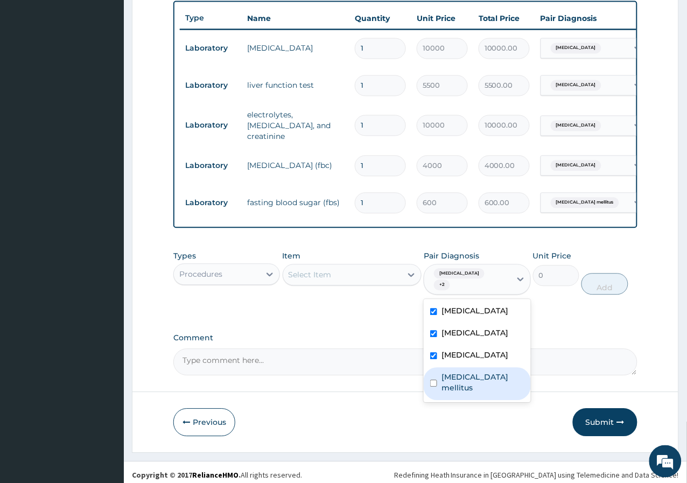
click at [466, 372] on label "[MEDICAL_DATA] mellitus" at bounding box center [482, 383] width 82 height 22
checkbox input "true"
click at [366, 334] on label "Comment" at bounding box center [405, 338] width 464 height 9
click at [366, 349] on textarea "Comment" at bounding box center [405, 362] width 464 height 27
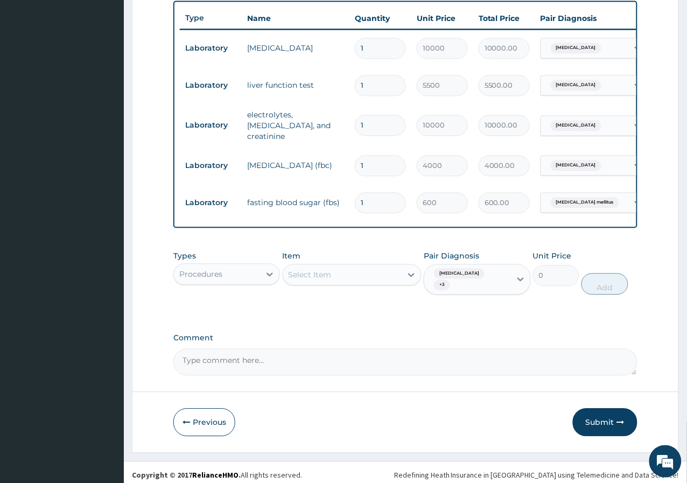
click at [368, 279] on div "Select Item" at bounding box center [342, 274] width 119 height 17
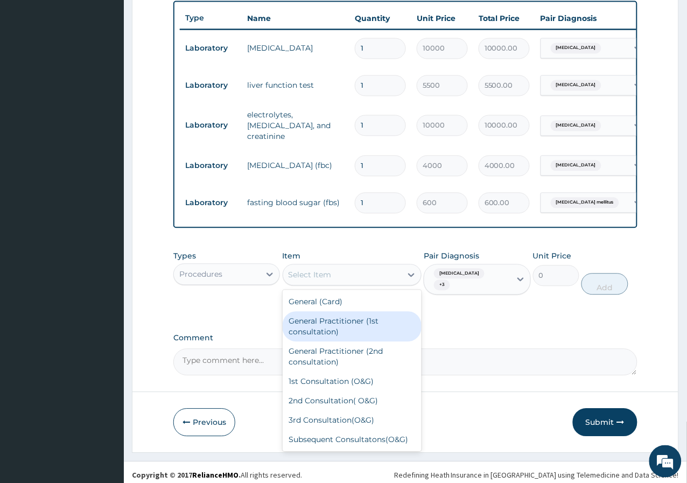
drag, startPoint x: 364, startPoint y: 328, endPoint x: 471, endPoint y: 305, distance: 109.1
click at [378, 328] on div "General Practitioner (1st consultation)" at bounding box center [352, 327] width 139 height 30
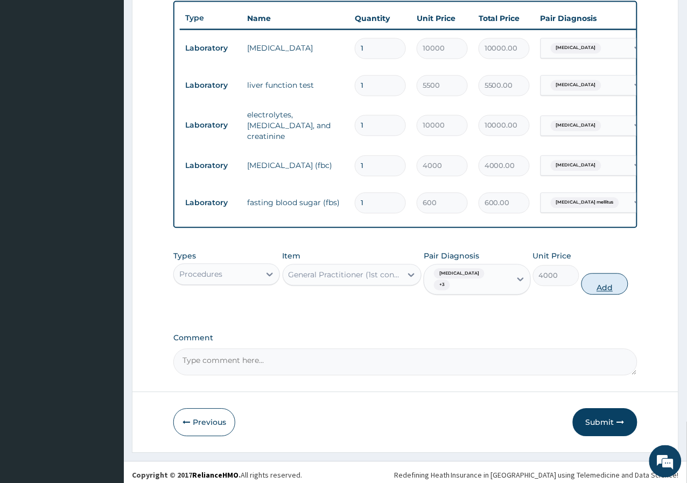
click at [593, 279] on button "Add" at bounding box center [604, 284] width 46 height 22
type input "0"
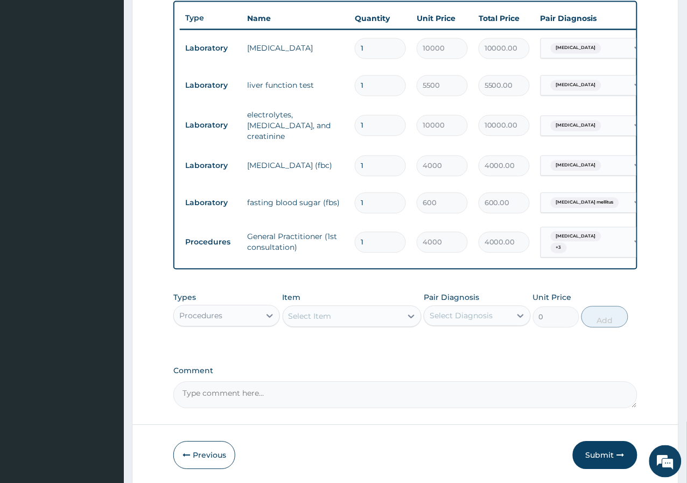
click at [252, 314] on div "Procedures" at bounding box center [217, 315] width 86 height 17
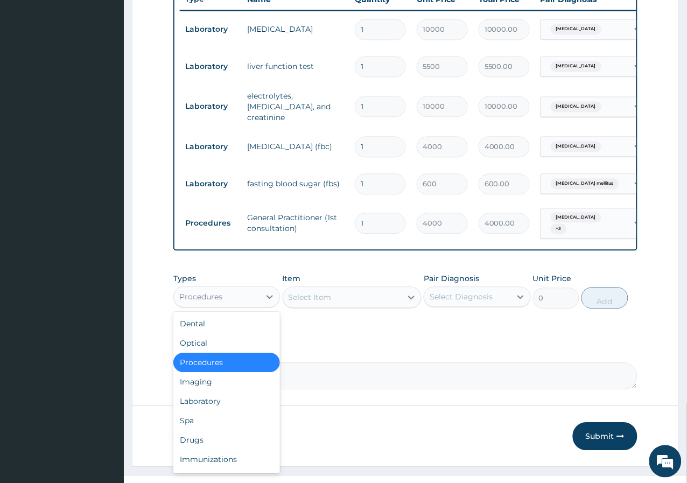
scroll to position [437, 0]
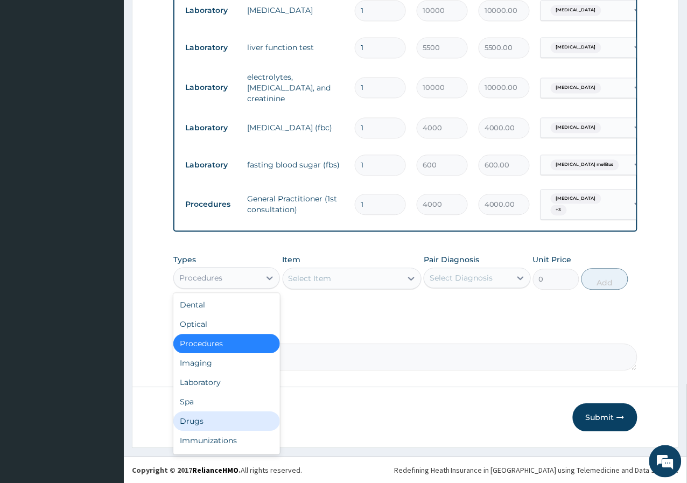
click at [216, 413] on div "Drugs" at bounding box center [226, 421] width 107 height 19
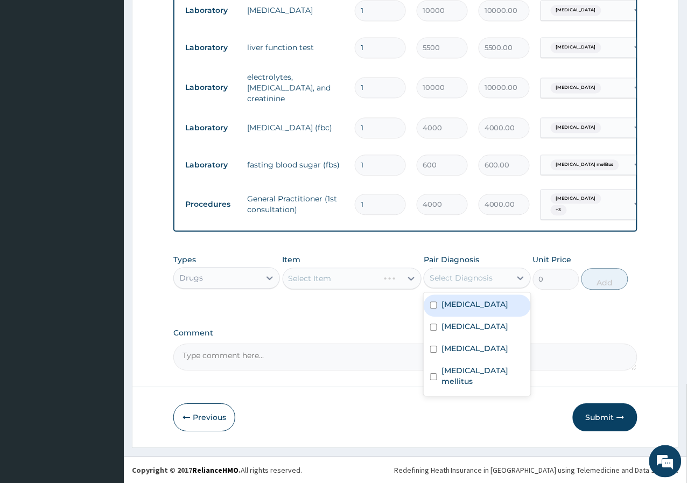
click at [457, 278] on div "Select Diagnosis" at bounding box center [461, 278] width 63 height 11
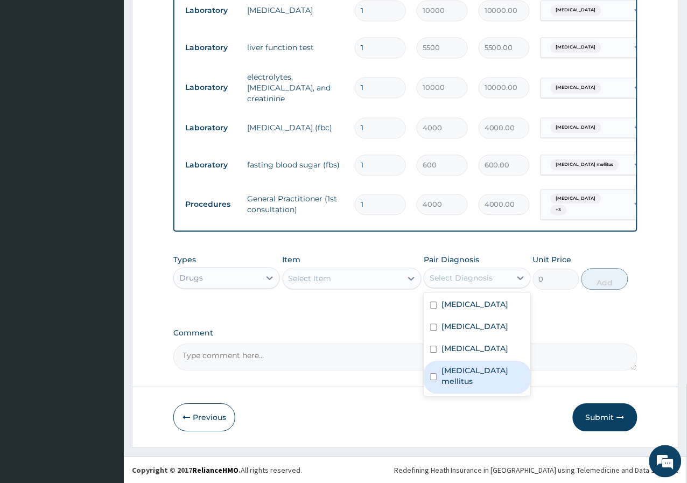
click at [389, 358] on textarea "Comment" at bounding box center [405, 357] width 464 height 27
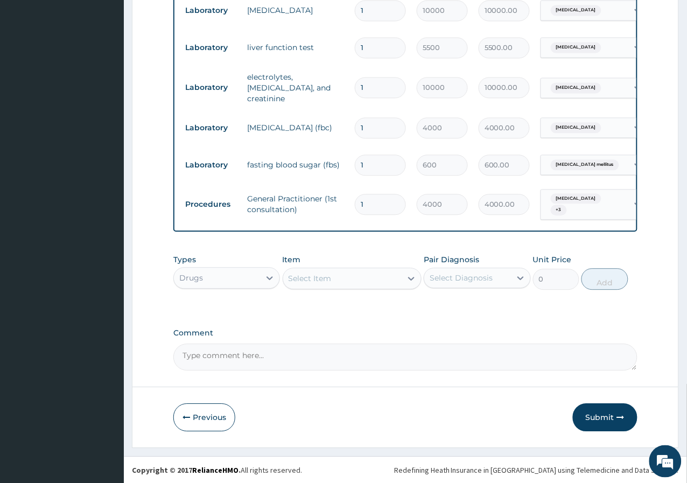
click at [383, 272] on div "Select Item" at bounding box center [342, 278] width 119 height 17
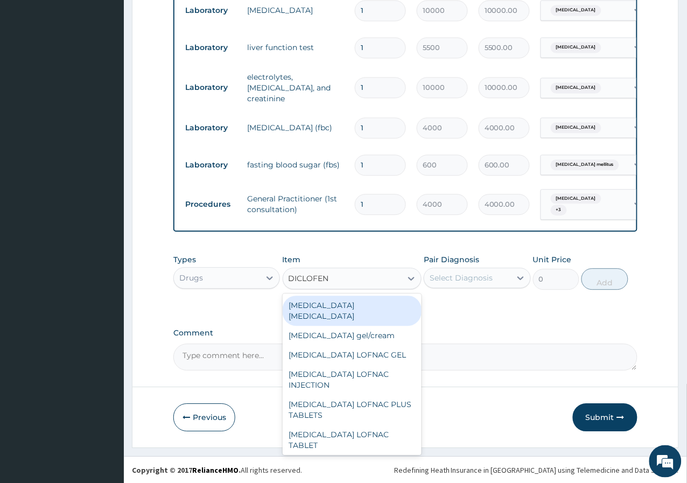
type input "DICLOFENA"
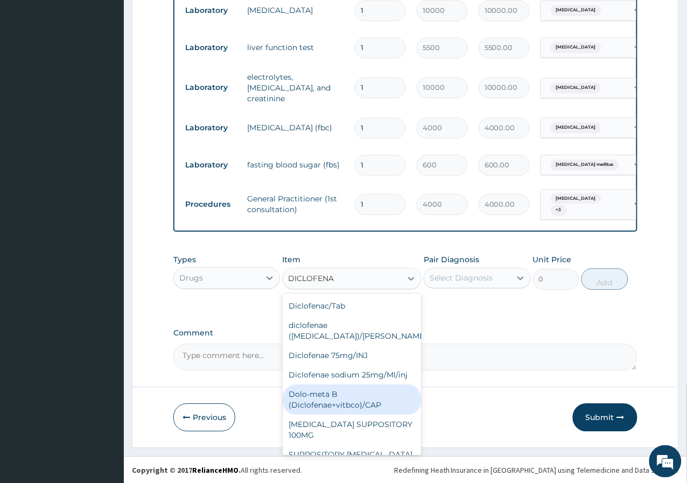
scroll to position [138, 0]
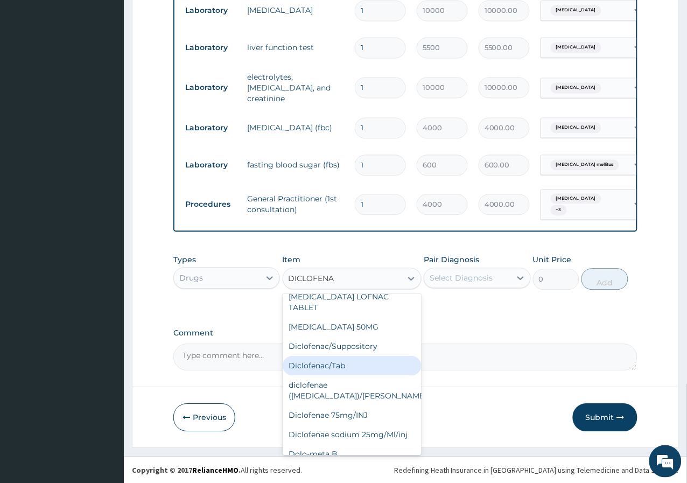
click at [357, 356] on div "Diclofenac/Tab" at bounding box center [352, 365] width 139 height 19
type input "30"
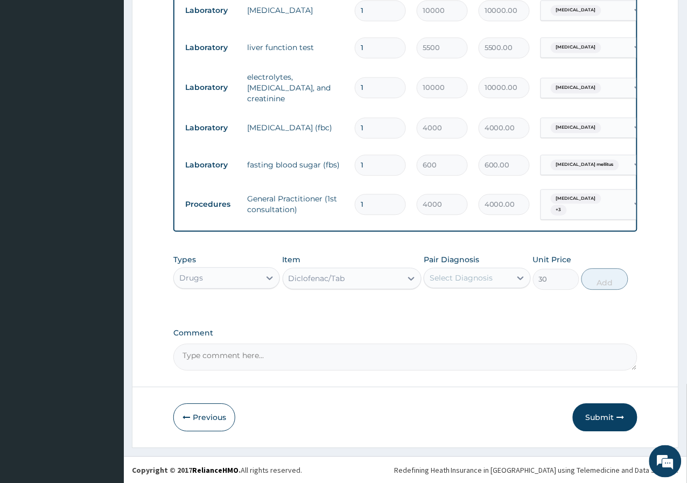
click at [503, 270] on div "Select Diagnosis" at bounding box center [467, 278] width 86 height 17
click at [379, 351] on textarea "Comment" at bounding box center [405, 357] width 464 height 27
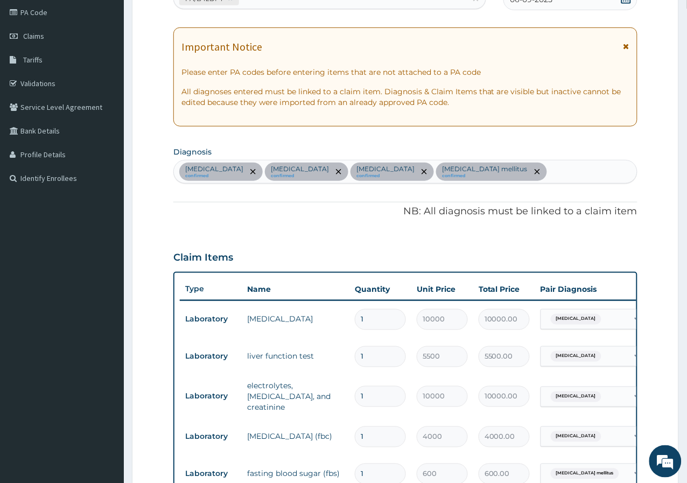
scroll to position [78, 0]
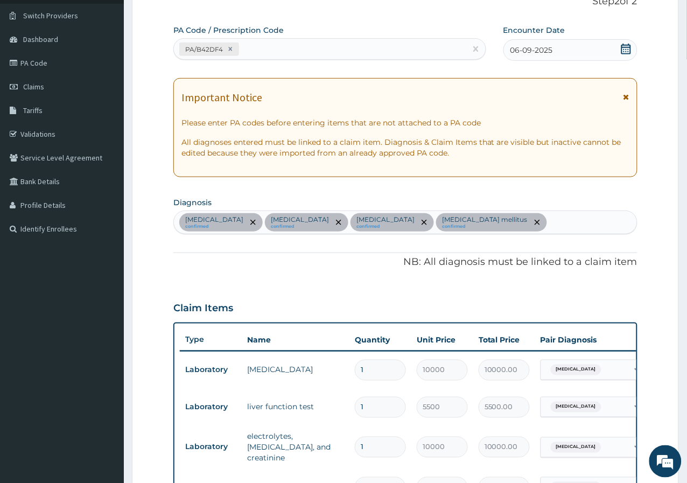
click at [488, 229] on div "[MEDICAL_DATA] confirmed [MEDICAL_DATA] confirmed [MEDICAL_DATA] confirmed [MED…" at bounding box center [405, 222] width 463 height 23
type input "PAIN"
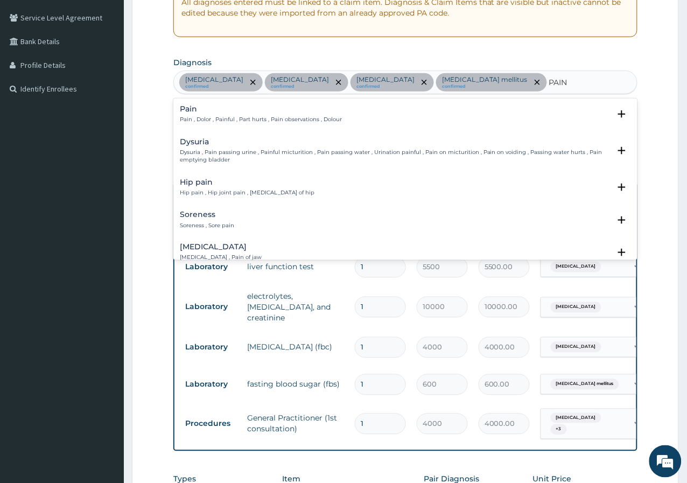
scroll to position [257, 0]
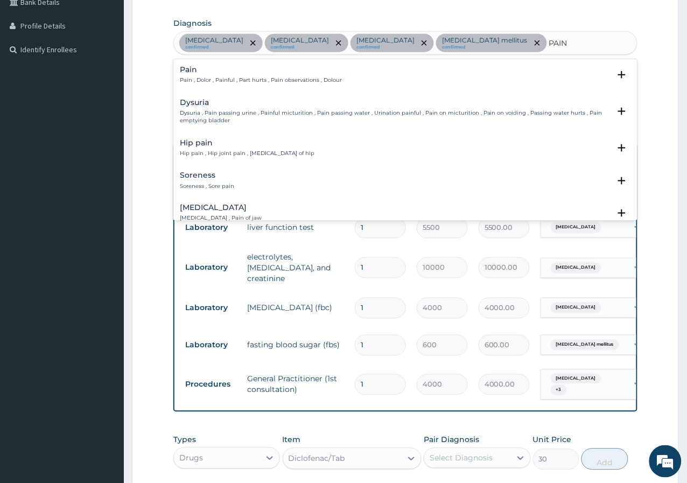
click at [207, 85] on div "Pain Pain , Dolor , Painful , Part hurts , Pain observations , Dolour Select St…" at bounding box center [405, 78] width 451 height 24
click at [218, 77] on p "Pain , Dolor , Painful , Part hurts , Pain observations , Dolour" at bounding box center [261, 80] width 162 height 8
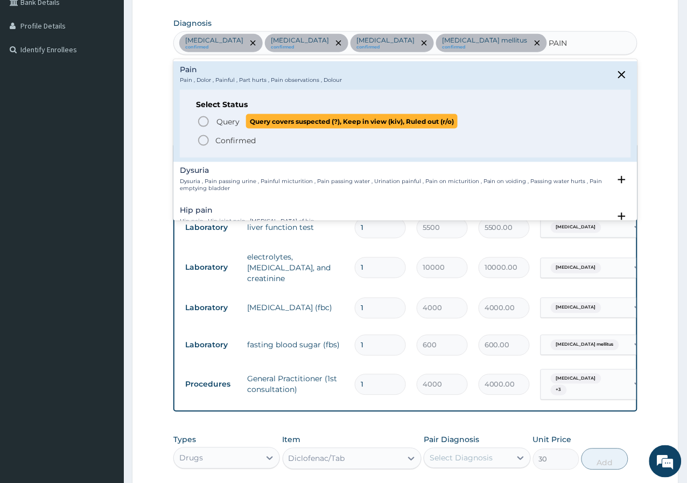
click at [215, 116] on p "Query Query covers suspected (?), Keep in view (kiv), Ruled out (r/o)" at bounding box center [336, 121] width 242 height 15
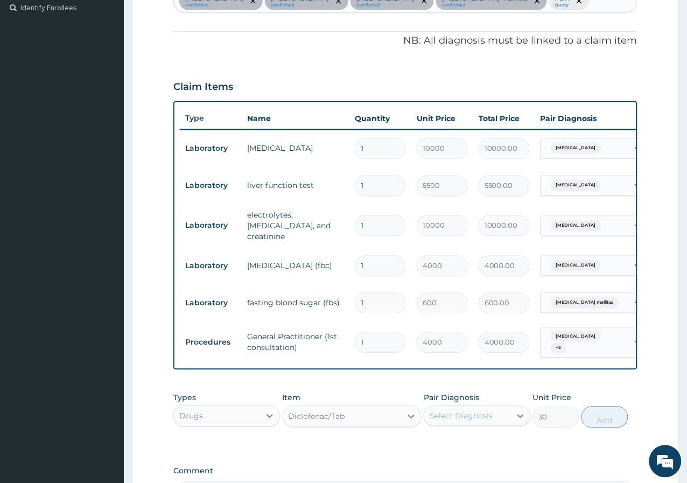
scroll to position [437, 0]
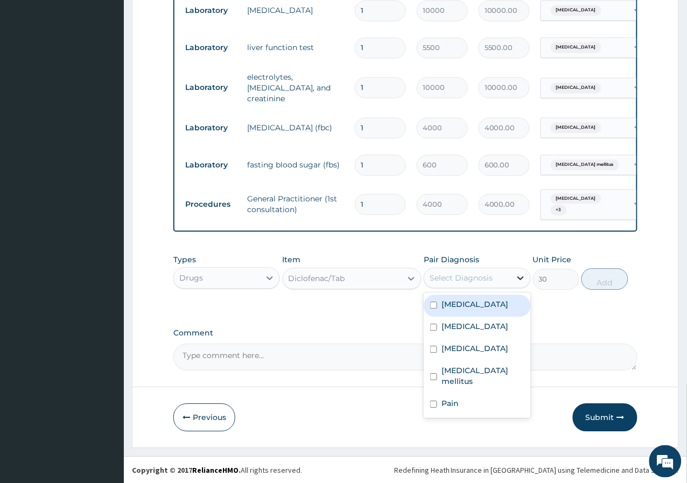
click at [511, 278] on div at bounding box center [520, 278] width 19 height 19
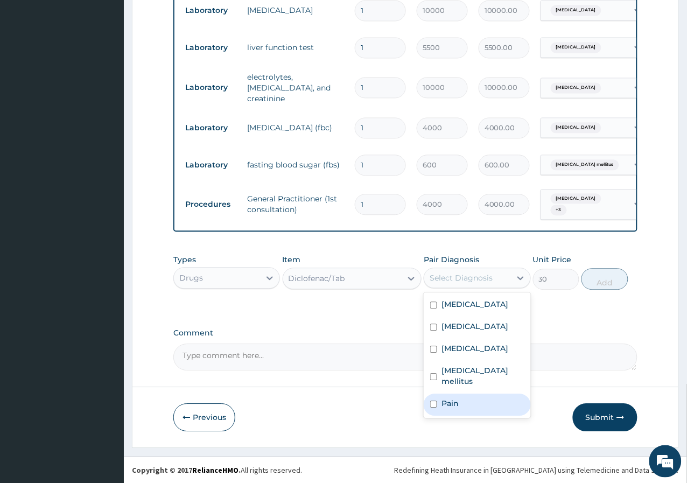
click at [477, 394] on div "Pain" at bounding box center [477, 405] width 107 height 22
checkbox input "true"
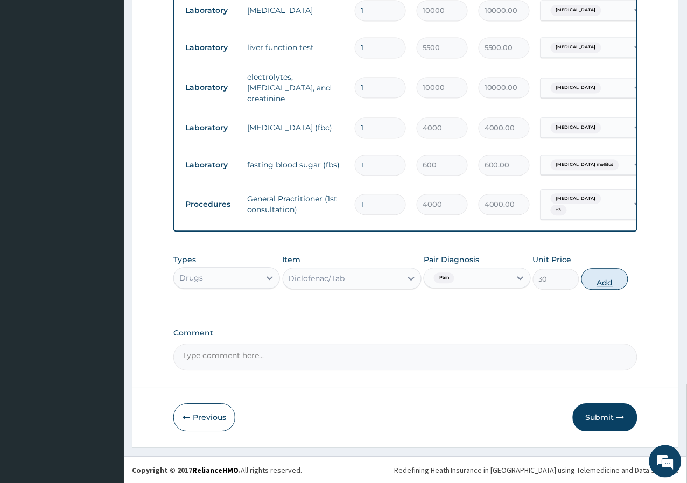
click at [602, 269] on button "Add" at bounding box center [604, 280] width 46 height 22
type input "0"
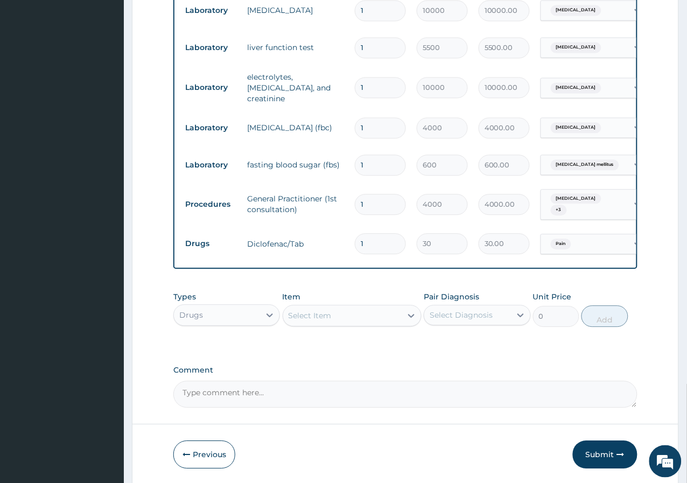
type input "10"
type input "300.00"
type input "10"
click at [386, 315] on div "Select Item" at bounding box center [342, 315] width 119 height 17
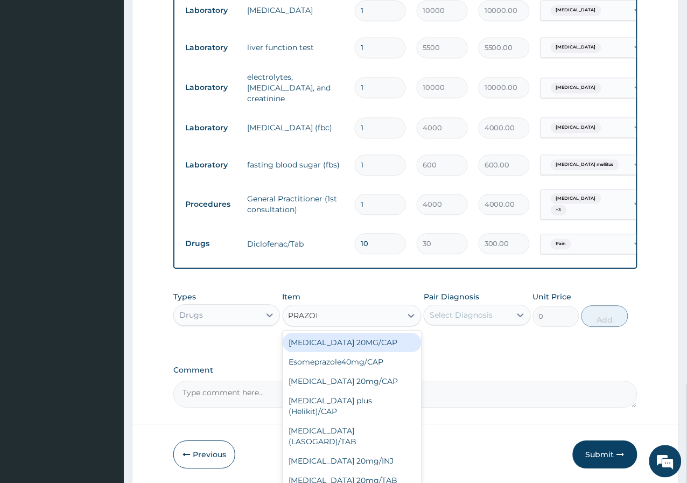
type input "PRAZOLE"
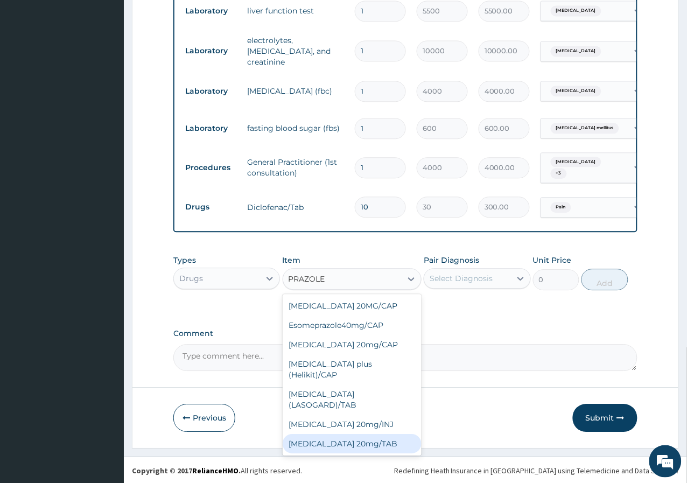
scroll to position [134, 0]
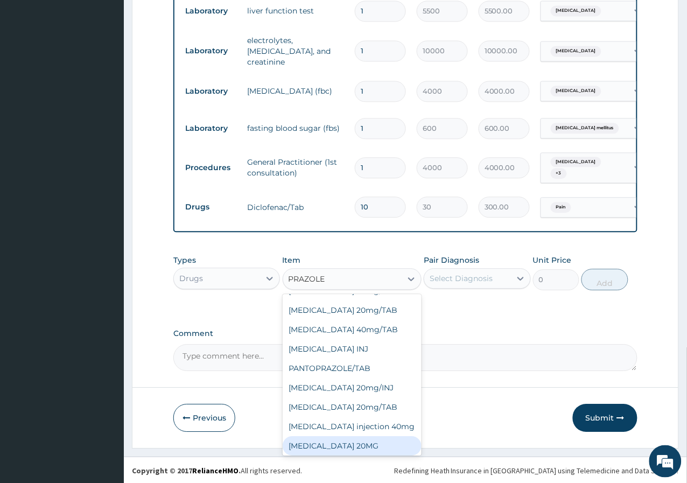
drag, startPoint x: 349, startPoint y: 440, endPoint x: 412, endPoint y: 396, distance: 76.2
click at [352, 439] on div "[MEDICAL_DATA] 20MG" at bounding box center [352, 445] width 139 height 19
type input "300"
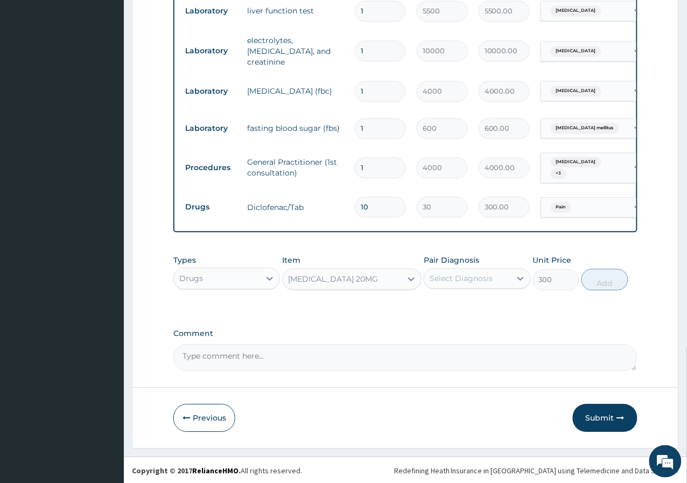
click at [492, 283] on div "Select Diagnosis" at bounding box center [467, 278] width 86 height 17
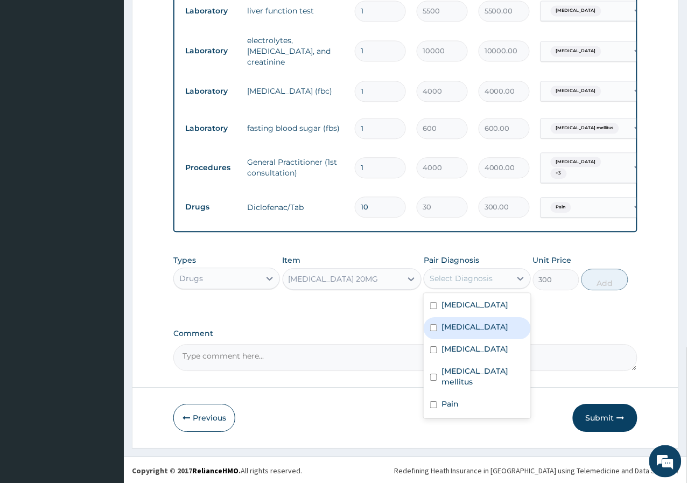
click at [325, 300] on div "Types Drugs Item [MEDICAL_DATA] 20MG Pair Diagnosis option Pain, selected. opti…" at bounding box center [405, 280] width 464 height 62
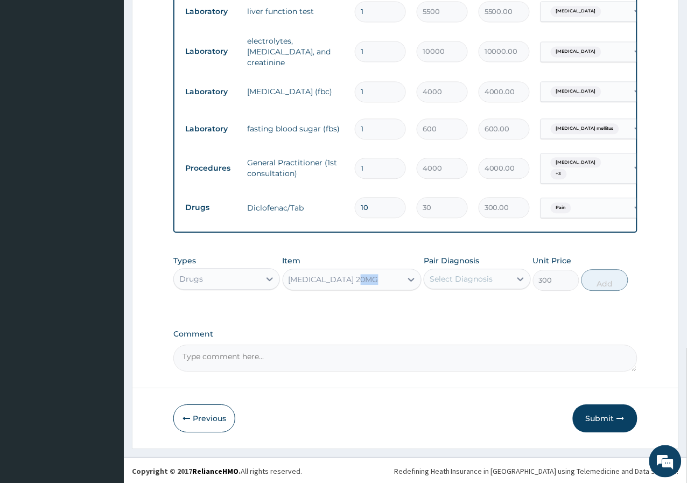
scroll to position [474, 0]
click at [459, 278] on div "Select Diagnosis" at bounding box center [461, 278] width 63 height 11
click at [459, 287] on div "Select Diagnosis" at bounding box center [477, 278] width 107 height 20
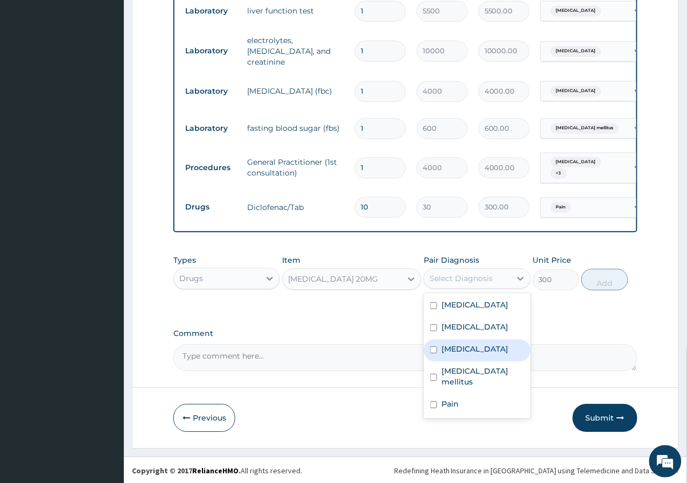
drag, startPoint x: 466, startPoint y: 348, endPoint x: 535, endPoint y: 322, distance: 73.6
click at [468, 348] on div "[MEDICAL_DATA]" at bounding box center [477, 350] width 107 height 22
checkbox input "true"
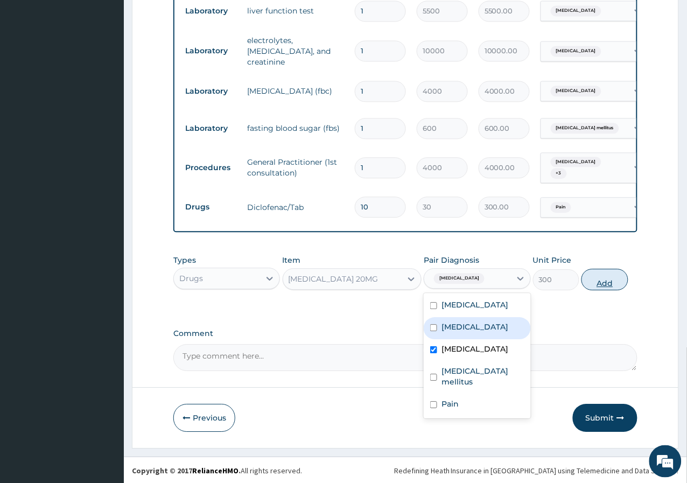
click at [604, 278] on button "Add" at bounding box center [604, 280] width 46 height 22
type input "0"
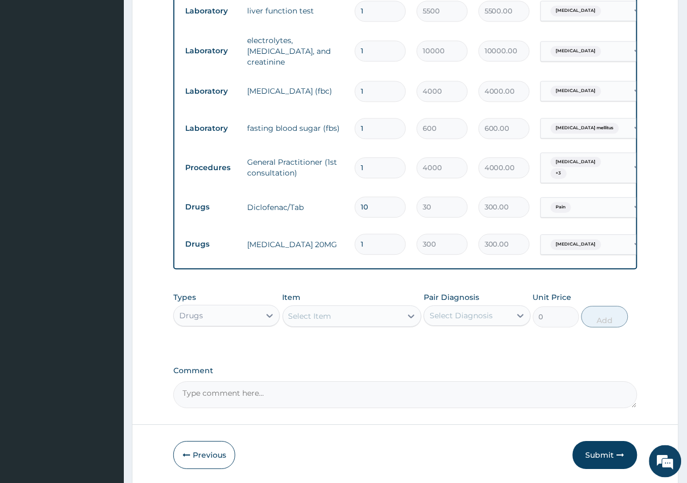
type input "10"
type input "3000.00"
type input "10"
click at [403, 315] on div at bounding box center [411, 315] width 19 height 19
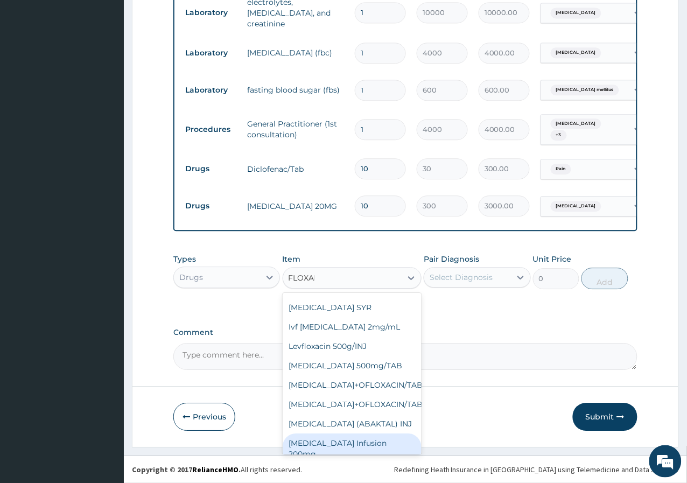
scroll to position [0, 0]
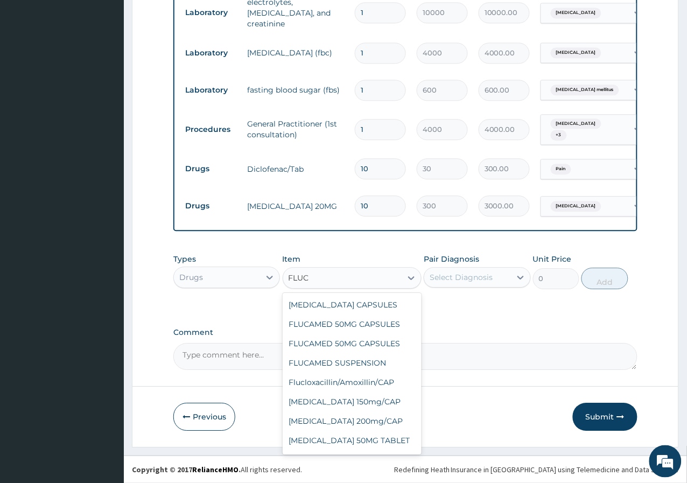
type input "FLUCL"
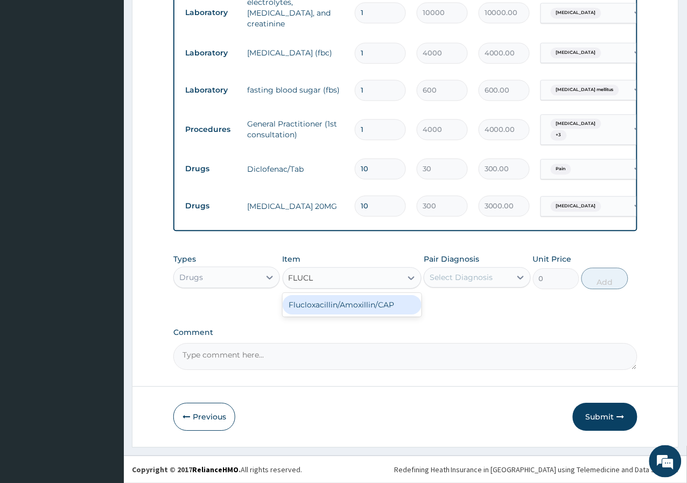
click at [389, 303] on div "Flucloxacillin/Amoxillin/CAP" at bounding box center [352, 304] width 139 height 19
type input "39.375"
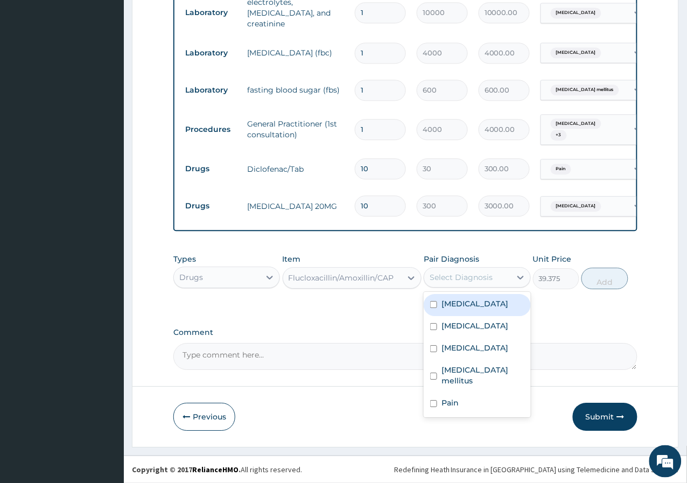
click at [454, 276] on div "Select Diagnosis" at bounding box center [461, 277] width 63 height 11
click at [479, 348] on div "Sepsis" at bounding box center [477, 349] width 107 height 22
checkbox input "true"
click at [605, 279] on button "Add" at bounding box center [604, 279] width 46 height 22
type input "0"
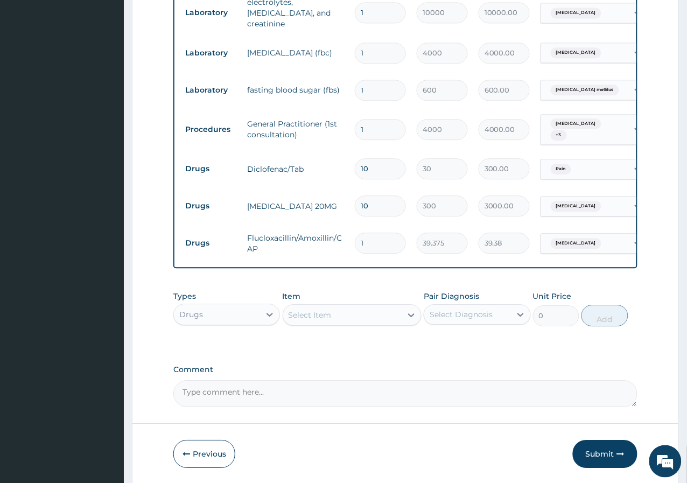
type input "21"
type input "826.88"
type input "21"
click at [382, 331] on div "Types Drugs Item Select Item Pair Diagnosis Select Diagnosis Unit Price 0 Add" at bounding box center [405, 308] width 464 height 46
click at [385, 325] on div "Select Item" at bounding box center [352, 315] width 139 height 22
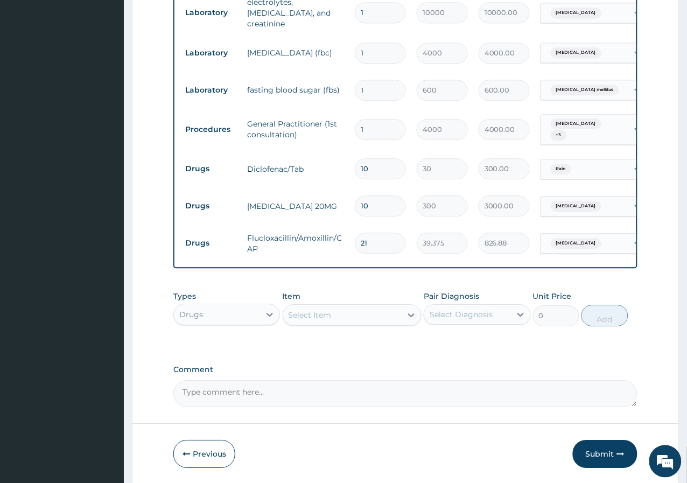
click at [357, 317] on div "Select Item" at bounding box center [342, 314] width 119 height 17
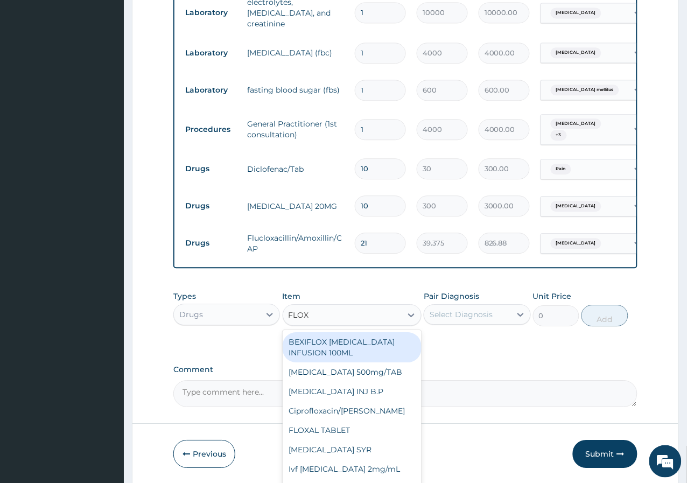
type input "FLOXA"
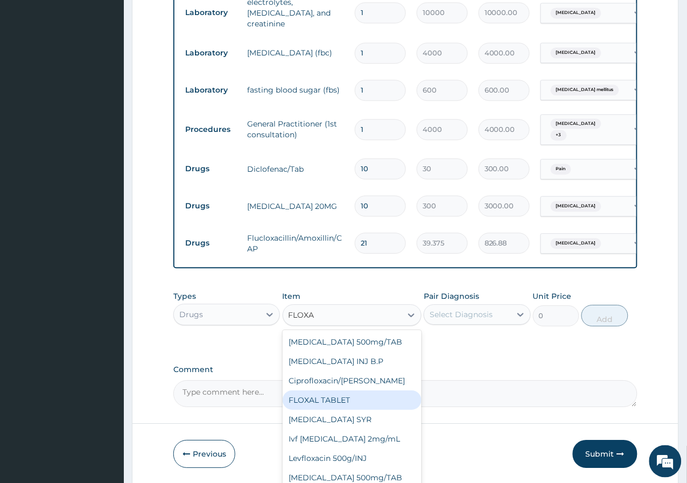
click at [353, 405] on div "FLOXAL TABLET" at bounding box center [352, 399] width 139 height 19
type input "31.5"
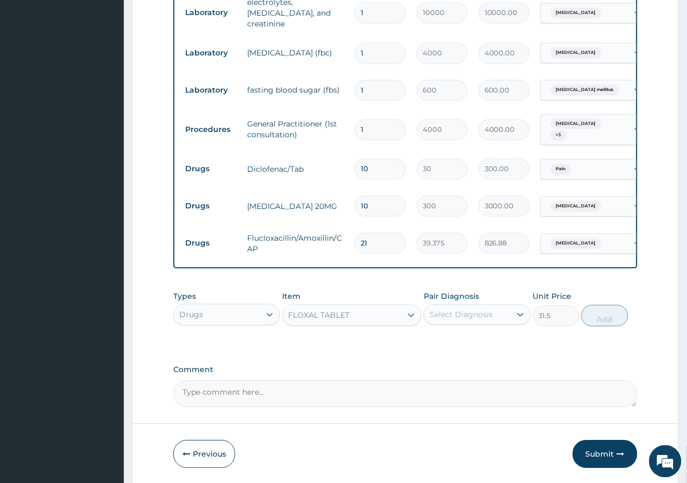
click at [361, 318] on div "FLOXAL TABLET" at bounding box center [342, 314] width 119 height 17
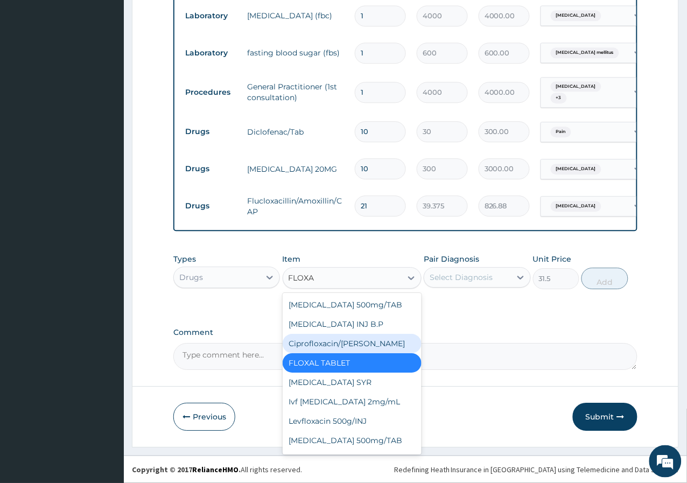
type input "FLOXA"
click at [233, 309] on div "Types Drugs Item option FLOXAL TABLET, selected. option Ciprofloxacin/Gutt focu…" at bounding box center [405, 279] width 464 height 62
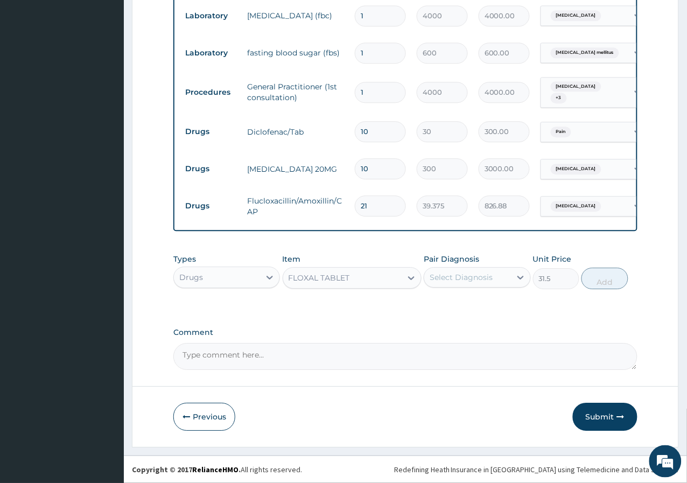
click at [380, 278] on div "FLOXAL TABLET" at bounding box center [342, 277] width 119 height 17
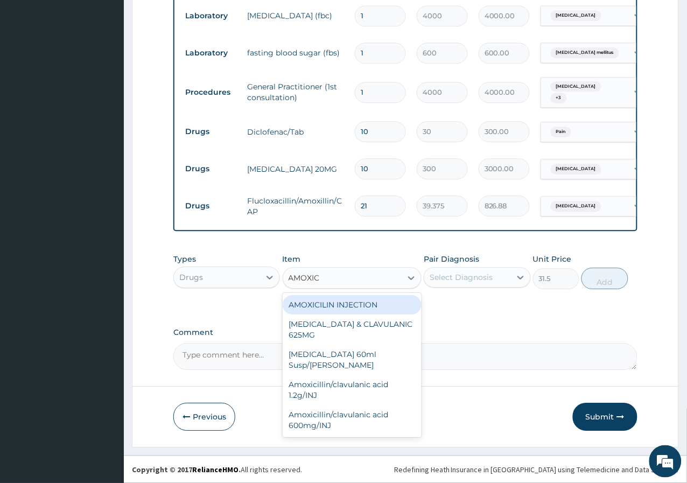
type input "AMOXI"
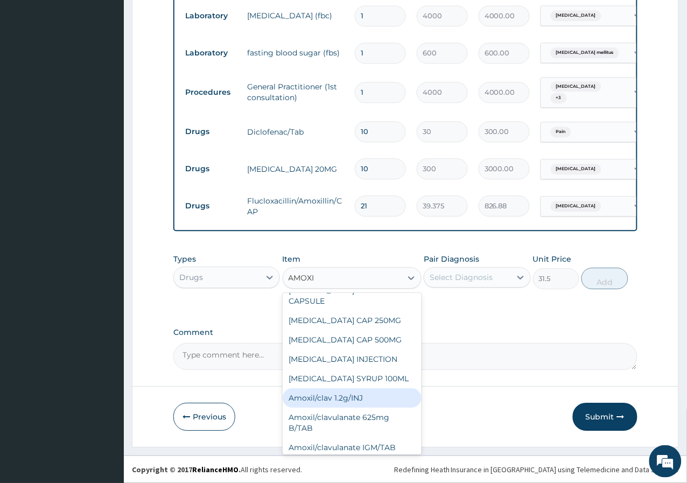
scroll to position [166, 0]
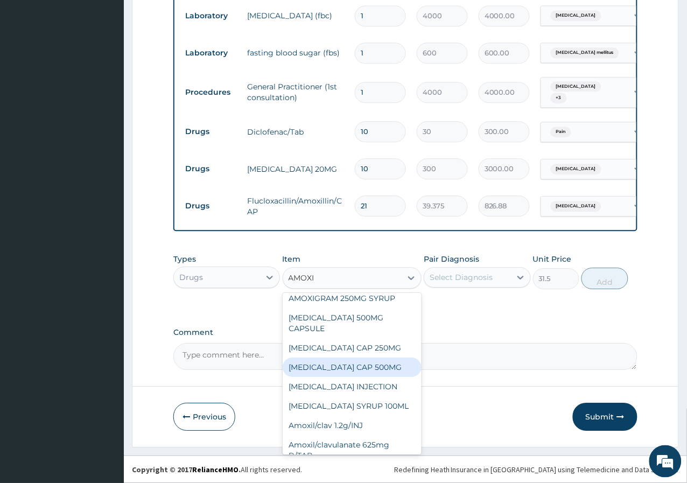
click at [358, 357] on div "AMOXIL CAP 500MG" at bounding box center [352, 366] width 139 height 19
type input "63"
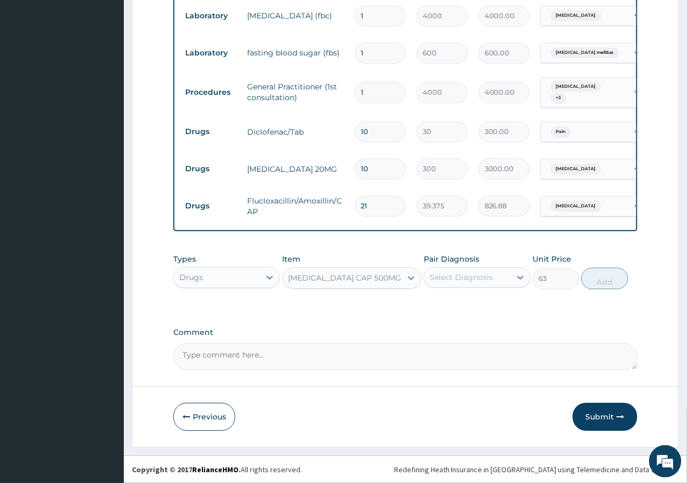
click at [506, 269] on div "Select Diagnosis" at bounding box center [467, 277] width 86 height 17
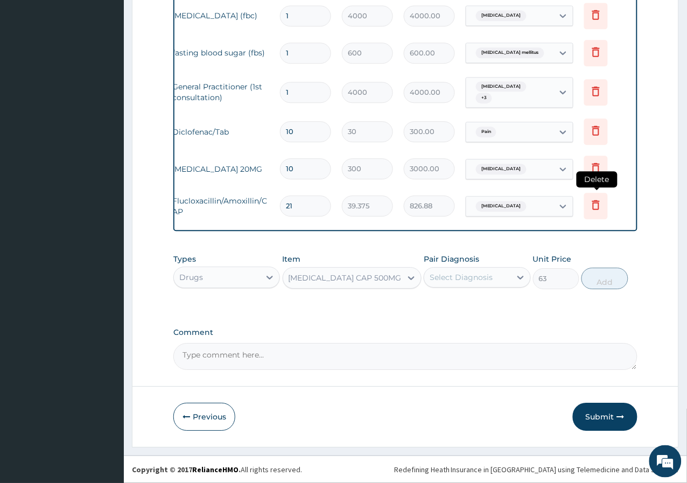
click at [603, 195] on icon at bounding box center [596, 206] width 24 height 26
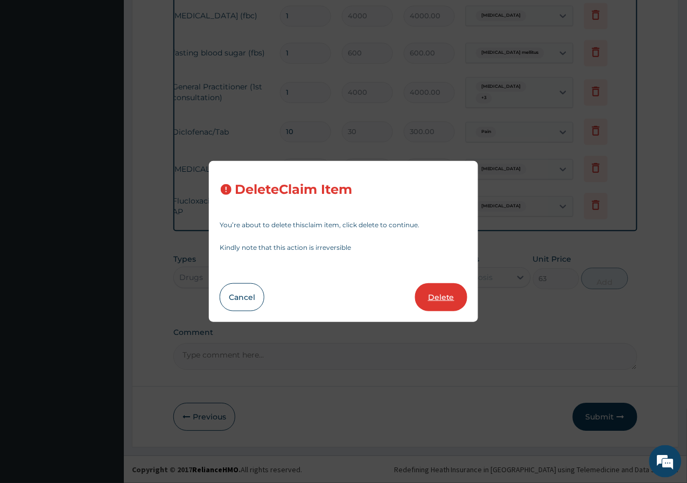
click at [444, 304] on button "Delete" at bounding box center [441, 297] width 52 height 28
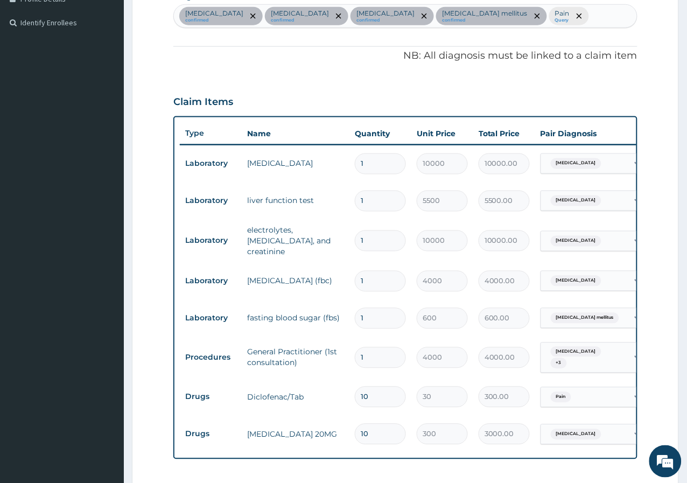
scroll to position [513, 0]
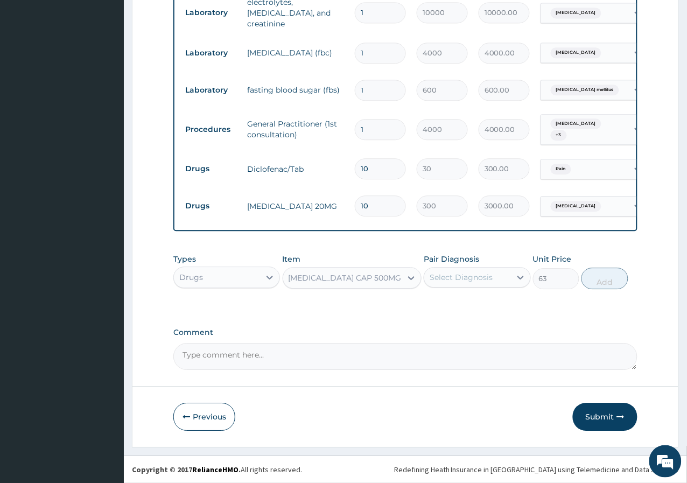
click at [455, 277] on div "Select Diagnosis" at bounding box center [461, 277] width 63 height 11
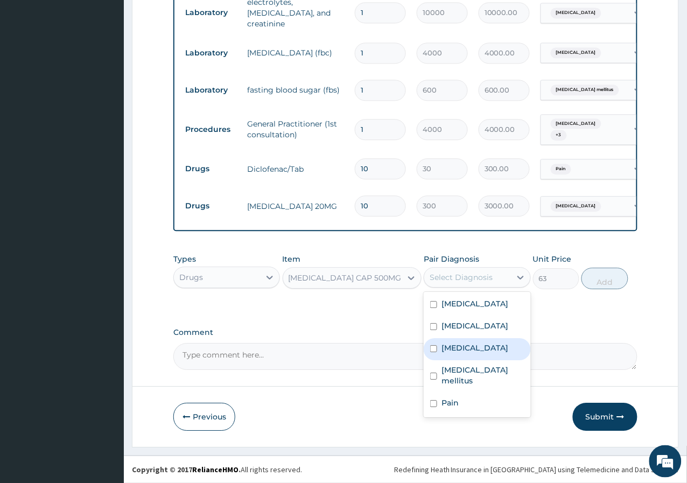
click at [447, 344] on label "[MEDICAL_DATA]" at bounding box center [474, 347] width 67 height 11
checkbox input "true"
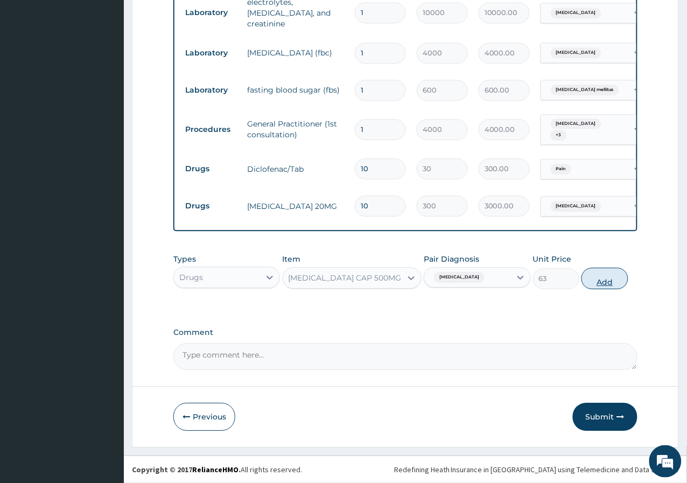
click at [591, 286] on button "Add" at bounding box center [604, 279] width 46 height 22
type input "0"
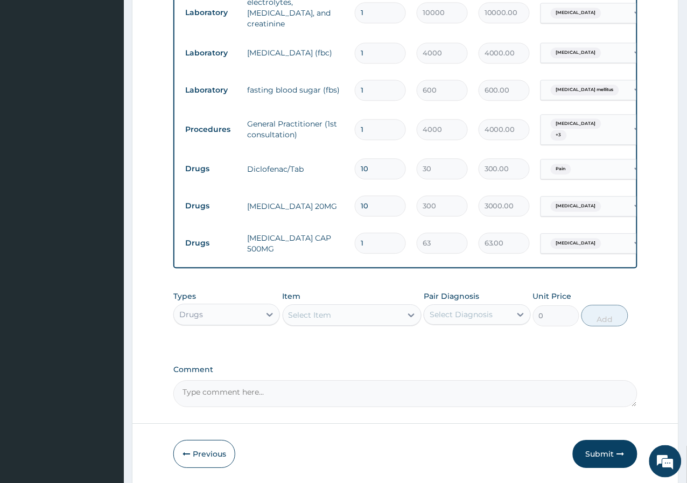
click at [270, 325] on div "Drugs" at bounding box center [226, 315] width 107 height 22
click at [270, 322] on div at bounding box center [269, 314] width 19 height 19
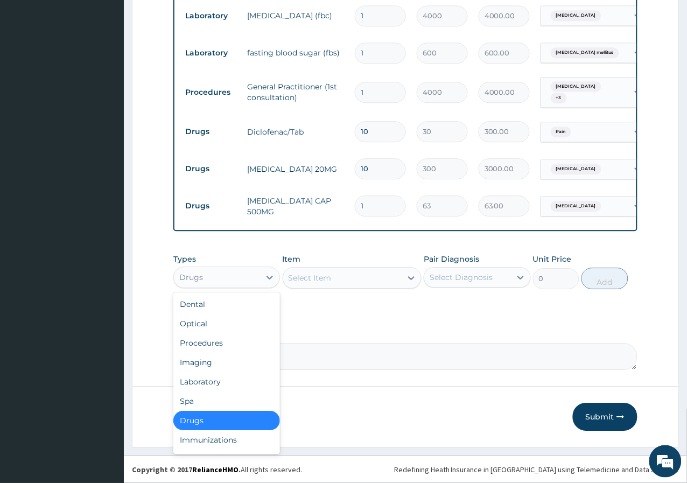
scroll to position [550, 0]
click at [206, 384] on div "Laboratory" at bounding box center [226, 381] width 107 height 19
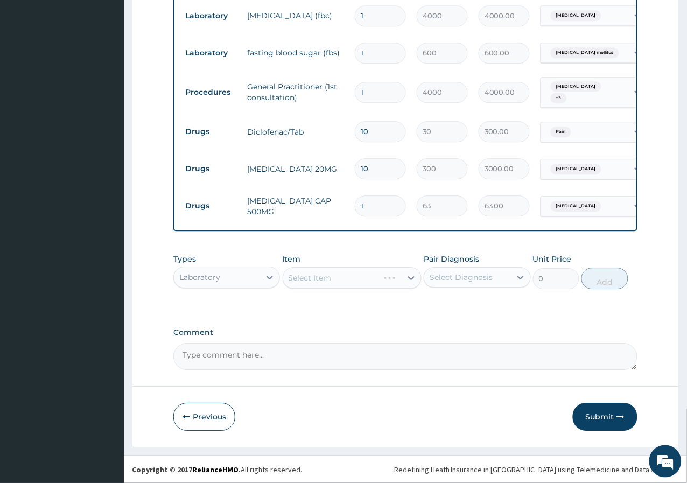
click at [464, 277] on div "Select Diagnosis" at bounding box center [461, 277] width 63 height 11
click at [354, 281] on div "Select Item" at bounding box center [342, 277] width 119 height 17
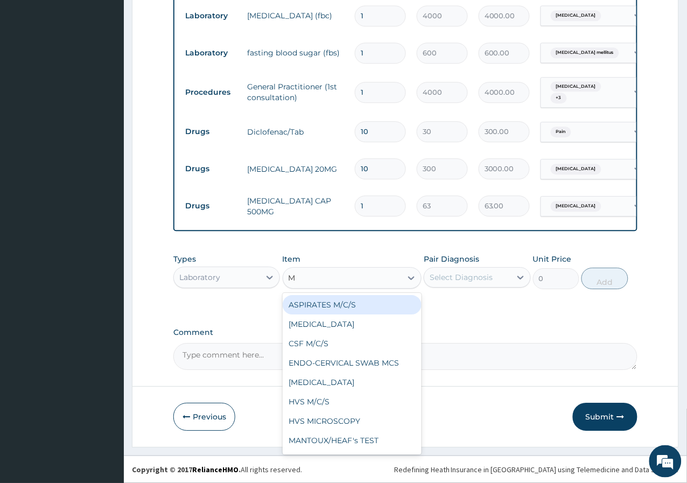
type input "MP"
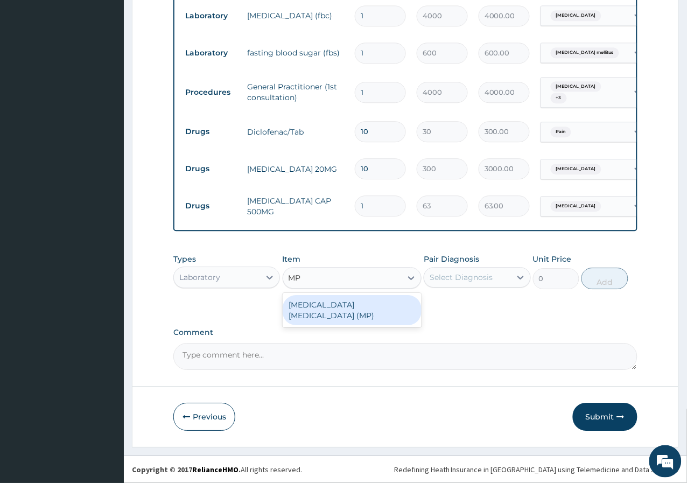
click at [370, 302] on div "[MEDICAL_DATA] [MEDICAL_DATA] (MP)" at bounding box center [352, 310] width 139 height 30
type input "1000"
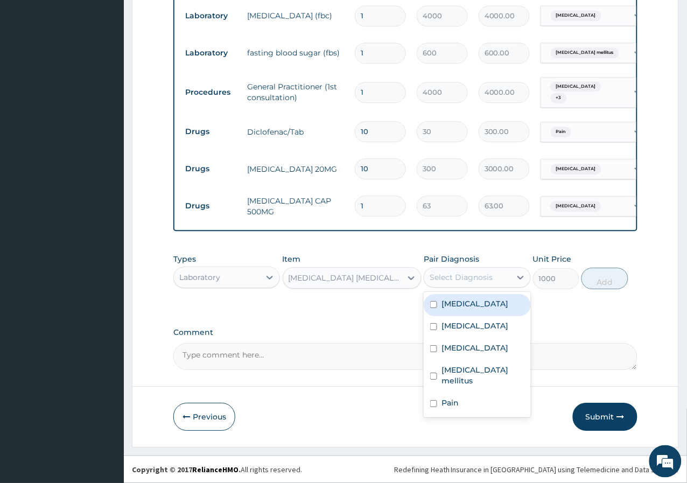
click at [490, 272] on div "Select Diagnosis" at bounding box center [461, 277] width 63 height 11
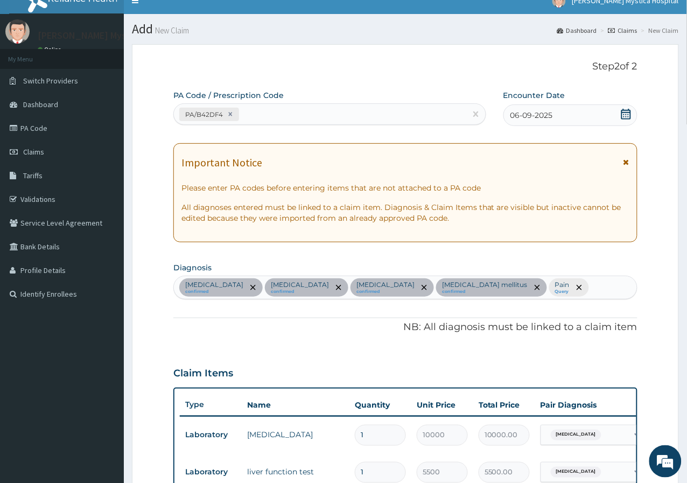
scroll to position [12, 0]
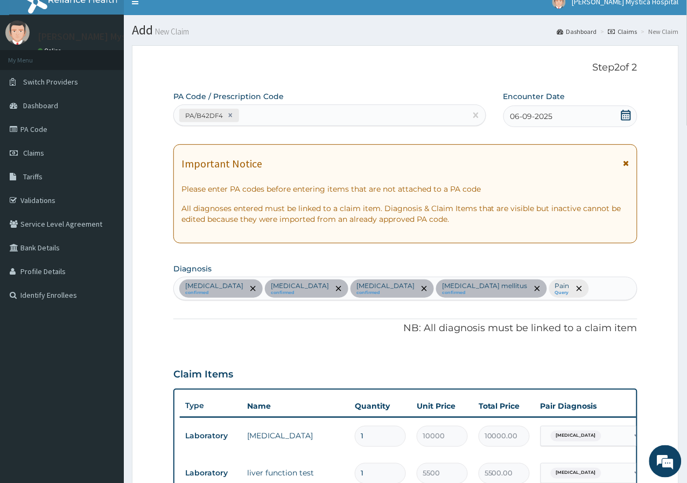
click at [545, 288] on div "Hyperlipidemia confirmed Pyelonephritis confirmed Sepsis confirmed Diabetes mel…" at bounding box center [405, 288] width 463 height 23
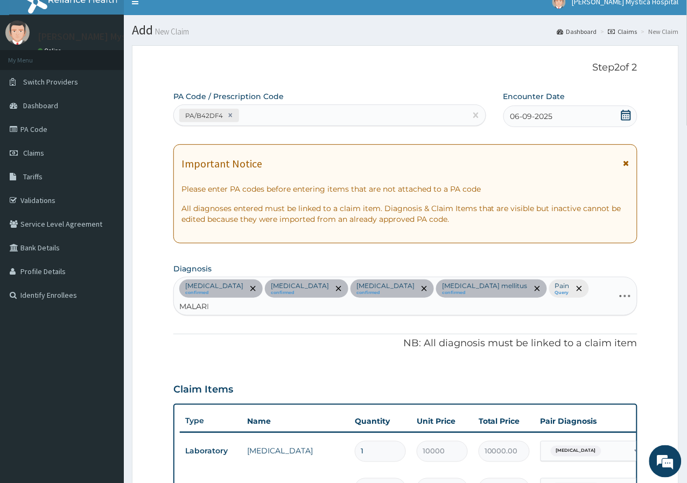
type input "[MEDICAL_DATA]"
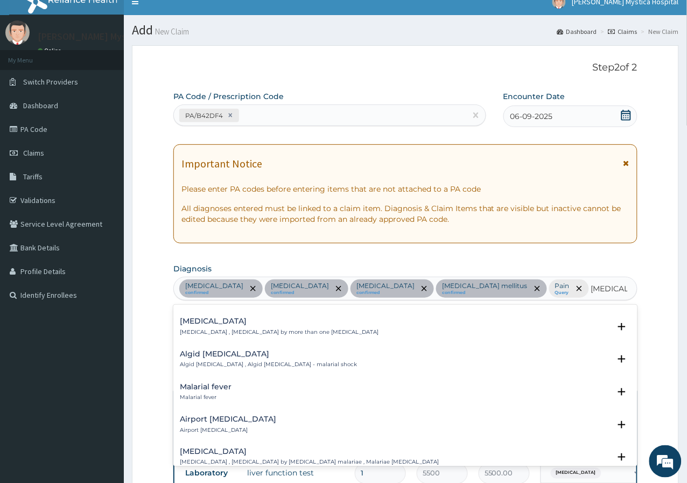
scroll to position [0, 0]
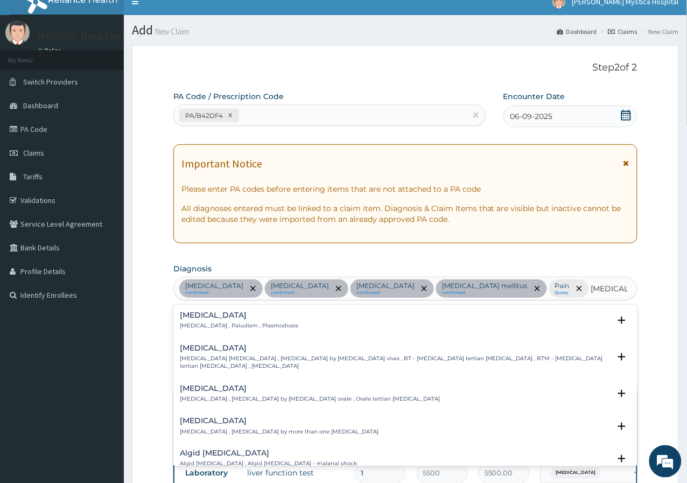
click at [268, 322] on p "[MEDICAL_DATA] , Paludism , Plasmodiosis" at bounding box center [239, 326] width 118 height 8
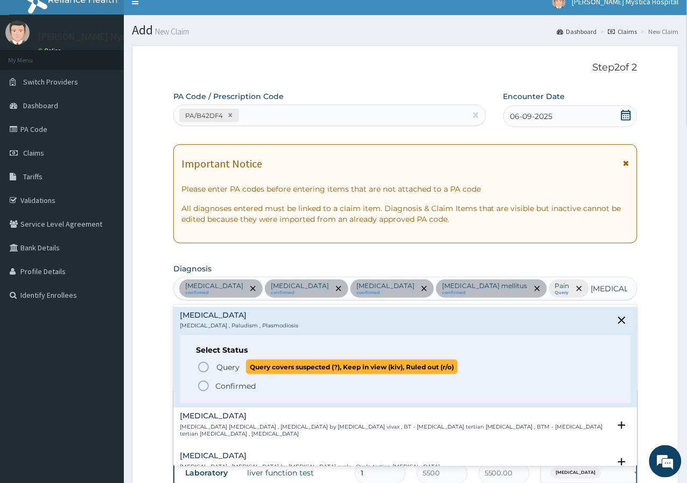
click at [233, 370] on span "Query" at bounding box center [227, 367] width 23 height 11
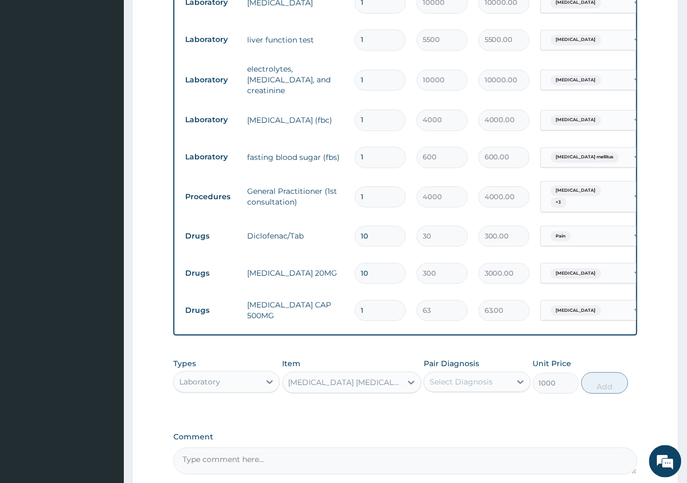
scroll to position [550, 0]
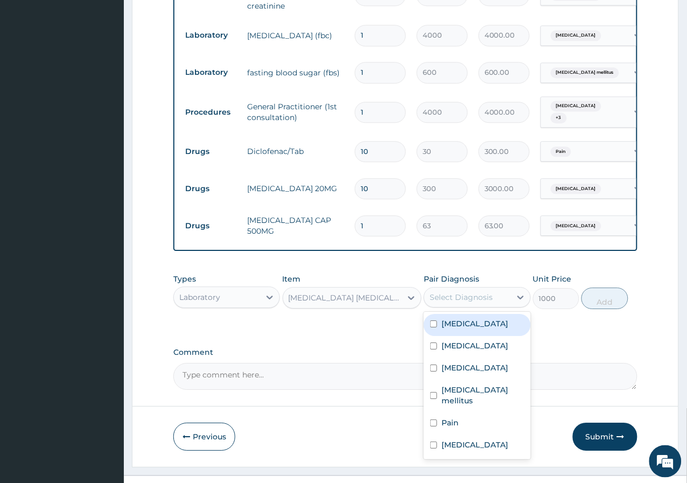
click at [479, 292] on div "Select Diagnosis" at bounding box center [461, 297] width 63 height 11
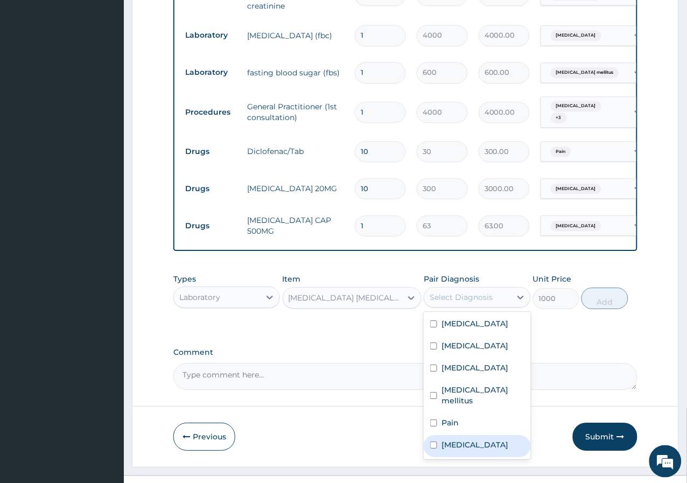
drag, startPoint x: 459, startPoint y: 411, endPoint x: 487, endPoint y: 382, distance: 40.4
click at [459, 439] on label "Malaria" at bounding box center [474, 444] width 67 height 11
checkbox input "true"
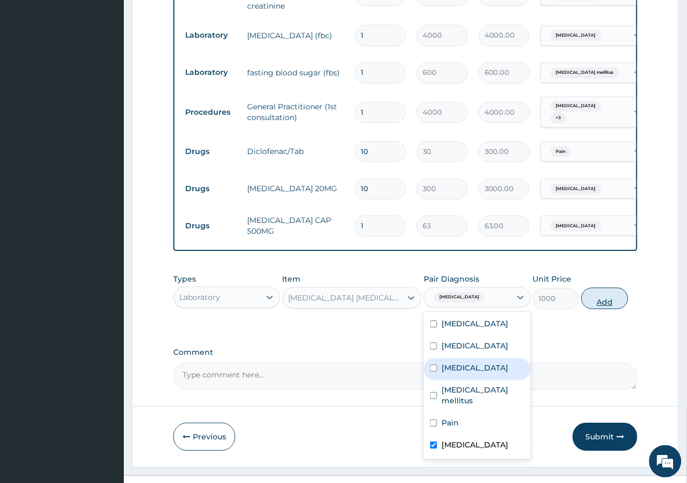
click at [610, 287] on button "Add" at bounding box center [604, 298] width 46 height 22
type input "0"
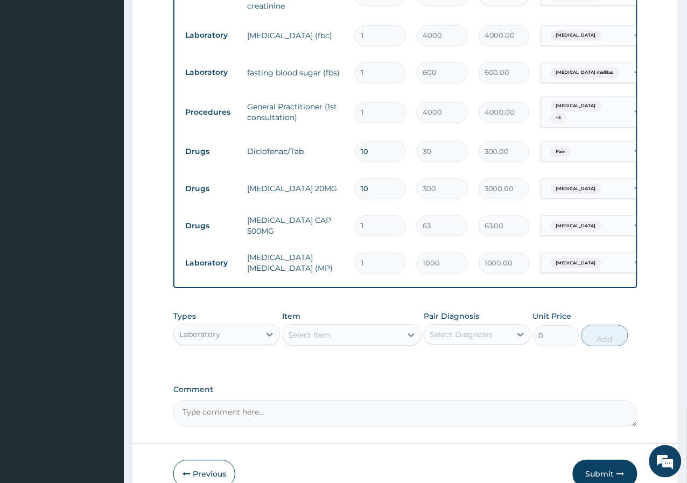
click at [356, 326] on div "Select Item" at bounding box center [342, 334] width 119 height 17
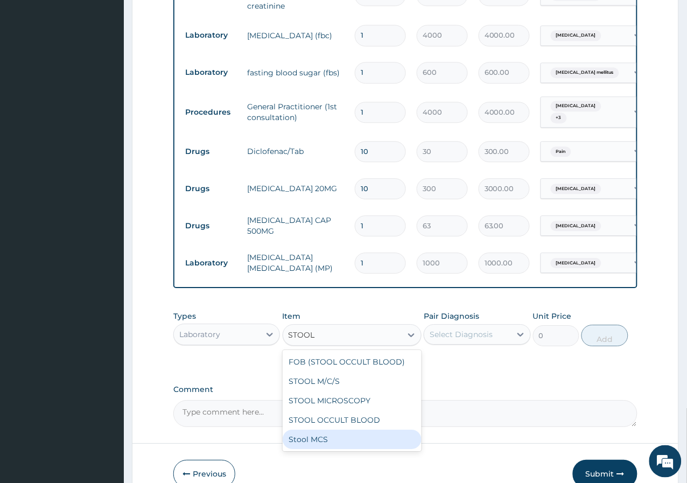
type input "STOOL"
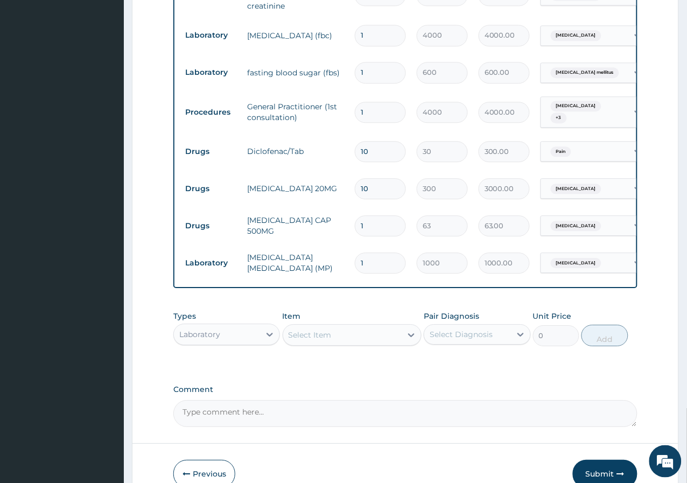
click at [325, 432] on form "Step 2 of 2 PA Code / Prescription Code PA/B42DF4 Encounter Date 06-09-2025 Imp…" at bounding box center [405, 6] width 547 height 998
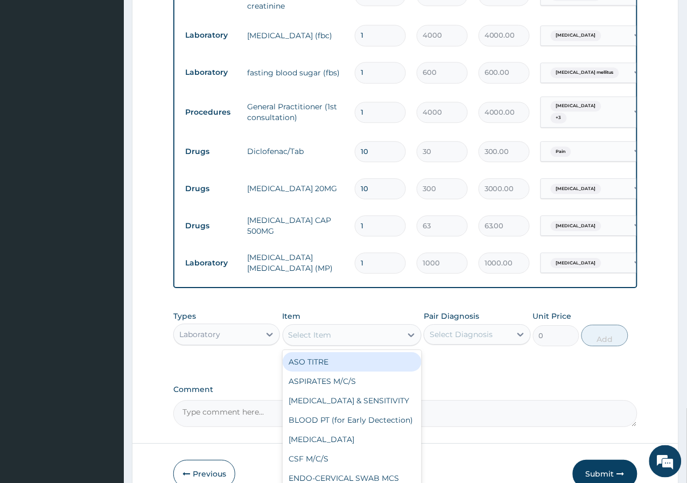
click at [362, 326] on div "Select Item" at bounding box center [342, 334] width 119 height 17
type input "STOOL"
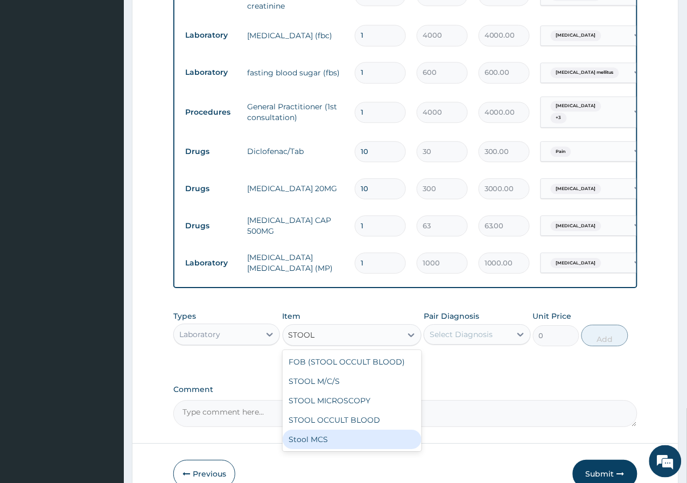
click at [297, 430] on div "Stool MCS" at bounding box center [352, 439] width 139 height 19
type input "6000"
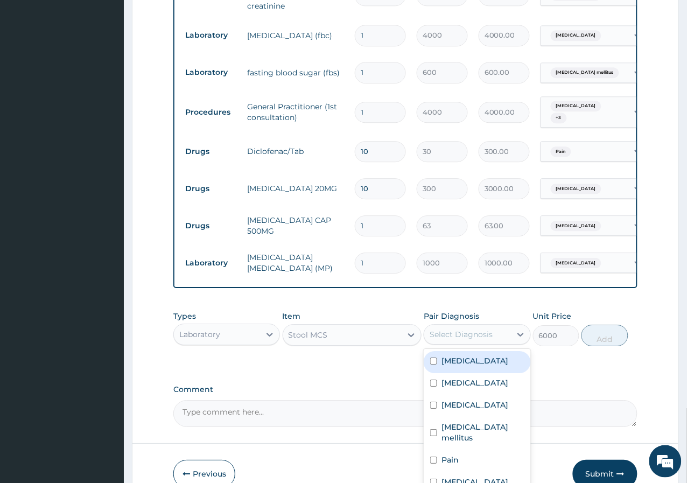
click at [479, 329] on div "Select Diagnosis" at bounding box center [461, 334] width 63 height 11
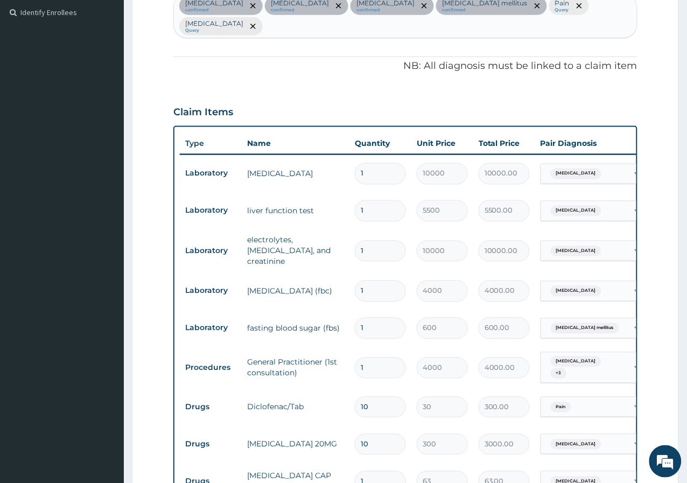
scroll to position [131, 0]
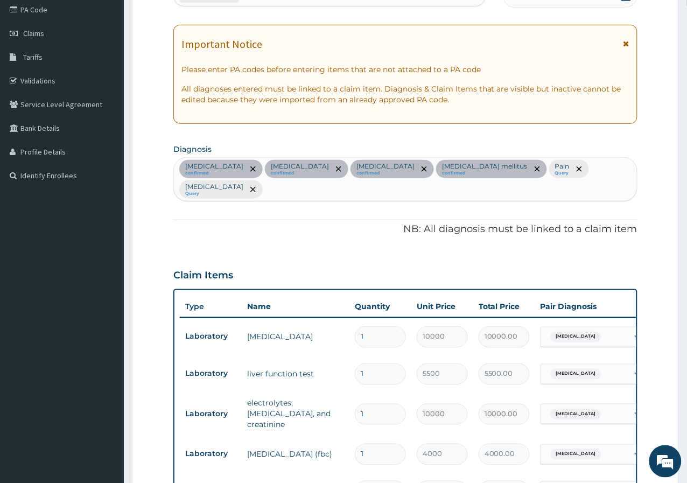
click at [591, 169] on div "Hyperlipidemia confirmed Pyelonephritis confirmed Sepsis confirmed Diabetes mel…" at bounding box center [405, 179] width 463 height 43
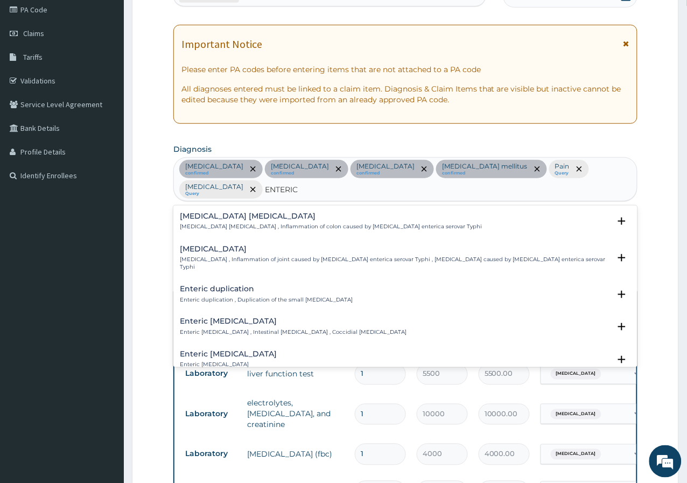
type input "ENTERICA"
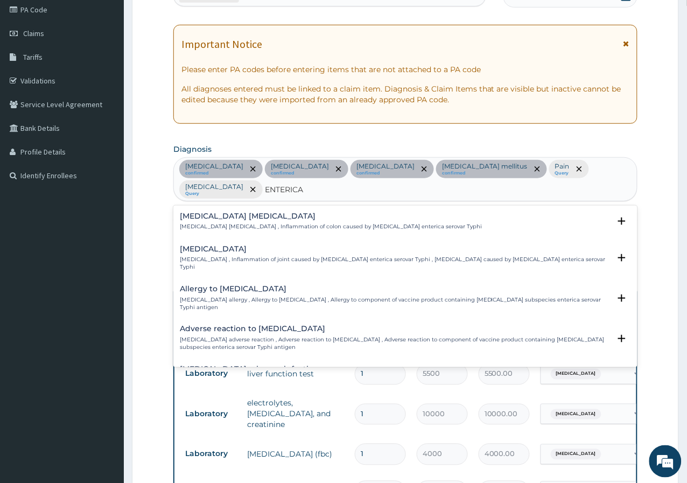
scroll to position [120, 0]
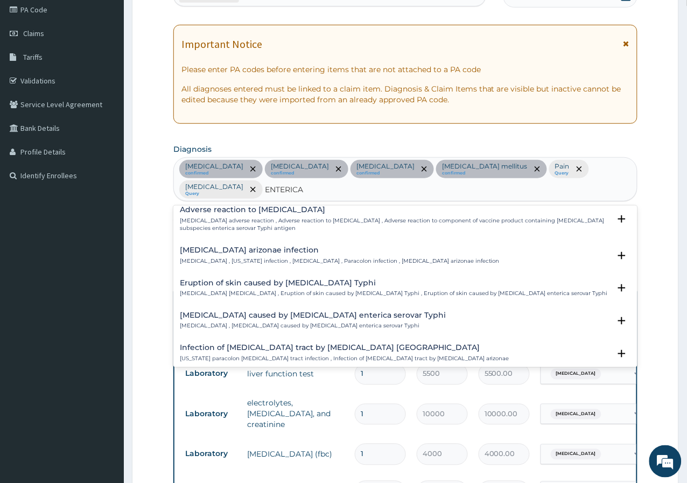
click at [240, 246] on h4 "Salmonella enterica arizonae infection" at bounding box center [340, 250] width 320 height 8
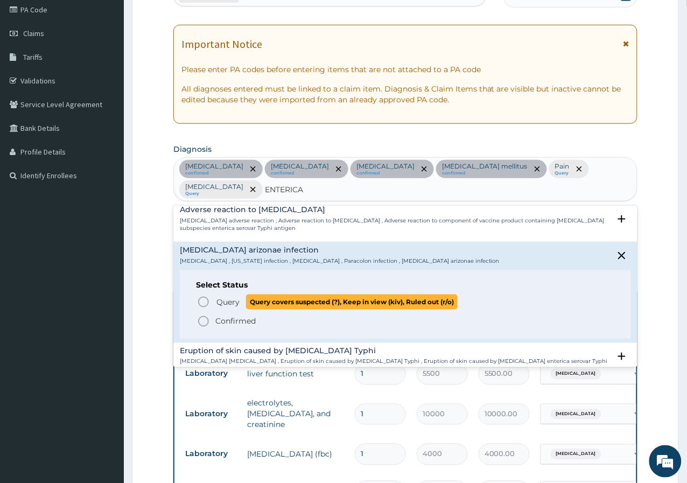
click at [226, 297] on span "Query" at bounding box center [227, 302] width 23 height 11
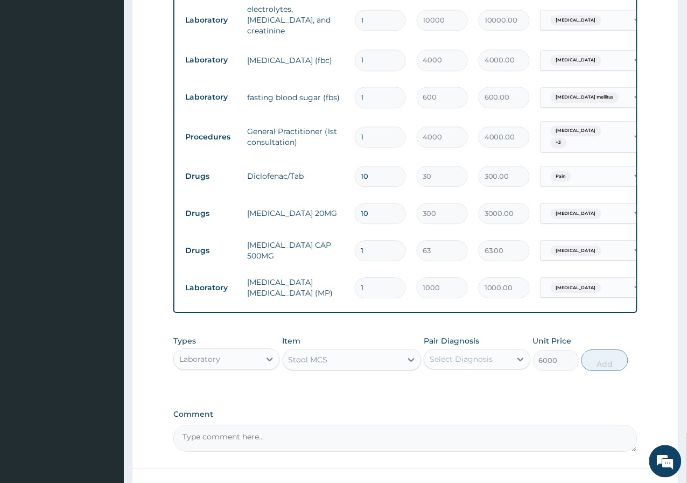
scroll to position [550, 0]
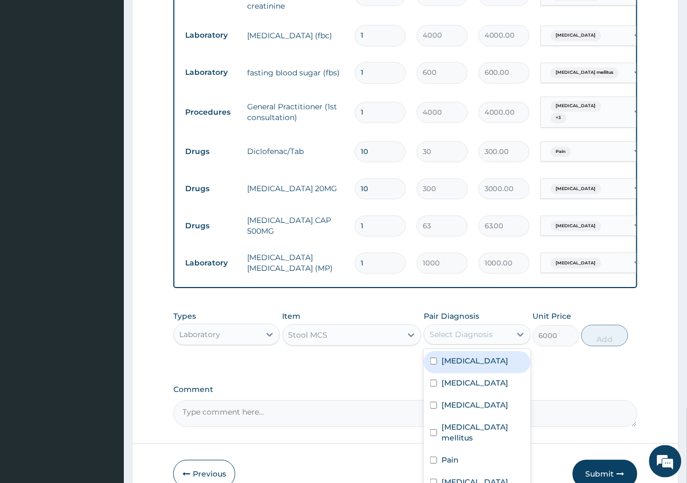
click at [465, 338] on div "Select Diagnosis" at bounding box center [461, 334] width 63 height 11
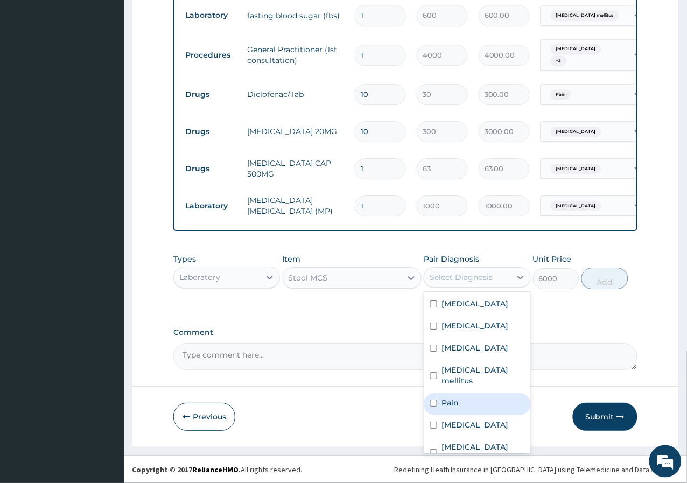
scroll to position [18, 0]
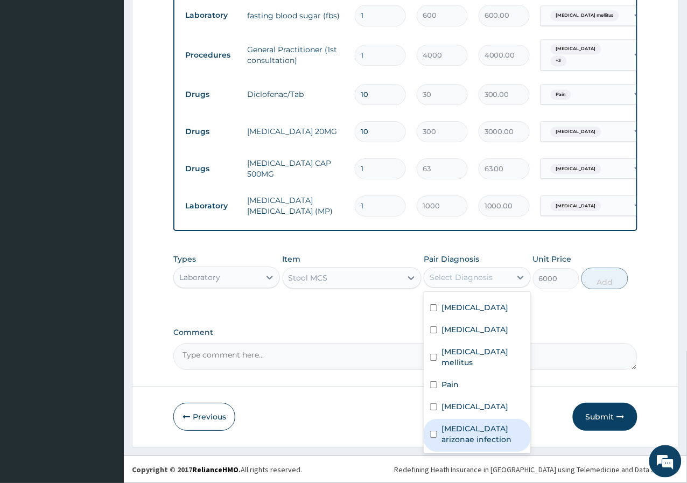
drag, startPoint x: 473, startPoint y: 438, endPoint x: 537, endPoint y: 410, distance: 69.9
click at [474, 438] on label "Salmonella enterica arizonae infection" at bounding box center [482, 434] width 82 height 22
checkbox input "true"
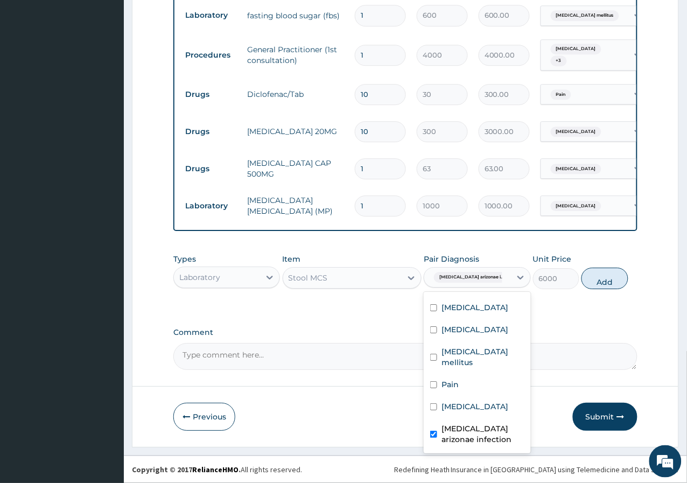
click at [593, 328] on label "Comment" at bounding box center [405, 332] width 464 height 9
click at [593, 343] on textarea "Comment" at bounding box center [405, 356] width 464 height 27
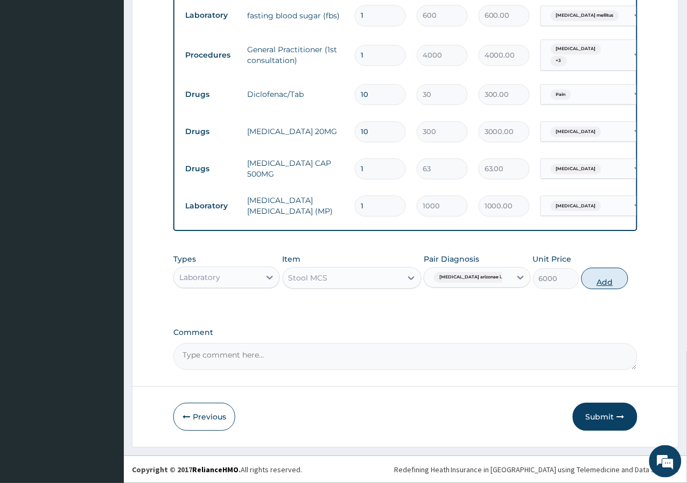
click at [601, 278] on button "Add" at bounding box center [604, 279] width 46 height 22
type input "0"
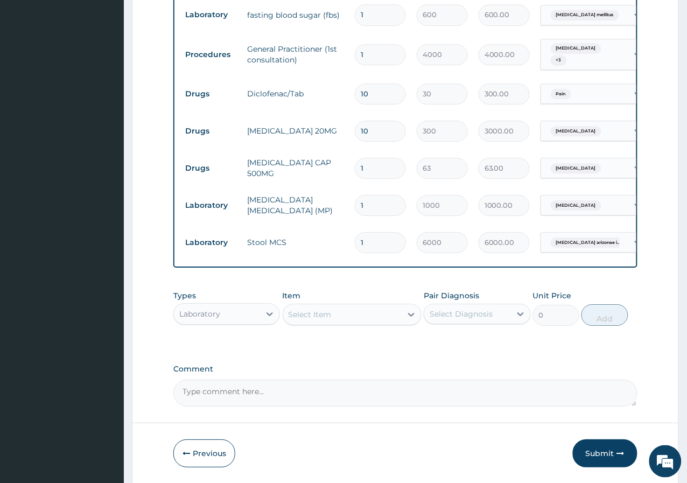
type input "2"
type input "12000.00"
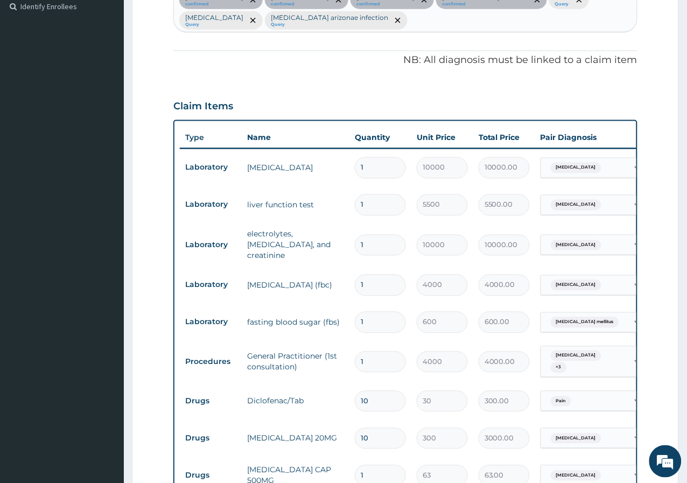
scroll to position [308, 0]
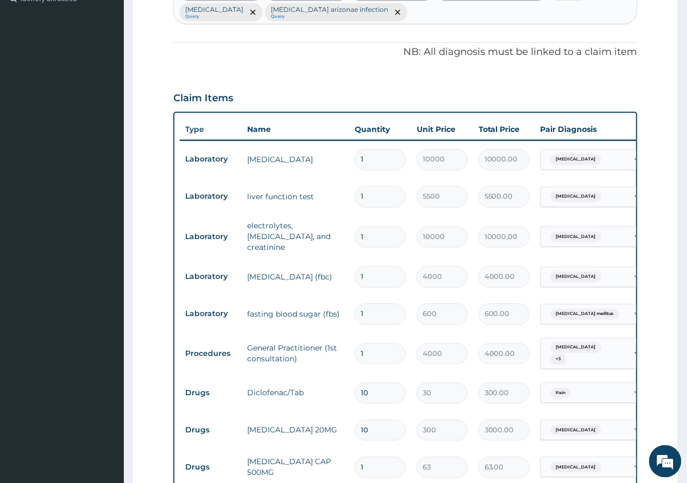
type input "2"
click at [578, 341] on div "Pyelonephritis + 3" at bounding box center [582, 354] width 73 height 26
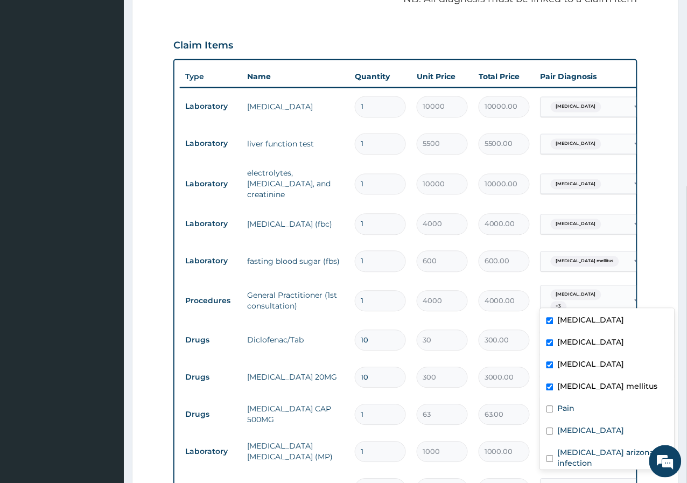
scroll to position [608, 0]
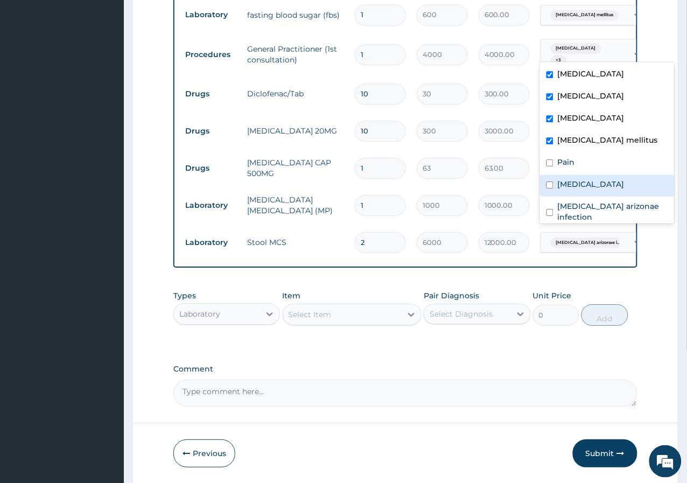
click at [588, 173] on div "Pain" at bounding box center [607, 163] width 135 height 22
checkbox input "true"
click at [587, 181] on div "Malaria" at bounding box center [607, 185] width 135 height 22
checkbox input "true"
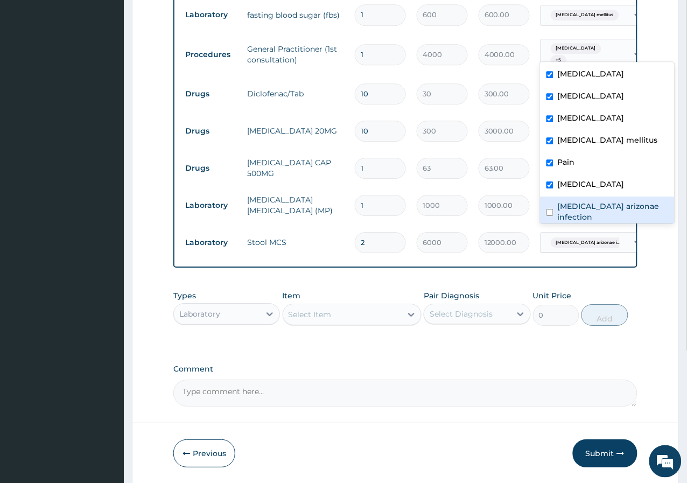
click at [594, 207] on label "Salmonella enterica arizonae infection" at bounding box center [613, 212] width 110 height 22
checkbox input "true"
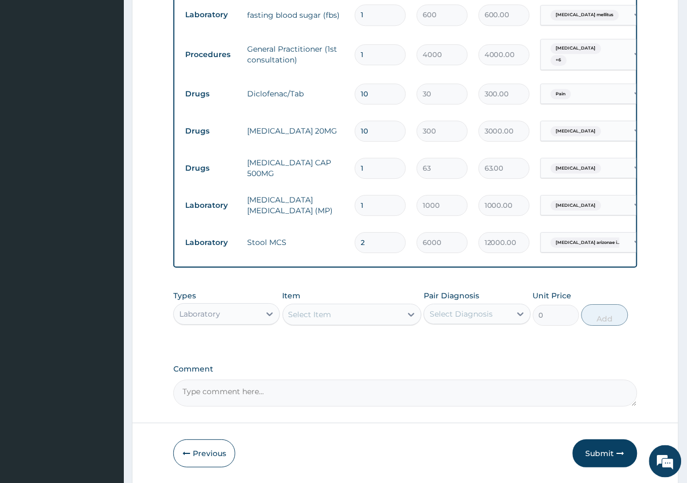
click at [399, 316] on div "Select Item" at bounding box center [342, 314] width 119 height 17
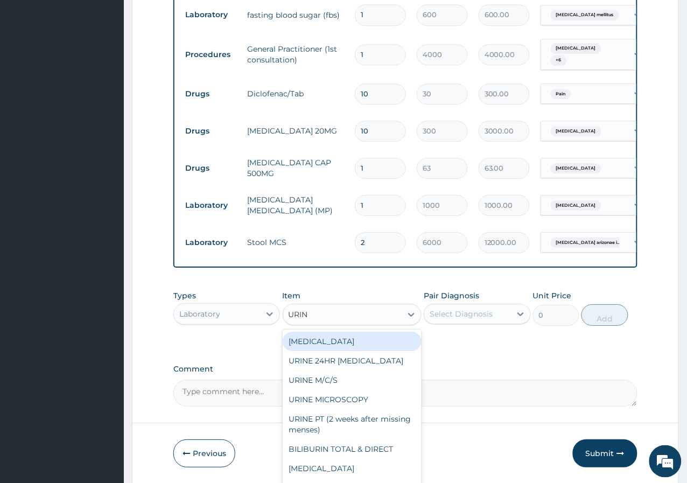
type input "URINA"
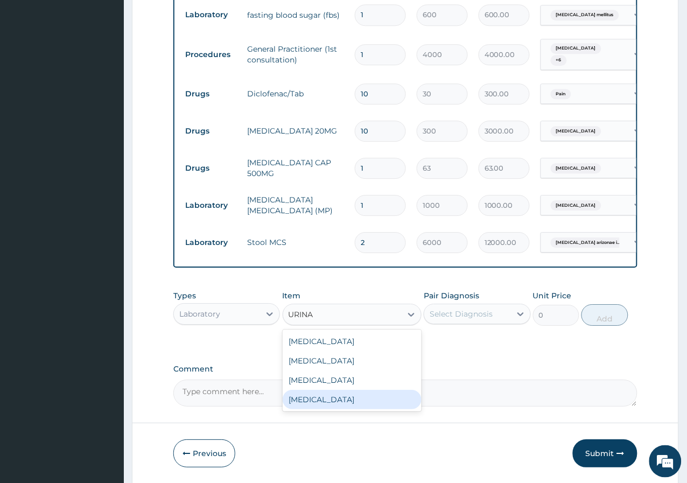
click at [338, 399] on div "Urinalysis" at bounding box center [352, 399] width 139 height 19
type input "2500"
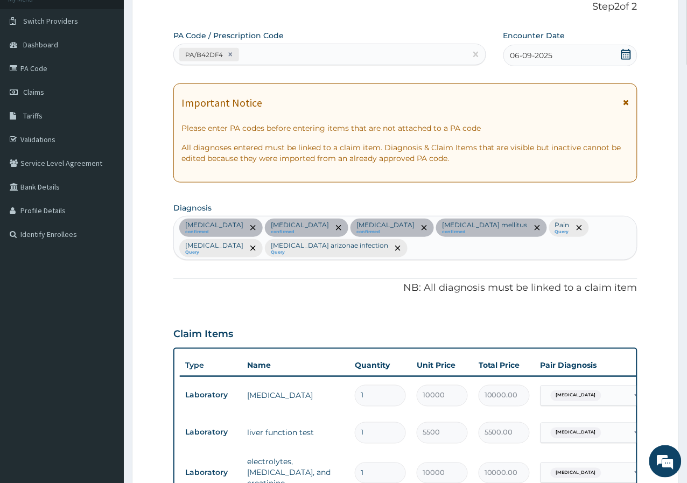
scroll to position [69, 0]
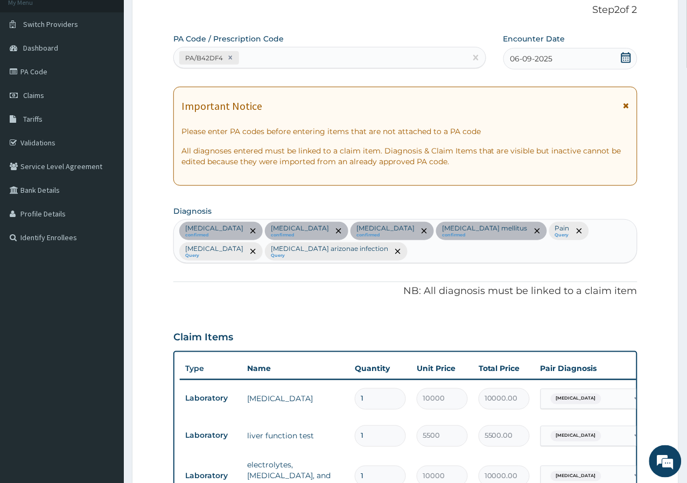
click at [560, 225] on div "Hyperlipidemia confirmed Pyelonephritis confirmed Sepsis confirmed Diabetes mel…" at bounding box center [405, 241] width 463 height 43
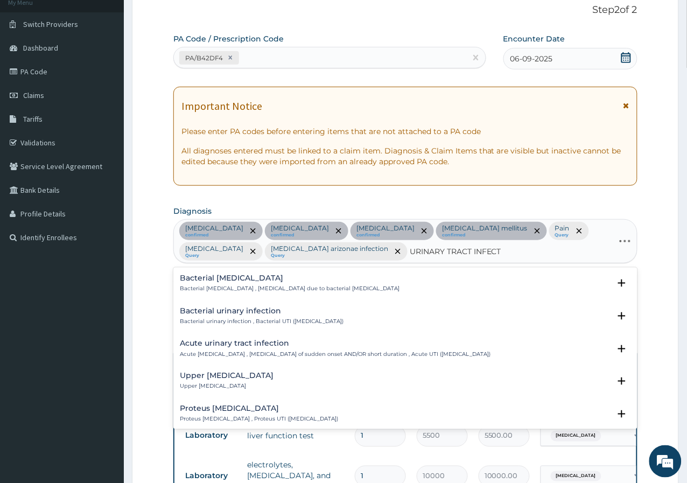
type input "URINARY TRACT INFECTI"
click at [285, 341] on h4 "Acute urinary tract infection" at bounding box center [335, 343] width 311 height 8
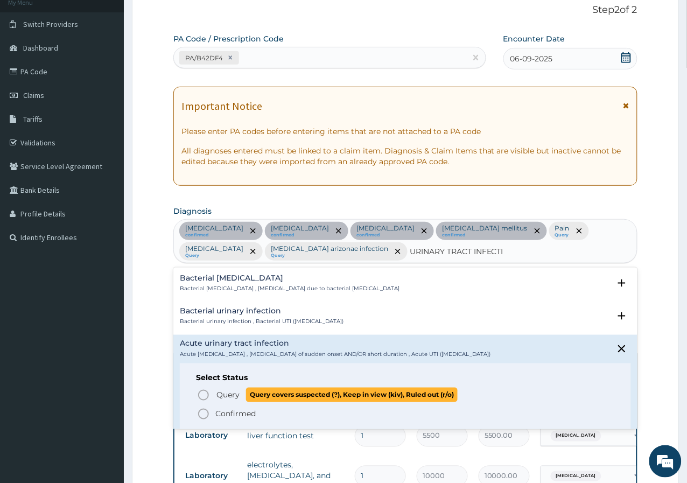
click at [226, 390] on span "Query" at bounding box center [227, 395] width 23 height 11
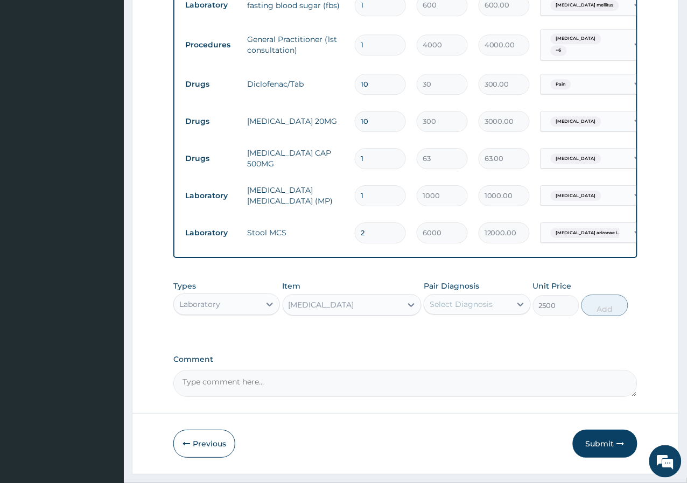
scroll to position [645, 0]
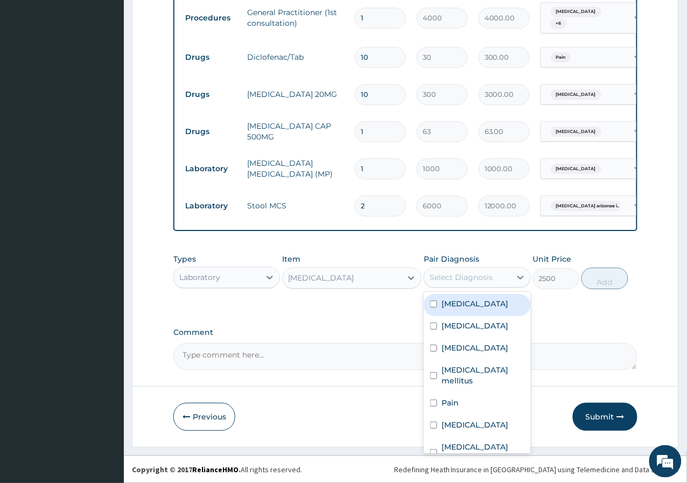
click at [509, 280] on div "Select Diagnosis" at bounding box center [467, 277] width 86 height 17
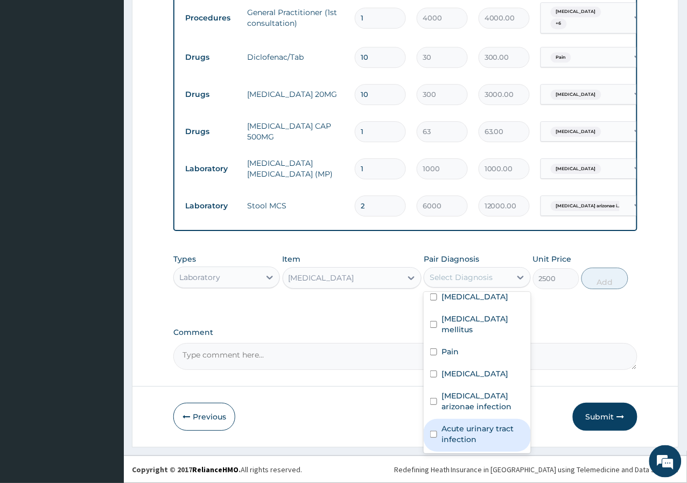
click at [475, 436] on label "Acute urinary tract infection" at bounding box center [482, 434] width 82 height 22
checkbox input "true"
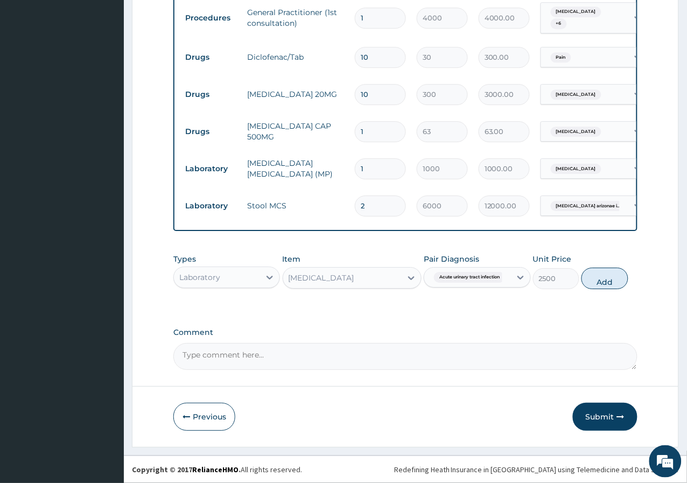
click at [627, 333] on label "Comment" at bounding box center [405, 332] width 464 height 9
click at [627, 343] on textarea "Comment" at bounding box center [405, 356] width 464 height 27
click at [611, 277] on button "Add" at bounding box center [604, 279] width 46 height 22
type input "0"
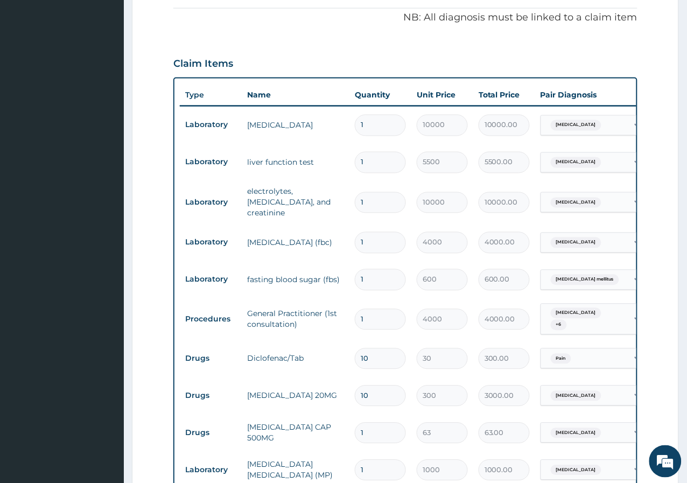
scroll to position [346, 0]
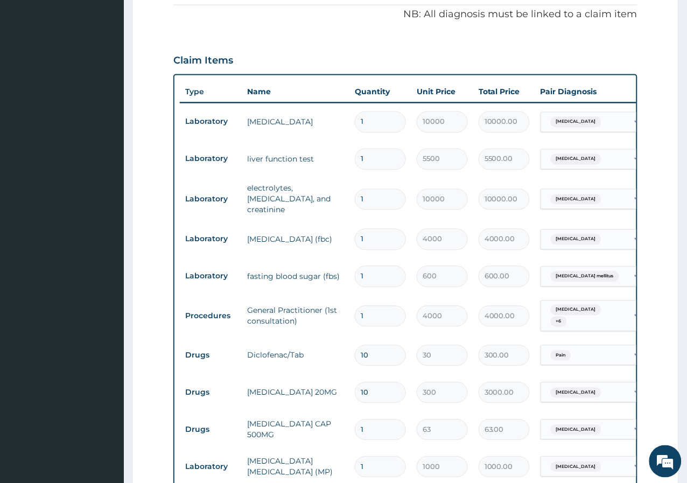
click at [578, 308] on span "Pyelonephritis" at bounding box center [576, 310] width 51 height 11
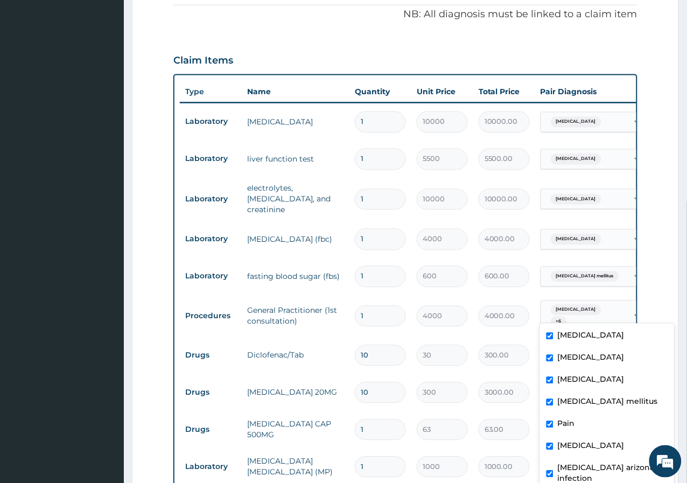
scroll to position [40, 0]
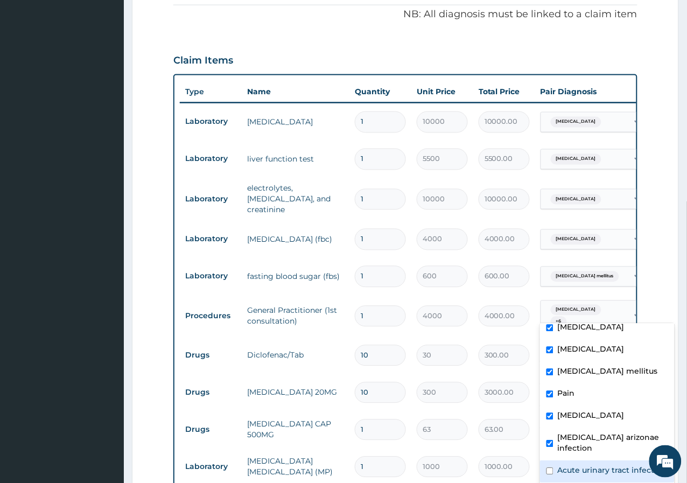
click at [584, 465] on label "Acute urinary tract infection" at bounding box center [612, 470] width 109 height 11
checkbox input "true"
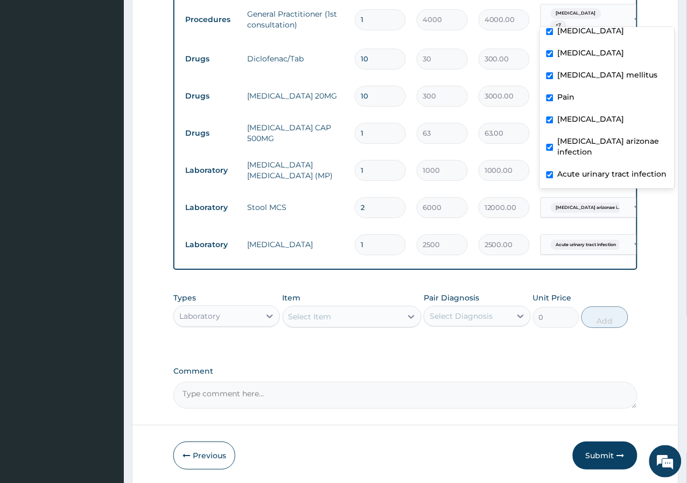
scroll to position [645, 0]
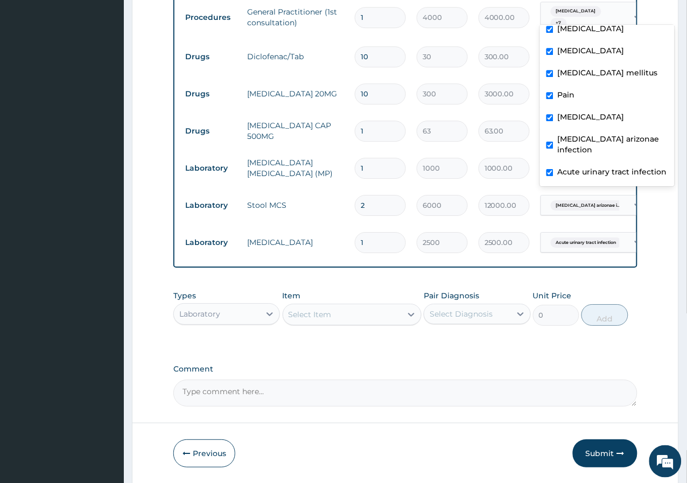
click at [483, 291] on div "Types Laboratory Item Select Item Pair Diagnosis Select Diagnosis Unit Price 0 …" at bounding box center [405, 308] width 464 height 46
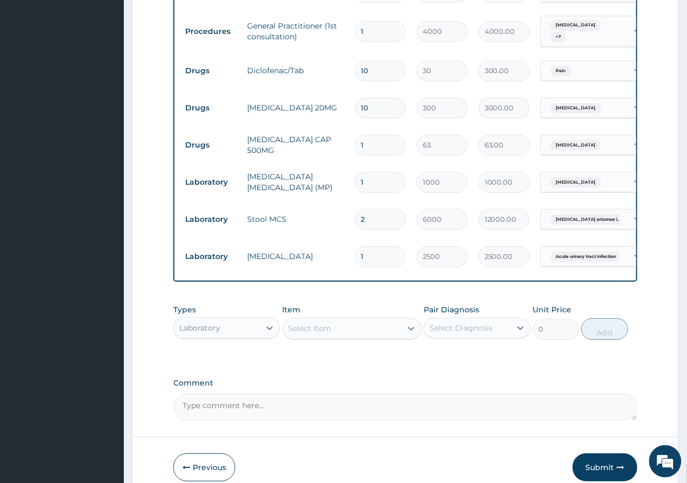
scroll to position [683, 0]
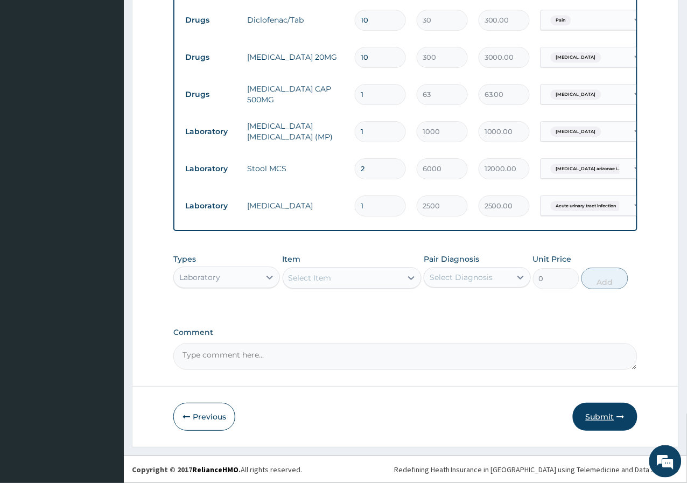
click at [622, 410] on button "Submit" at bounding box center [605, 417] width 65 height 28
click at [601, 423] on button "Submit" at bounding box center [605, 417] width 65 height 28
click at [600, 418] on button "Submit" at bounding box center [605, 417] width 65 height 28
click at [194, 423] on button "Previous" at bounding box center [204, 417] width 62 height 28
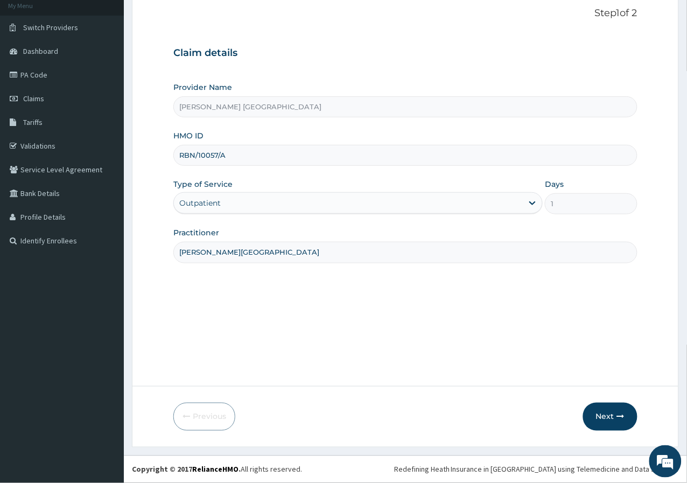
drag, startPoint x: 250, startPoint y: 159, endPoint x: 173, endPoint y: 171, distance: 78.0
click at [173, 171] on div "Provider Name ROSA MYSTICA HOSPITAL HMO ID RBN/10057/A Type of Service Outpatie…" at bounding box center [405, 172] width 464 height 181
click at [621, 406] on button "Next" at bounding box center [610, 417] width 54 height 28
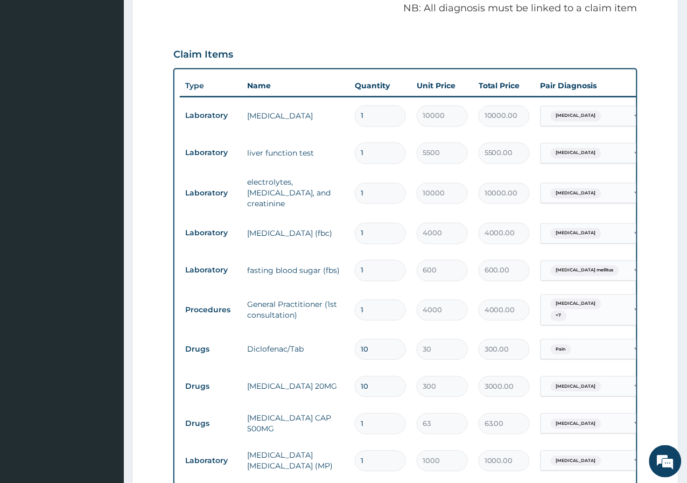
scroll to position [365, 0]
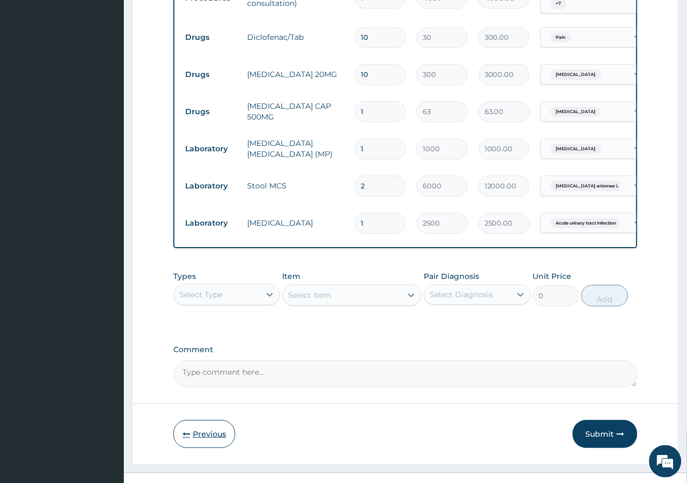
click at [200, 439] on button "Previous" at bounding box center [204, 434] width 62 height 28
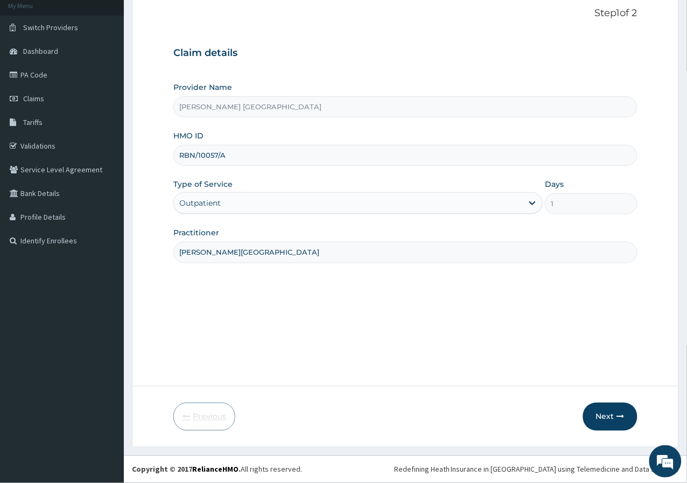
scroll to position [66, 0]
click at [611, 420] on button "Next" at bounding box center [610, 417] width 54 height 28
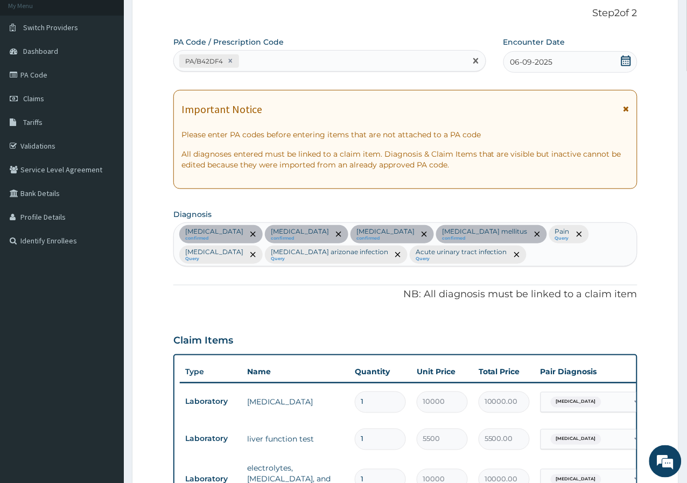
drag, startPoint x: 206, startPoint y: 58, endPoint x: 199, endPoint y: 66, distance: 10.7
click at [199, 66] on div "PA/B42DF4" at bounding box center [203, 61] width 43 height 12
click at [205, 59] on div "PA/B42DF4" at bounding box center [203, 61] width 43 height 12
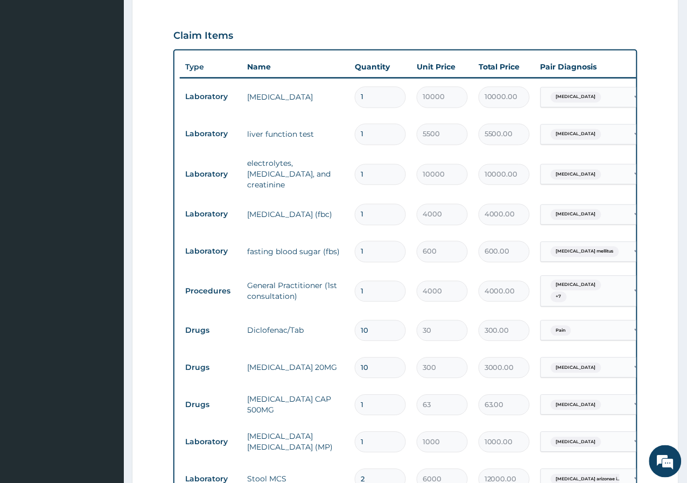
scroll to position [545, 0]
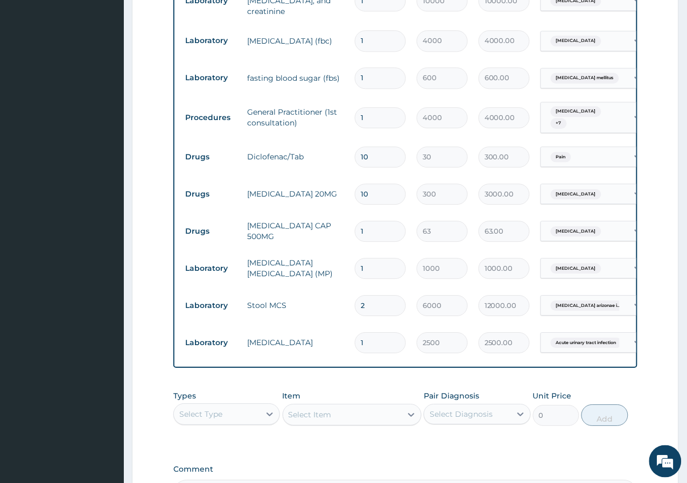
click at [372, 298] on input "2" at bounding box center [380, 305] width 51 height 21
type input "0.00"
type input "1"
type input "6000.00"
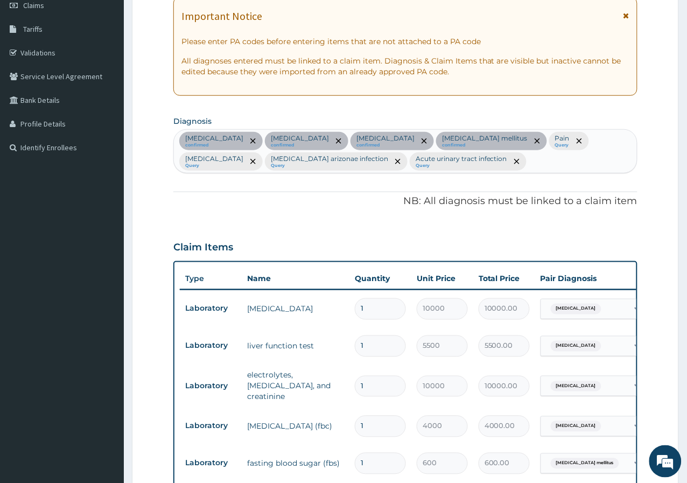
scroll to position [0, 0]
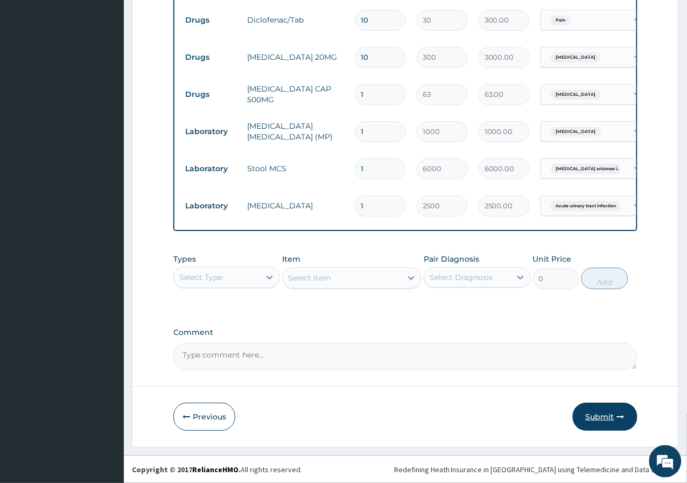
type input "1"
click at [604, 423] on button "Submit" at bounding box center [605, 417] width 65 height 28
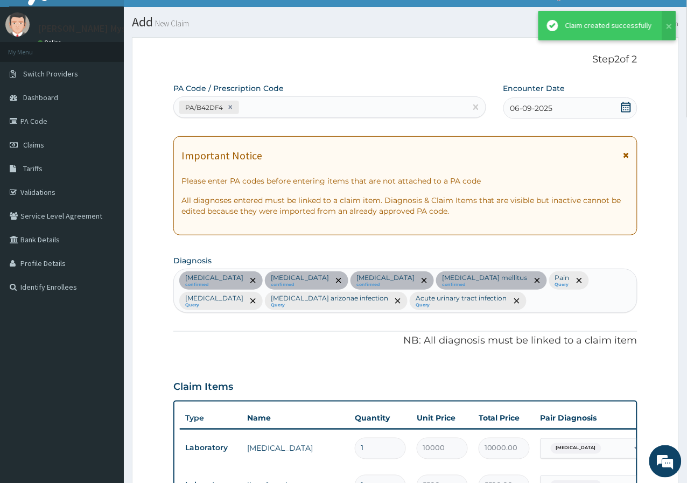
scroll to position [683, 0]
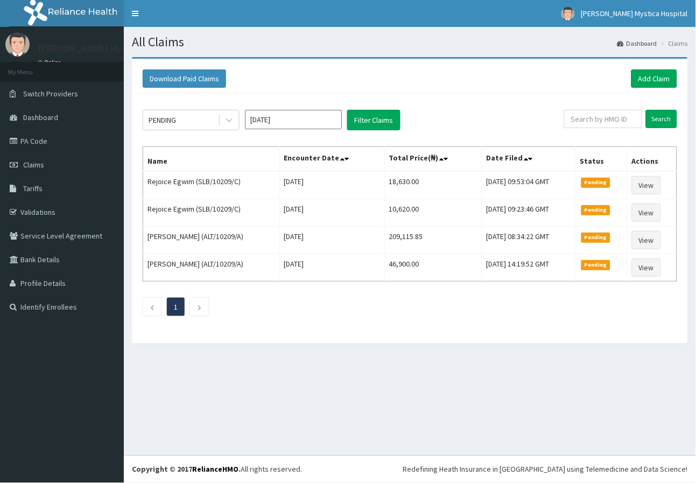
click at [641, 78] on link "Add Claim" at bounding box center [655, 78] width 46 height 18
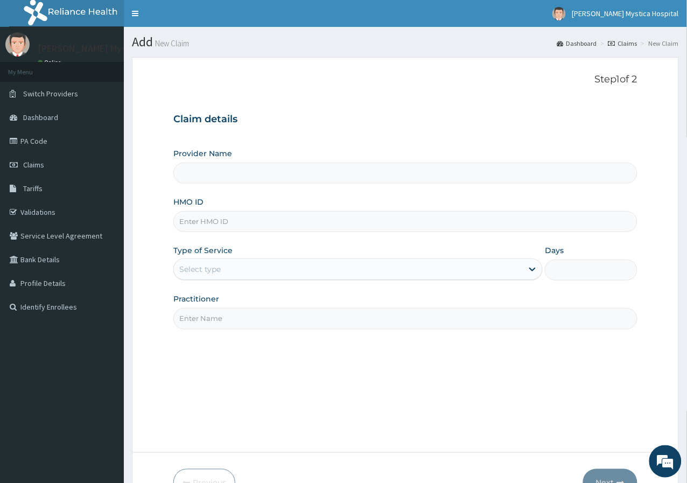
type input "[PERSON_NAME] [GEOGRAPHIC_DATA]"
click at [45, 172] on link "Claims" at bounding box center [62, 165] width 124 height 24
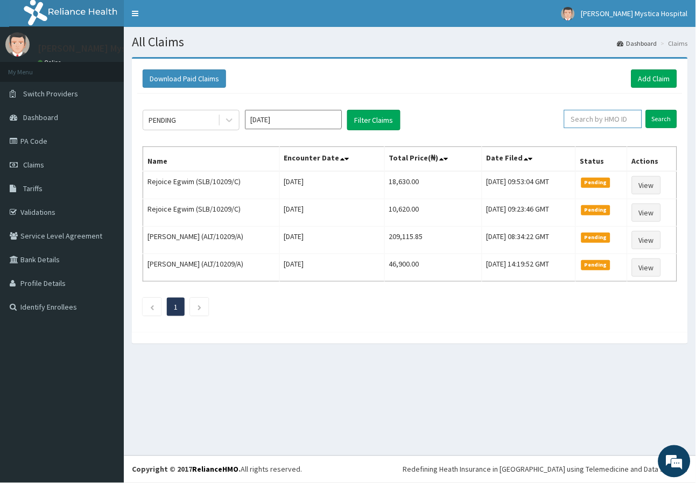
click at [588, 125] on input "text" at bounding box center [603, 119] width 78 height 18
paste input "RBN/10057/A"
type input "RBN/10057/A"
click at [664, 120] on input "Search" at bounding box center [661, 119] width 31 height 18
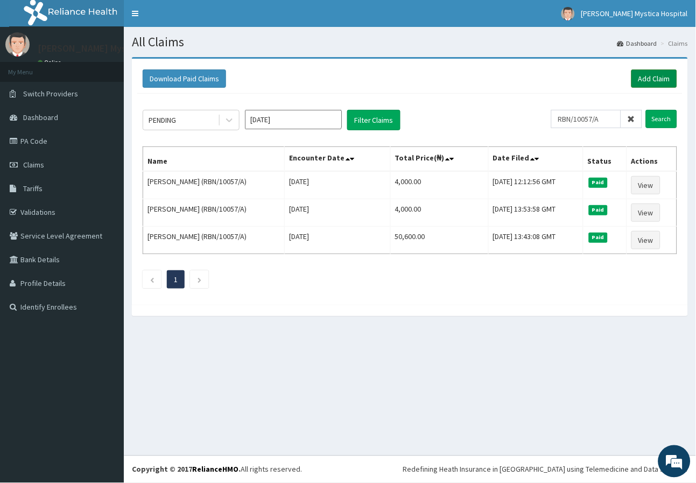
click at [650, 79] on link "Add Claim" at bounding box center [655, 78] width 46 height 18
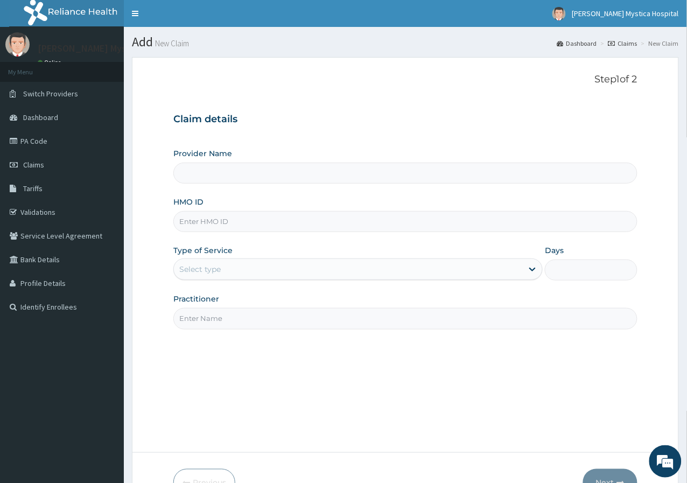
click at [201, 228] on input "HMO ID" at bounding box center [405, 221] width 464 height 21
paste input "RBN/10057/A"
type input "RBN/10057/A"
click at [207, 278] on div "Provider Name HMO ID RBN/10057/A Type of Service Select type Days Practitioner" at bounding box center [405, 238] width 464 height 181
type input "[PERSON_NAME] [GEOGRAPHIC_DATA]"
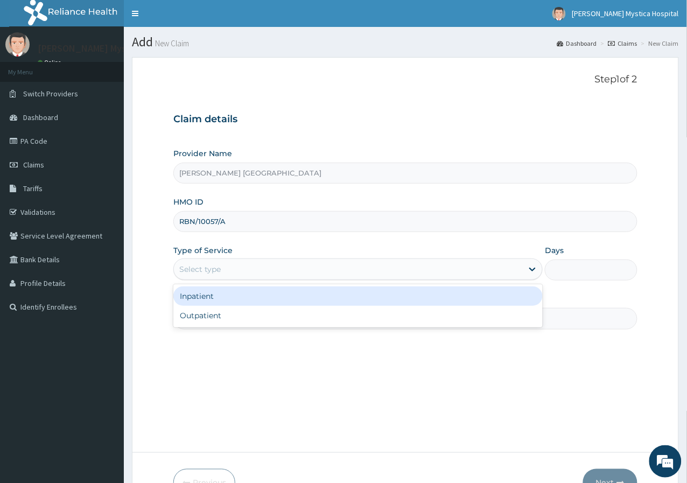
drag, startPoint x: 207, startPoint y: 277, endPoint x: 183, endPoint y: 263, distance: 28.7
click at [183, 263] on div "Select type" at bounding box center [348, 269] width 349 height 17
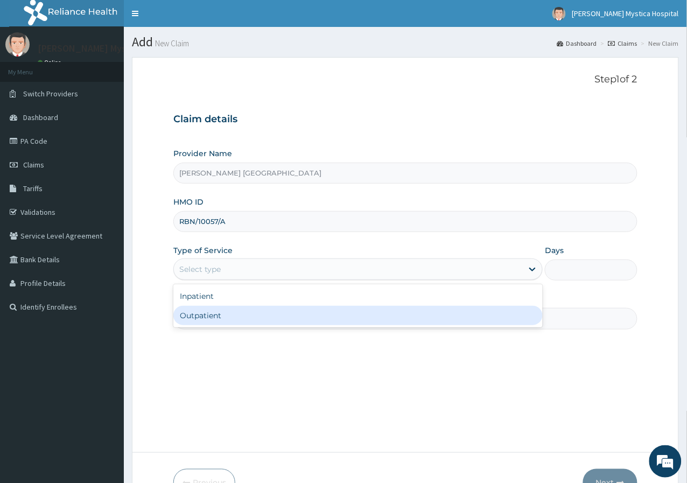
click at [205, 311] on div "Outpatient" at bounding box center [357, 315] width 369 height 19
type input "1"
click at [206, 312] on input "Practitioner" at bounding box center [405, 318] width 464 height 21
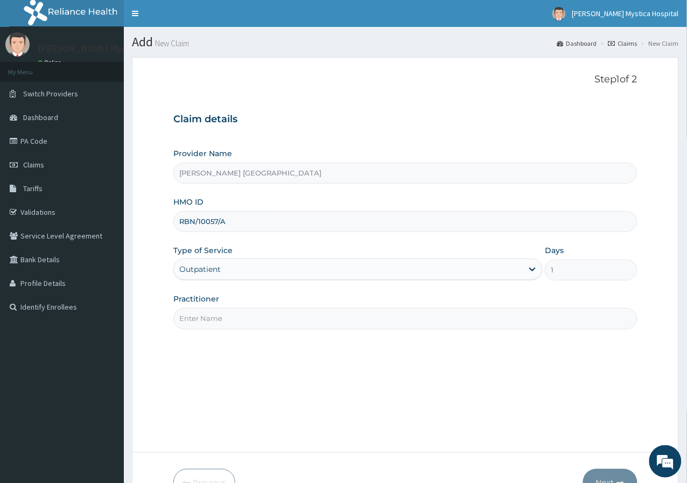
drag, startPoint x: 185, startPoint y: 324, endPoint x: 393, endPoint y: 327, distance: 207.8
click at [393, 327] on input "Practitioner" at bounding box center [405, 318] width 464 height 21
type input "[PERSON_NAME][GEOGRAPHIC_DATA]"
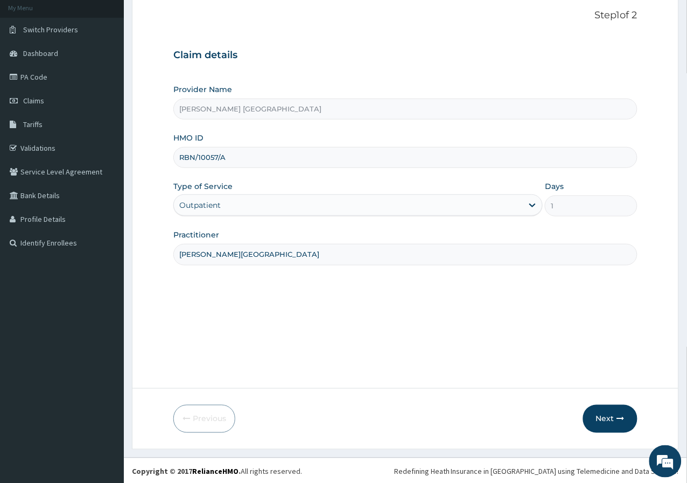
scroll to position [66, 0]
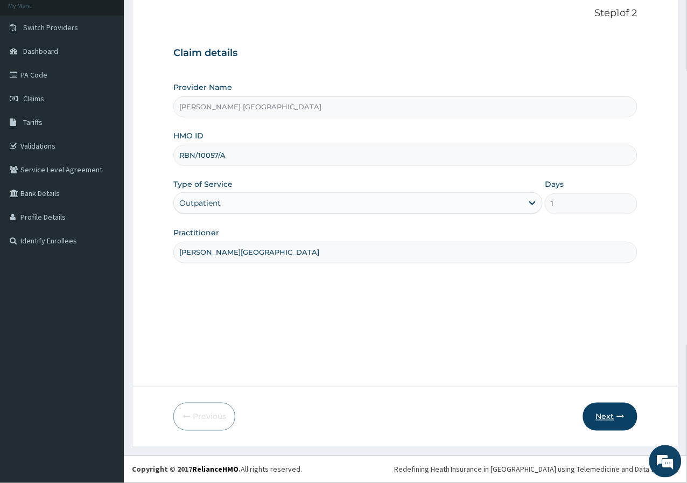
click at [614, 430] on button "Next" at bounding box center [610, 417] width 54 height 28
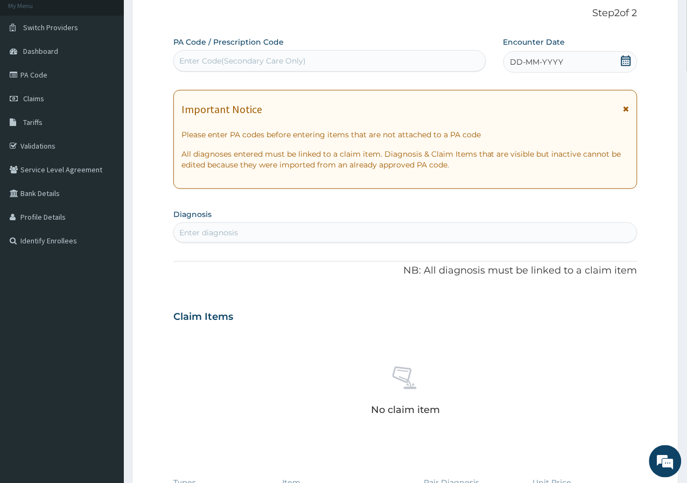
click at [268, 65] on div "Enter Code(Secondary Care Only)" at bounding box center [242, 60] width 127 height 11
drag, startPoint x: 268, startPoint y: 65, endPoint x: 255, endPoint y: 62, distance: 13.2
click at [255, 62] on div "Enter Code(Secondary Care Only)" at bounding box center [242, 60] width 127 height 11
type input "PA/B42DF4"
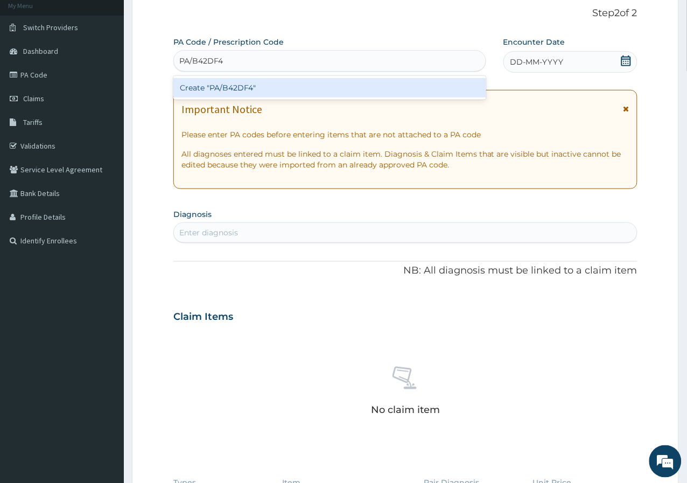
click at [264, 82] on div "Create "PA/B42DF4"" at bounding box center [329, 87] width 313 height 19
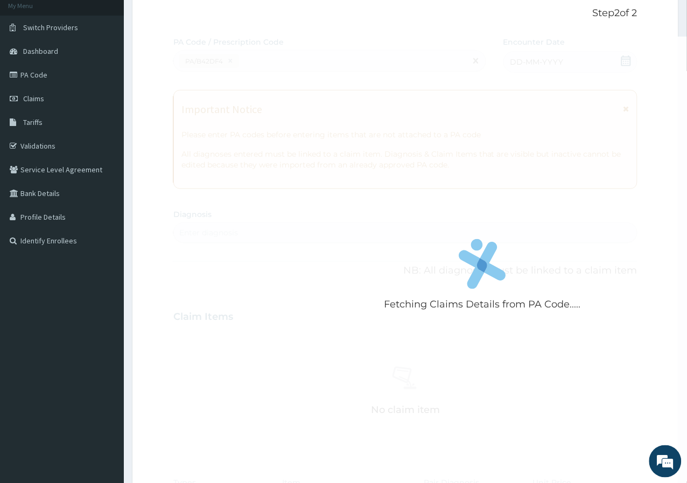
scroll to position [355, 0]
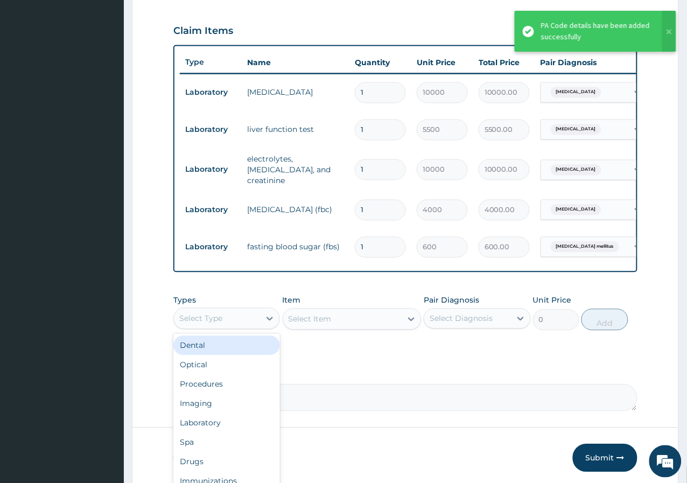
click at [249, 317] on div "Select Type" at bounding box center [217, 318] width 86 height 17
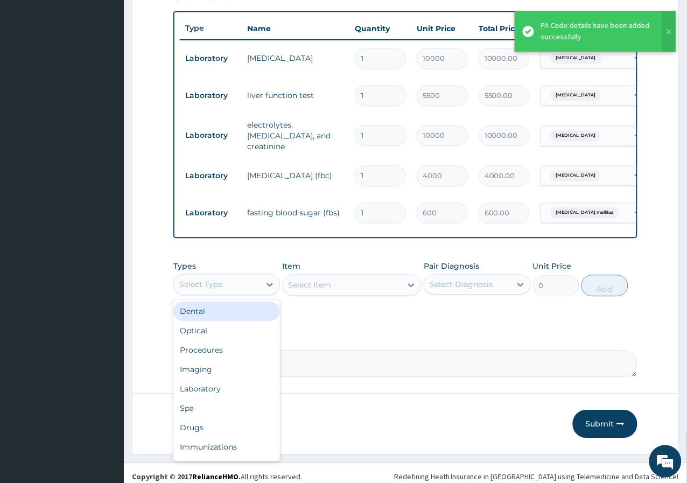
scroll to position [399, 0]
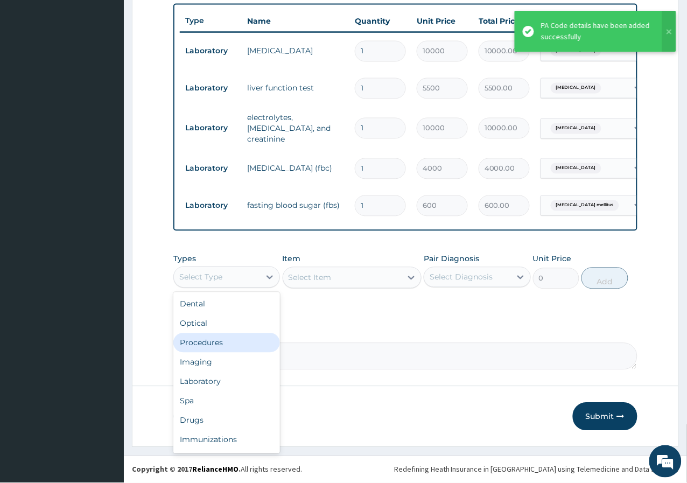
click at [233, 334] on div "Procedures" at bounding box center [226, 342] width 107 height 19
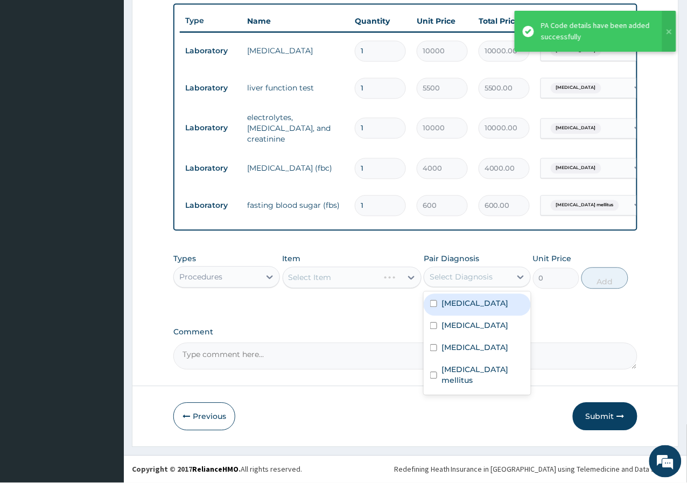
click at [457, 272] on div "Select Diagnosis" at bounding box center [461, 277] width 63 height 11
click at [463, 305] on label "[MEDICAL_DATA]" at bounding box center [474, 303] width 67 height 11
checkbox input "true"
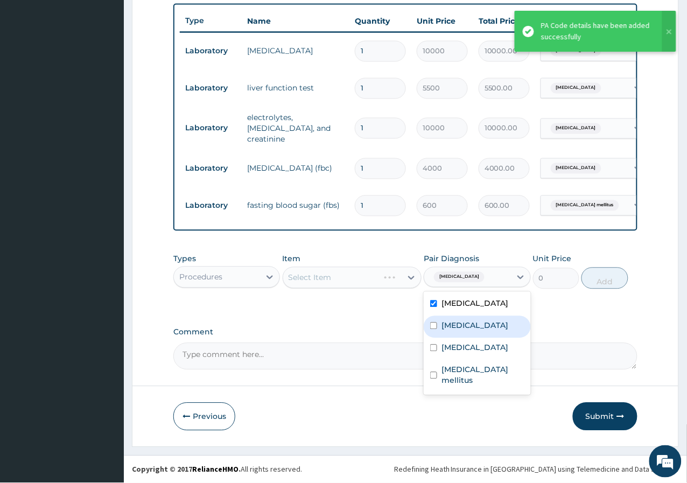
click at [464, 322] on label "[MEDICAL_DATA]" at bounding box center [474, 325] width 67 height 11
checkbox input "true"
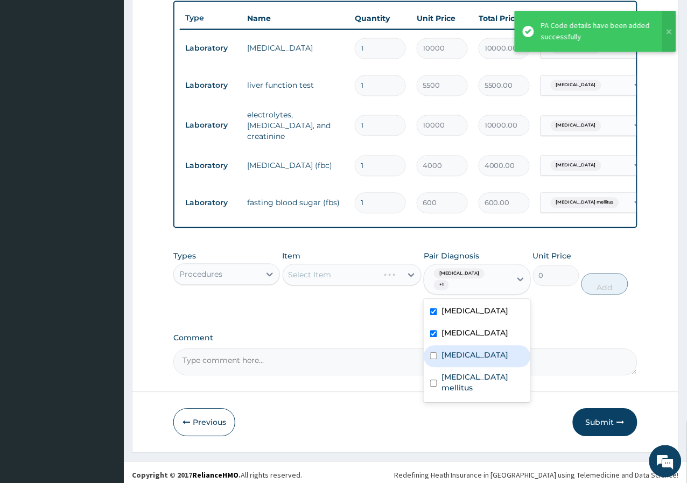
click at [461, 350] on label "[MEDICAL_DATA]" at bounding box center [474, 355] width 67 height 11
checkbox input "true"
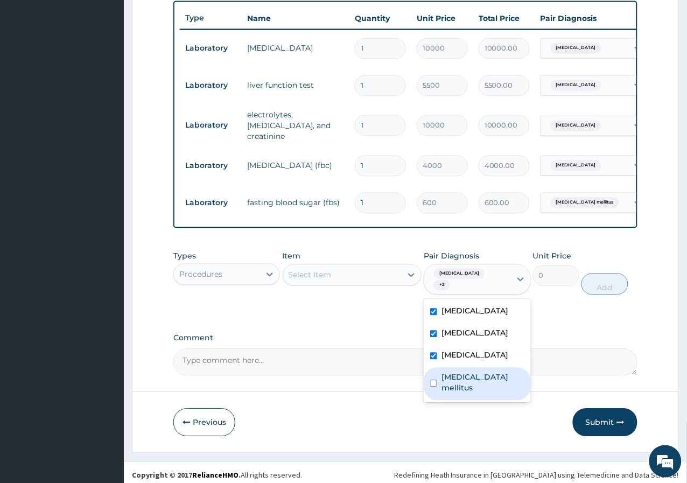
click at [459, 372] on label "[MEDICAL_DATA] mellitus" at bounding box center [482, 383] width 82 height 22
checkbox input "true"
drag, startPoint x: 345, startPoint y: 352, endPoint x: 350, endPoint y: 314, distance: 38.1
click at [346, 349] on textarea "Comment" at bounding box center [405, 362] width 464 height 27
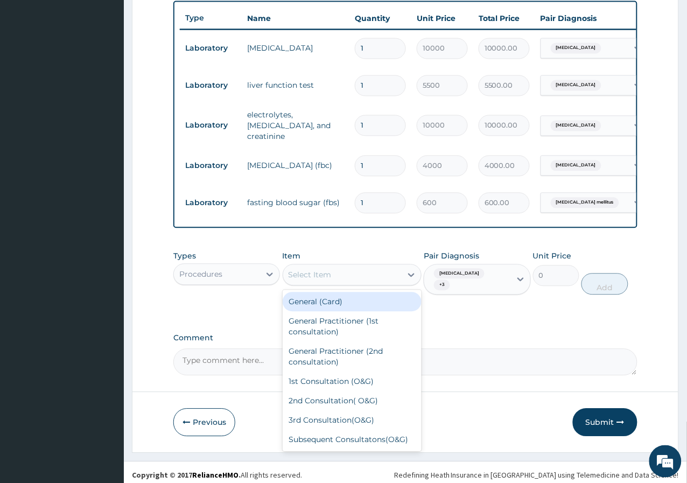
click at [360, 275] on div "Select Item" at bounding box center [342, 274] width 119 height 17
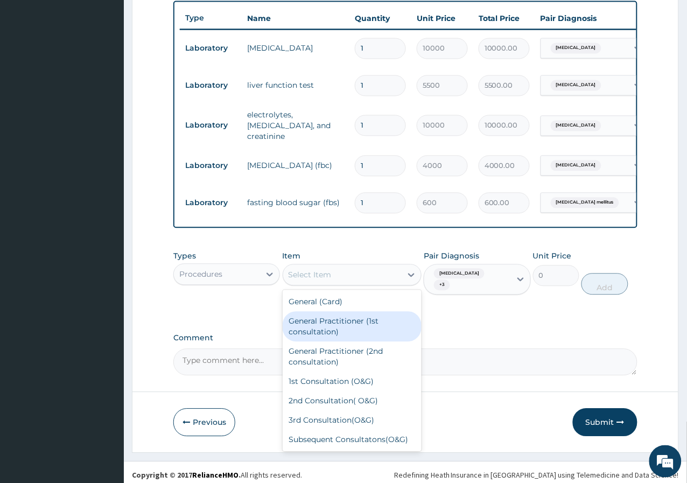
drag, startPoint x: 339, startPoint y: 329, endPoint x: 483, endPoint y: 314, distance: 145.1
click at [341, 329] on div "General Practitioner (1st consultation)" at bounding box center [352, 327] width 139 height 30
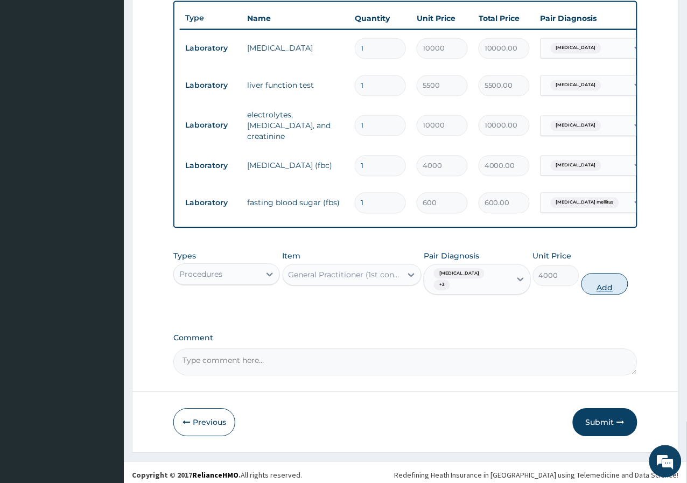
click at [604, 278] on button "Add" at bounding box center [604, 284] width 46 height 22
type input "0"
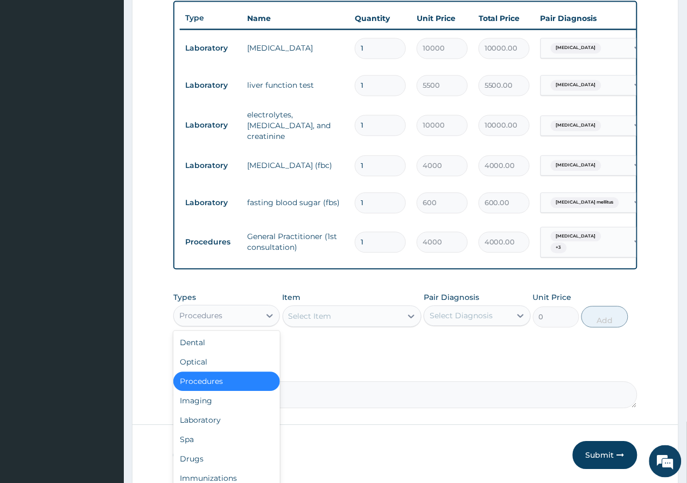
click at [248, 321] on div "Procedures" at bounding box center [217, 315] width 86 height 17
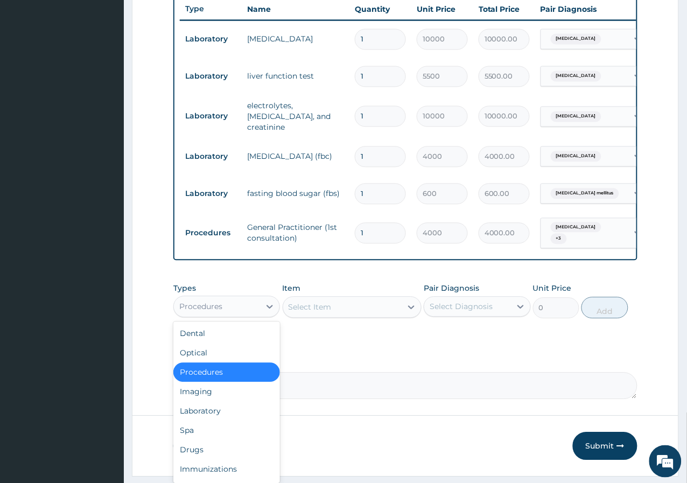
scroll to position [437, 0]
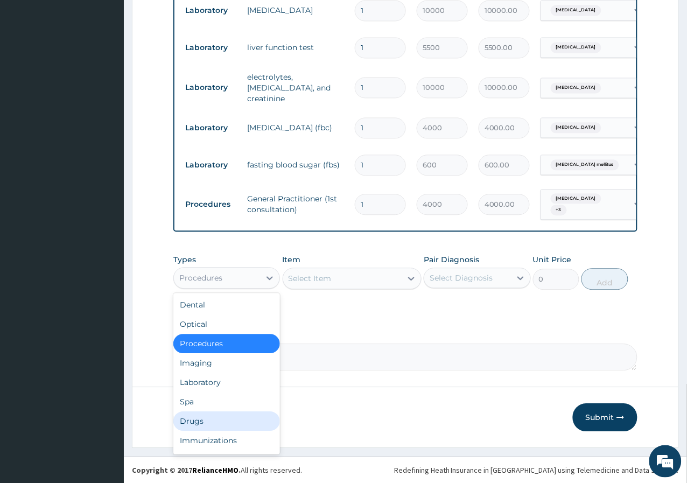
click at [225, 420] on div "Drugs" at bounding box center [226, 421] width 107 height 19
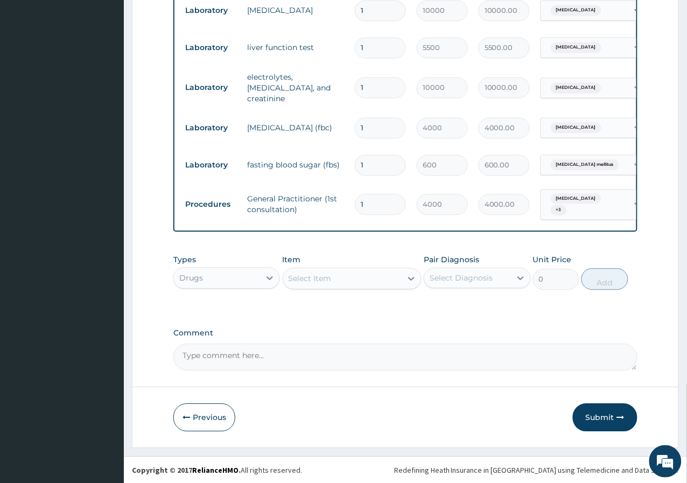
click at [324, 276] on div "Select Item" at bounding box center [310, 278] width 43 height 11
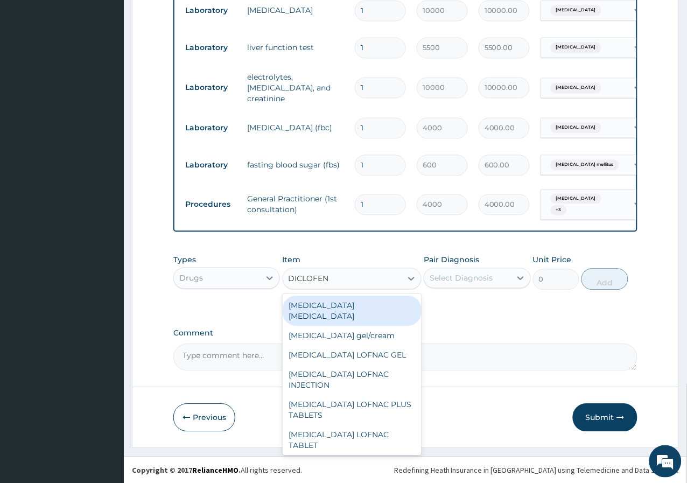
type input "DICLOFENA"
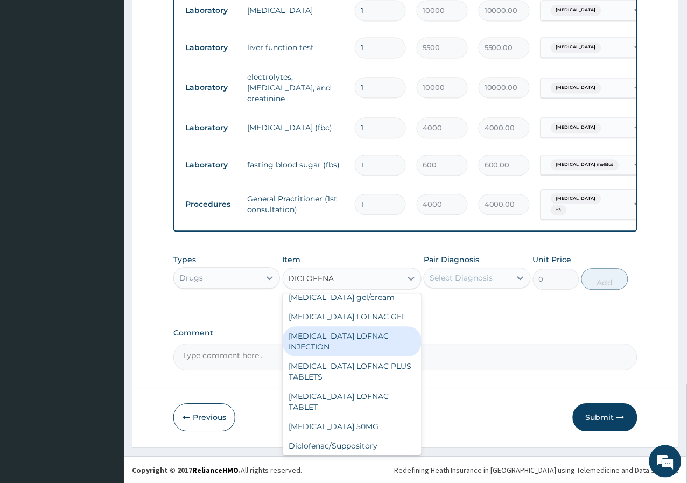
scroll to position [60, 0]
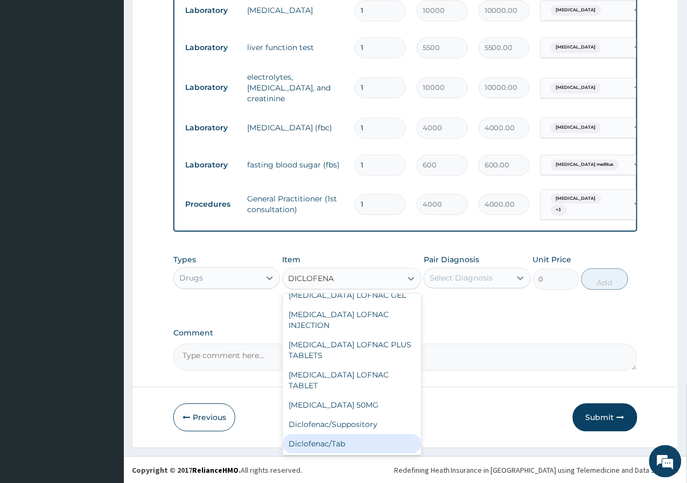
click at [334, 434] on div "Diclofenac/Tab" at bounding box center [352, 443] width 139 height 19
type input "30"
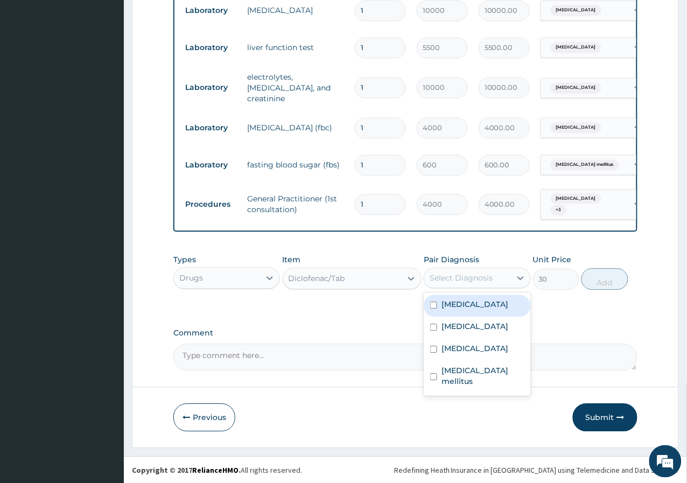
click at [455, 285] on div "Select Diagnosis" at bounding box center [467, 278] width 86 height 17
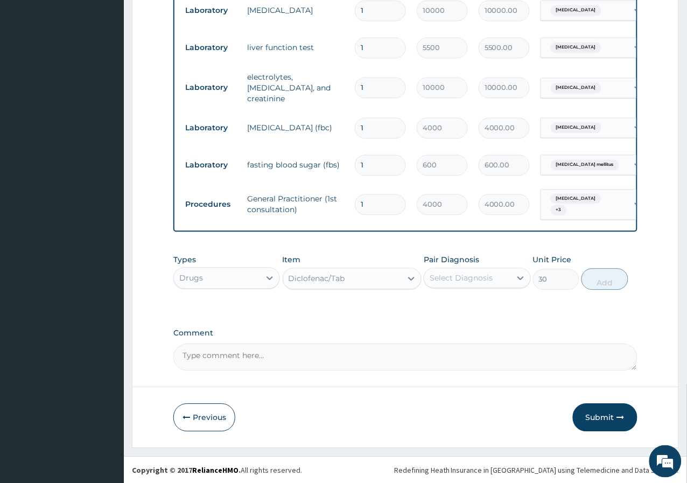
click at [328, 333] on label "Comment" at bounding box center [405, 333] width 464 height 9
click at [328, 344] on textarea "Comment" at bounding box center [405, 357] width 464 height 27
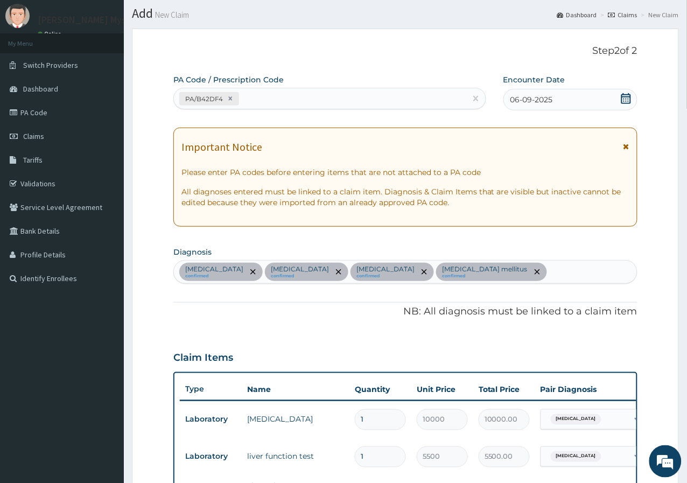
scroll to position [18, 0]
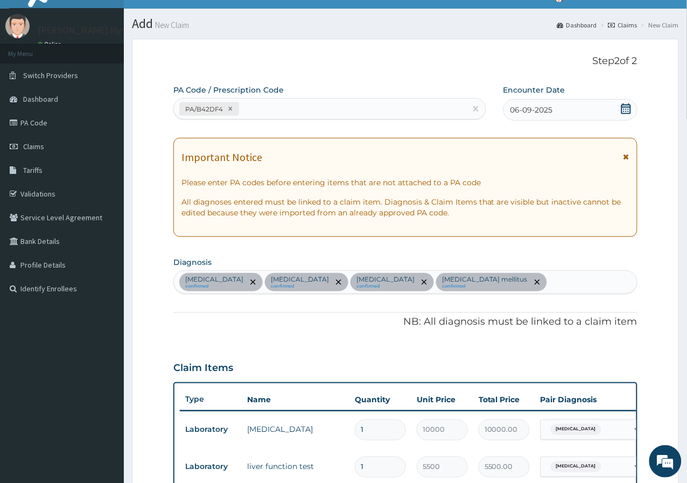
click at [473, 290] on div "[MEDICAL_DATA] confirmed [MEDICAL_DATA] confirmed [MEDICAL_DATA] confirmed [MED…" at bounding box center [405, 282] width 463 height 23
type input "PAIN"
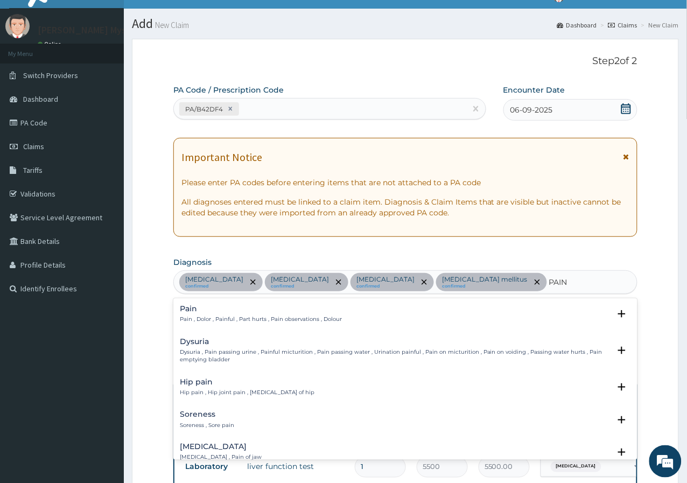
click at [192, 311] on h4 "Pain" at bounding box center [261, 309] width 162 height 8
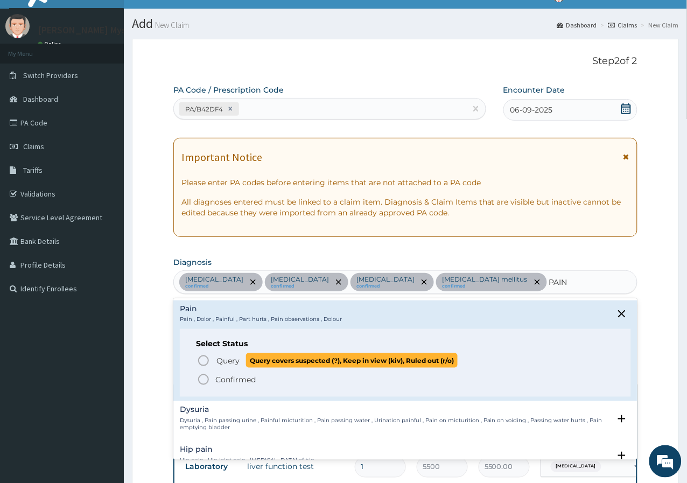
click at [199, 356] on icon "status option query" at bounding box center [203, 360] width 13 height 13
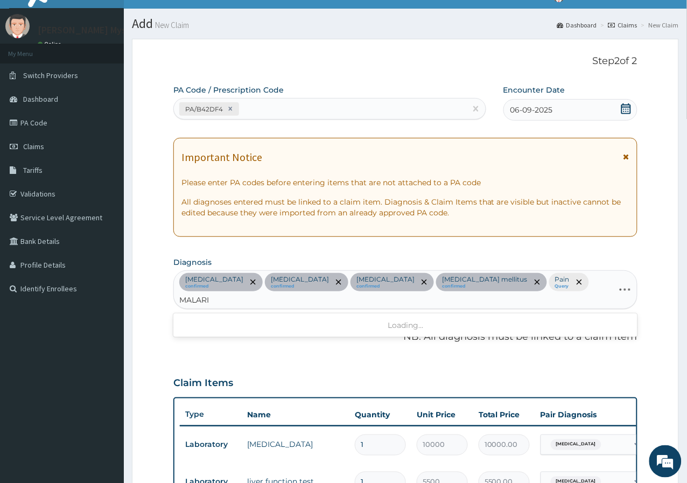
type input "[MEDICAL_DATA]"
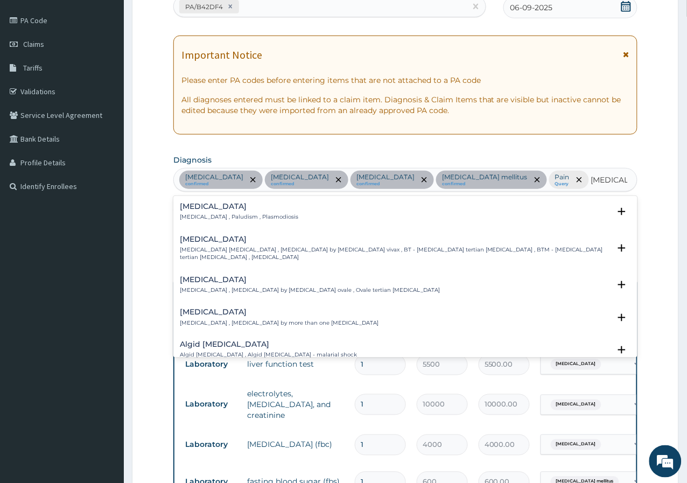
scroll to position [198, 0]
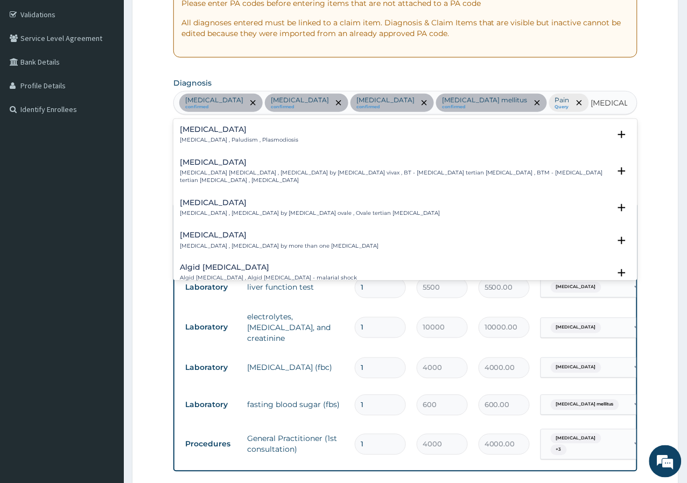
click at [218, 135] on div "[MEDICAL_DATA] [MEDICAL_DATA] , Paludism , Plasmodiosis" at bounding box center [239, 134] width 118 height 19
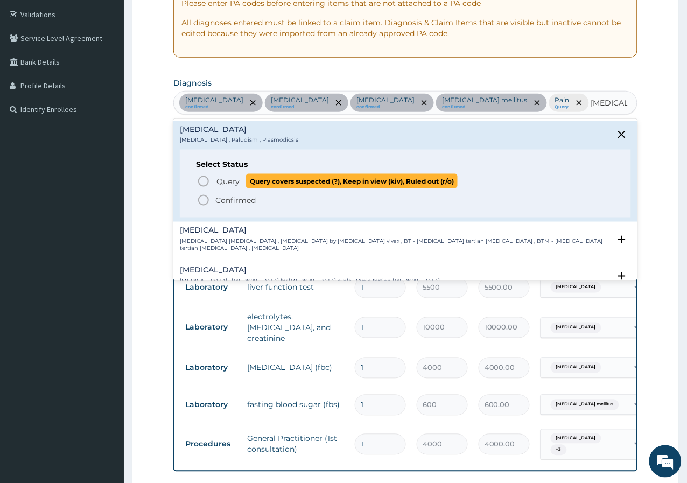
click at [213, 180] on span "Query Query covers suspected (?), Keep in view (kiv), Ruled out (r/o)" at bounding box center [406, 181] width 418 height 15
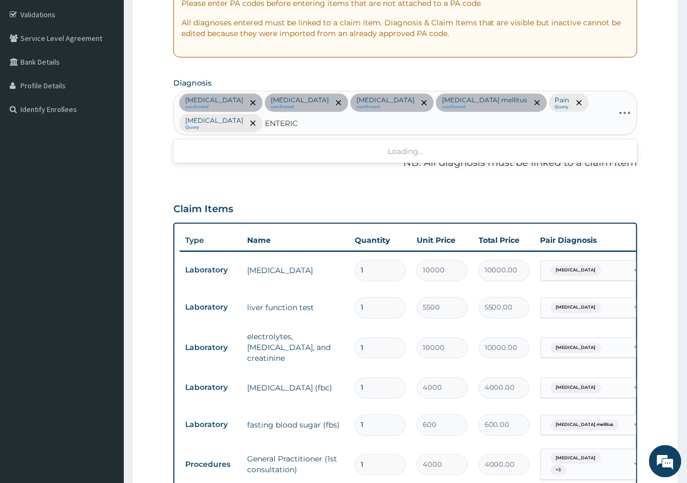
type input "ENTERICA"
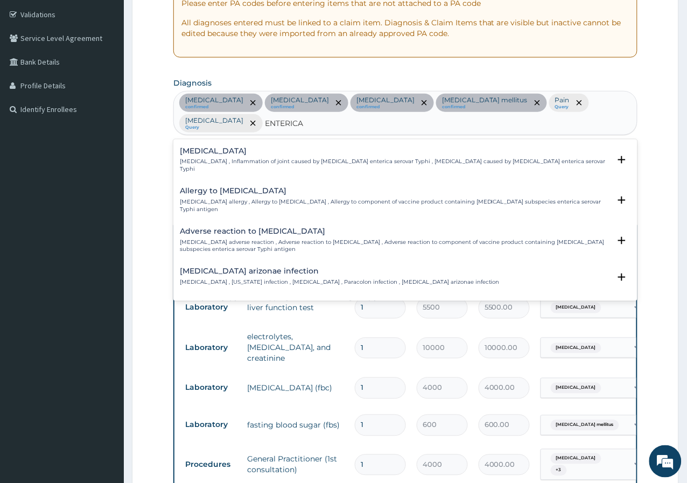
scroll to position [60, 0]
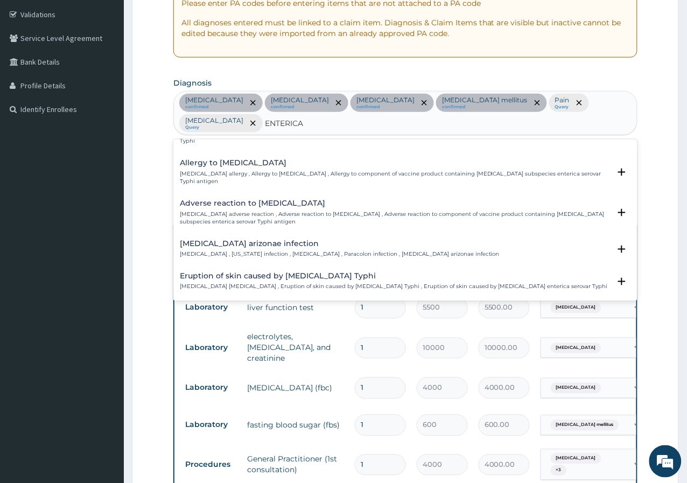
click at [300, 240] on h4 "[MEDICAL_DATA] arizonae infection" at bounding box center [340, 244] width 320 height 8
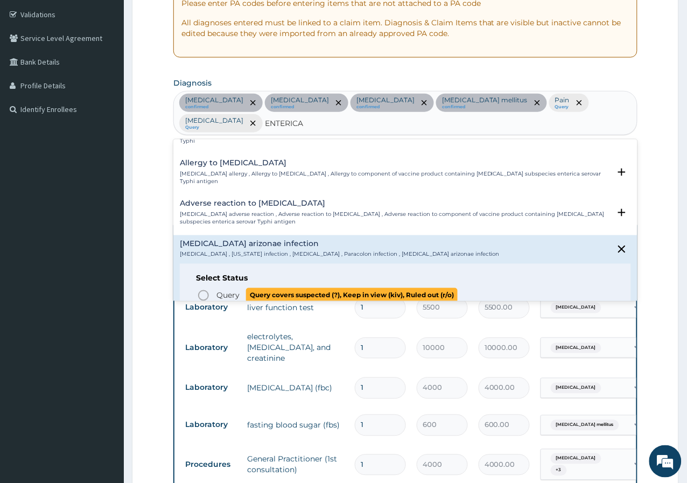
click at [209, 289] on icon "status option query" at bounding box center [203, 295] width 13 height 13
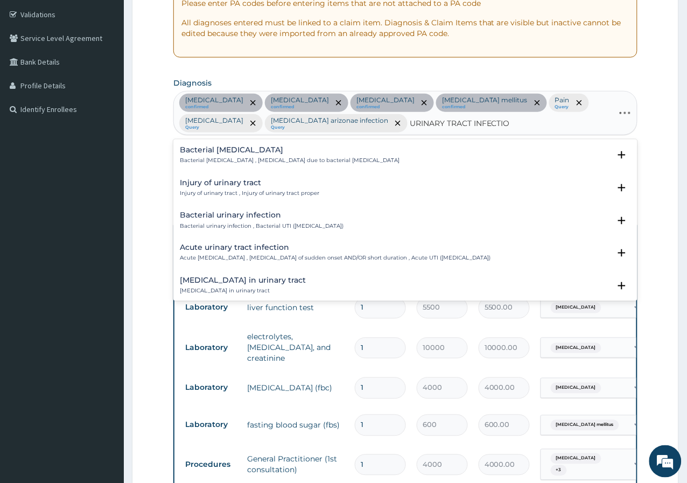
type input "URINARY TRACT INFECTION"
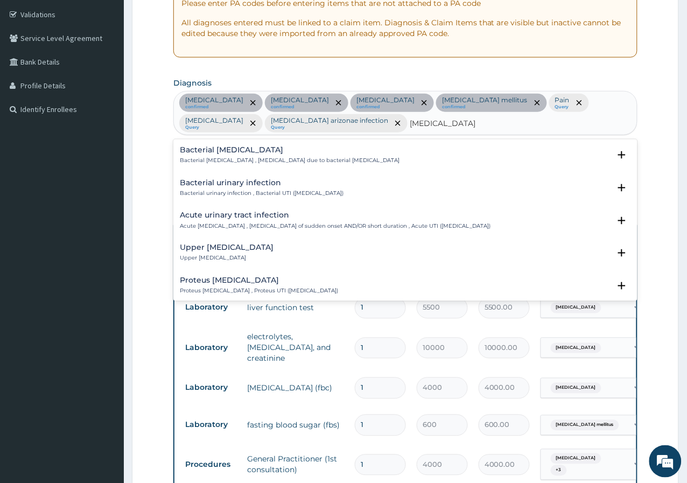
click at [242, 223] on p "Acute urinary tract infection , Urinary tract infection of sudden onset AND/OR …" at bounding box center [335, 226] width 311 height 8
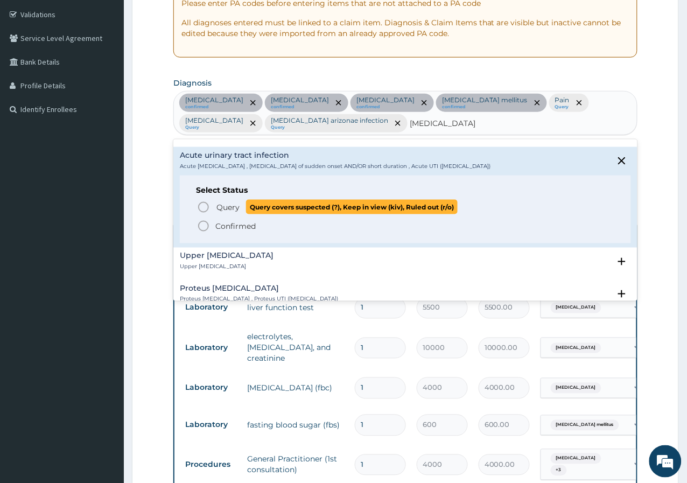
click at [234, 206] on span "Query" at bounding box center [227, 207] width 23 height 11
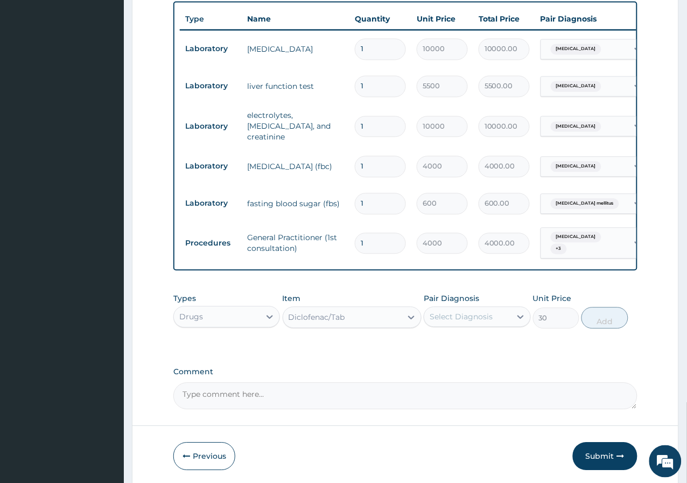
scroll to position [398, 0]
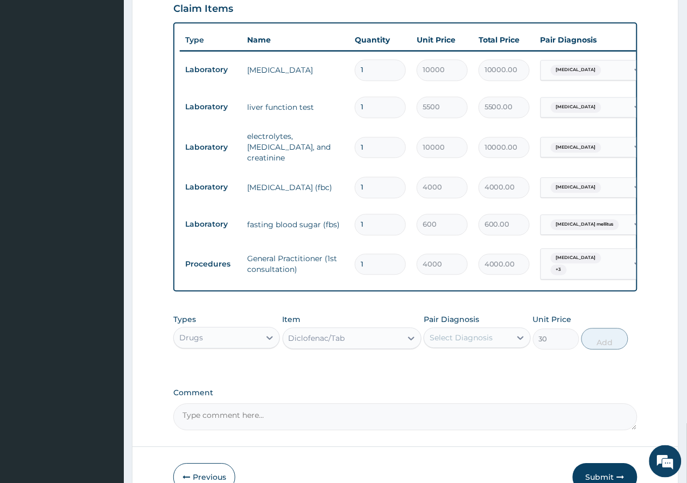
click at [572, 269] on td "Hyperlipidemia + 3" at bounding box center [594, 264] width 118 height 42
click at [564, 255] on span "Hyperlipidemia" at bounding box center [576, 258] width 51 height 11
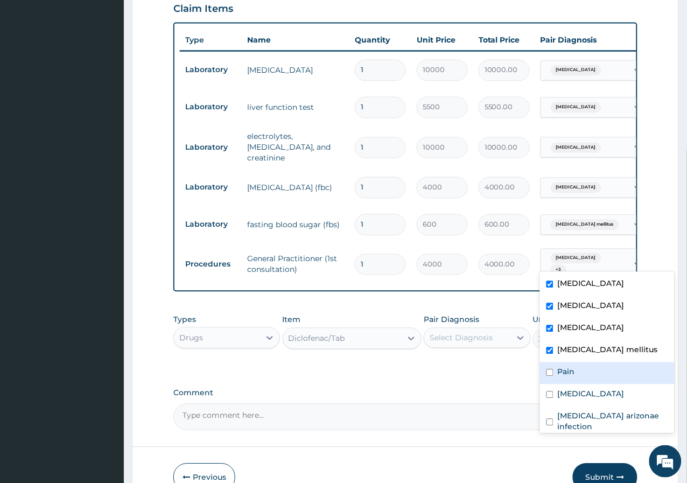
click at [550, 378] on div "Pain" at bounding box center [607, 373] width 135 height 22
checkbox input "true"
click at [556, 395] on div "Malaria" at bounding box center [607, 395] width 135 height 22
checkbox input "true"
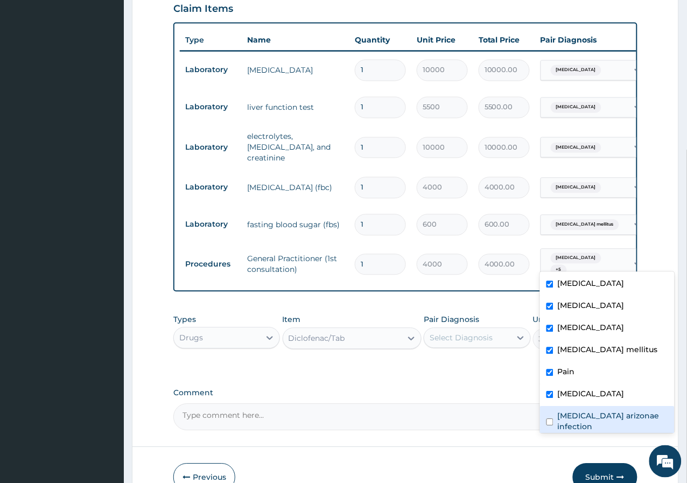
click at [553, 420] on input "checkbox" at bounding box center [549, 422] width 7 height 7
checkbox input "true"
click at [493, 416] on textarea "Comment" at bounding box center [405, 417] width 464 height 27
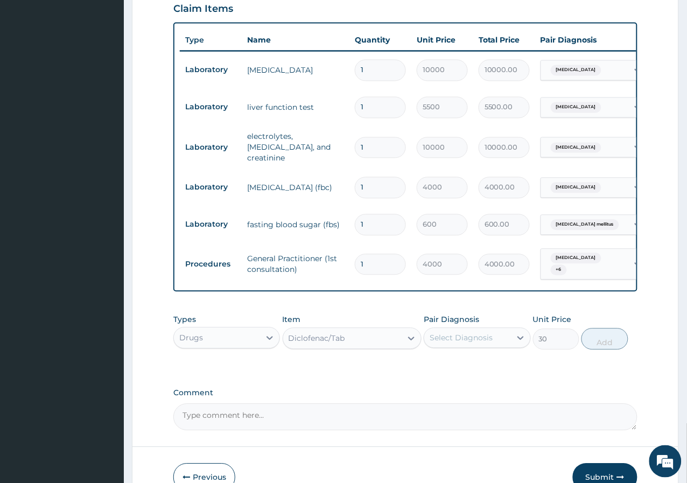
click at [567, 265] on span "+ 6" at bounding box center [559, 270] width 16 height 11
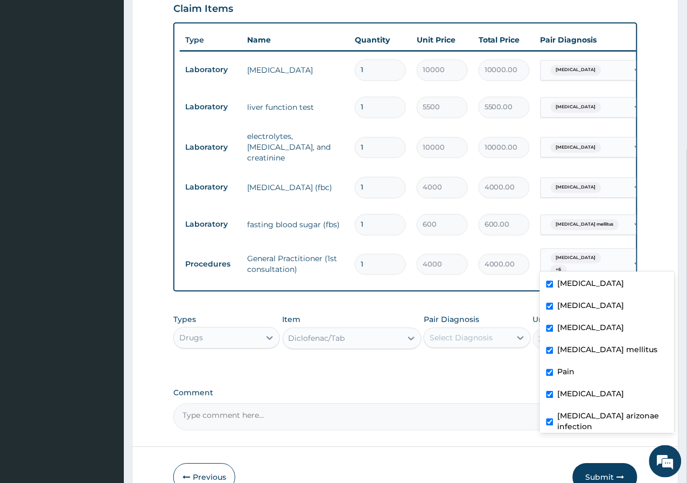
scroll to position [40, 0]
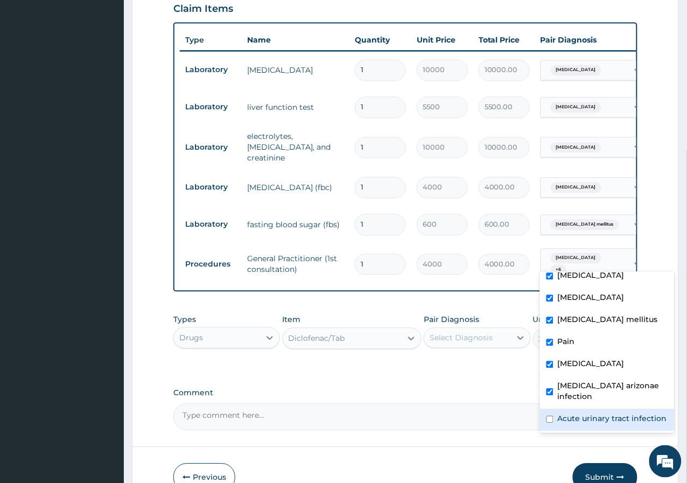
click at [572, 413] on label "Acute urinary tract infection" at bounding box center [612, 418] width 109 height 11
checkbox input "true"
click at [508, 394] on label "Comment" at bounding box center [405, 393] width 464 height 9
click at [508, 404] on textarea "Comment" at bounding box center [405, 417] width 464 height 27
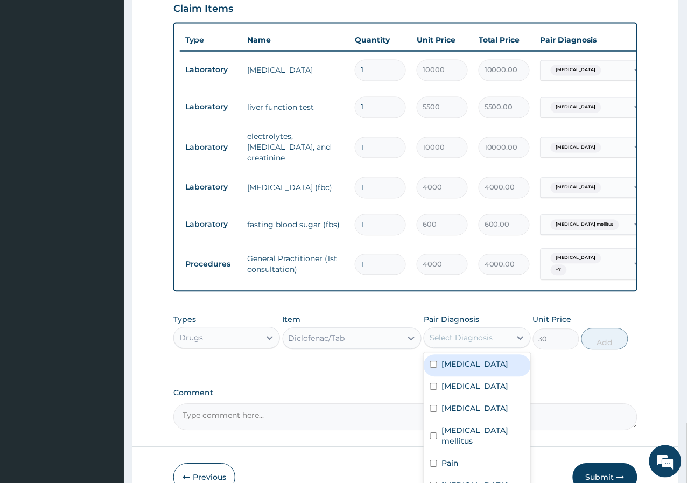
click at [454, 336] on div "Select Diagnosis" at bounding box center [461, 338] width 63 height 11
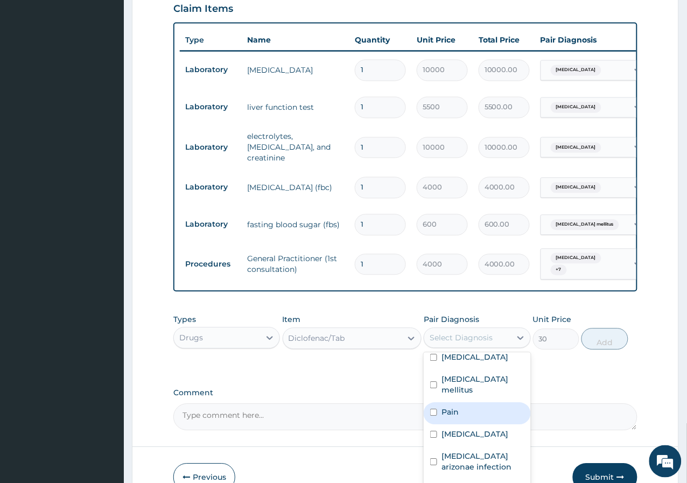
click at [483, 403] on div "Pain" at bounding box center [477, 414] width 107 height 22
checkbox input "true"
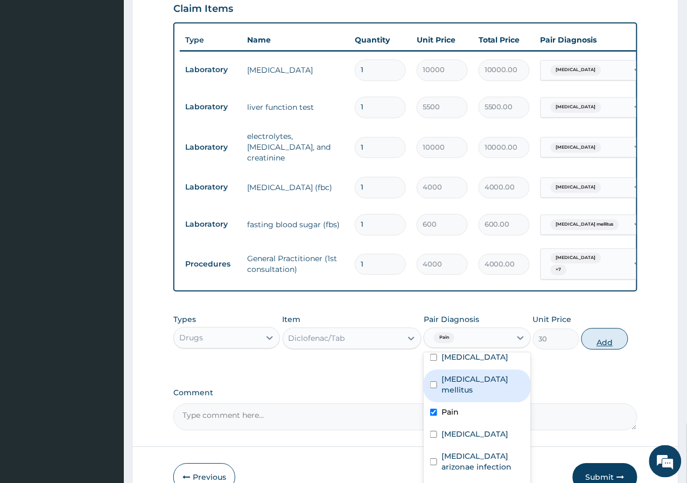
click at [589, 336] on button "Add" at bounding box center [604, 339] width 46 height 22
type input "0"
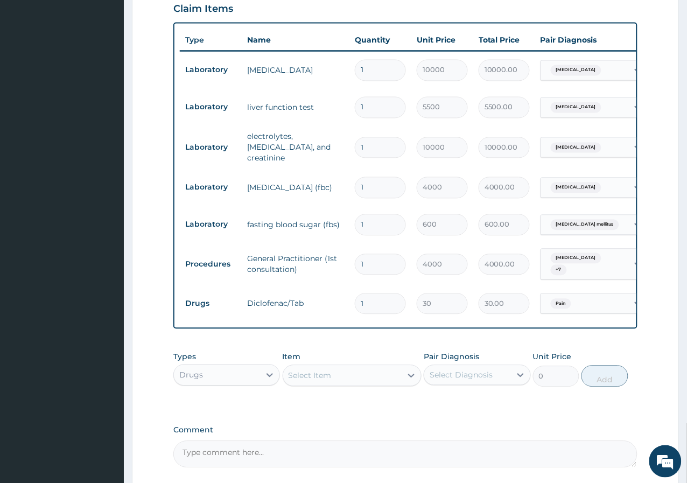
click at [301, 373] on div "Select Item" at bounding box center [310, 375] width 43 height 11
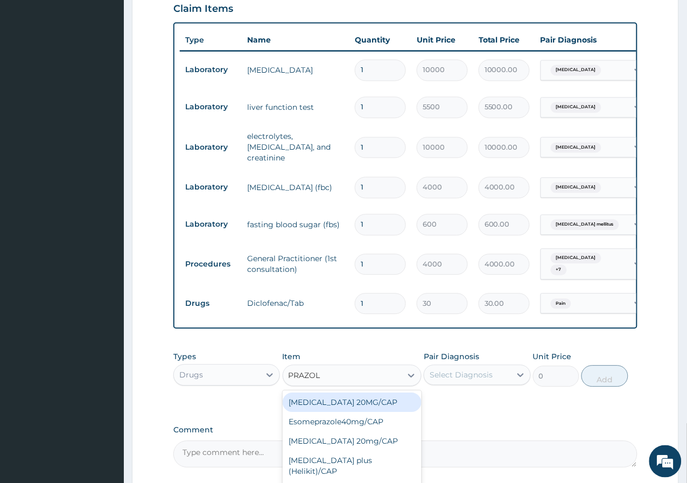
type input "PRAZOLE"
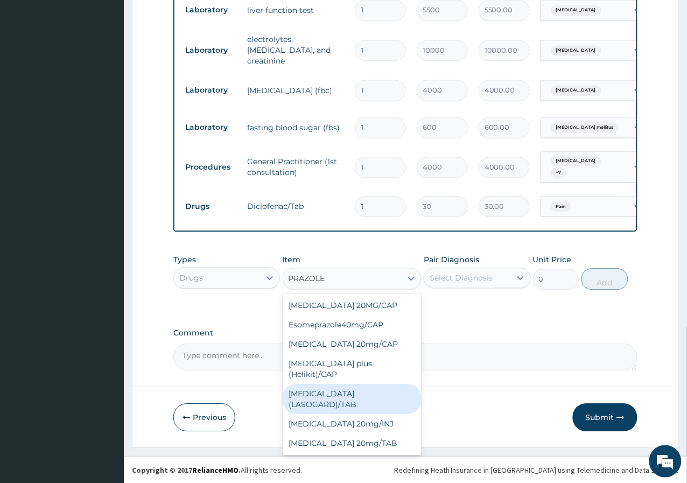
scroll to position [134, 0]
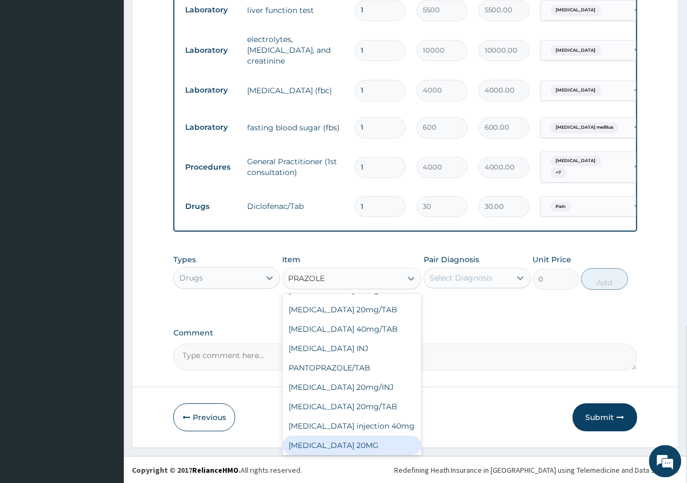
click at [340, 440] on div "[MEDICAL_DATA] 20MG" at bounding box center [352, 445] width 139 height 19
type input "300"
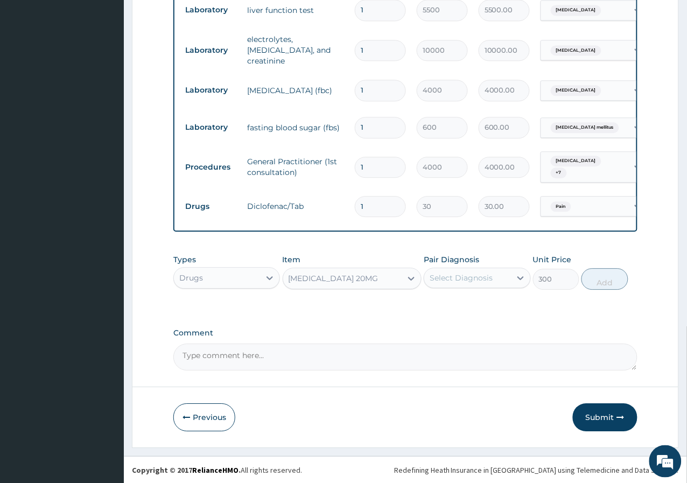
click at [464, 276] on div "Select Diagnosis" at bounding box center [461, 277] width 63 height 11
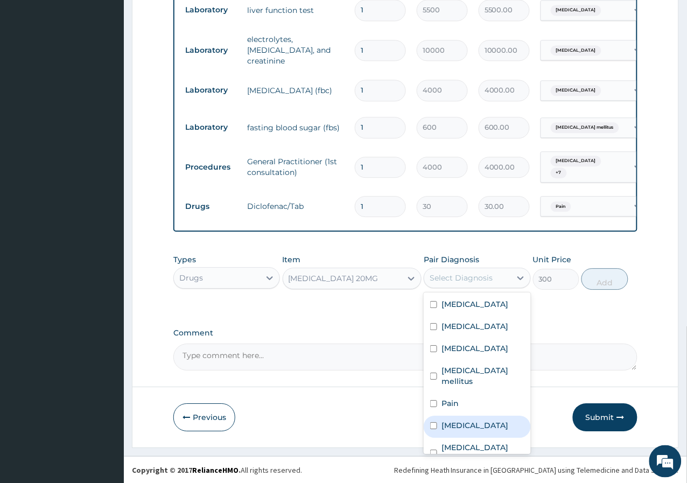
scroll to position [51, 0]
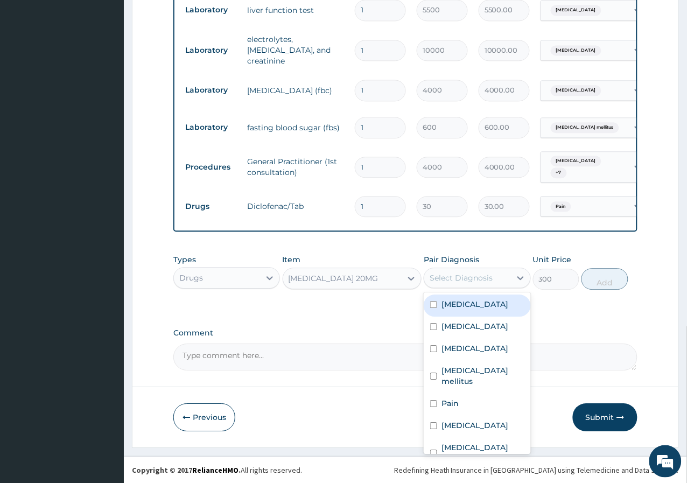
click at [477, 275] on div "Select Diagnosis" at bounding box center [461, 277] width 63 height 11
click at [484, 357] on div "Sepsis" at bounding box center [477, 350] width 107 height 22
checkbox input "true"
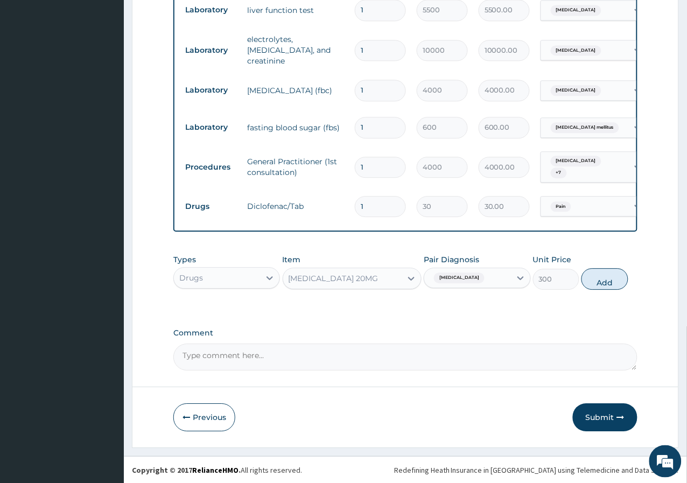
drag, startPoint x: 609, startPoint y: 281, endPoint x: 635, endPoint y: 333, distance: 57.5
click at [635, 333] on label "Comment" at bounding box center [405, 332] width 464 height 9
click at [635, 343] on textarea "Comment" at bounding box center [405, 356] width 464 height 27
click at [609, 281] on button "Add" at bounding box center [604, 279] width 46 height 22
type input "0"
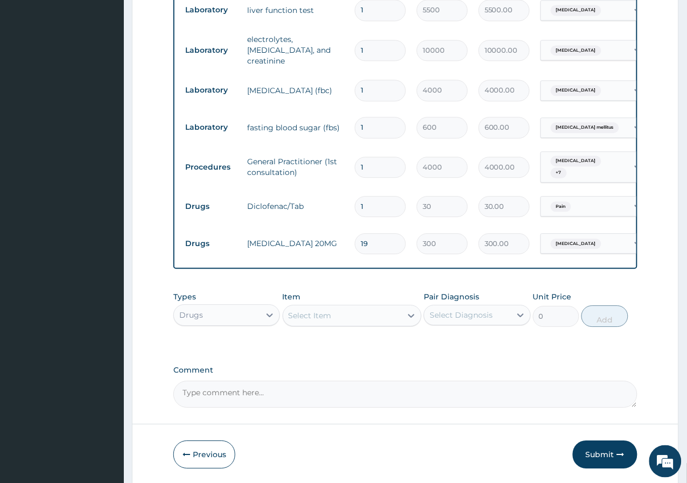
type input "190"
type input "57000.00"
type input "19"
type input "5700.00"
type input "1"
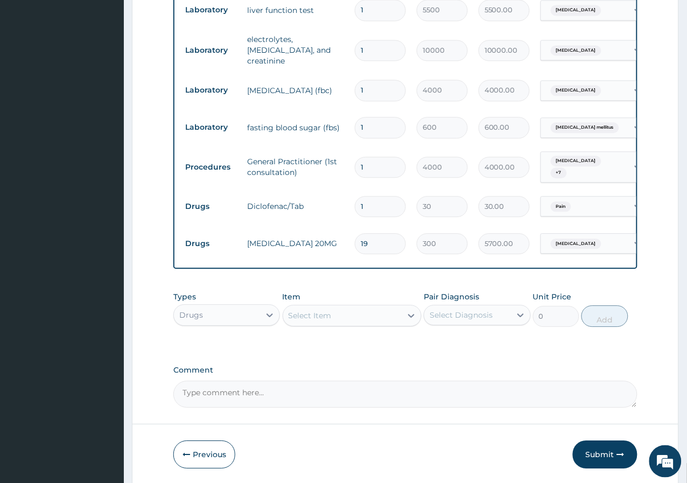
type input "300.00"
type input "10"
type input "3000.00"
type input "10"
click at [375, 319] on div "Select Item" at bounding box center [342, 315] width 119 height 17
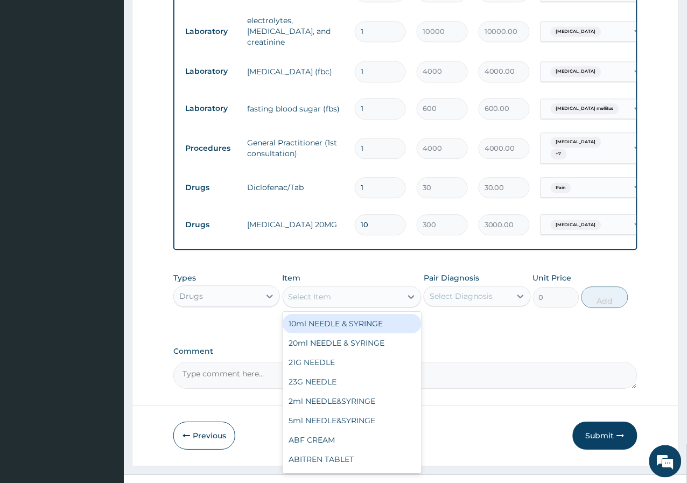
scroll to position [532, 0]
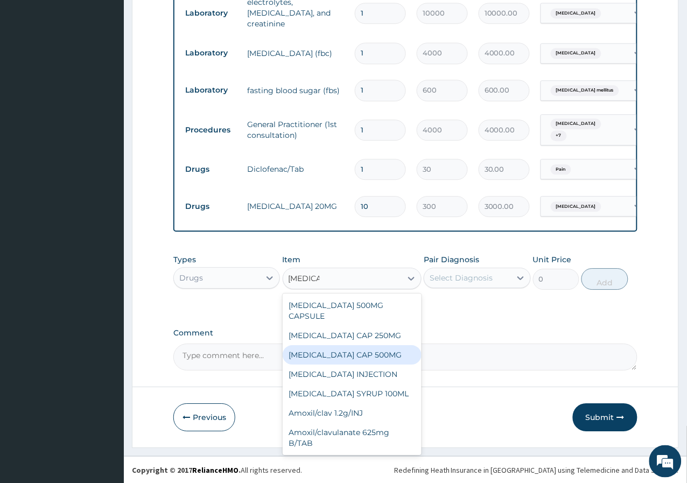
type input "AMOXIL"
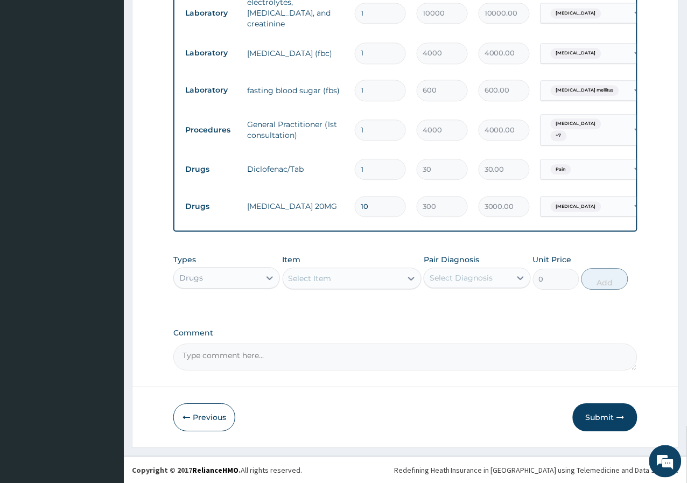
drag, startPoint x: 361, startPoint y: 338, endPoint x: 286, endPoint y: 308, distance: 80.5
click at [307, 282] on div "Select Item" at bounding box center [310, 278] width 43 height 11
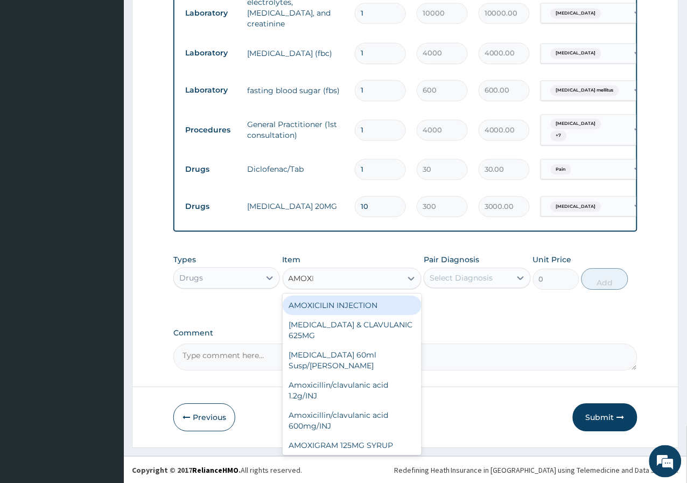
type input "AMOXIL"
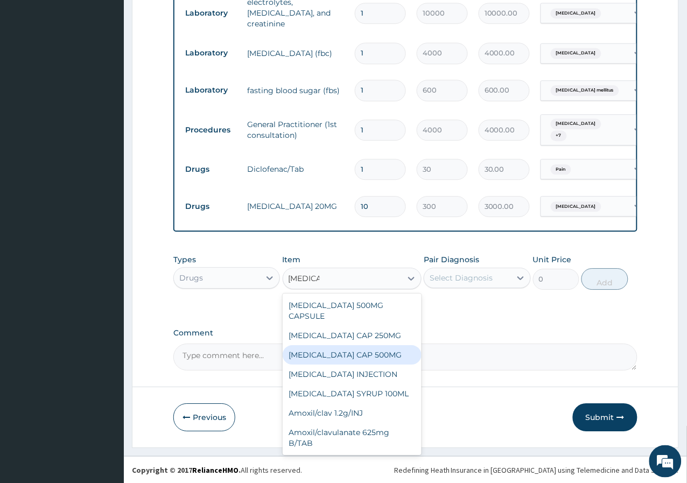
click at [317, 345] on div "[MEDICAL_DATA] CAP 500MG" at bounding box center [352, 354] width 139 height 19
type input "63"
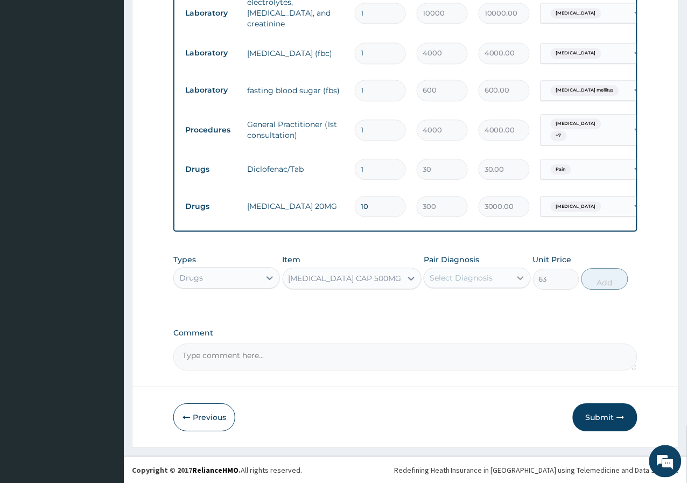
click at [524, 279] on icon at bounding box center [520, 277] width 11 height 11
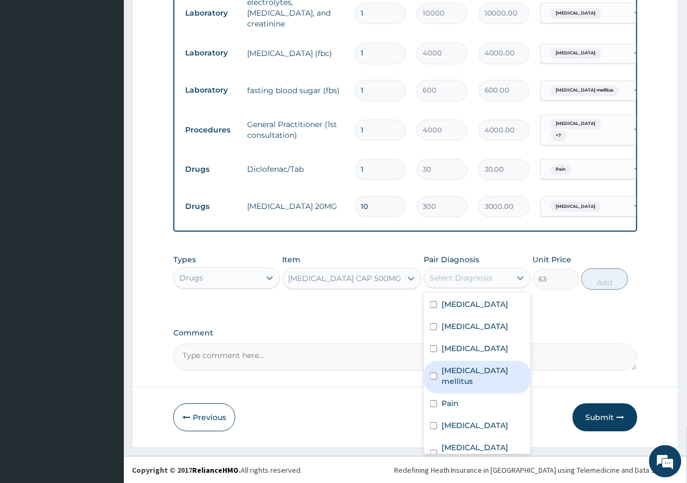
scroll to position [51, 0]
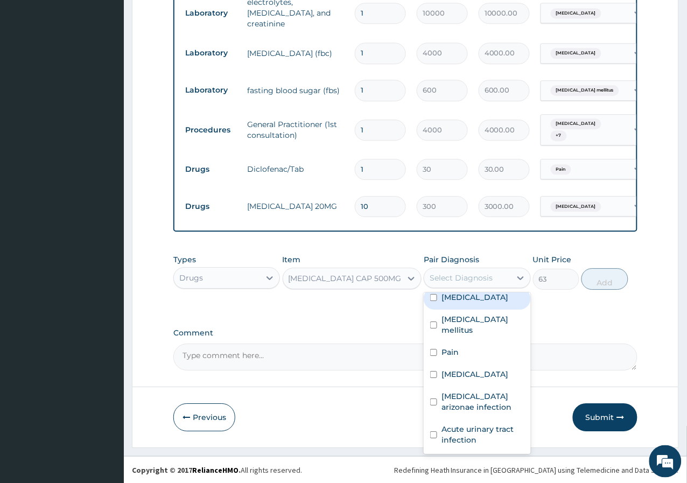
click at [485, 304] on div "Sepsis" at bounding box center [477, 298] width 107 height 22
checkbox input "true"
click at [596, 280] on button "Add" at bounding box center [604, 279] width 46 height 22
type input "0"
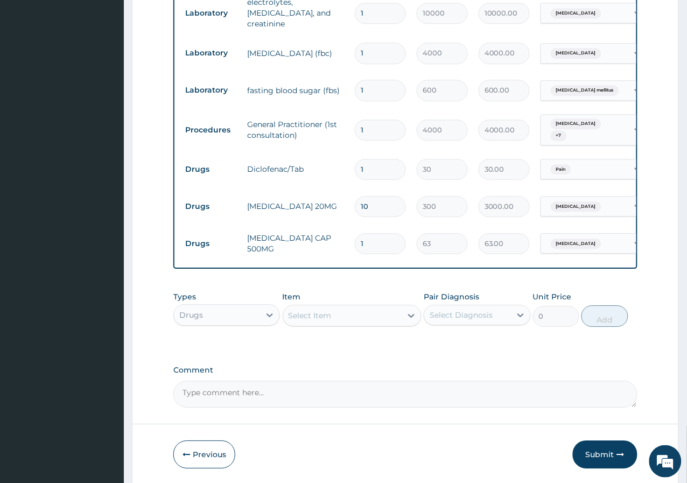
click at [237, 312] on div "Drugs" at bounding box center [217, 314] width 86 height 17
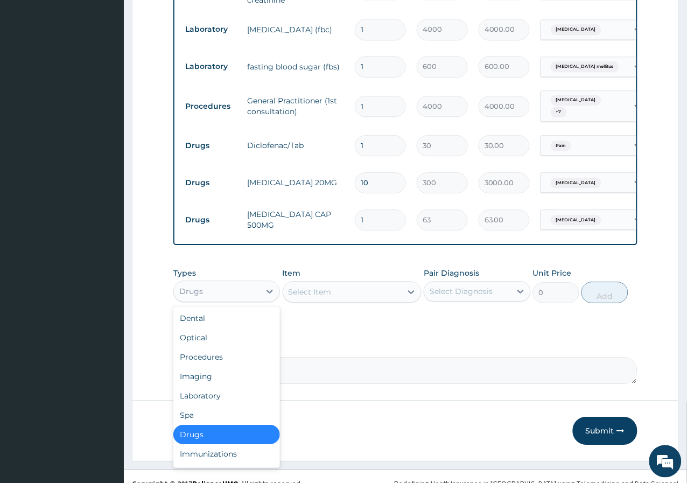
scroll to position [570, 0]
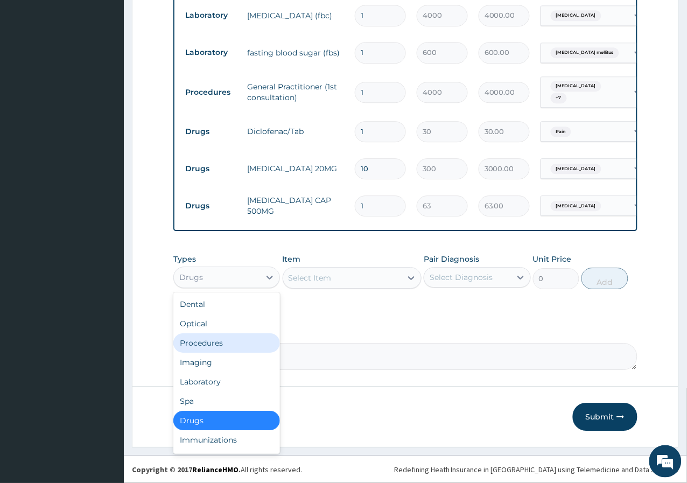
click at [213, 342] on div "Procedures" at bounding box center [226, 342] width 107 height 19
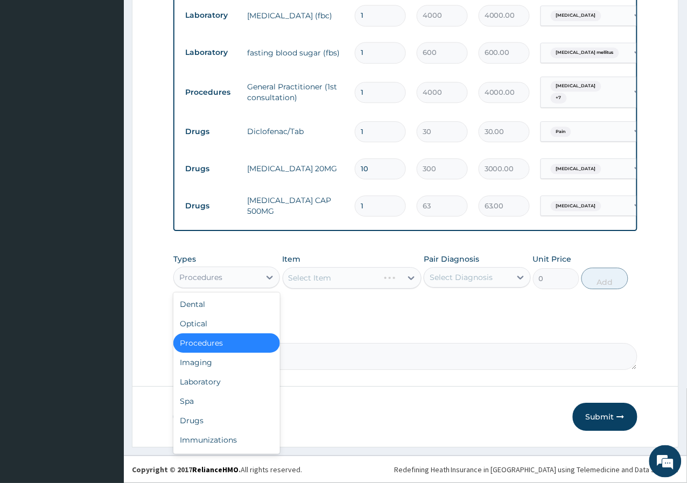
click at [256, 270] on div "Procedures" at bounding box center [217, 277] width 86 height 17
click at [233, 384] on div "Laboratory" at bounding box center [226, 381] width 107 height 19
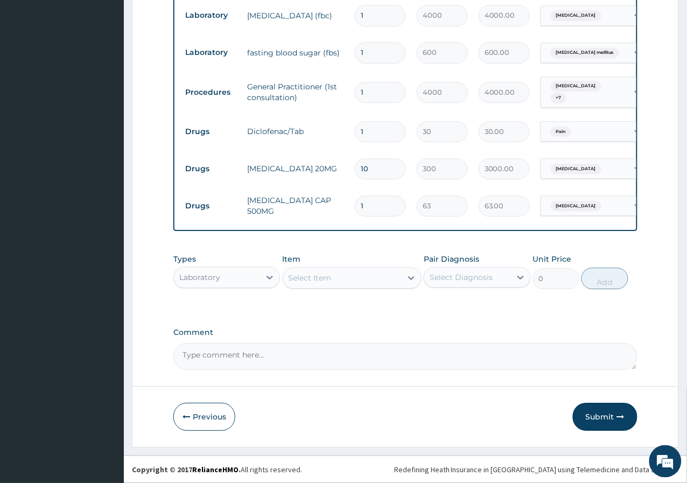
drag, startPoint x: 402, startPoint y: 281, endPoint x: 363, endPoint y: 284, distance: 38.9
click at [363, 284] on div "Select Item" at bounding box center [342, 277] width 119 height 17
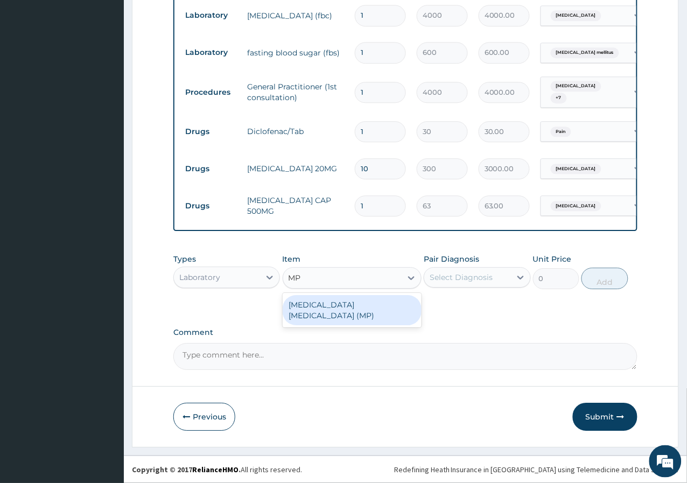
type input "MP"
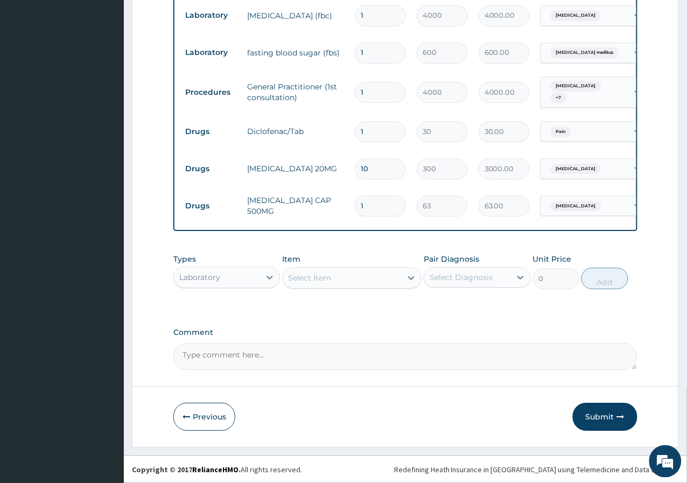
drag, startPoint x: 338, startPoint y: 300, endPoint x: 503, endPoint y: 326, distance: 166.8
click at [396, 278] on div "Select Item" at bounding box center [342, 277] width 119 height 17
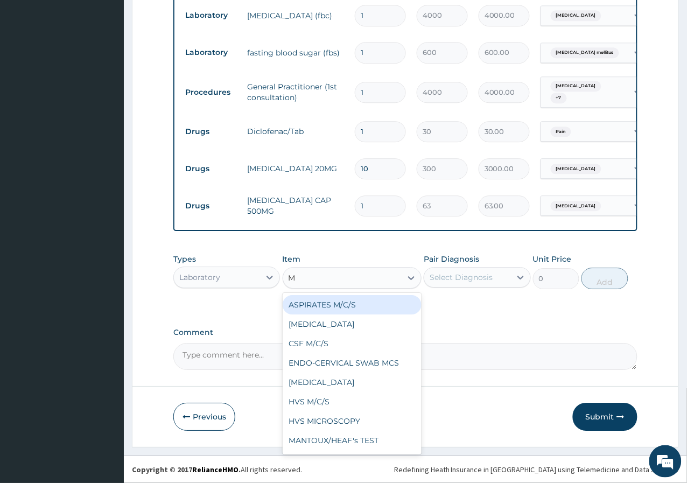
type input "MP"
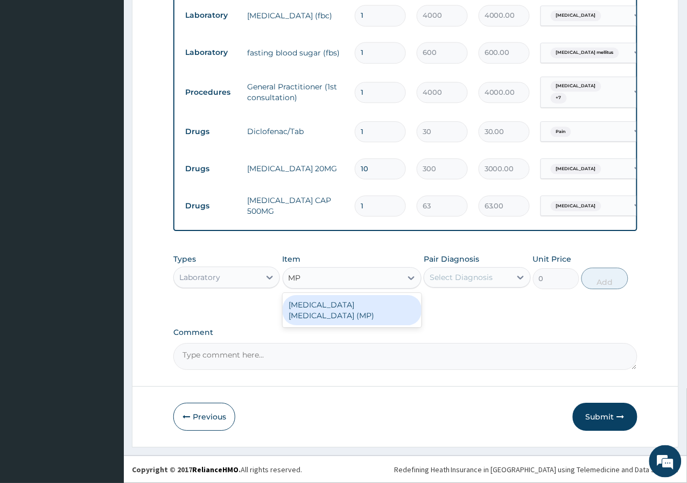
click at [362, 305] on div "MALARIA PARASITE (MP)" at bounding box center [352, 310] width 139 height 30
type input "1000"
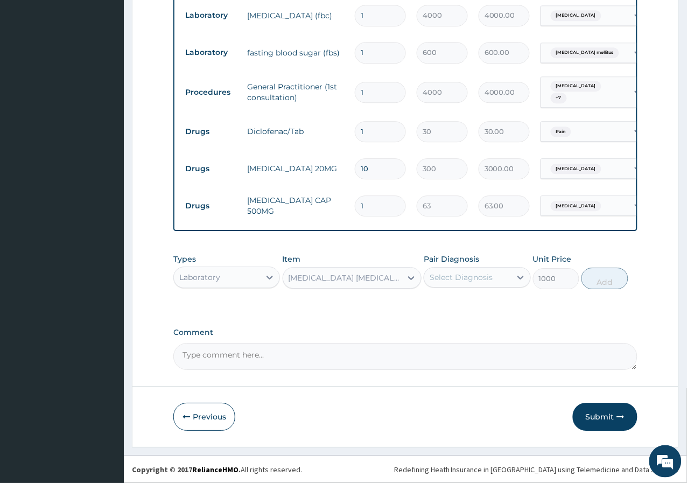
click at [472, 278] on div "Select Diagnosis" at bounding box center [461, 277] width 63 height 11
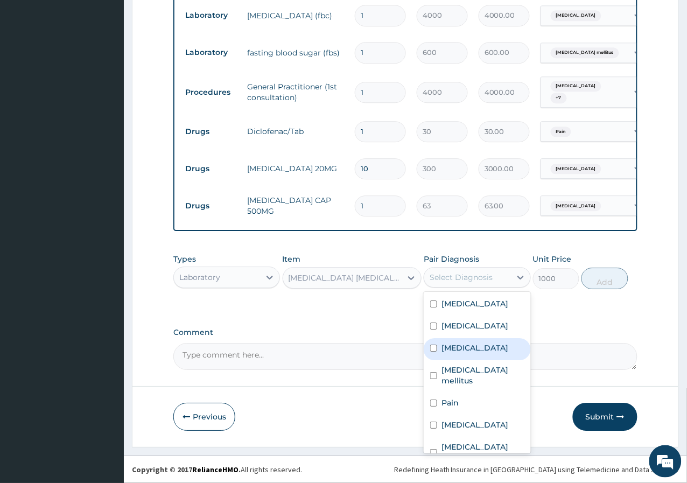
scroll to position [51, 0]
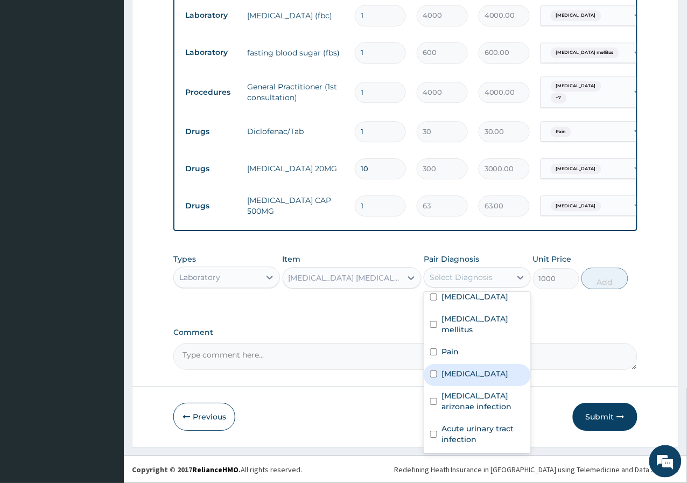
click at [479, 364] on div "Malaria" at bounding box center [477, 375] width 107 height 22
checkbox input "true"
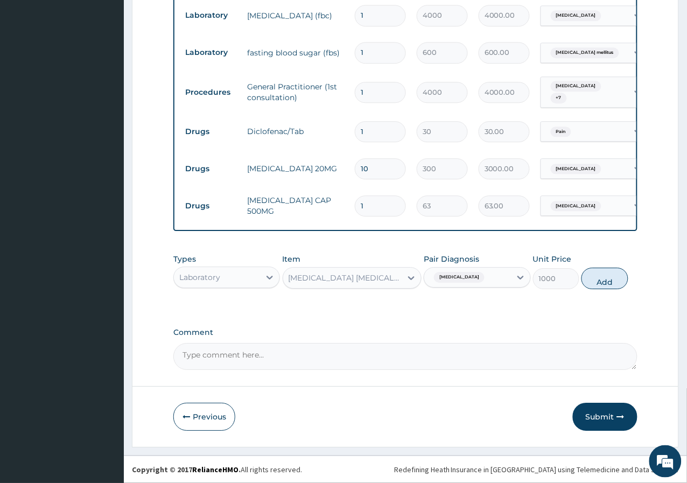
drag, startPoint x: 651, startPoint y: 321, endPoint x: 355, endPoint y: 345, distance: 297.6
click at [354, 345] on textarea "Comment" at bounding box center [405, 356] width 464 height 27
click at [618, 282] on button "Add" at bounding box center [604, 279] width 46 height 22
type input "0"
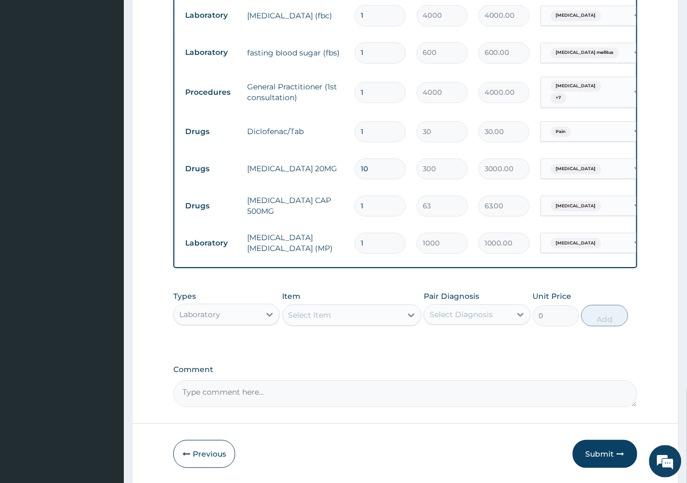
drag, startPoint x: 362, startPoint y: 312, endPoint x: 367, endPoint y: 329, distance: 17.8
click at [367, 329] on div "Types Laboratory Item Select Item Pair Diagnosis Select Diagnosis Unit Price 0 …" at bounding box center [405, 308] width 464 height 46
click at [368, 315] on div "Select Item" at bounding box center [342, 314] width 119 height 17
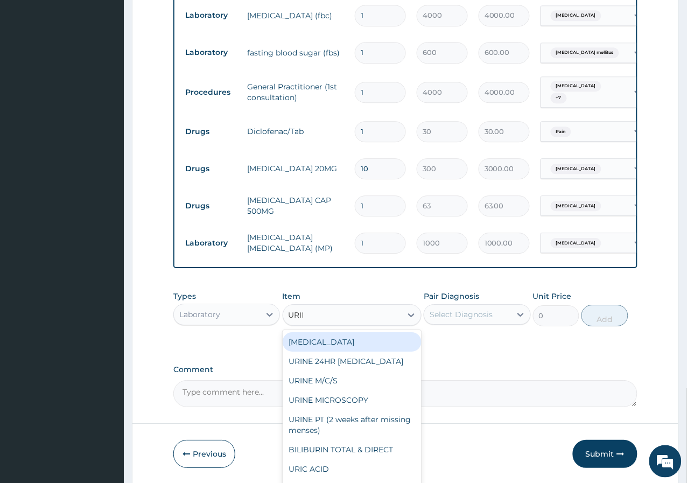
type input "URINA"
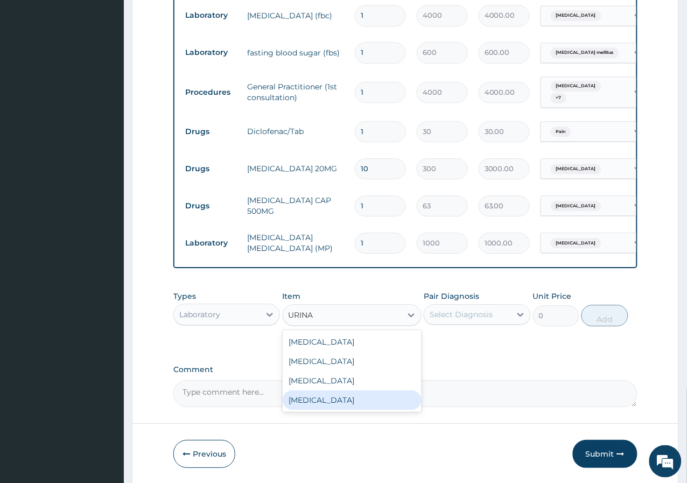
click at [296, 398] on div "Urinalysis" at bounding box center [352, 399] width 139 height 19
type input "2500"
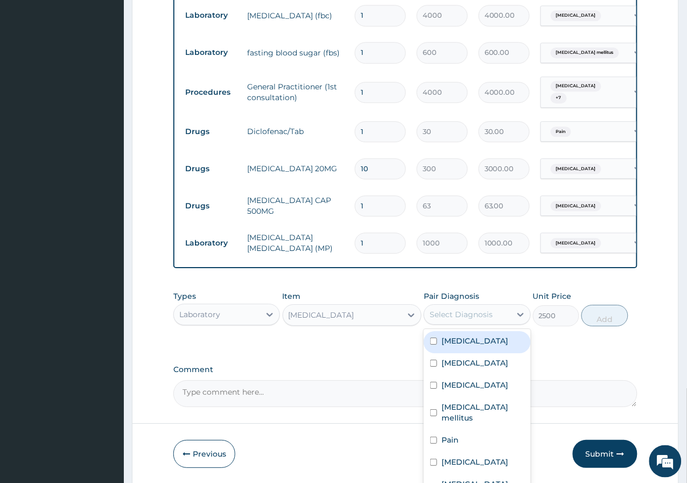
click at [492, 315] on div "Select Diagnosis" at bounding box center [461, 314] width 63 height 11
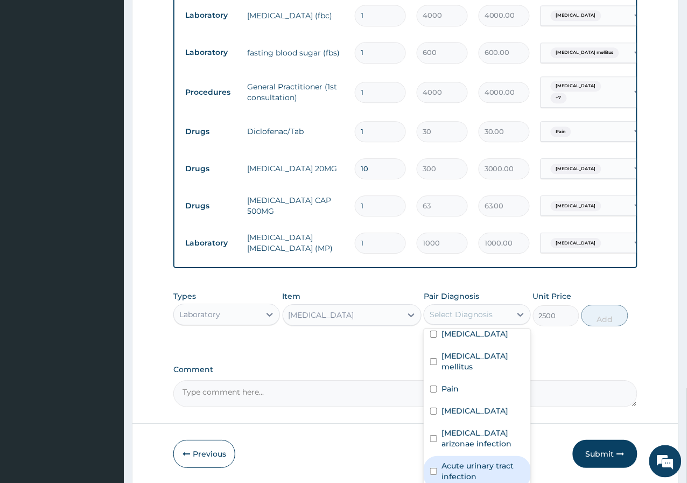
click at [472, 464] on label "Acute urinary tract infection" at bounding box center [482, 471] width 82 height 22
checkbox input "true"
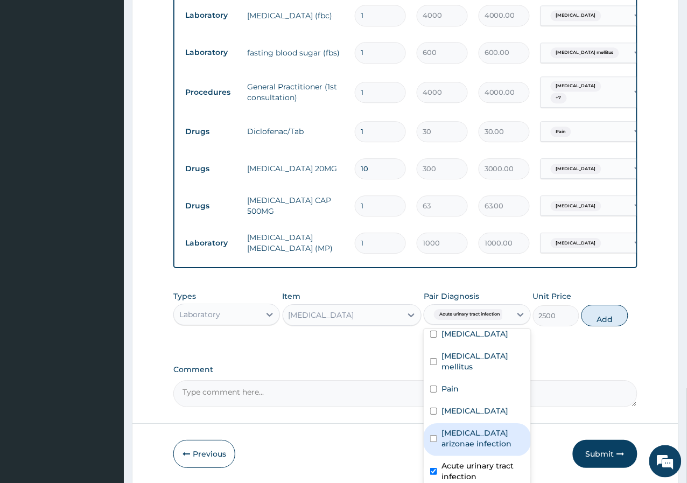
click at [617, 318] on button "Add" at bounding box center [604, 316] width 46 height 22
type input "0"
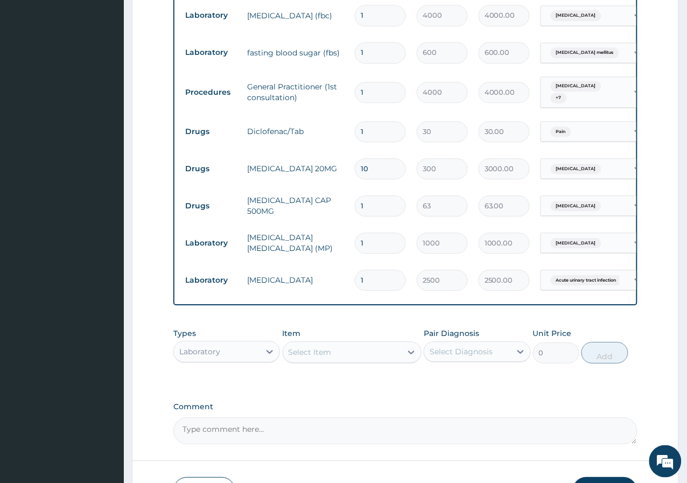
click at [350, 366] on div "Types Laboratory Item Select Item Pair Diagnosis Select Diagnosis Unit Price 0 …" at bounding box center [405, 345] width 464 height 46
click at [355, 356] on div "Select Item" at bounding box center [342, 351] width 119 height 17
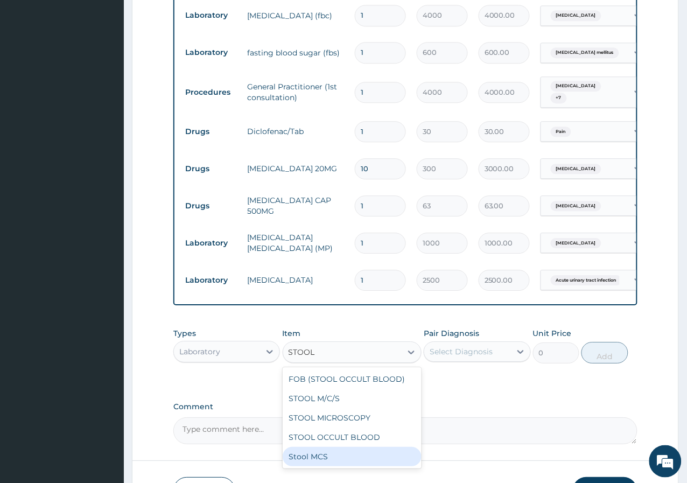
type input "STOOL"
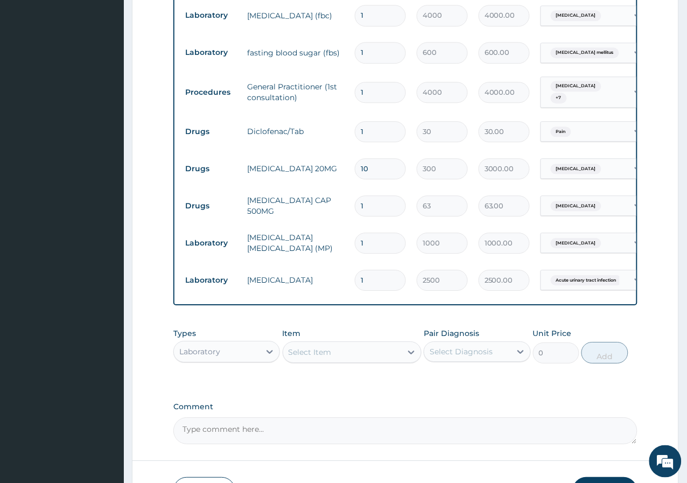
drag, startPoint x: 602, startPoint y: 383, endPoint x: 303, endPoint y: 363, distance: 299.5
click at [303, 363] on div "Select Item" at bounding box center [352, 352] width 139 height 22
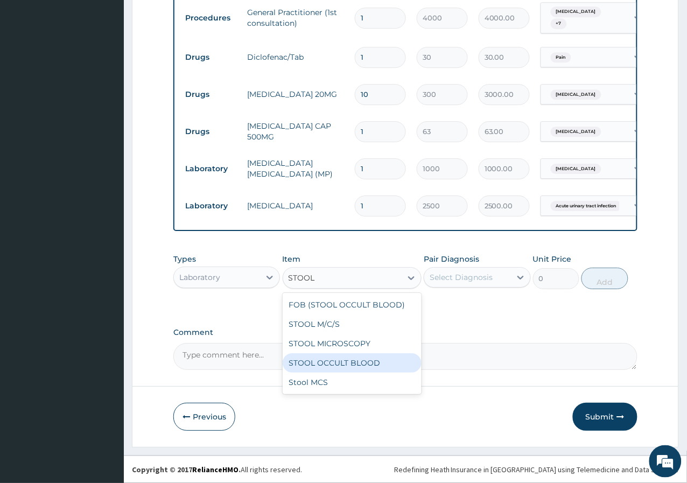
scroll to position [645, 0]
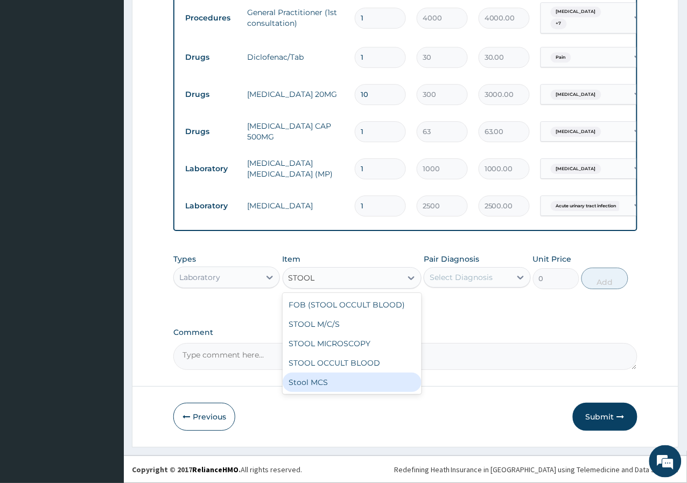
type input "STOOL"
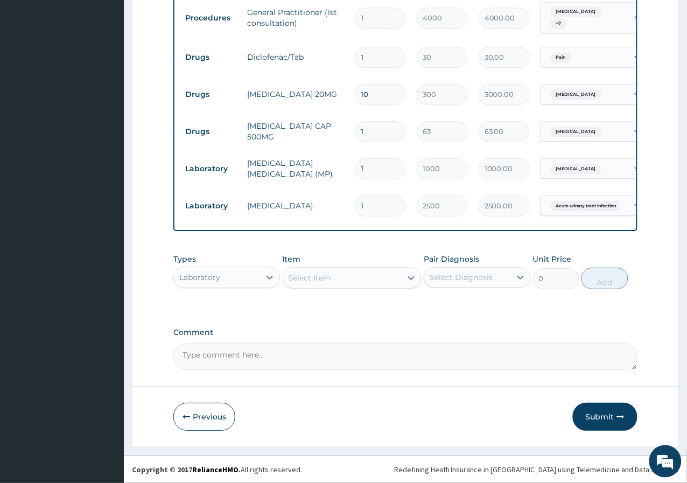
drag, startPoint x: 362, startPoint y: 383, endPoint x: 326, endPoint y: 300, distance: 90.4
click at [326, 300] on div "Types Laboratory Item Select Item Pair Diagnosis Select Diagnosis Unit Price 0 …" at bounding box center [405, 279] width 464 height 62
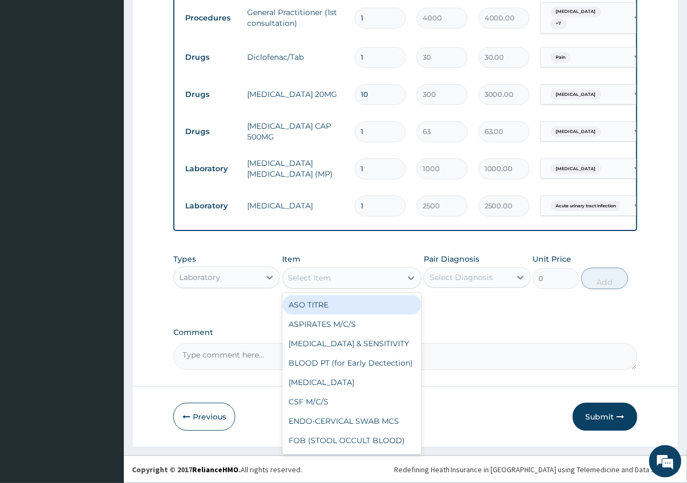
click at [296, 283] on div "Select Item" at bounding box center [310, 277] width 43 height 11
click at [292, 275] on div "Select Item" at bounding box center [352, 278] width 139 height 22
click at [329, 286] on div "Select Item" at bounding box center [342, 277] width 119 height 17
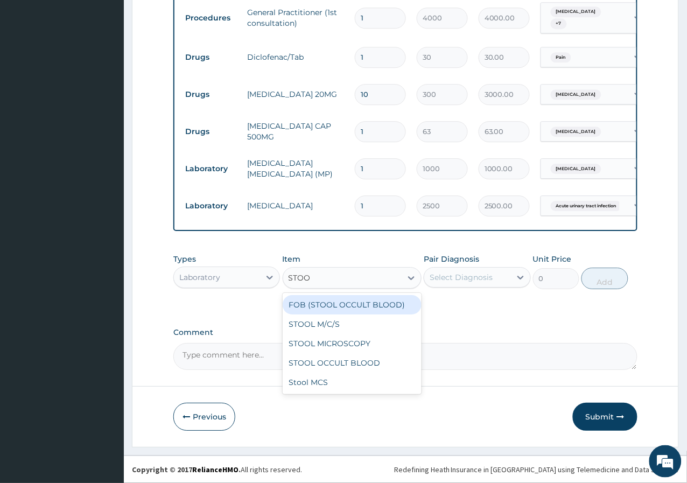
type input "STOOL"
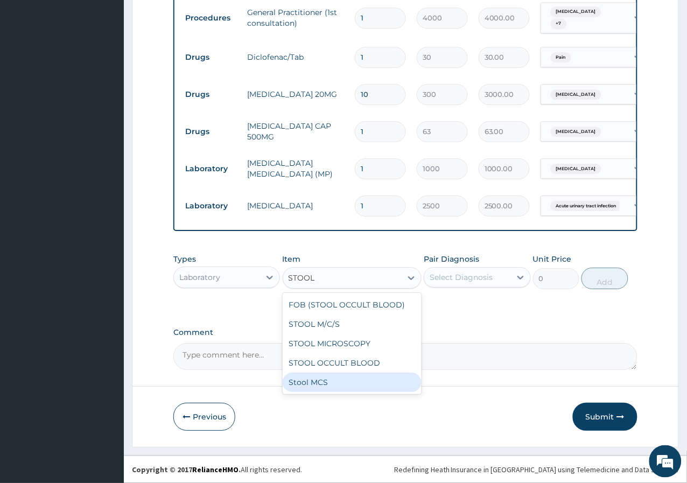
click at [294, 382] on div "Stool MCS" at bounding box center [352, 382] width 139 height 19
type input "6000"
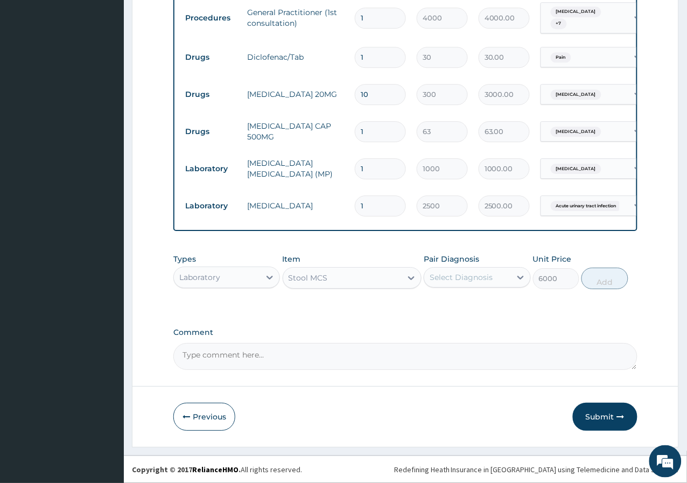
click at [482, 271] on div "Select Diagnosis" at bounding box center [467, 277] width 86 height 17
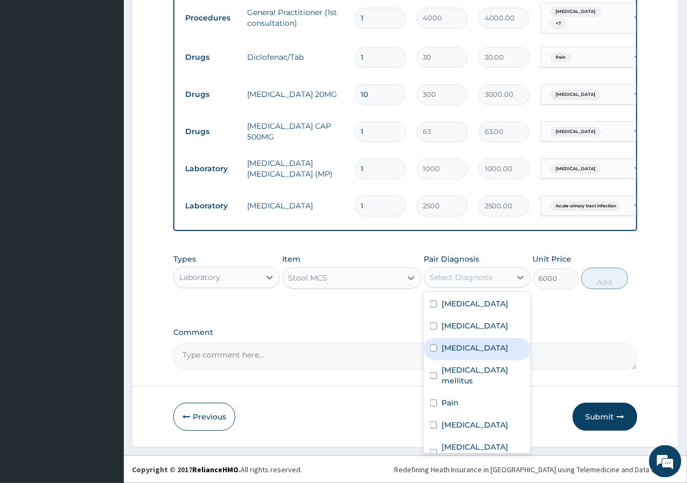
scroll to position [51, 0]
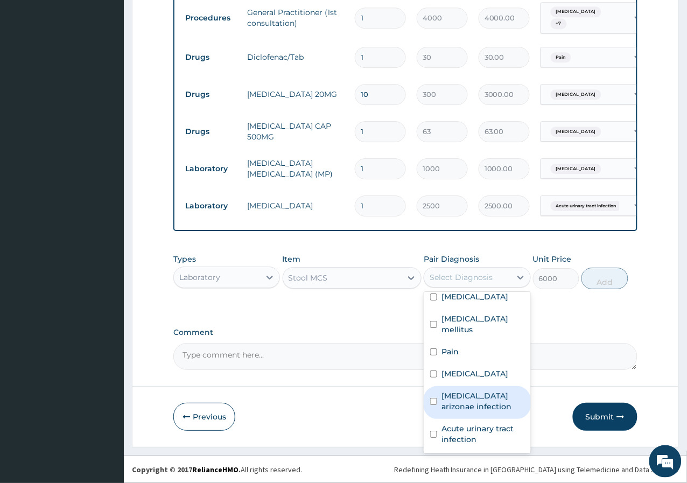
click at [476, 390] on label "Salmonella enterica arizonae infection" at bounding box center [482, 401] width 82 height 22
checkbox input "true"
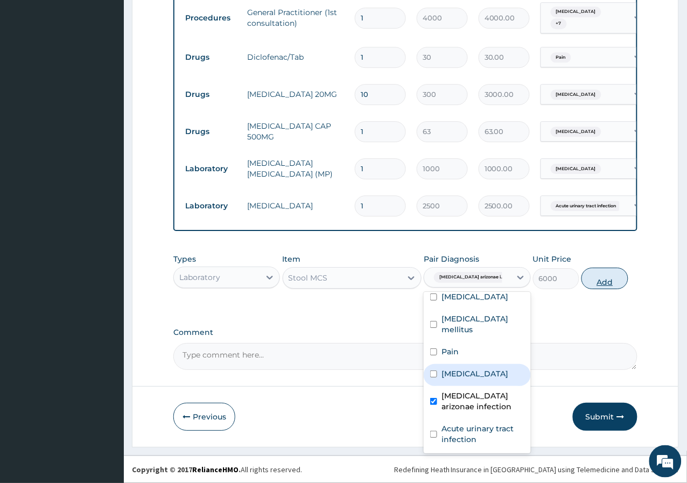
click at [600, 276] on button "Add" at bounding box center [604, 279] width 46 height 22
type input "0"
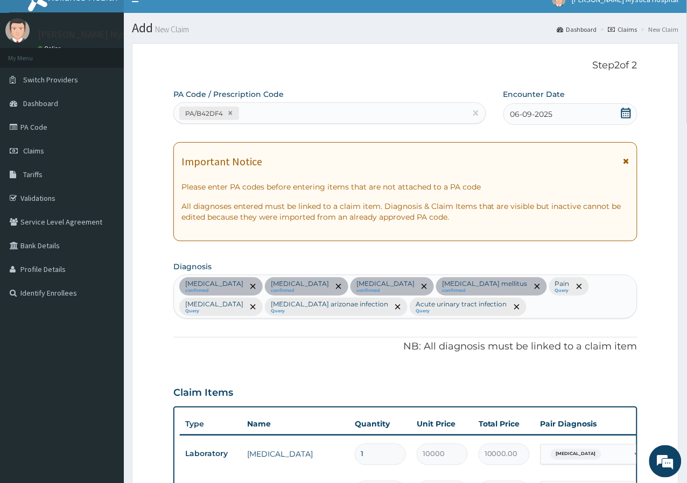
scroll to position [0, 0]
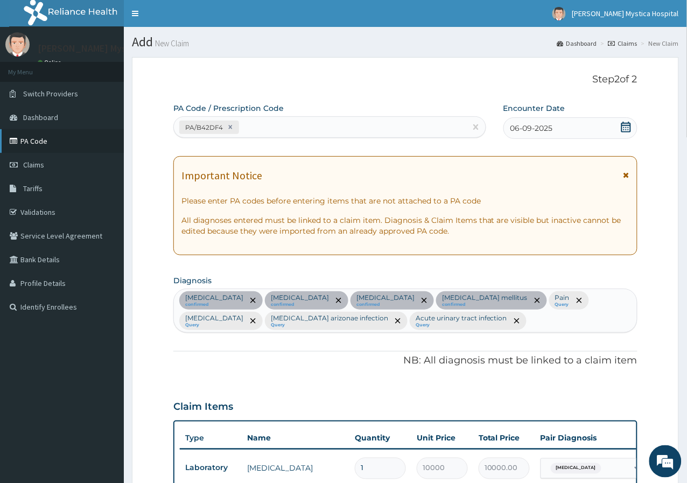
click at [67, 142] on link "PA Code" at bounding box center [62, 141] width 124 height 24
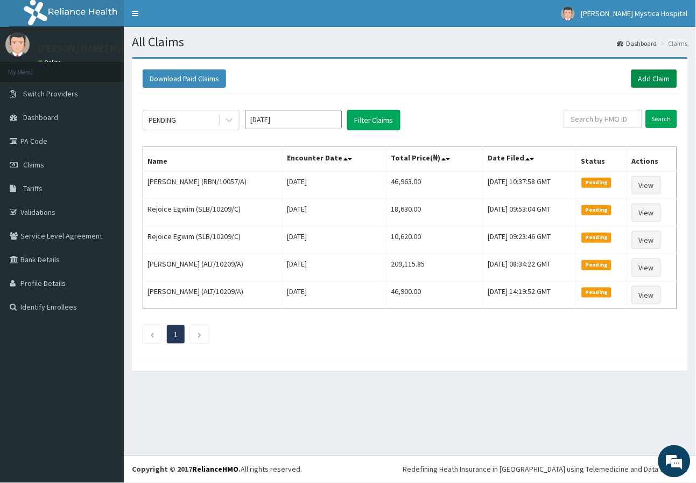
click at [662, 75] on link "Add Claim" at bounding box center [655, 78] width 46 height 18
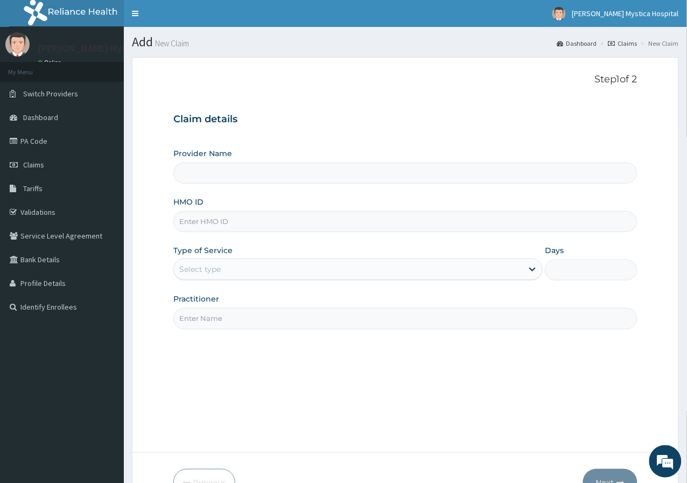
click at [218, 225] on input "HMO ID" at bounding box center [405, 221] width 464 height 21
type input "[PERSON_NAME] [GEOGRAPHIC_DATA]"
type input "SLB/10209/C"
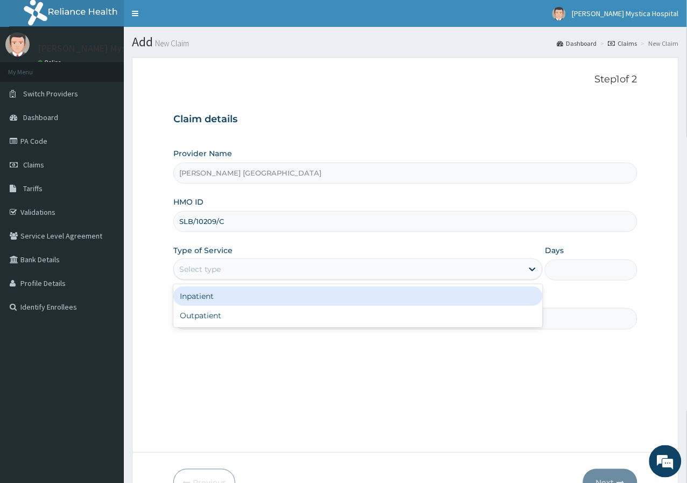
click at [245, 270] on div "Select type" at bounding box center [348, 269] width 349 height 17
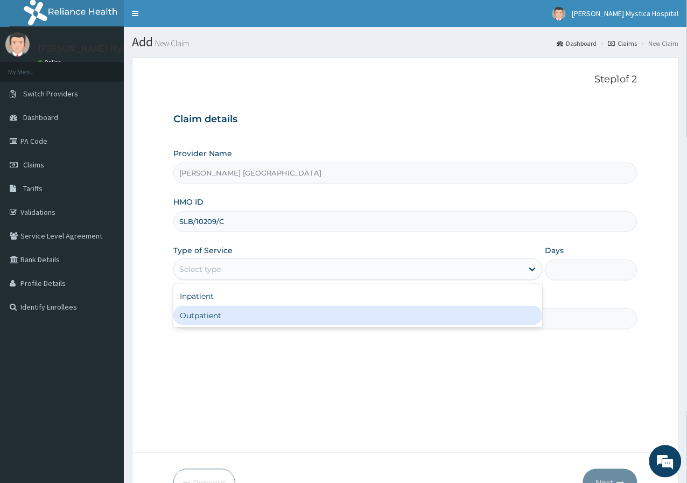
click at [239, 315] on div "Outpatient" at bounding box center [357, 315] width 369 height 19
type input "1"
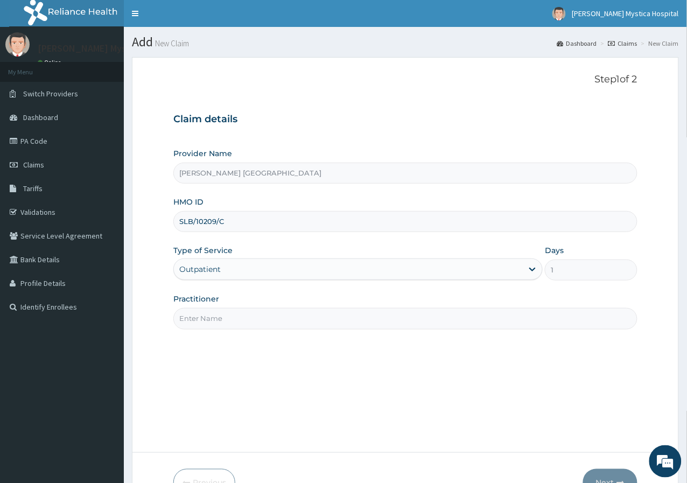
click at [252, 313] on input "Practitioner" at bounding box center [405, 318] width 464 height 21
click at [214, 325] on input "Practitioner" at bounding box center [405, 318] width 464 height 21
type input "[PERSON_NAME][GEOGRAPHIC_DATA]"
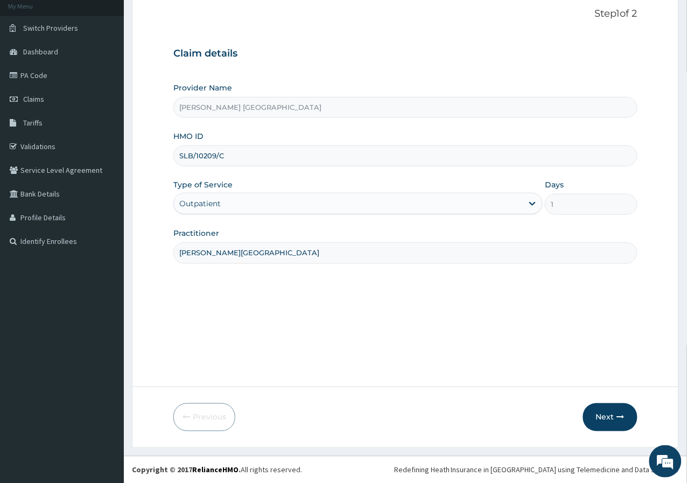
scroll to position [66, 0]
click at [620, 417] on icon "button" at bounding box center [621, 417] width 8 height 8
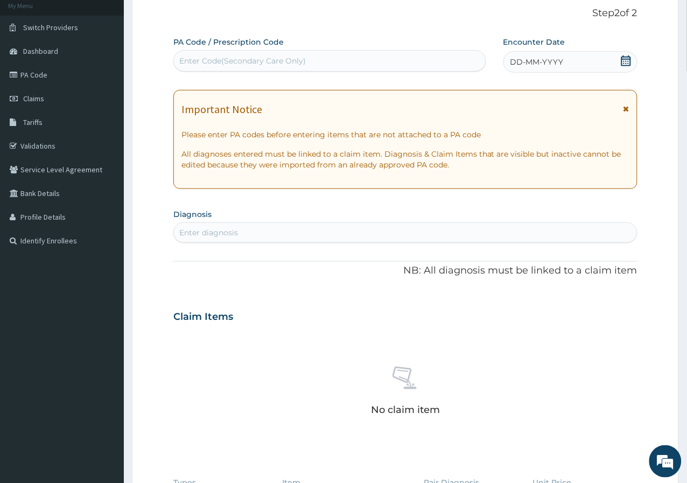
click at [317, 54] on div "Enter Code(Secondary Care Only)" at bounding box center [330, 60] width 312 height 17
type input "PA/50117E"
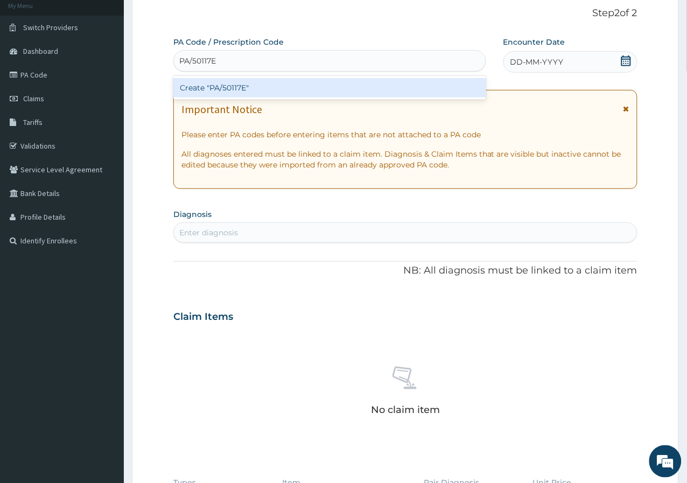
click at [284, 86] on div "Create "PA/50117E"" at bounding box center [329, 87] width 313 height 19
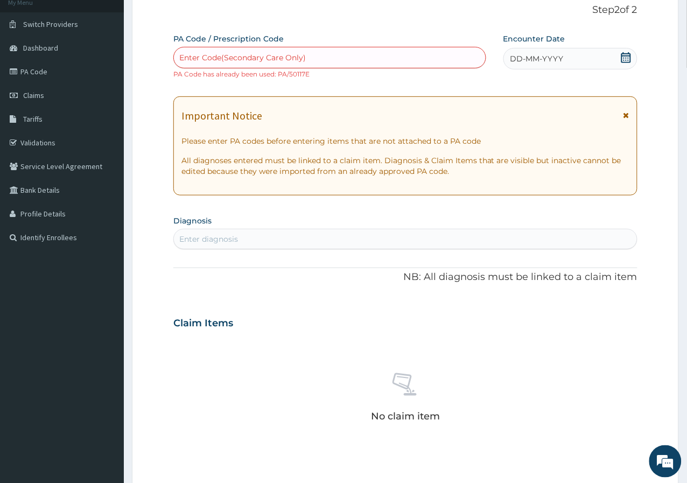
scroll to position [299, 0]
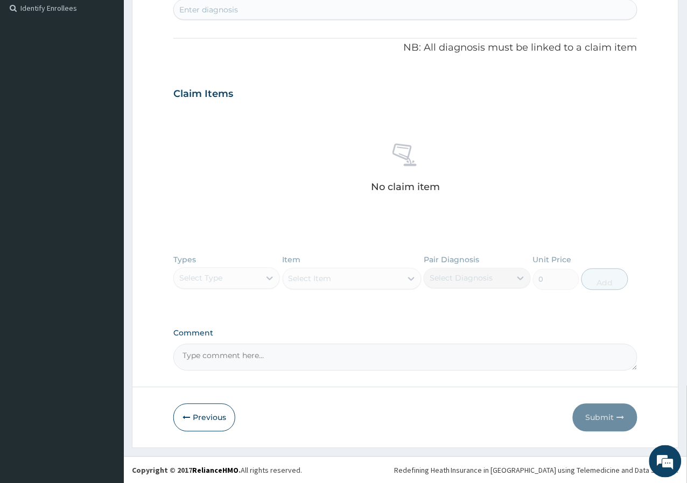
click at [227, 357] on textarea "Comment" at bounding box center [405, 357] width 464 height 27
type textarea "T"
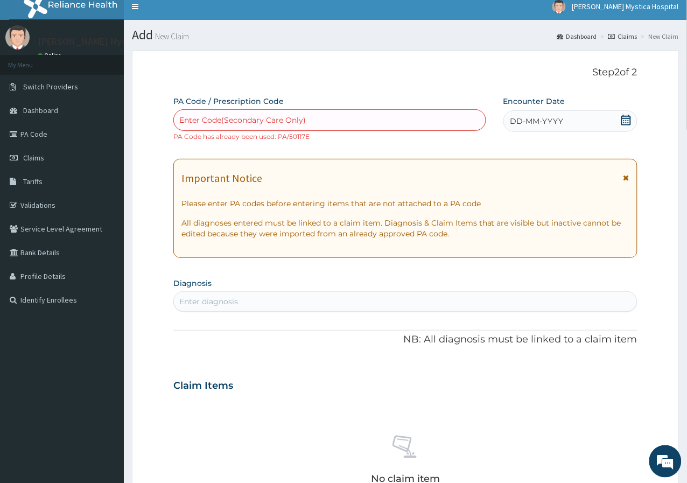
scroll to position [0, 0]
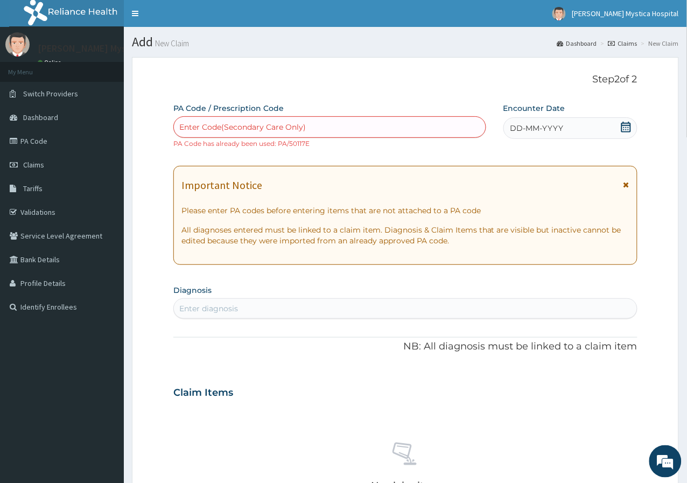
type textarea "PATIENT:S CODE: PA/50117E. THANK YOU!"
click at [549, 132] on span "DD-MM-YYYY" at bounding box center [536, 128] width 53 height 11
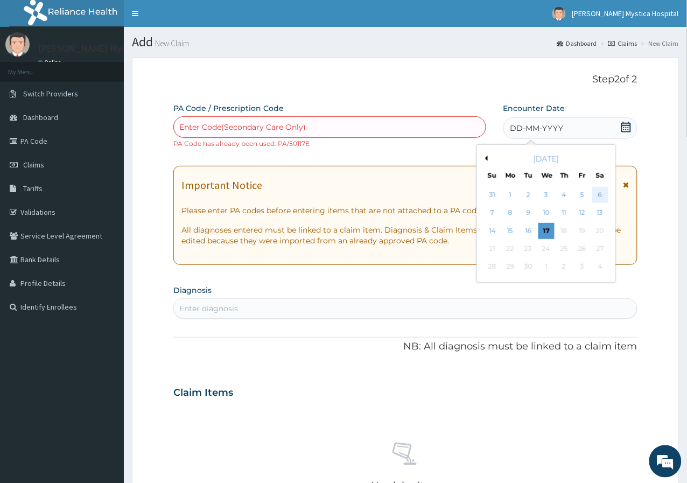
click at [599, 196] on div "6" at bounding box center [600, 195] width 16 height 16
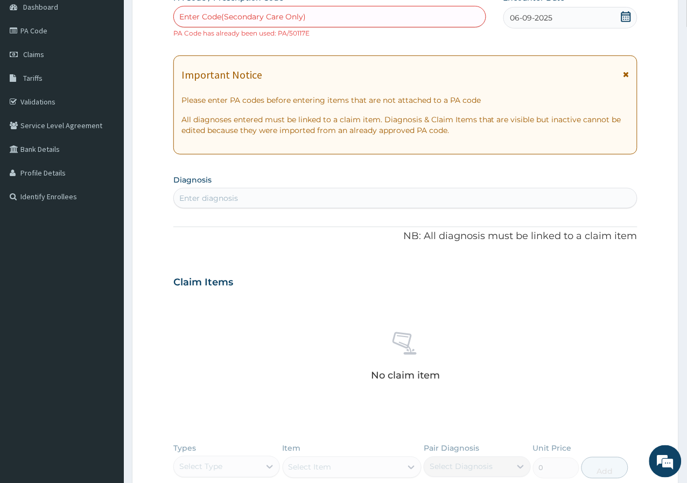
scroll to position [120, 0]
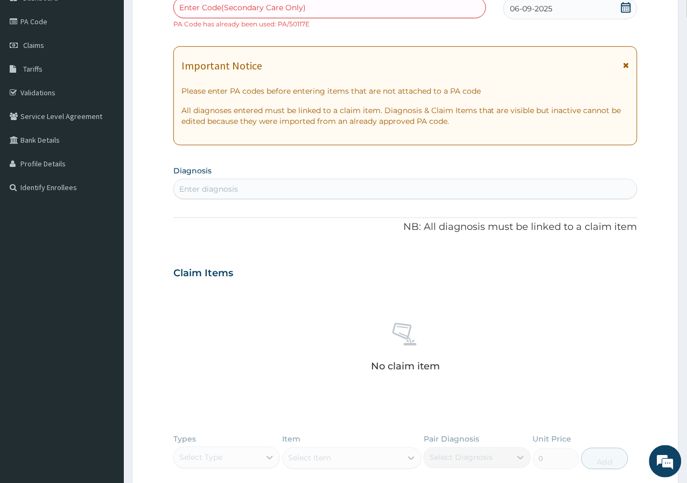
click at [228, 192] on div "Enter diagnosis" at bounding box center [208, 189] width 59 height 11
type input "BURN"
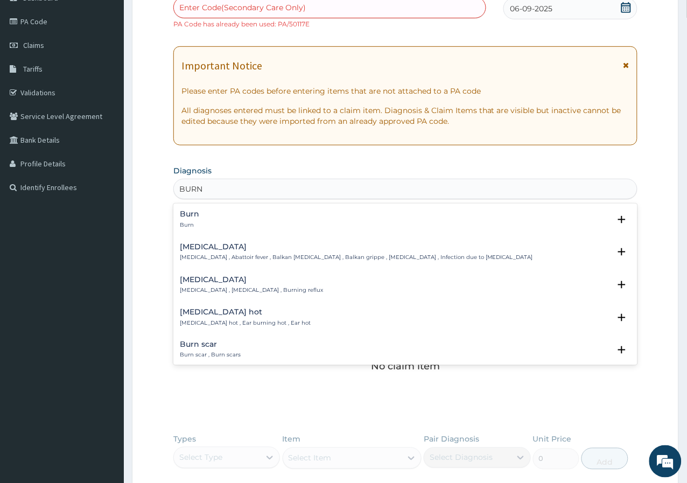
click at [249, 211] on div "Burn Burn" at bounding box center [405, 219] width 451 height 19
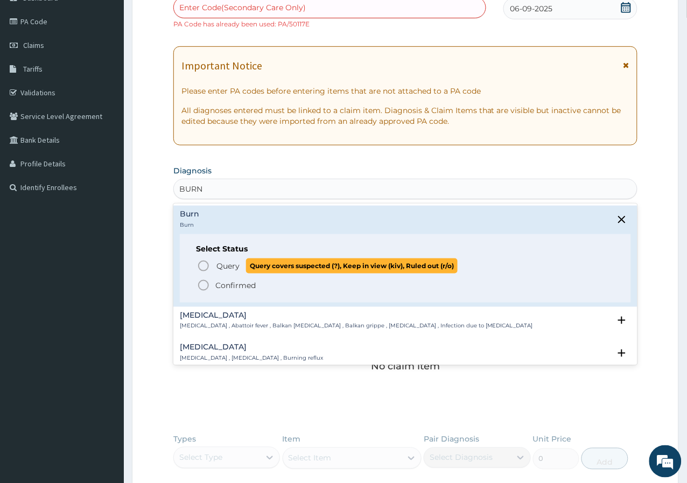
click at [213, 271] on span "Query Query covers suspected (?), Keep in view (kiv), Ruled out (r/o)" at bounding box center [406, 265] width 418 height 15
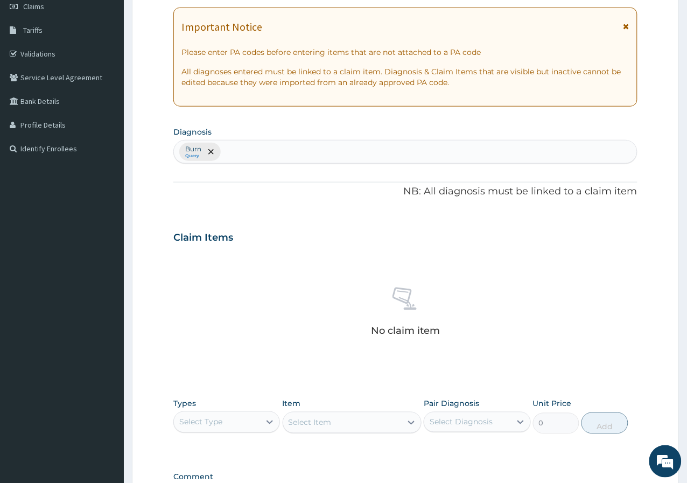
scroll to position [302, 0]
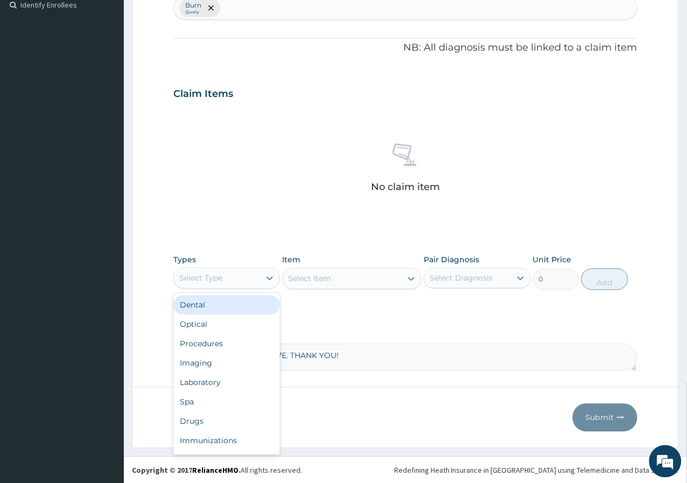
click at [234, 287] on div "Select Type" at bounding box center [226, 279] width 107 height 22
click at [235, 337] on div "Procedures" at bounding box center [226, 343] width 107 height 19
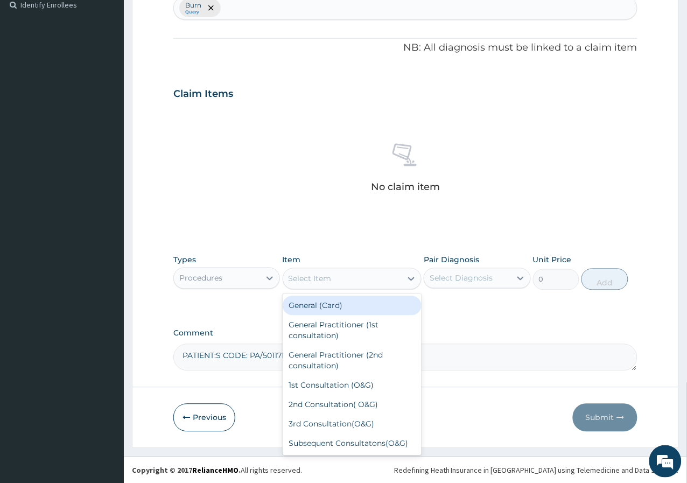
click at [340, 282] on div "Select Item" at bounding box center [342, 278] width 119 height 17
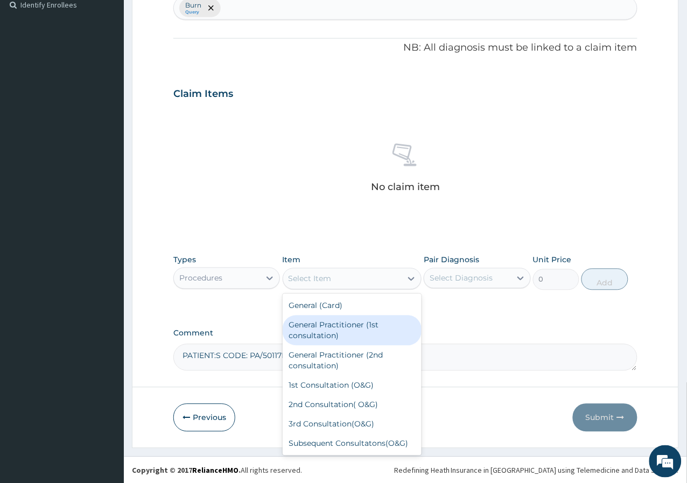
click at [361, 342] on div "General Practitioner (1st consultation)" at bounding box center [352, 330] width 139 height 30
type input "4000"
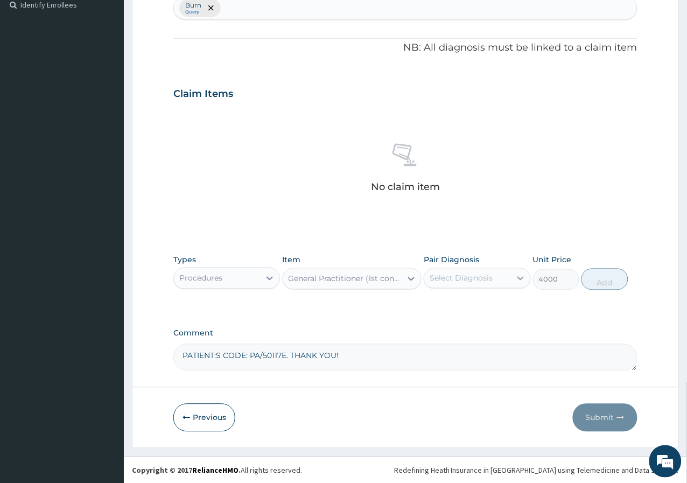
click at [520, 284] on div at bounding box center [520, 278] width 19 height 19
click at [512, 307] on div "Burn" at bounding box center [477, 306] width 107 height 22
checkbox input "true"
click at [617, 280] on button "Add" at bounding box center [604, 280] width 46 height 22
type input "0"
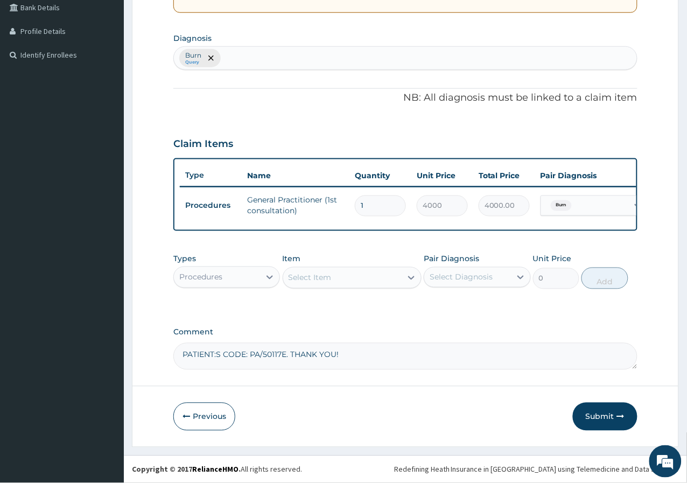
scroll to position [259, 0]
click at [328, 278] on div "Select Item" at bounding box center [310, 277] width 43 height 11
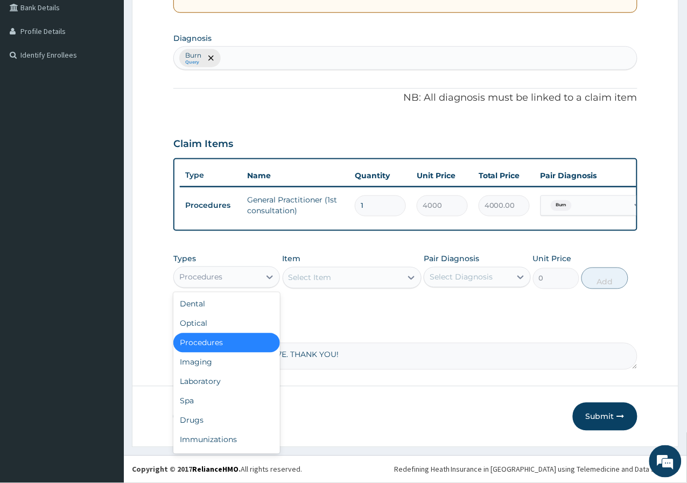
click at [239, 277] on div "Procedures" at bounding box center [217, 277] width 86 height 17
click at [239, 417] on div "Drugs" at bounding box center [226, 420] width 107 height 19
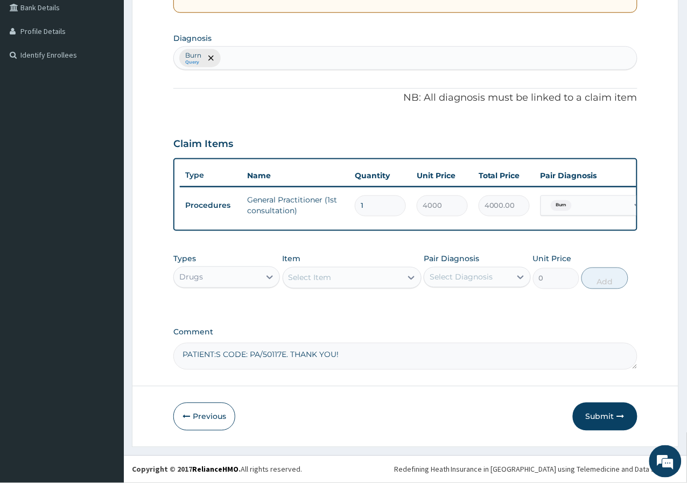
click at [321, 273] on div "Select Item" at bounding box center [310, 277] width 43 height 11
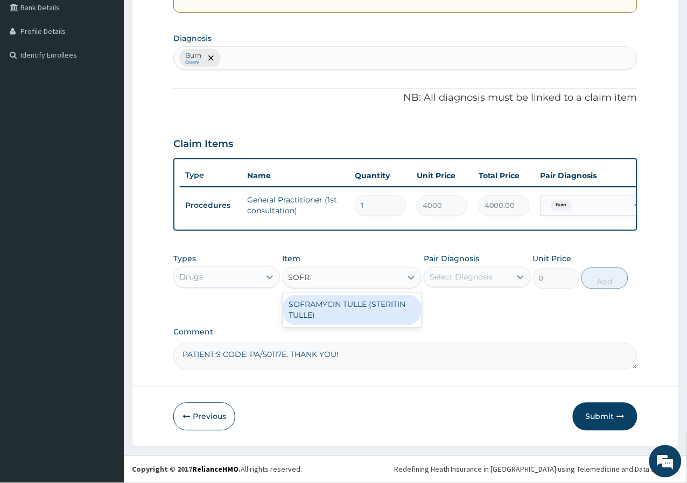
type input "SOFRAM"
click at [309, 323] on div "SOFRAMYCIN TULLE (STERITIN TULLE)" at bounding box center [352, 310] width 139 height 30
type input "1500"
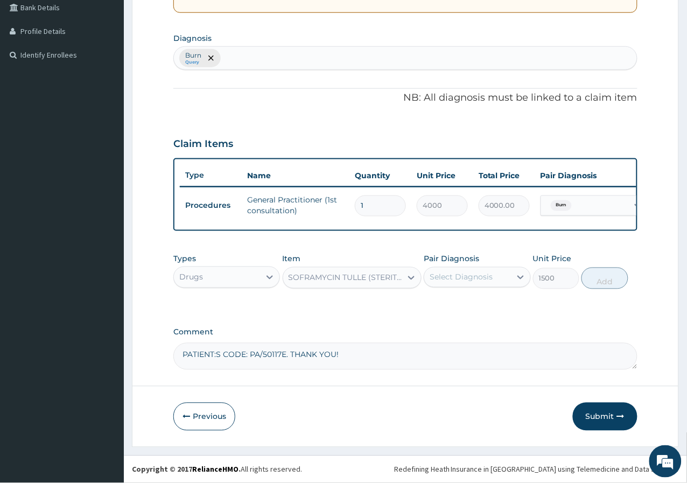
click at [479, 271] on div "Select Diagnosis" at bounding box center [467, 277] width 86 height 17
click at [438, 305] on div "Burn" at bounding box center [477, 305] width 107 height 22
checkbox input "true"
click at [614, 285] on button "Add" at bounding box center [604, 279] width 46 height 22
type input "0"
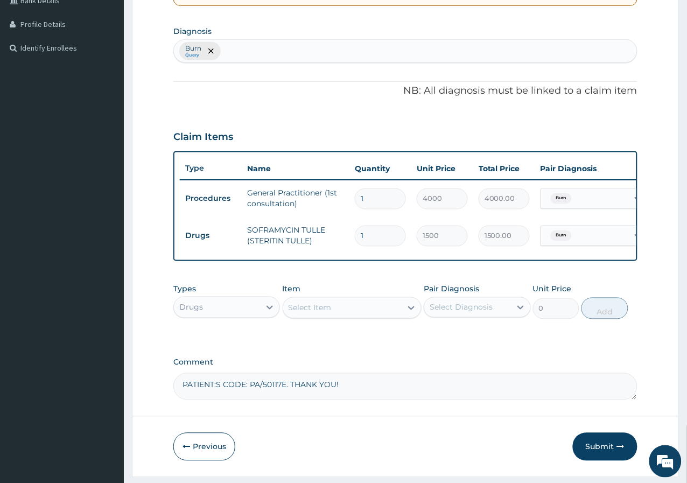
click at [298, 312] on div "Select Item" at bounding box center [310, 308] width 43 height 11
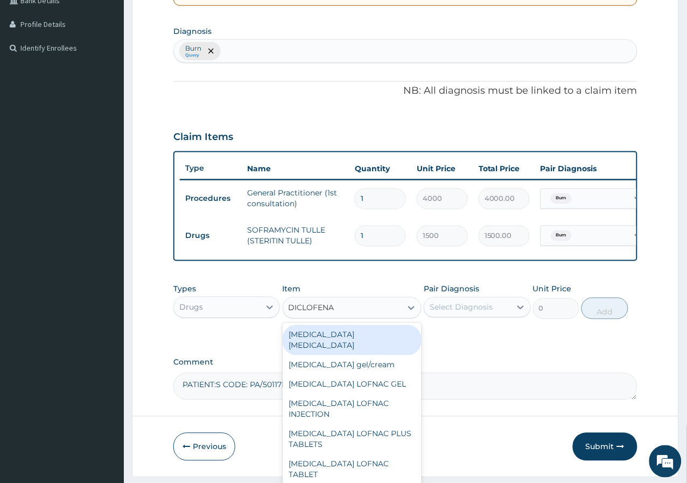
type input "[MEDICAL_DATA]"
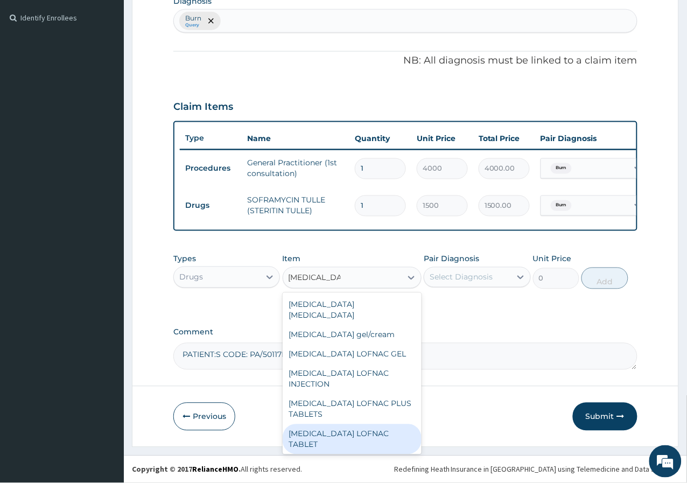
scroll to position [99, 0]
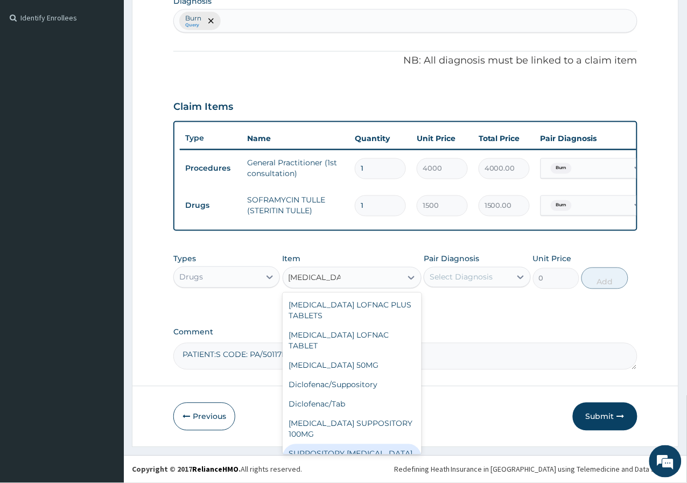
click at [359, 444] on div "SUPPOSITORY [MEDICAL_DATA] 100MG" at bounding box center [352, 459] width 139 height 30
type input "700"
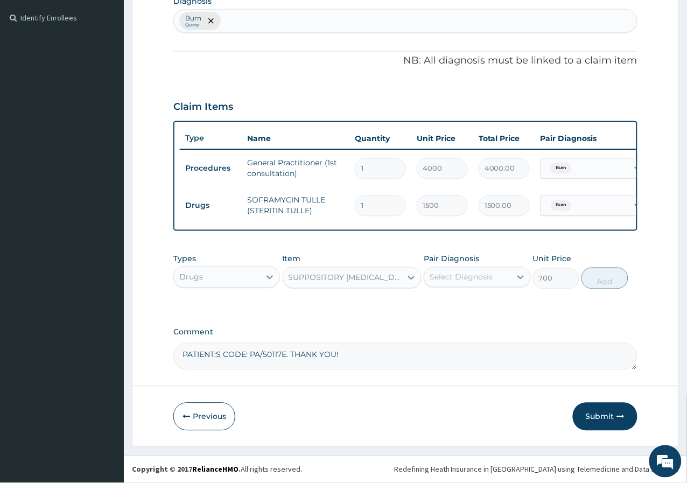
click at [434, 274] on div "Select Diagnosis" at bounding box center [461, 277] width 63 height 11
click at [445, 302] on label "Burn" at bounding box center [450, 303] width 19 height 11
checkbox input "true"
click at [602, 273] on button "Add" at bounding box center [604, 279] width 46 height 22
type input "0"
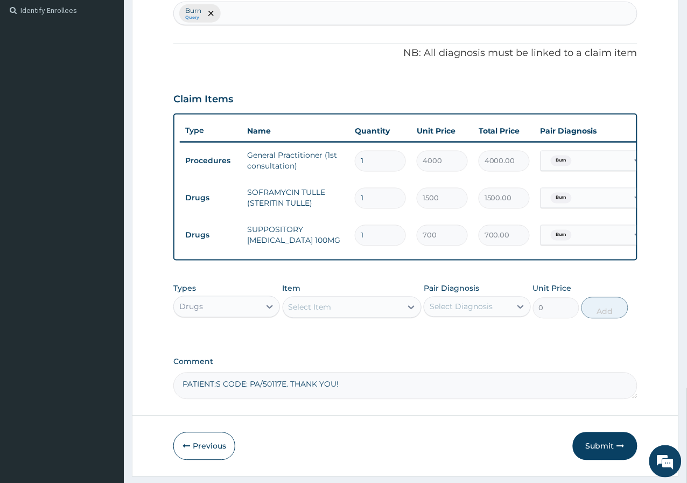
click at [315, 313] on div "Select Item" at bounding box center [310, 307] width 43 height 11
type input "CREPE"
click at [317, 344] on div "CREPE BANDAGE B/S" at bounding box center [352, 334] width 139 height 19
type input "500"
click at [457, 312] on div "Select Diagnosis" at bounding box center [461, 306] width 63 height 11
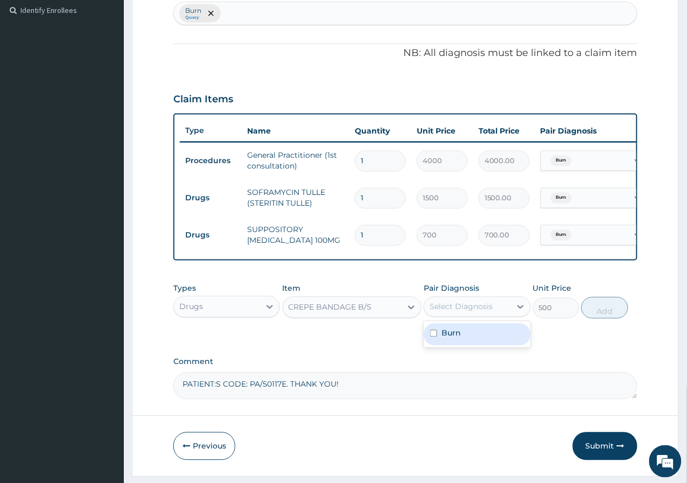
click at [455, 339] on label "Burn" at bounding box center [450, 333] width 19 height 11
checkbox input "true"
click at [622, 315] on button "Add" at bounding box center [604, 308] width 46 height 22
type input "0"
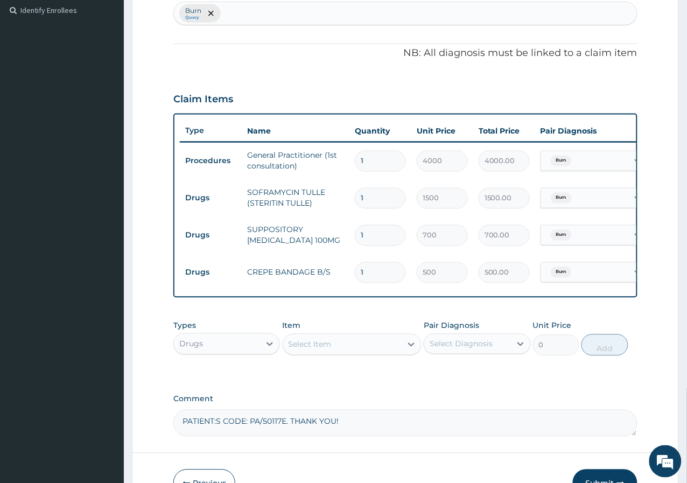
click at [327, 350] on div "Select Item" at bounding box center [310, 344] width 43 height 11
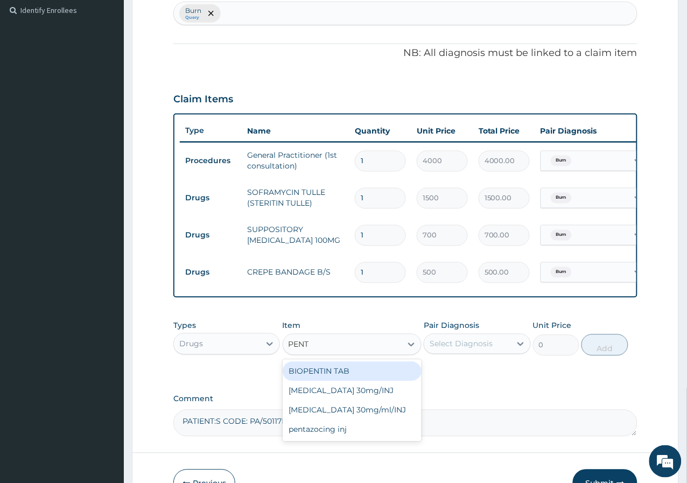
type input "PENTA"
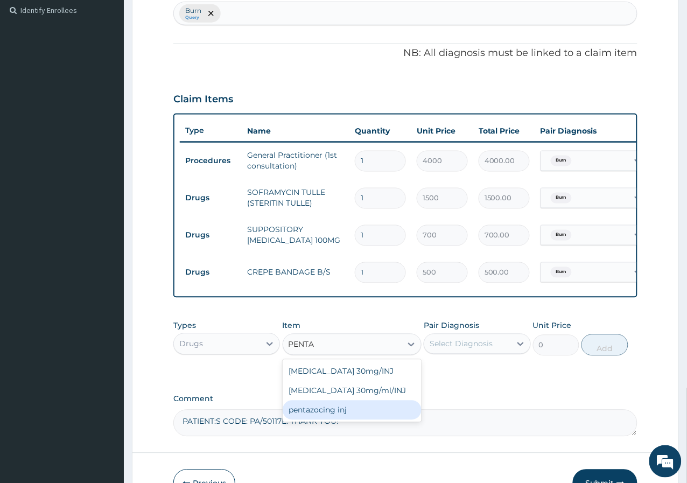
click at [341, 420] on div "pentazocing inj" at bounding box center [352, 410] width 139 height 19
type input "850"
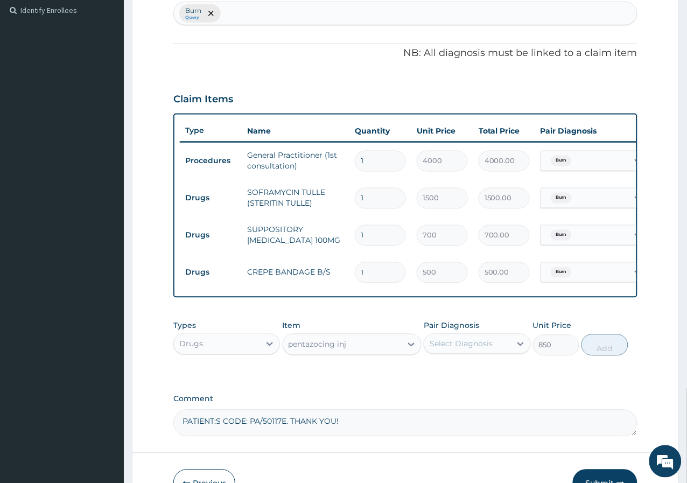
click at [457, 349] on div "Select Diagnosis" at bounding box center [461, 344] width 63 height 11
click at [442, 349] on div "Select Diagnosis" at bounding box center [461, 344] width 63 height 11
click at [434, 374] on input "checkbox" at bounding box center [433, 370] width 7 height 7
checkbox input "true"
drag, startPoint x: 518, startPoint y: 378, endPoint x: 623, endPoint y: 357, distance: 107.1
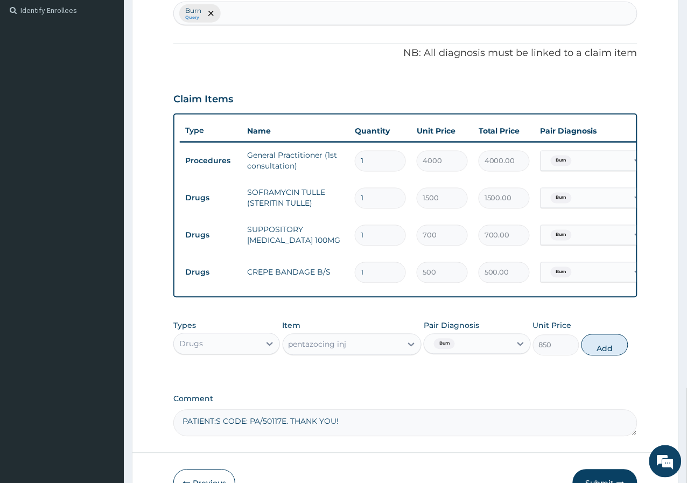
click at [623, 356] on button "Add" at bounding box center [604, 345] width 46 height 22
type input "0"
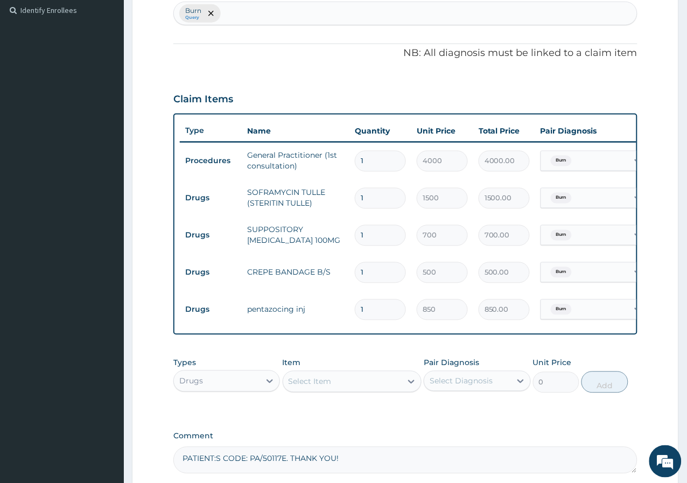
click at [384, 390] on div "Select Item" at bounding box center [342, 381] width 119 height 17
click at [326, 387] on div "Select Item" at bounding box center [310, 381] width 43 height 11
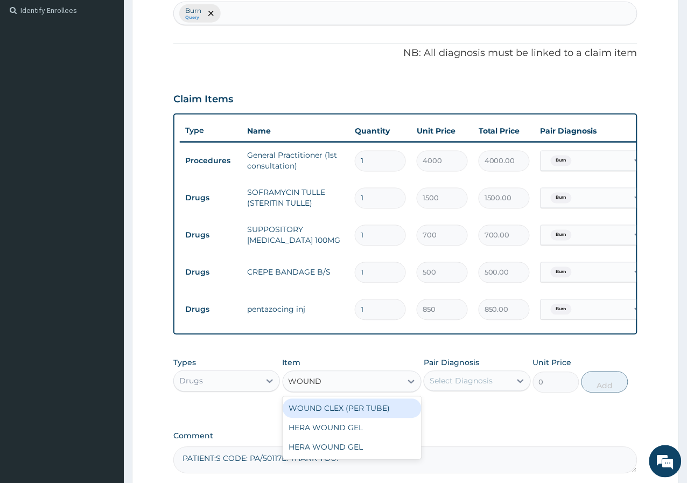
type input "WOUND"
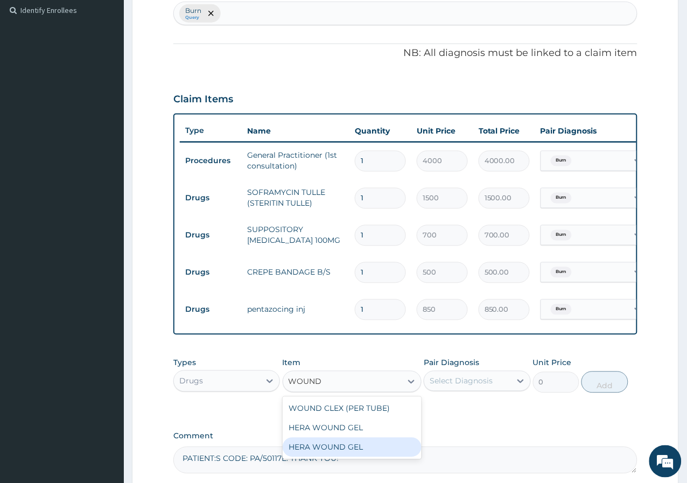
click at [371, 451] on div "HERA WOUND GEL" at bounding box center [352, 447] width 139 height 19
type input "5000"
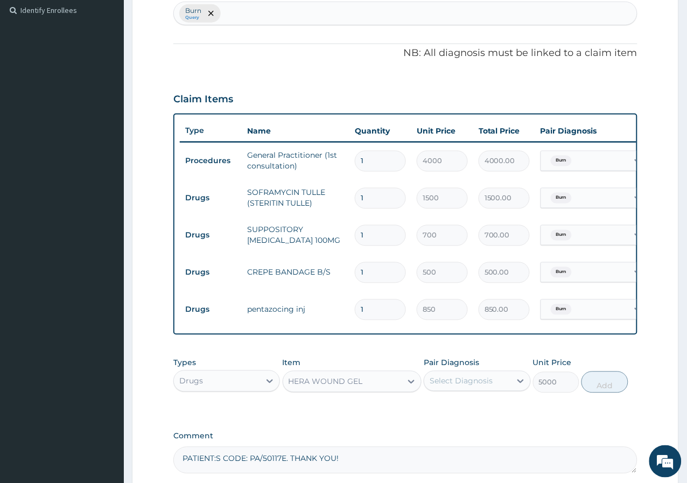
click at [459, 387] on div "Select Diagnosis" at bounding box center [461, 381] width 63 height 11
click at [459, 413] on label "Burn" at bounding box center [450, 407] width 19 height 11
checkbox input "true"
drag, startPoint x: 586, startPoint y: 388, endPoint x: 565, endPoint y: 424, distance: 41.7
click at [565, 424] on div "PA Code / Prescription Code Enter Code(Secondary Care Only) PA Code has already…" at bounding box center [405, 140] width 464 height 668
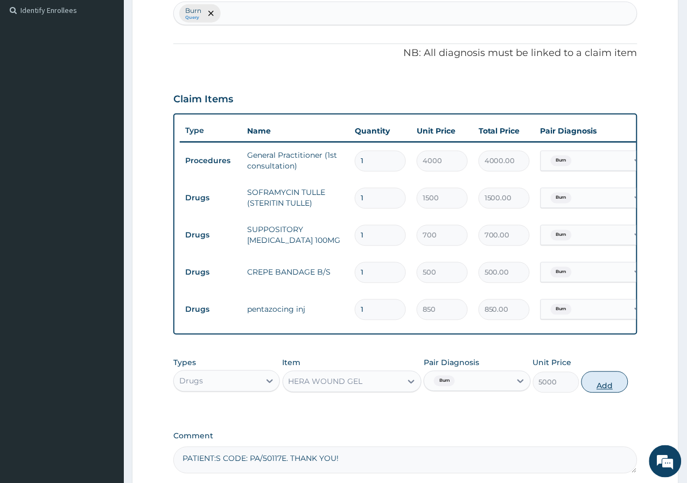
click at [609, 387] on button "Add" at bounding box center [604, 382] width 46 height 22
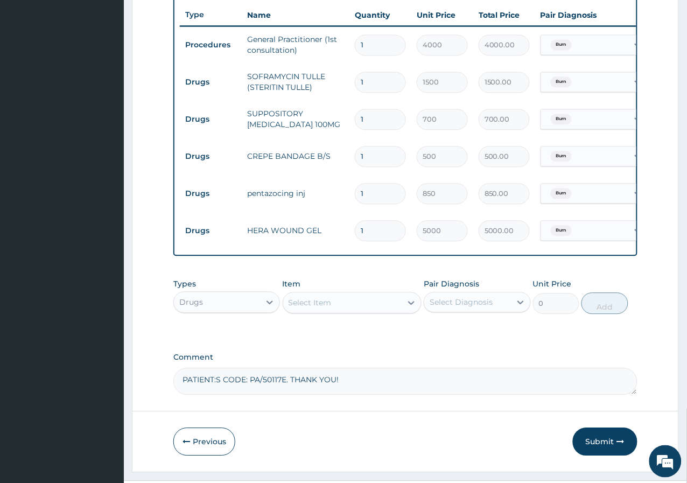
scroll to position [416, 0]
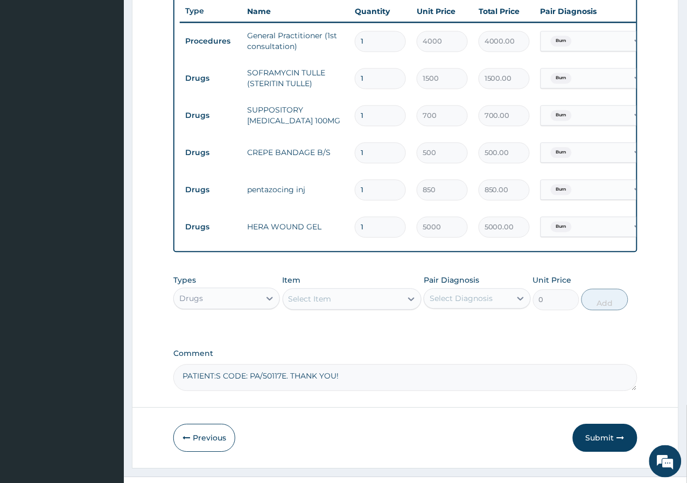
click at [348, 308] on div "Select Item" at bounding box center [342, 299] width 119 height 17
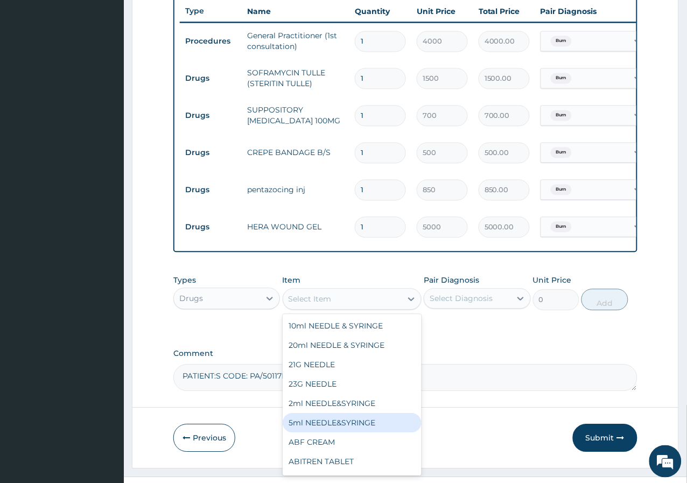
click at [321, 430] on div "5ml NEEDLE&SYRINGE" at bounding box center [352, 422] width 139 height 19
type input "40"
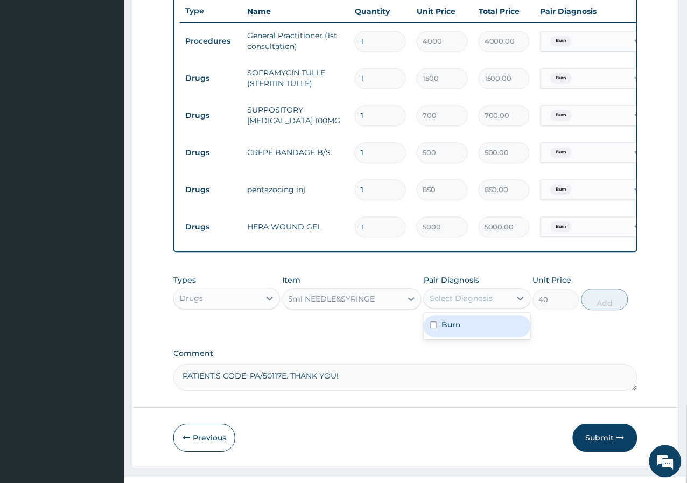
click at [489, 304] on div "Select Diagnosis" at bounding box center [461, 298] width 63 height 11
click at [488, 349] on div "PA Code / Prescription Code Enter Code(Secondary Care Only) PA Code has already…" at bounding box center [405, 39] width 464 height 705
click at [502, 307] on div "Select Diagnosis" at bounding box center [467, 298] width 86 height 17
click at [508, 328] on div "Burn" at bounding box center [477, 326] width 107 height 22
checkbox input "true"
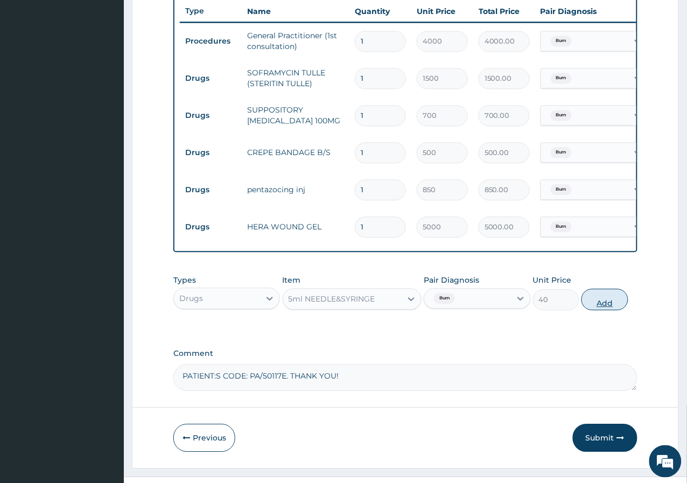
click at [618, 308] on button "Add" at bounding box center [604, 300] width 46 height 22
type input "0"
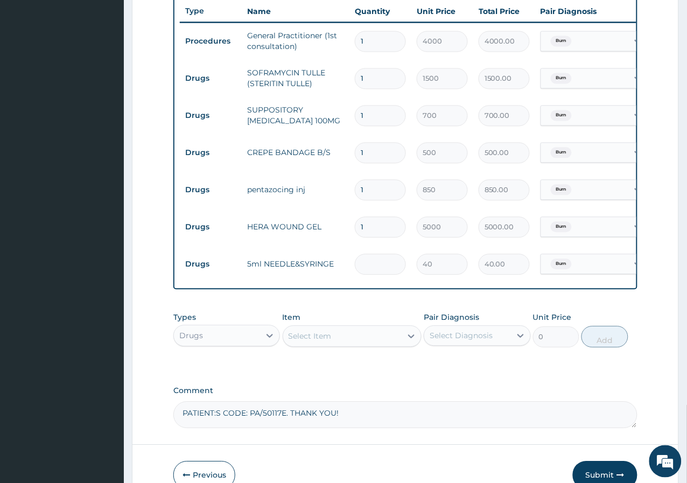
type input "0.00"
type input "2"
type input "80.00"
type input "2"
click at [317, 345] on div "Select Item" at bounding box center [342, 336] width 119 height 17
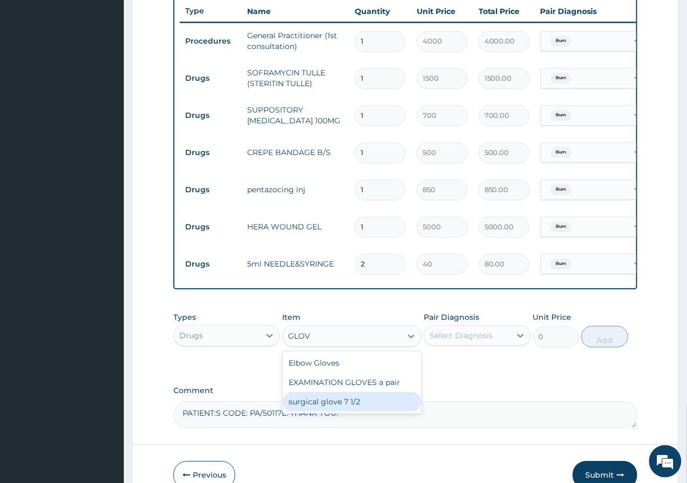
type input "GLOV"
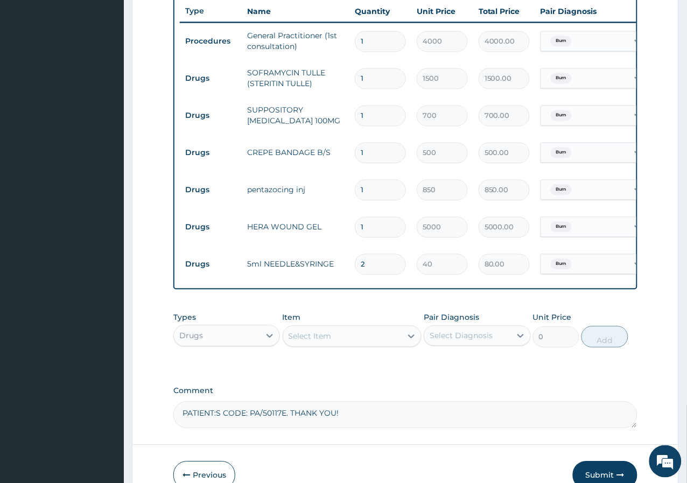
drag, startPoint x: 364, startPoint y: 414, endPoint x: 401, endPoint y: 416, distance: 36.6
click at [429, 423] on textarea "PATIENT:S CODE: PA/50117E. THANK YOU!" at bounding box center [405, 415] width 464 height 27
click at [318, 342] on div "Select Item" at bounding box center [310, 336] width 43 height 11
type input "SURG"
click at [332, 370] on div "surgical glove 7 1/2" at bounding box center [352, 363] width 139 height 19
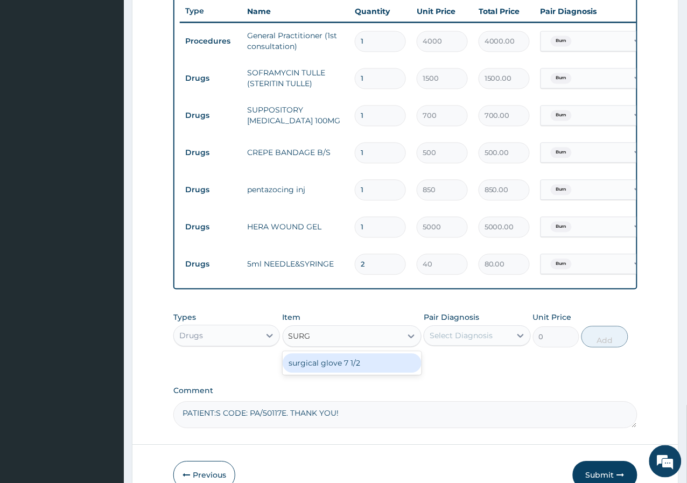
type input "105"
click at [467, 345] on div "Select Diagnosis" at bounding box center [467, 335] width 86 height 17
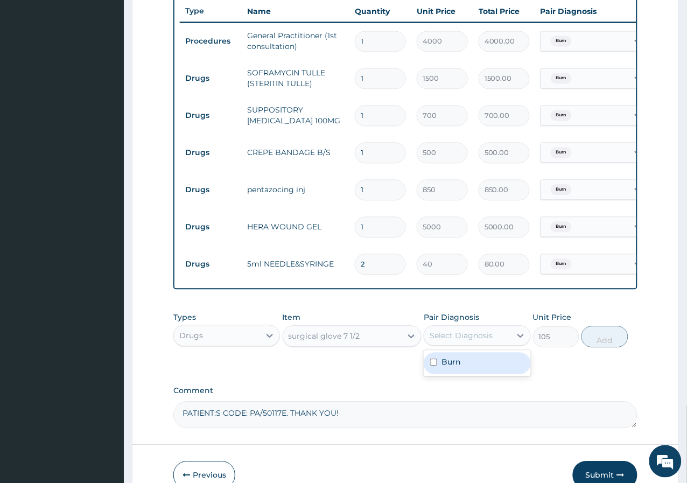
click at [466, 368] on div "Burn" at bounding box center [477, 364] width 107 height 22
checkbox input "true"
click at [599, 348] on button "Add" at bounding box center [604, 337] width 46 height 22
type input "0"
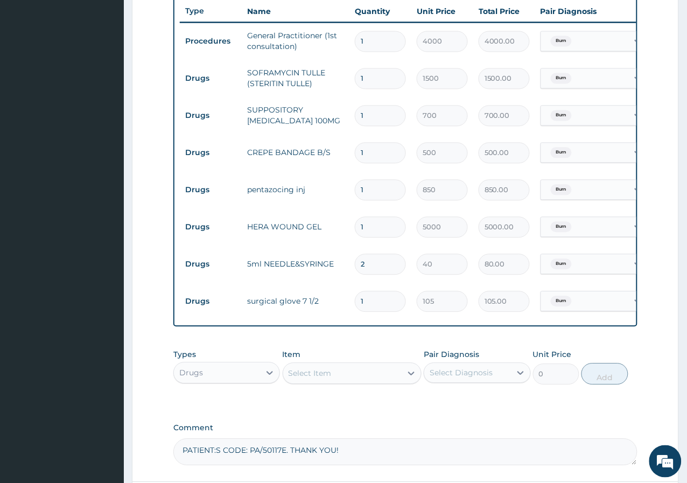
click at [388, 298] on input "1" at bounding box center [380, 301] width 51 height 21
type input "0.00"
type input "2"
type input "210.00"
type input "2"
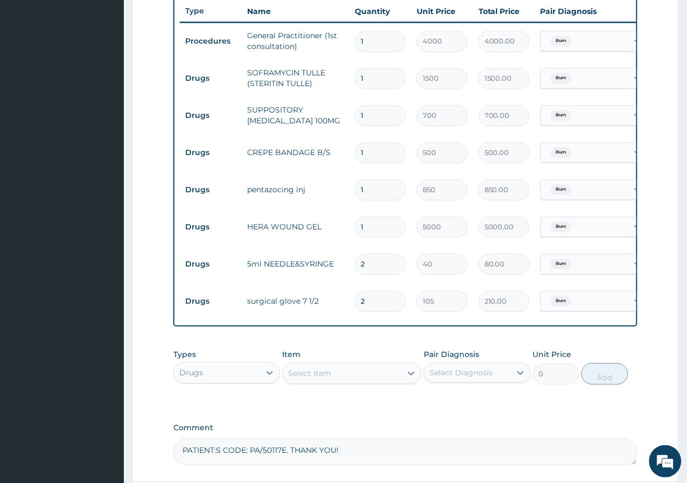
click at [364, 357] on div "Types Drugs Item Select Item Pair Diagnosis Select Diagnosis Unit Price 0 Add" at bounding box center [405, 367] width 464 height 46
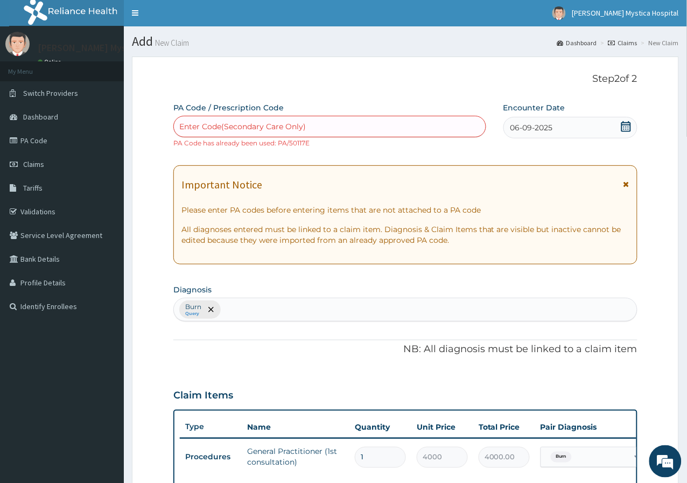
scroll to position [0, 0]
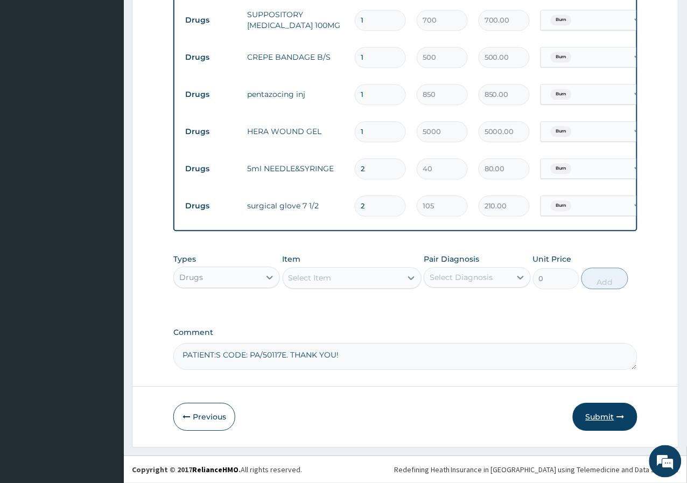
click at [598, 408] on button "Submit" at bounding box center [605, 417] width 65 height 28
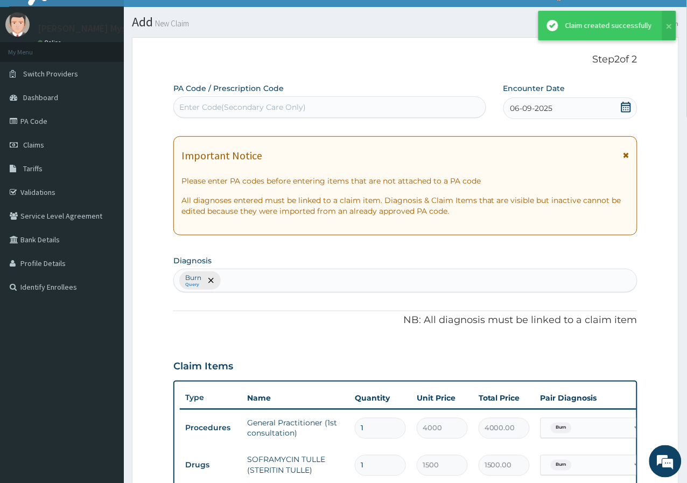
scroll to position [513, 0]
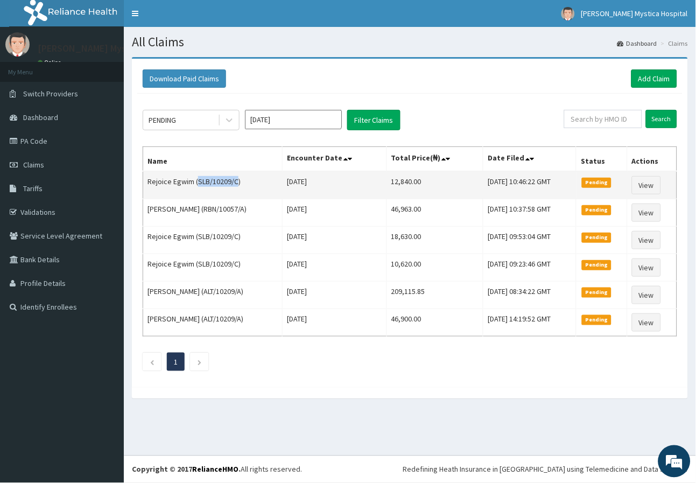
drag, startPoint x: 197, startPoint y: 184, endPoint x: 237, endPoint y: 186, distance: 40.4
click at [237, 186] on td "Rejoice Egwim (SLB/10209/C)" at bounding box center [212, 185] width 139 height 28
copy td "SLB/10209/C"
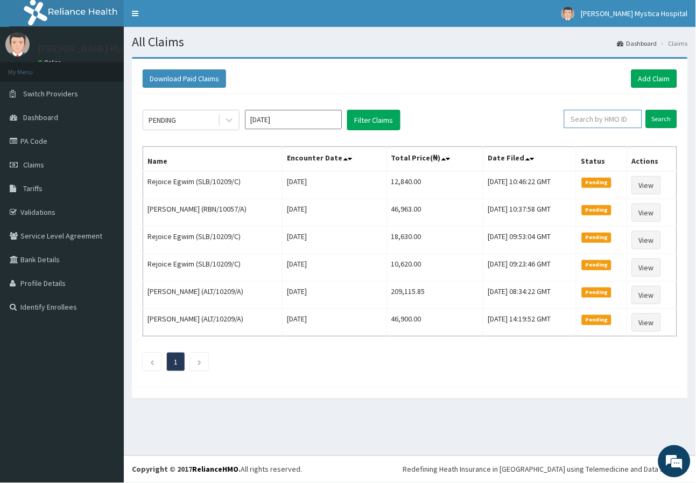
click at [620, 121] on input "text" at bounding box center [603, 119] width 78 height 18
paste input "SLB/10209/C"
type input "SLB/10209/C"
click at [660, 117] on input "Search" at bounding box center [661, 119] width 31 height 18
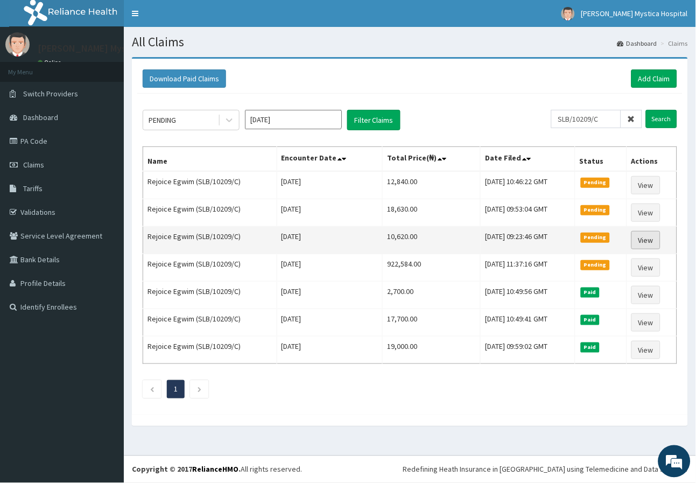
click at [649, 238] on link "View" at bounding box center [646, 240] width 29 height 18
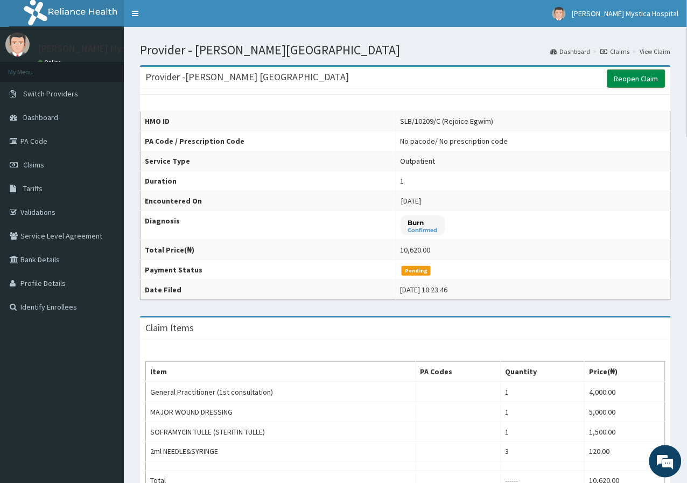
click at [628, 75] on link "Reopen Claim" at bounding box center [636, 78] width 58 height 18
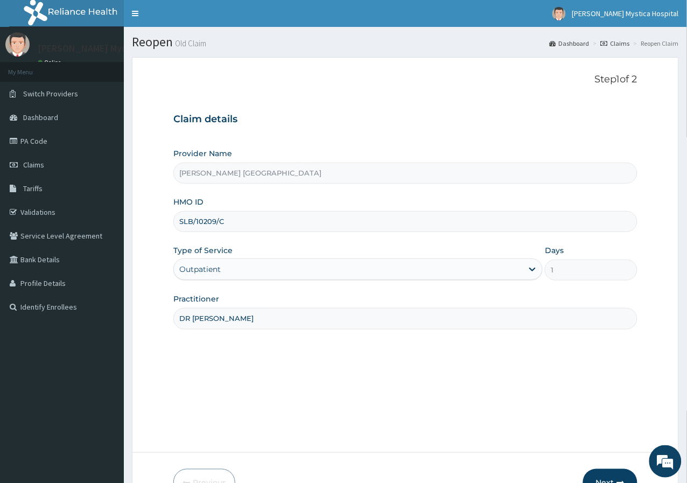
scroll to position [66, 0]
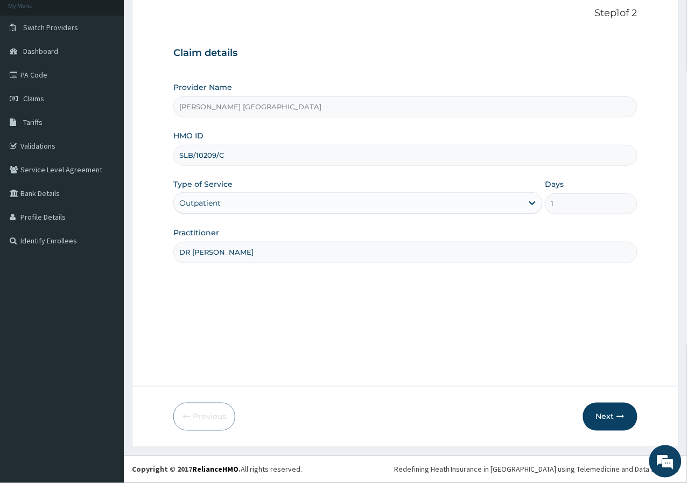
drag, startPoint x: 608, startPoint y: 420, endPoint x: 346, endPoint y: 313, distance: 283.4
click at [346, 313] on div "Step 1 of 2 Claim details Provider Name [PERSON_NAME] MYSTICA HOSPITAL HMO ID S…" at bounding box center [405, 189] width 464 height 362
drag, startPoint x: 603, startPoint y: 421, endPoint x: 612, endPoint y: 423, distance: 9.3
click at [612, 423] on button "Next" at bounding box center [610, 417] width 54 height 28
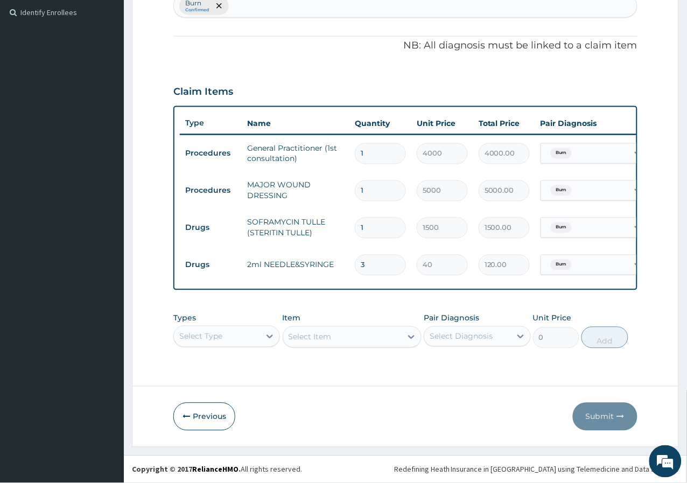
scroll to position [0, 0]
click at [361, 334] on div "Select Item" at bounding box center [352, 337] width 139 height 22
click at [259, 341] on div "Types Select Type Item Select Item Pair Diagnosis Select Diagnosis Unit Price 0…" at bounding box center [405, 330] width 464 height 46
click at [259, 341] on div "Select Type" at bounding box center [226, 337] width 107 height 22
drag, startPoint x: 230, startPoint y: 442, endPoint x: 488, endPoint y: 373, distance: 267.6
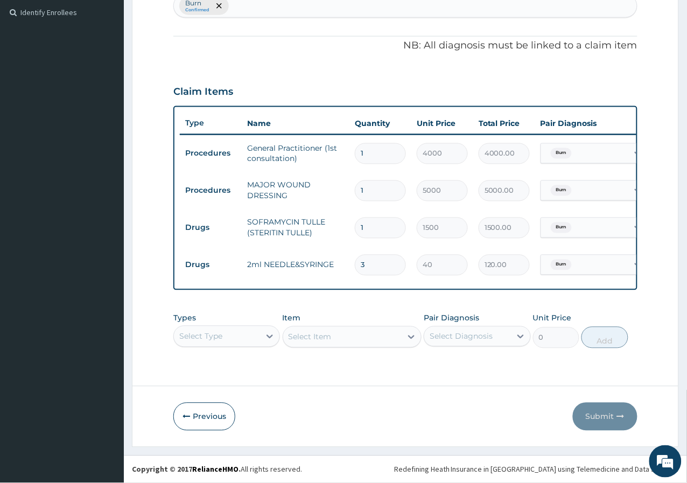
click at [523, 375] on form "Step 2 of 2 PA Code / Prescription Code Enter Code(Secondary Care Only) Encount…" at bounding box center [405, 105] width 547 height 684
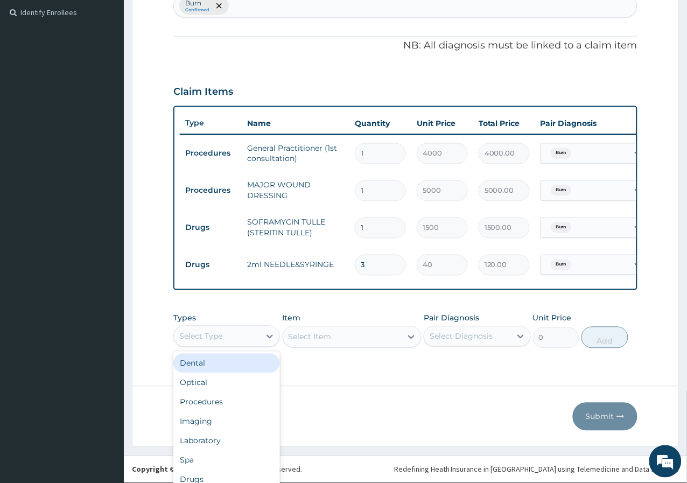
click at [243, 333] on div "option Dental focused, 1 of 10. 10 results available. Use Up and Down to choose…" at bounding box center [226, 337] width 107 height 22
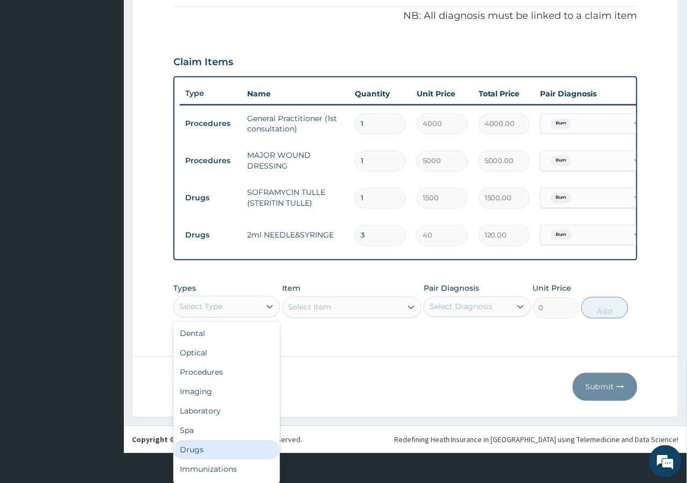
click at [206, 452] on div "Drugs" at bounding box center [226, 449] width 107 height 19
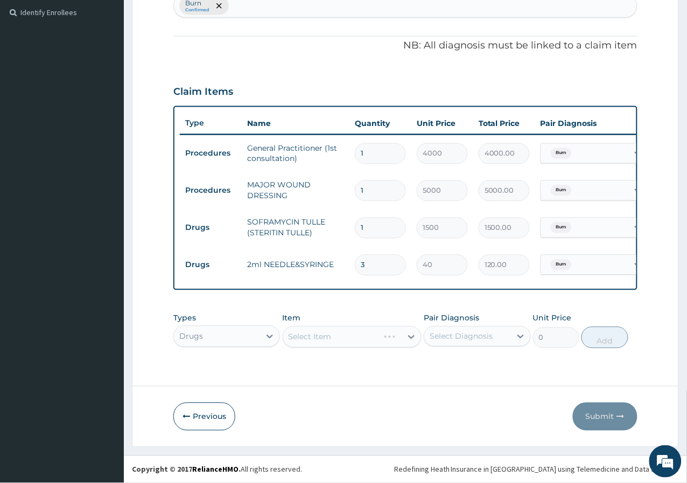
click at [340, 329] on div "Select Item" at bounding box center [352, 337] width 139 height 22
click at [464, 341] on div "Select Diagnosis" at bounding box center [461, 336] width 63 height 11
click at [459, 364] on label "Burn" at bounding box center [450, 362] width 19 height 11
checkbox input "true"
click at [332, 382] on form "Step 2 of 2 PA Code / Prescription Code Enter Code(Secondary Care Only) Encount…" at bounding box center [405, 105] width 547 height 684
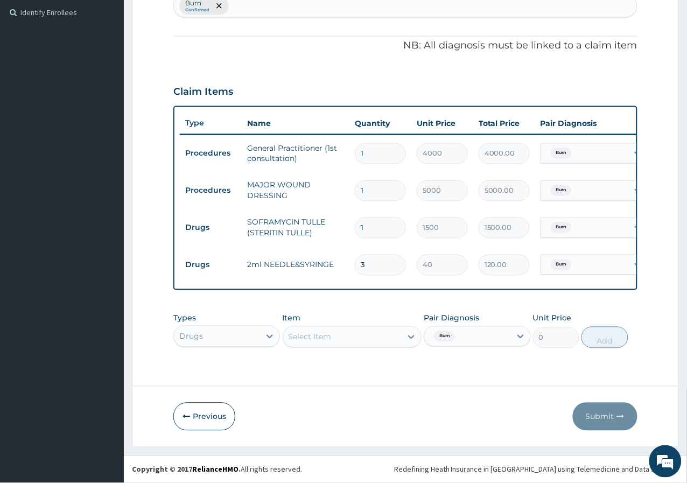
click at [345, 340] on div "Select Item" at bounding box center [352, 337] width 139 height 22
type input "SURG"
click at [329, 366] on div "surgical glove 7 1/2" at bounding box center [352, 363] width 139 height 19
click at [589, 339] on button "Add" at bounding box center [604, 338] width 46 height 22
type input "0"
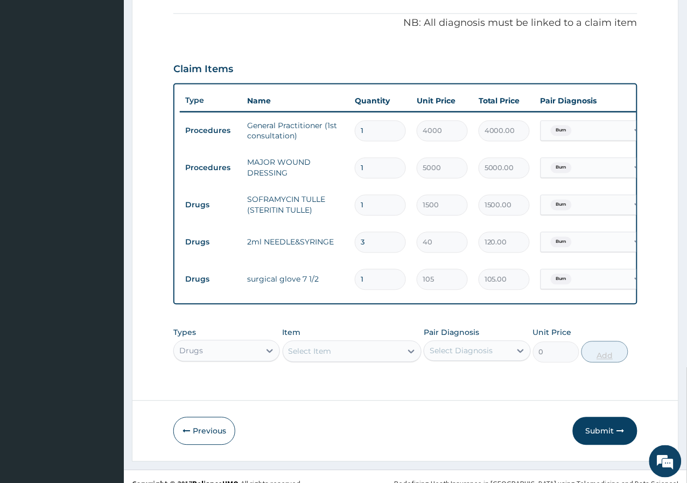
scroll to position [340, 0]
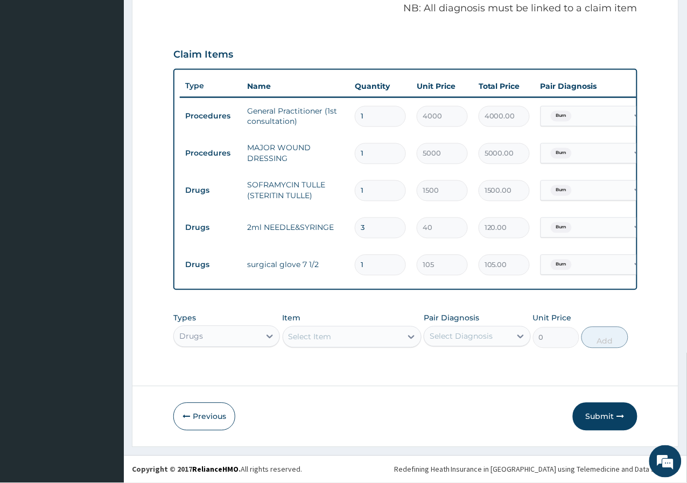
drag, startPoint x: 597, startPoint y: 412, endPoint x: 503, endPoint y: 448, distance: 99.9
click at [502, 448] on section "Step 2 of 2 PA Code / Prescription Code Enter Code(Secondary Care Only) Encount…" at bounding box center [405, 86] width 563 height 738
click at [607, 423] on button "Submit" at bounding box center [605, 417] width 65 height 28
